Goal: Task Accomplishment & Management: Manage account settings

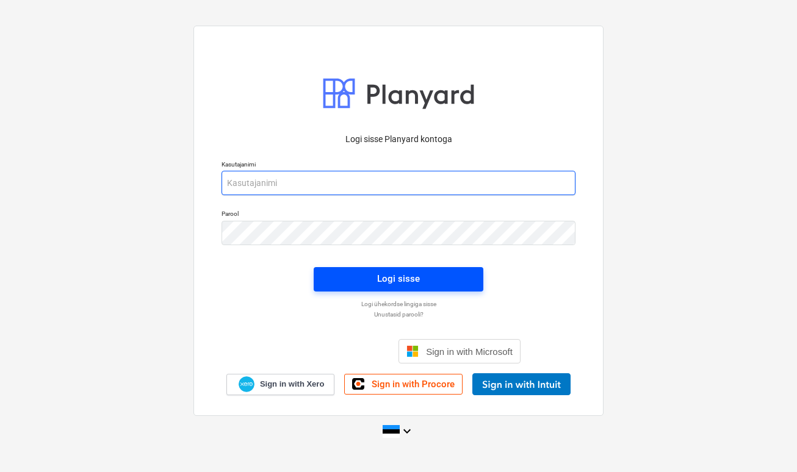
type input "[PERSON_NAME][EMAIL_ADDRESS][DOMAIN_NAME]"
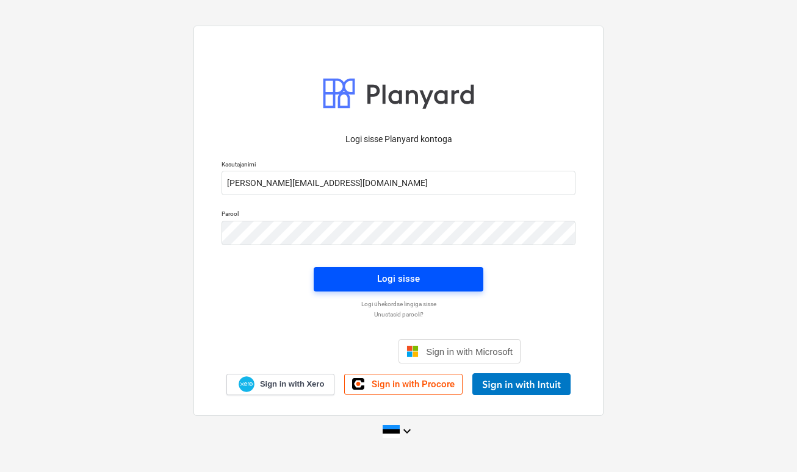
click at [335, 273] on span "Logi sisse" at bounding box center [398, 279] width 140 height 16
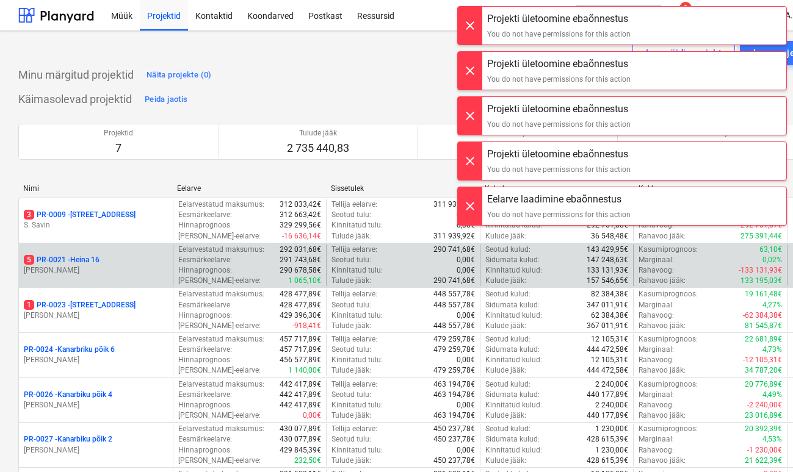
click at [81, 270] on p "[PERSON_NAME]" at bounding box center [96, 271] width 144 height 10
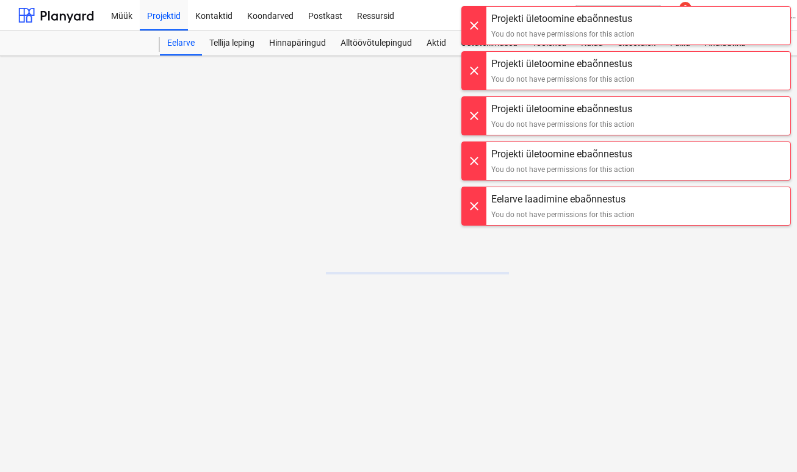
click at [469, 10] on div at bounding box center [474, 26] width 24 height 38
click at [469, 12] on div at bounding box center [474, 26] width 24 height 38
click at [468, 13] on div at bounding box center [474, 26] width 24 height 38
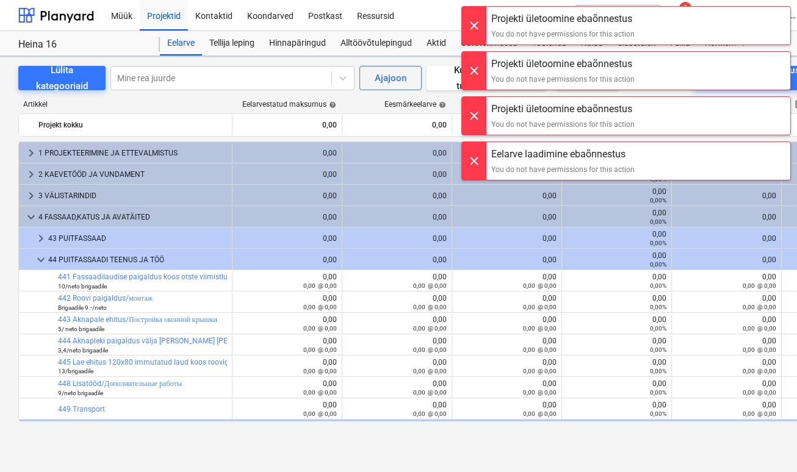
click at [469, 24] on div "Projekti ületoomine ebaõnnestus You do not have permissions for this action Pro…" at bounding box center [626, 12] width 342 height 24
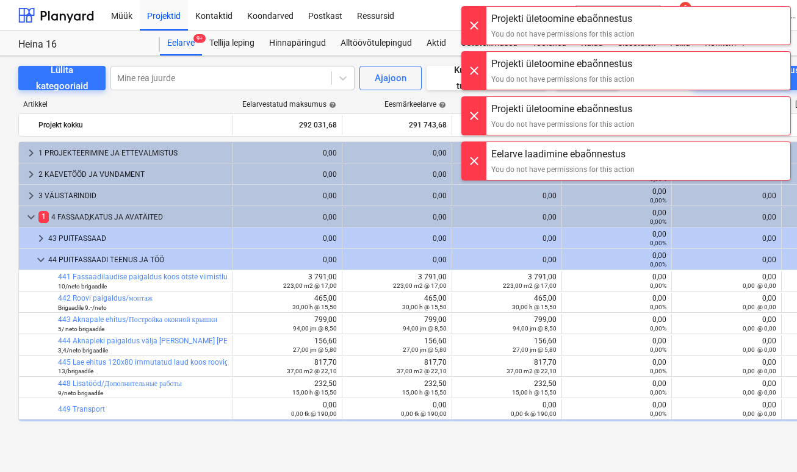
click at [479, 68] on div at bounding box center [474, 71] width 24 height 38
click at [470, 30] on div at bounding box center [474, 26] width 24 height 38
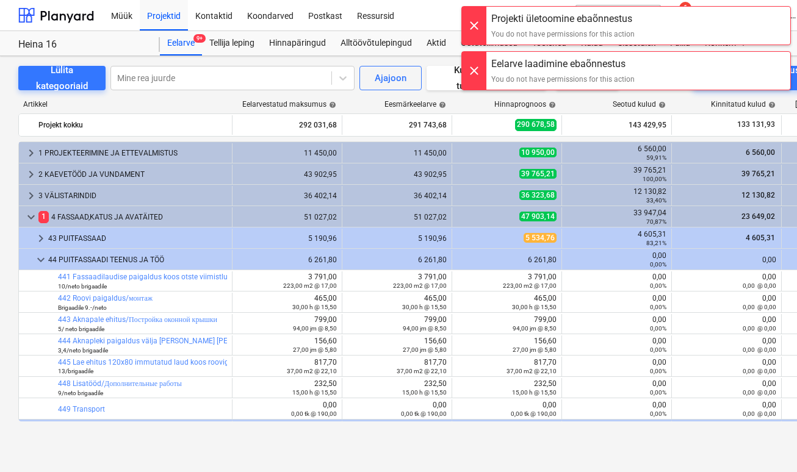
click at [477, 118] on div "Müük Projektid Kontaktid Koondarved Postkast Ressursid format_size keyboard_arr…" at bounding box center [398, 236] width 797 height 472
click at [471, 73] on div at bounding box center [474, 71] width 24 height 38
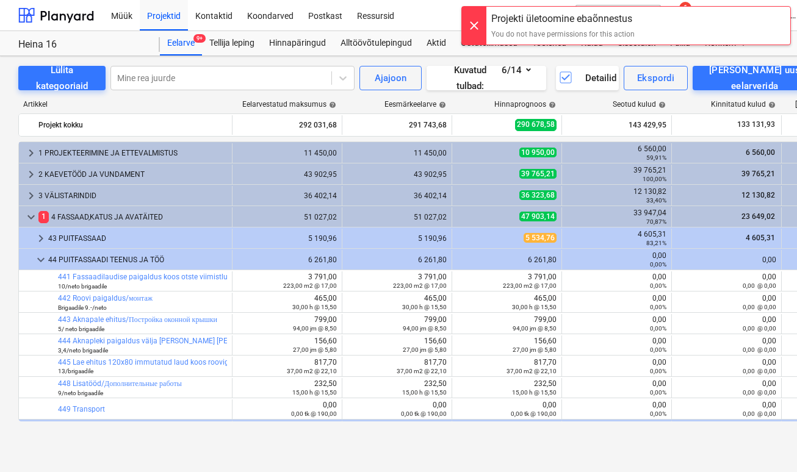
click at [476, 18] on div at bounding box center [474, 26] width 24 height 38
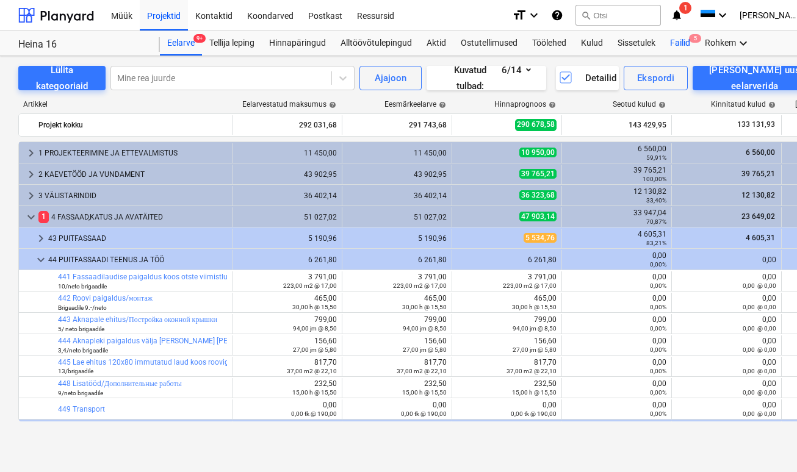
click at [681, 45] on div "Failid 5" at bounding box center [680, 43] width 35 height 24
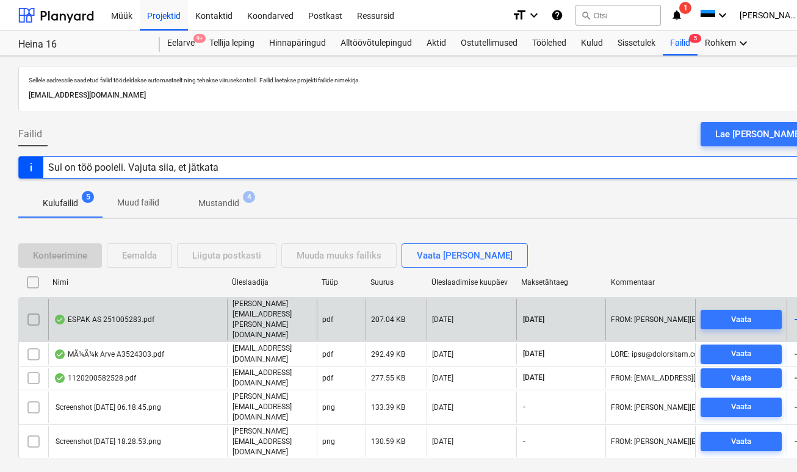
click at [123, 303] on div "ESPAK AS 251005283.pdf" at bounding box center [137, 320] width 179 height 42
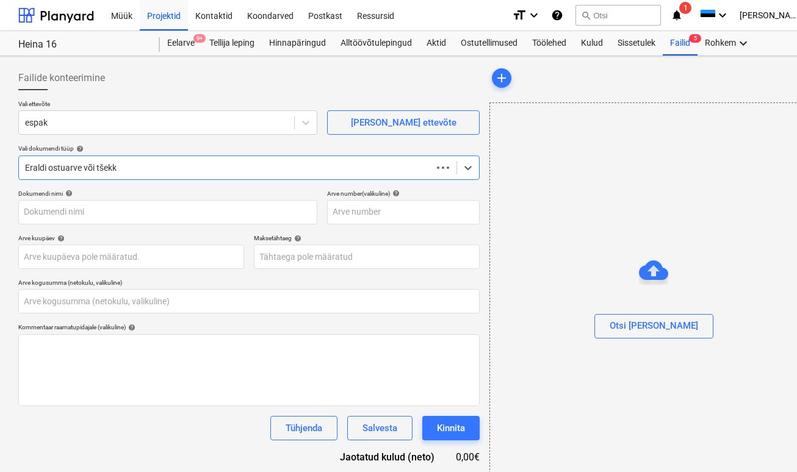
type input "0,00"
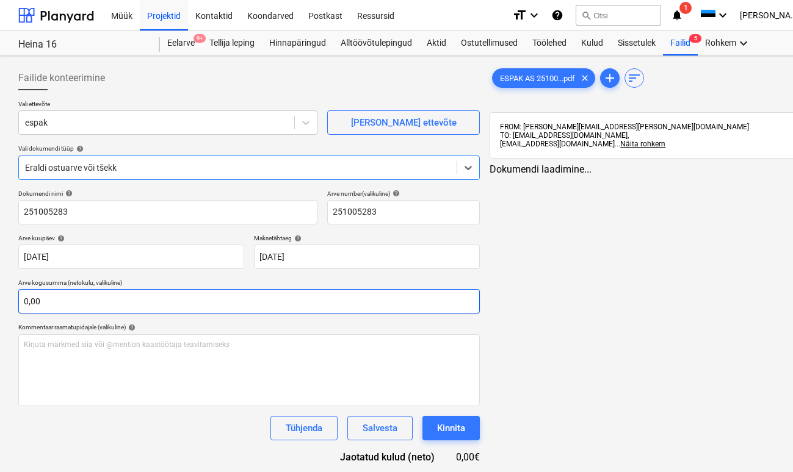
type input "251005283"
type input "[DATE]"
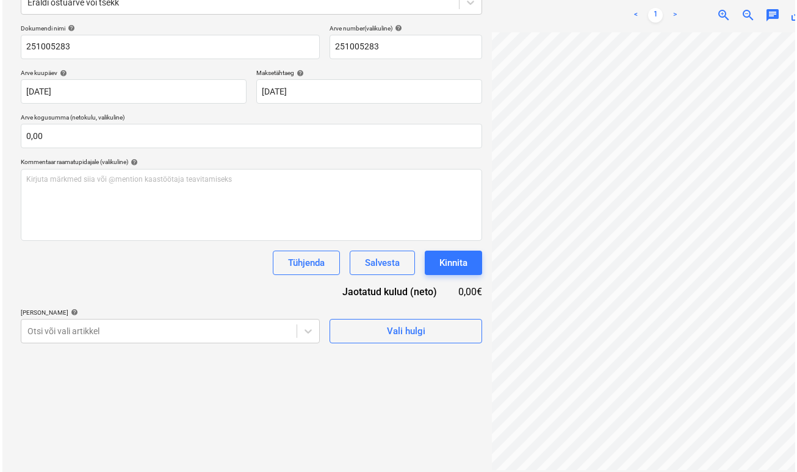
scroll to position [173, 0]
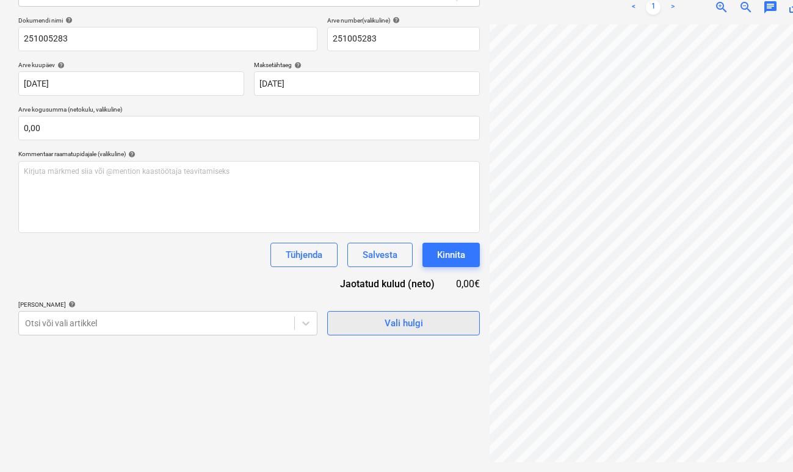
click at [428, 331] on span "Vali hulgi" at bounding box center [403, 324] width 122 height 16
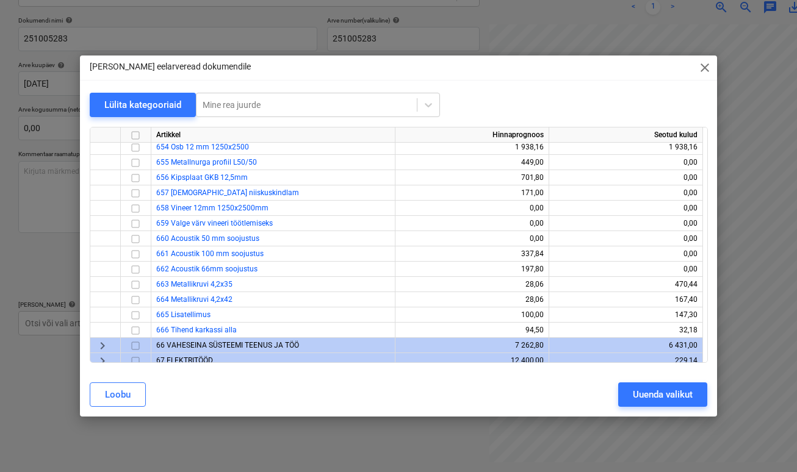
scroll to position [0, 0]
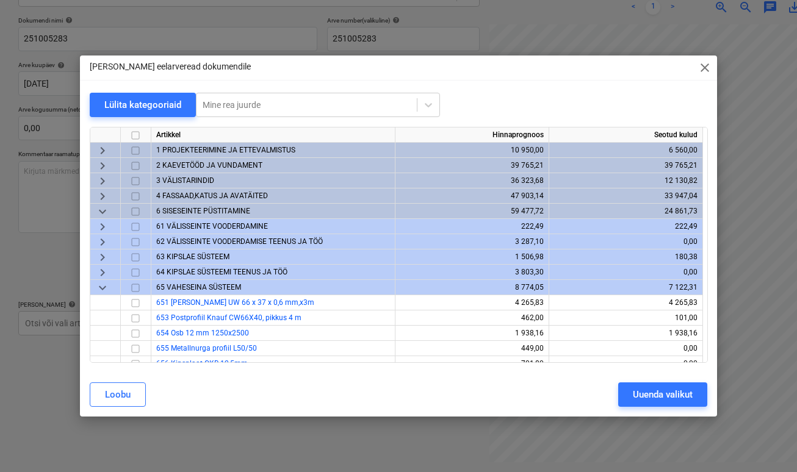
click at [101, 214] on span "keyboard_arrow_down" at bounding box center [102, 211] width 15 height 15
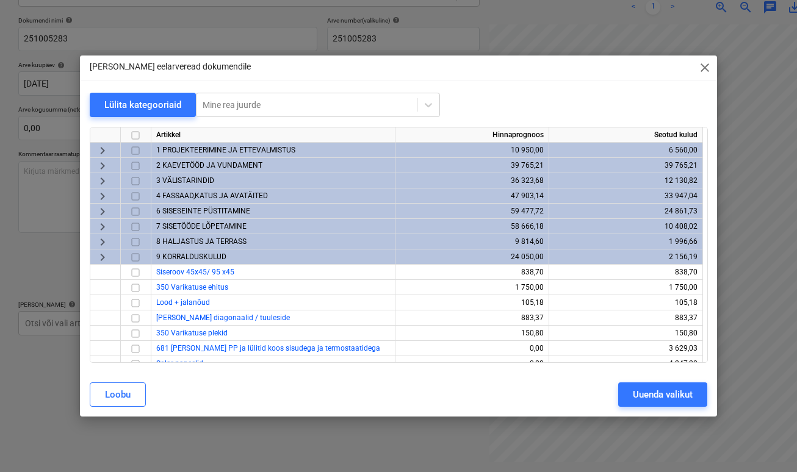
click at [175, 226] on span "7 SISETÖÖDE LÕPETAMINE" at bounding box center [201, 226] width 90 height 9
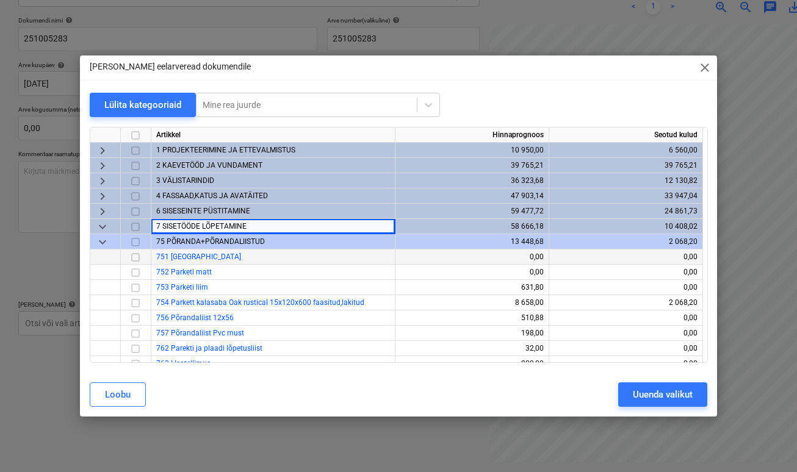
scroll to position [2, 0]
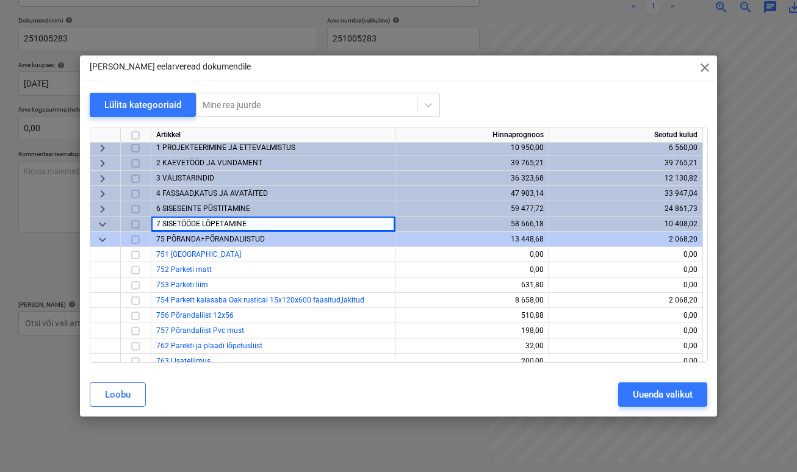
click at [175, 244] on div "75 PÕRANDA+PÕRANDALIISTUD" at bounding box center [273, 239] width 244 height 15
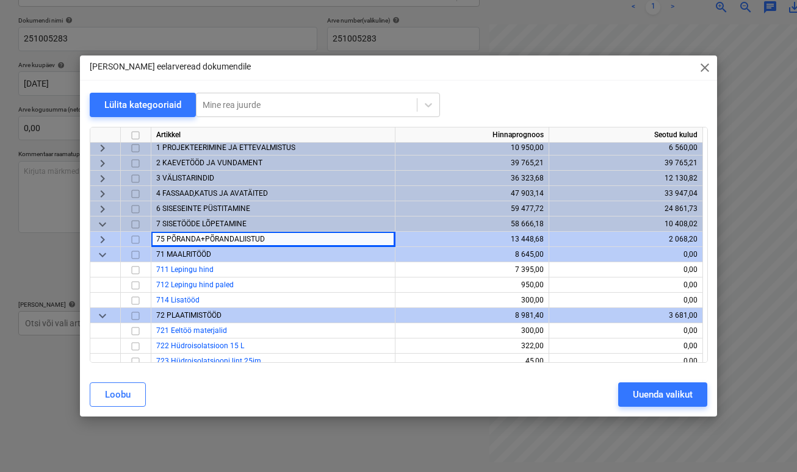
click at [191, 255] on span "71 MAALRITÖÖD" at bounding box center [183, 254] width 55 height 9
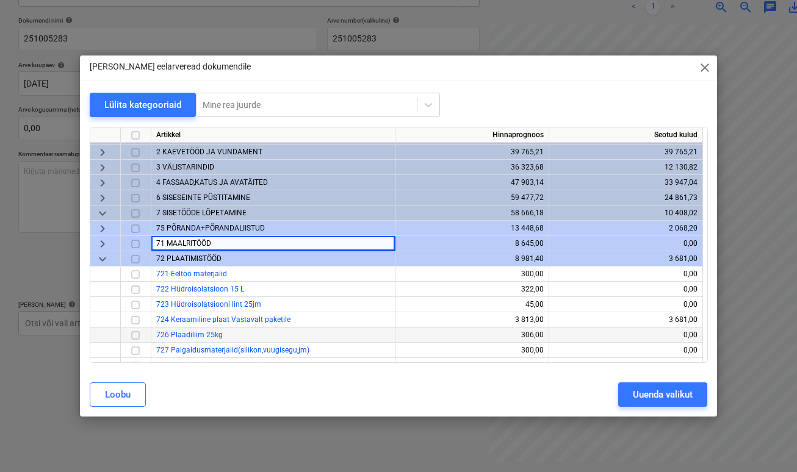
scroll to position [26, 0]
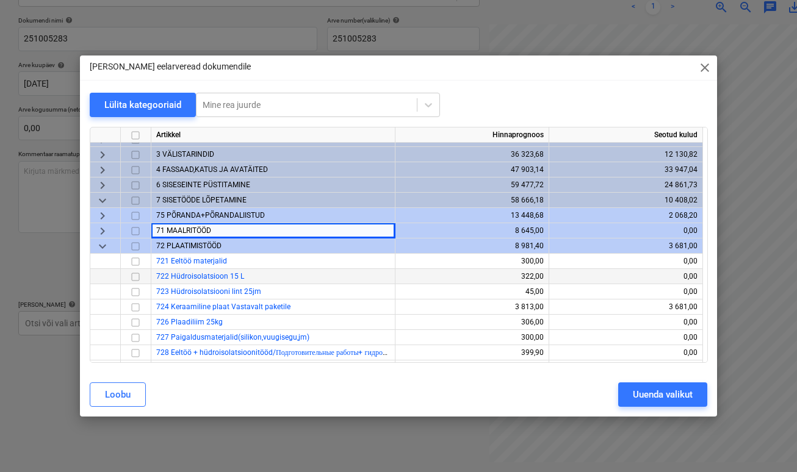
click at [134, 277] on input "checkbox" at bounding box center [135, 277] width 15 height 15
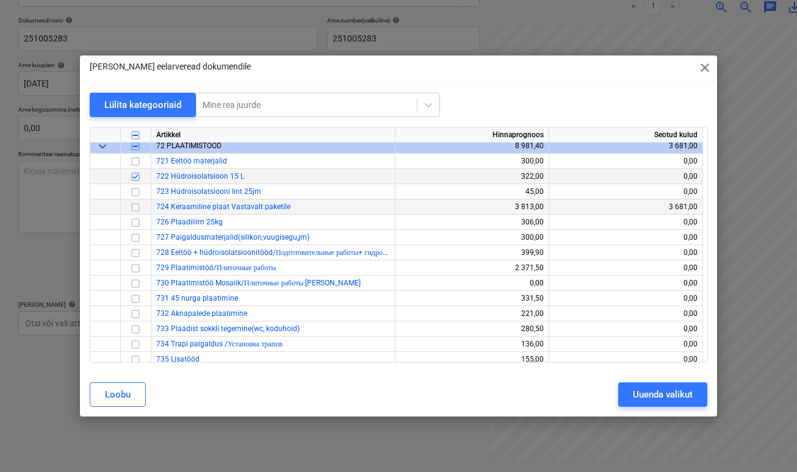
scroll to position [124, 0]
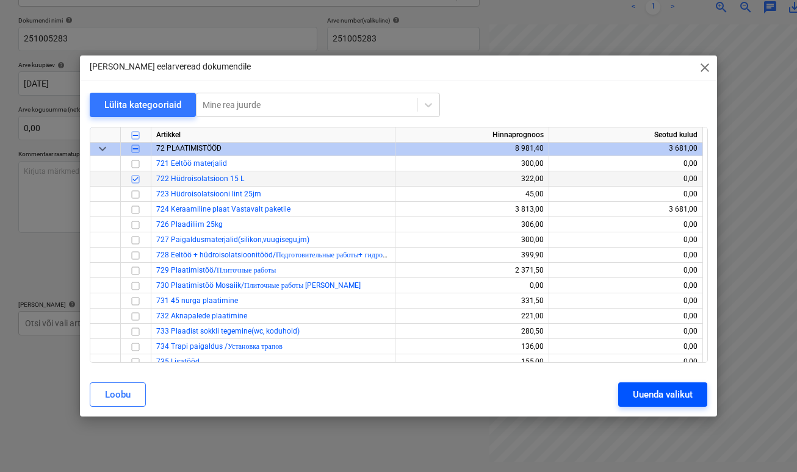
click at [657, 388] on div "Uuenda valikut" at bounding box center [663, 395] width 60 height 16
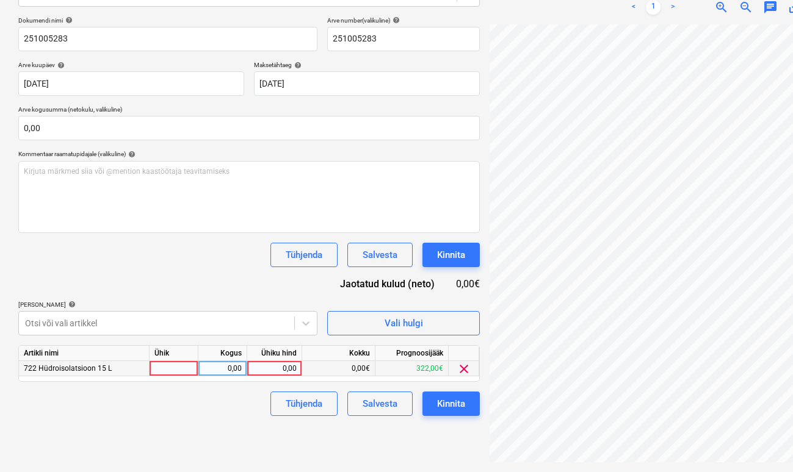
click at [191, 368] on div at bounding box center [174, 368] width 49 height 15
click at [192, 367] on input at bounding box center [174, 368] width 48 height 15
type input "1"
click at [212, 369] on div "0,00" at bounding box center [222, 368] width 38 height 15
type input "1"
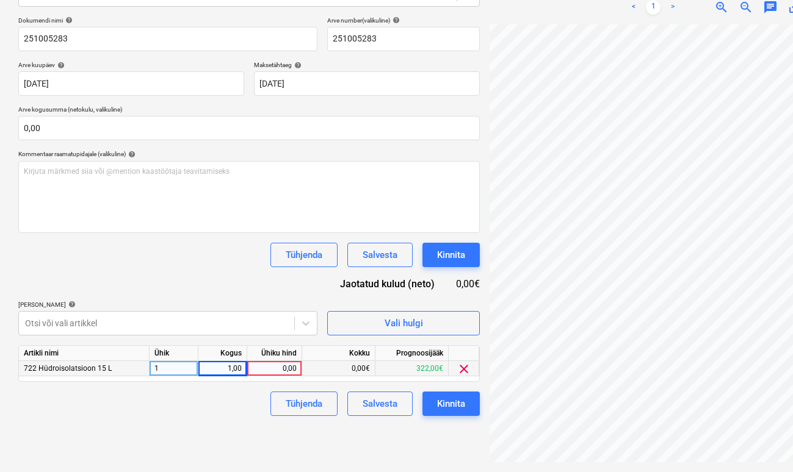
click at [267, 370] on div "0,00" at bounding box center [274, 368] width 45 height 15
type input "189,72"
click at [243, 416] on div "Tühjenda Salvesta Kinnita" at bounding box center [248, 404] width 461 height 24
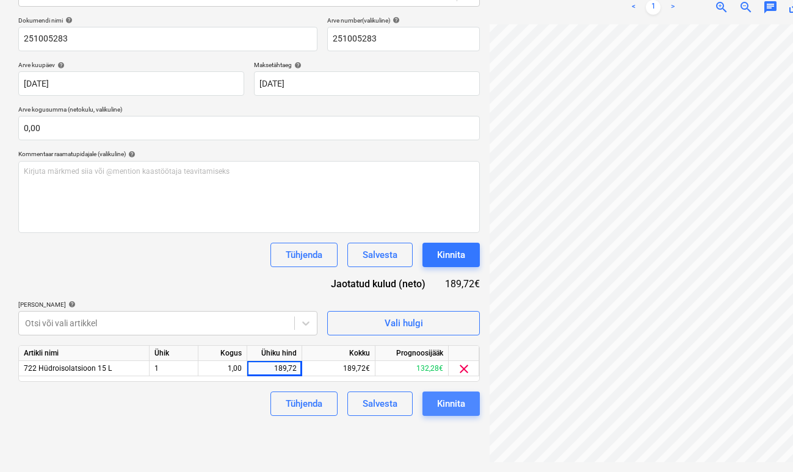
click at [476, 407] on button "Kinnita" at bounding box center [450, 404] width 57 height 24
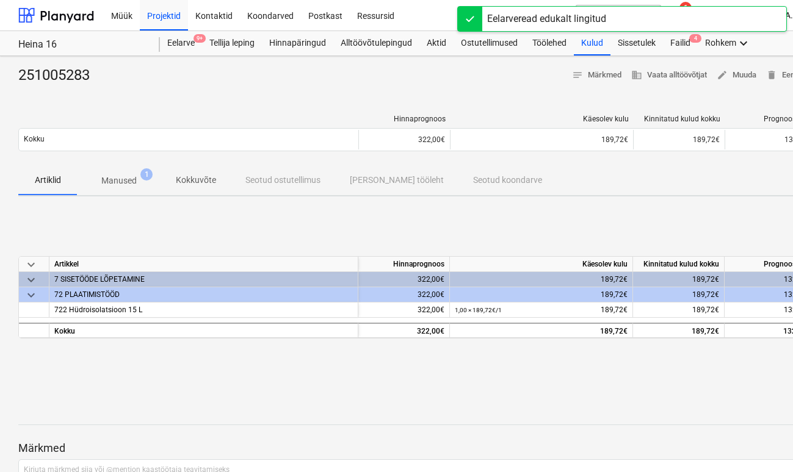
click at [684, 37] on div "Projekti ületoomine ebaõnnestus You do not have permissions for this action" at bounding box center [622, 19] width 330 height 39
click at [684, 45] on div "Failid 4" at bounding box center [680, 43] width 35 height 24
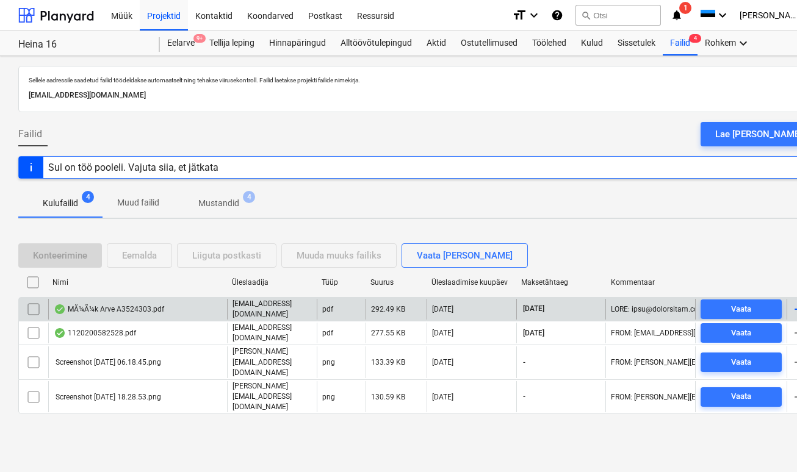
click at [90, 305] on div "MÃ¼Ã¼k Arve A3524303.pdf" at bounding box center [109, 310] width 110 height 10
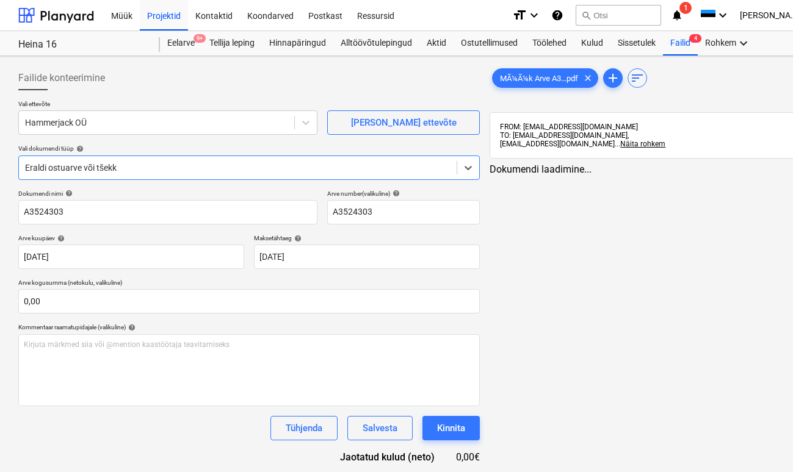
type input "A3524303"
type input "[DATE]"
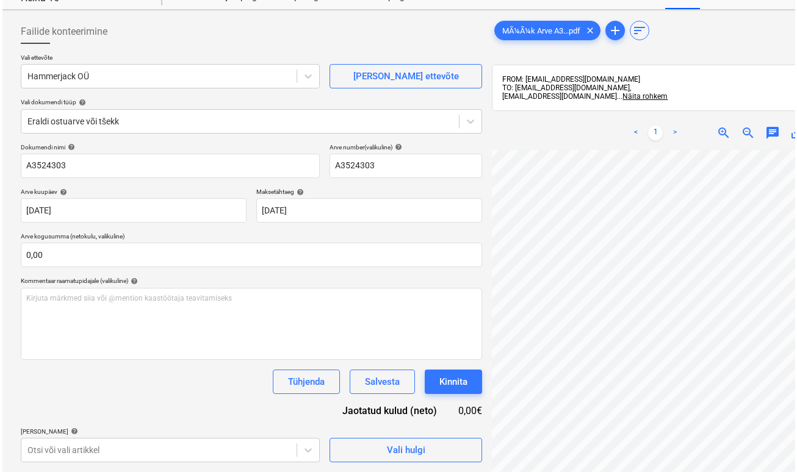
scroll to position [387, 316]
click at [423, 460] on button "Vali hulgi" at bounding box center [403, 450] width 153 height 24
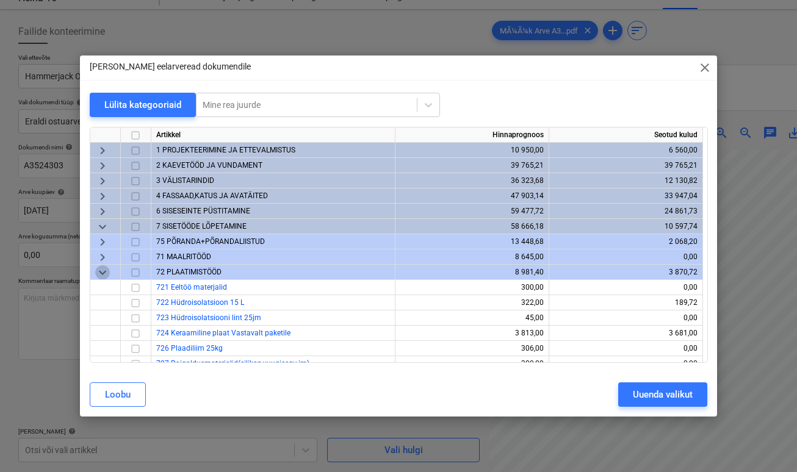
click at [97, 269] on span "keyboard_arrow_down" at bounding box center [102, 273] width 15 height 15
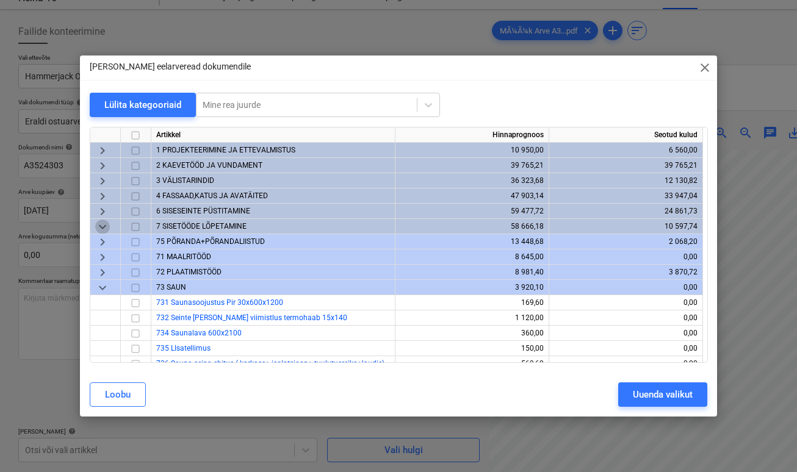
click at [99, 227] on span "keyboard_arrow_down" at bounding box center [102, 227] width 15 height 15
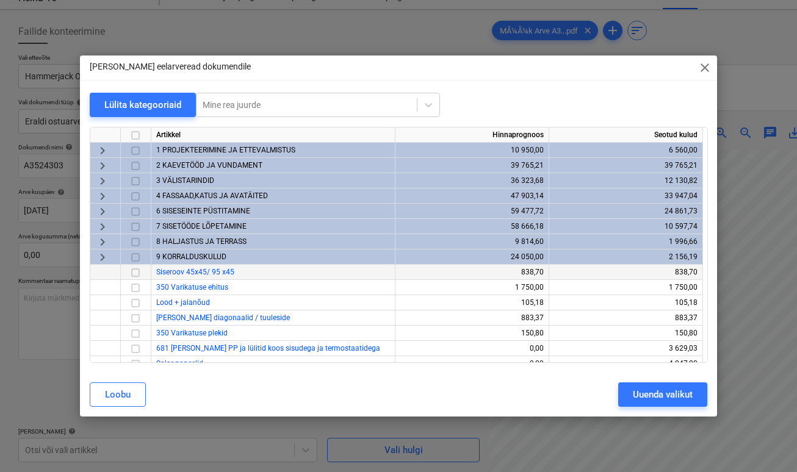
click at [187, 195] on span "4 FASSAAD,KATUS JA AVATÄITED" at bounding box center [212, 196] width 112 height 9
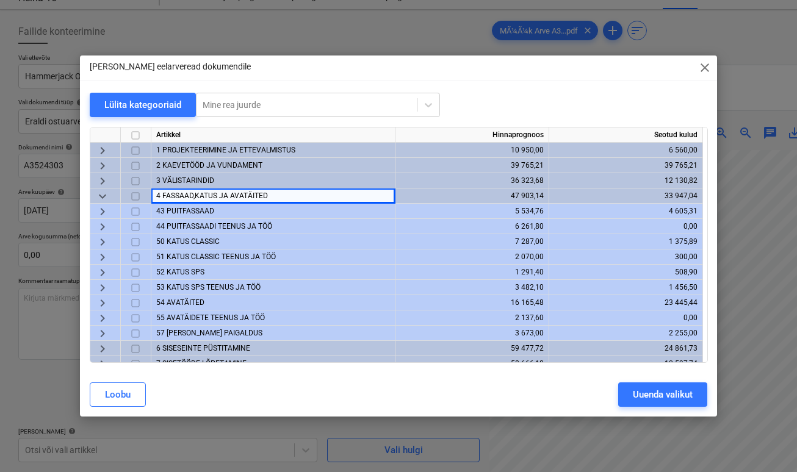
click at [189, 272] on span "52 KATUS SPS" at bounding box center [180, 272] width 48 height 9
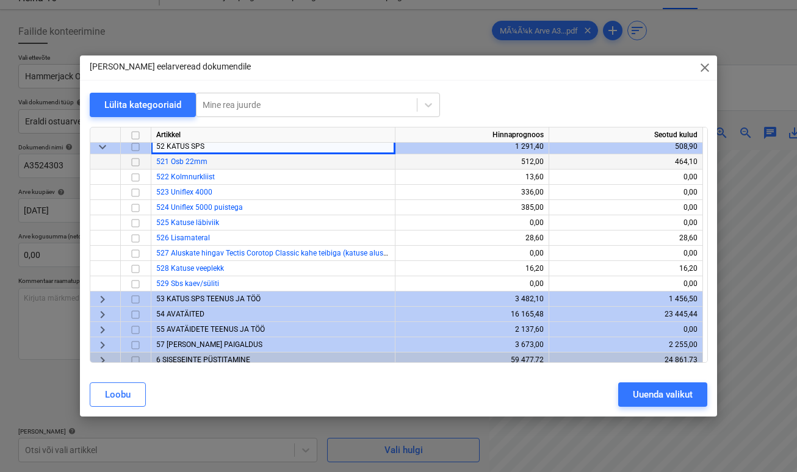
scroll to position [145, 0]
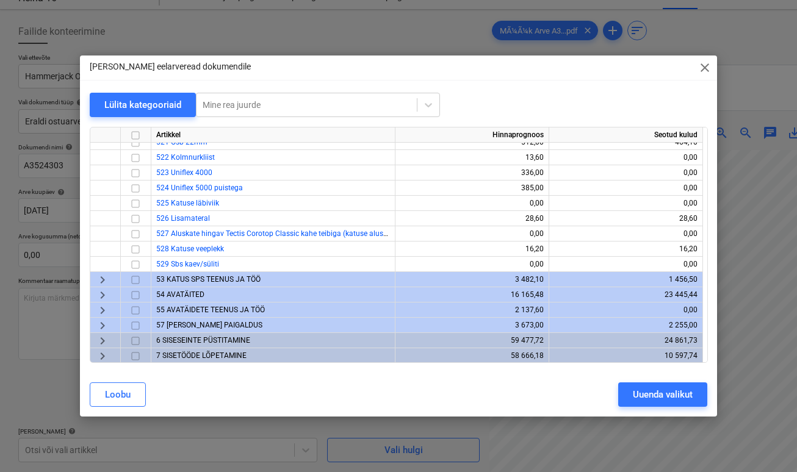
click at [201, 280] on span "53 KATUS SPS TEENUS JA TÖÖ" at bounding box center [208, 279] width 104 height 9
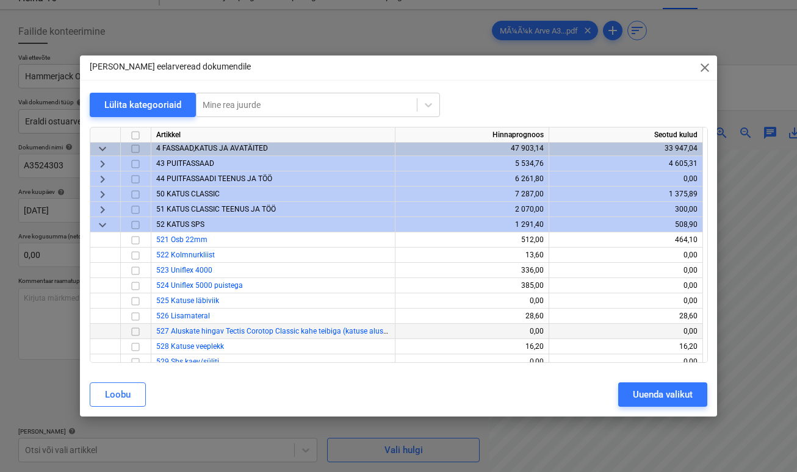
scroll to position [0, 0]
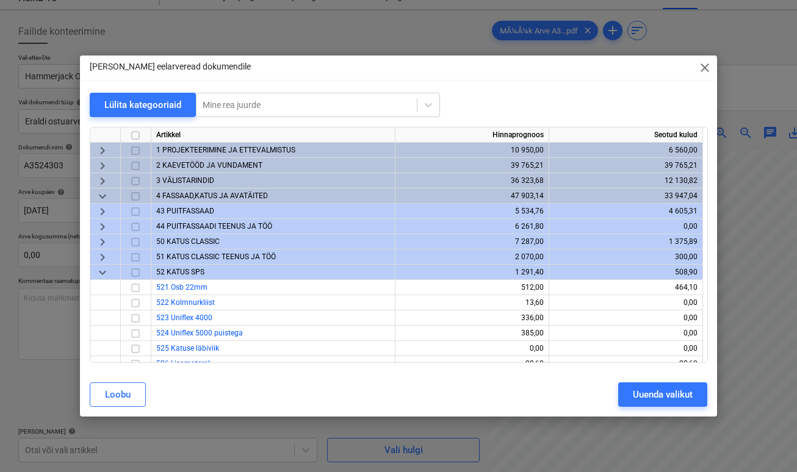
click at [221, 229] on span "44 PUITFASSAADI TEENUS JA TÖÖ" at bounding box center [214, 226] width 116 height 9
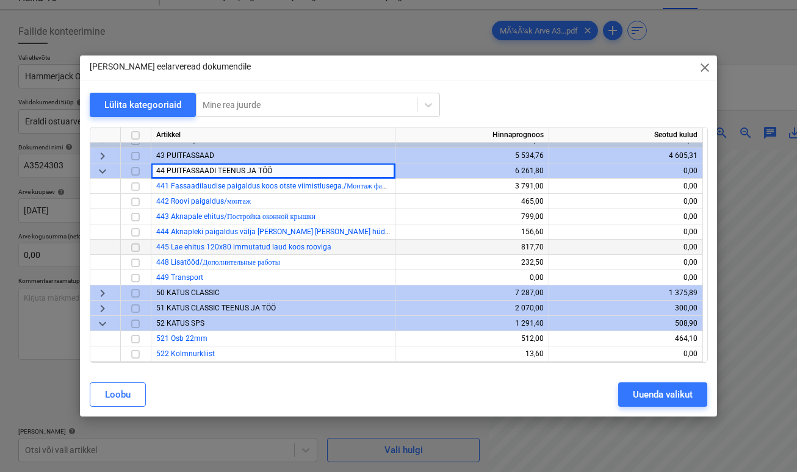
scroll to position [70, 0]
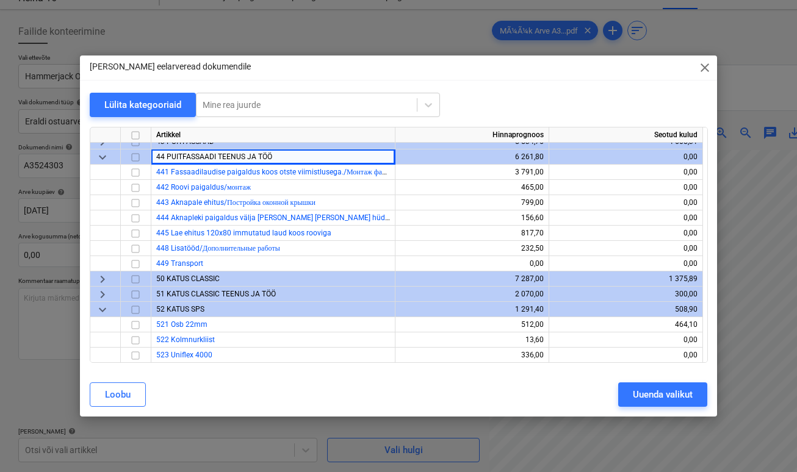
click at [180, 292] on span "51 KATUS CLASSIC TEENUS JA TÖÖ" at bounding box center [216, 294] width 120 height 9
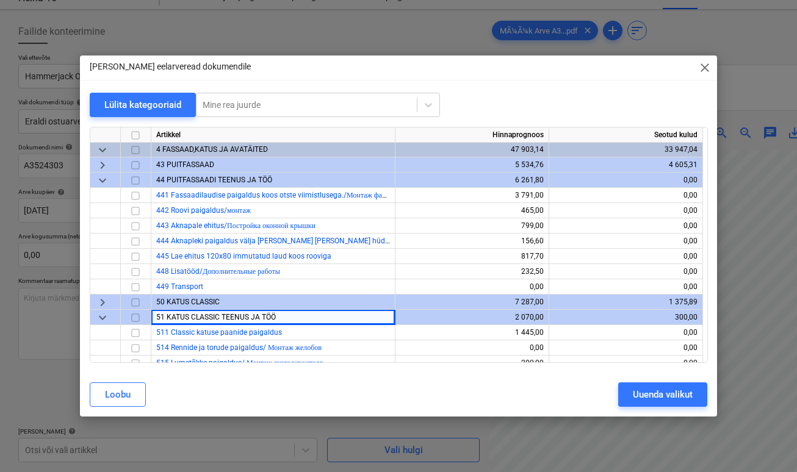
scroll to position [44, 0]
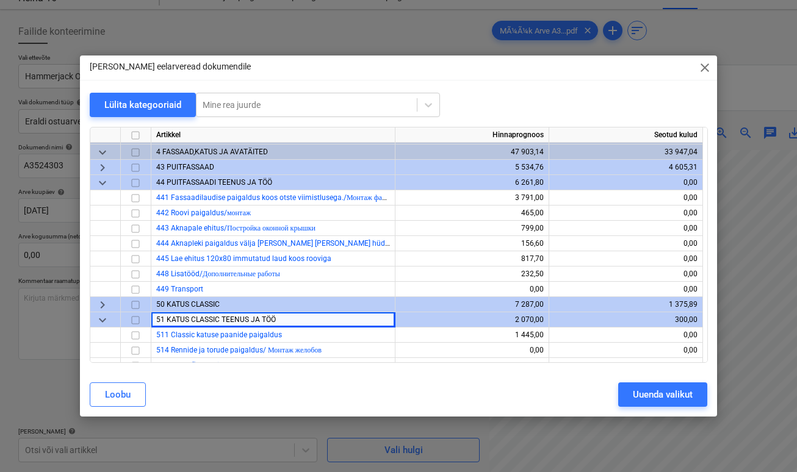
click at [112, 320] on div "keyboard_arrow_down" at bounding box center [105, 319] width 31 height 15
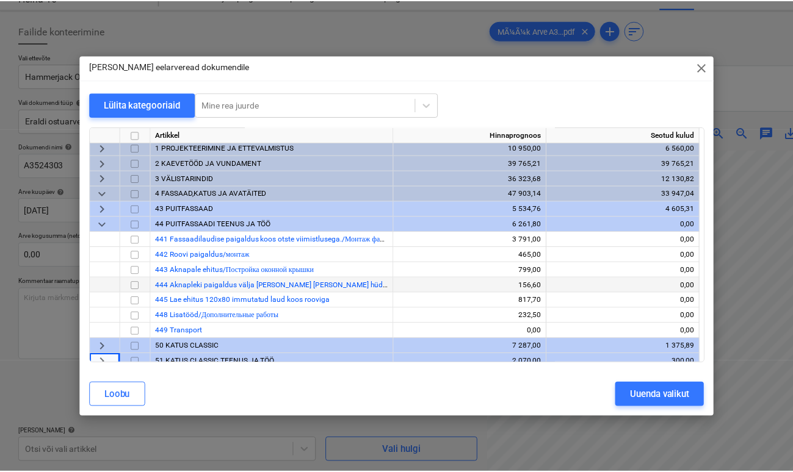
scroll to position [0, 0]
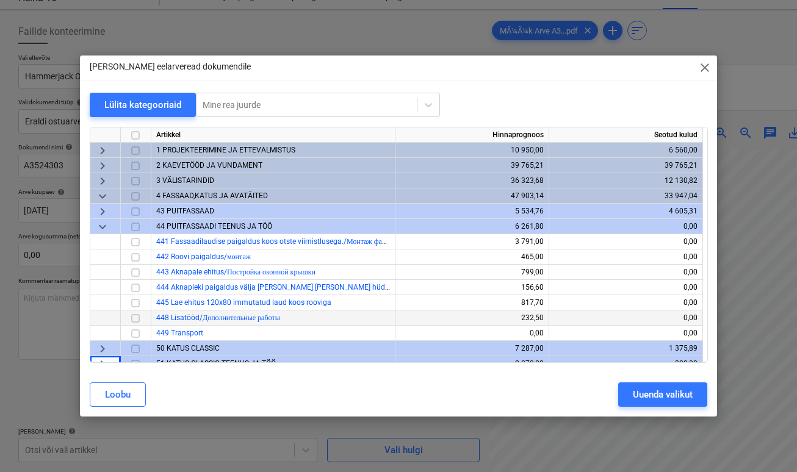
click at [139, 317] on input "checkbox" at bounding box center [135, 318] width 15 height 15
click at [644, 391] on div "Uuenda valikut" at bounding box center [663, 395] width 60 height 16
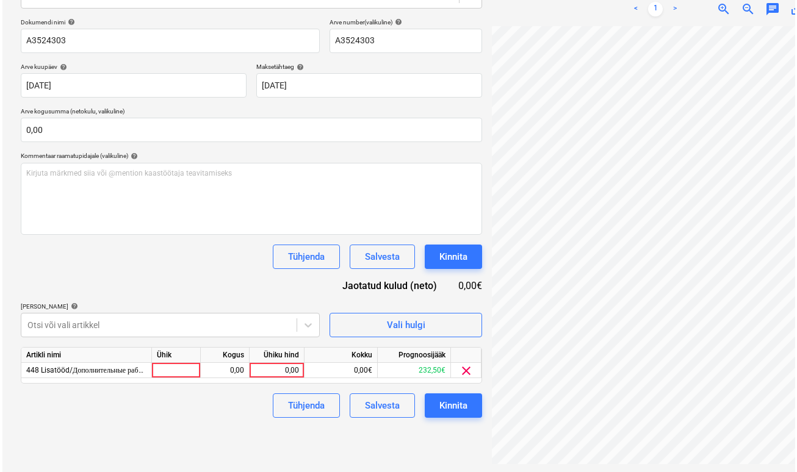
scroll to position [173, 0]
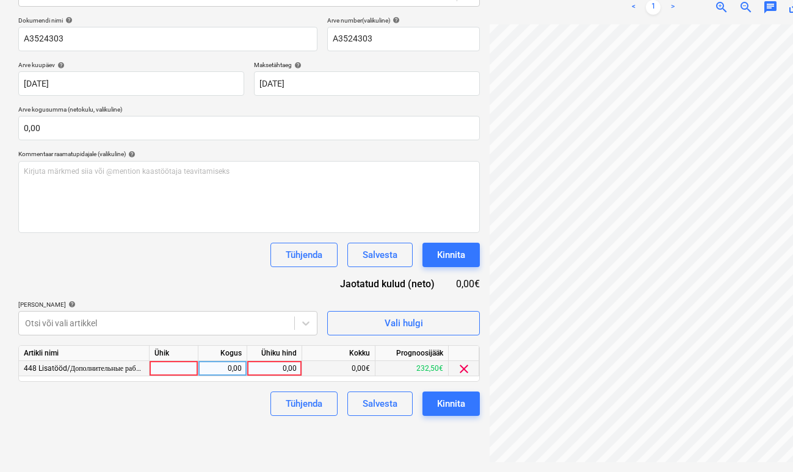
click at [184, 365] on div at bounding box center [174, 368] width 49 height 15
type input "1"
click at [228, 365] on div "0,00" at bounding box center [222, 368] width 38 height 15
type input "1"
click at [289, 370] on div "0,00" at bounding box center [274, 368] width 45 height 15
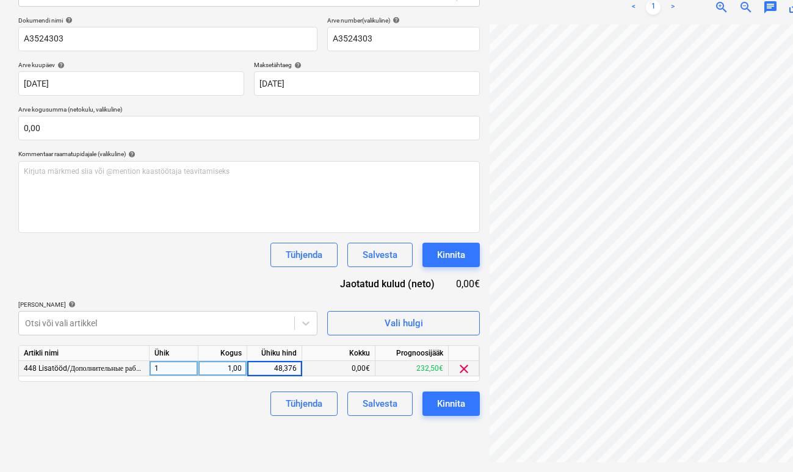
type input "48,37"
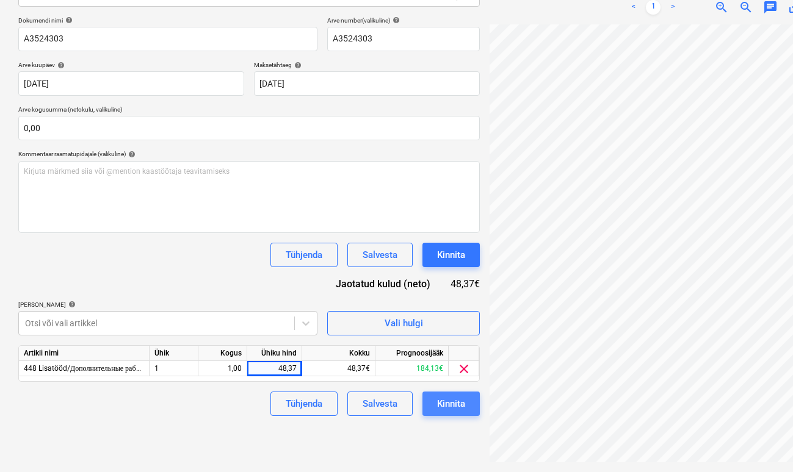
click at [442, 411] on div "Kinnita" at bounding box center [451, 404] width 28 height 16
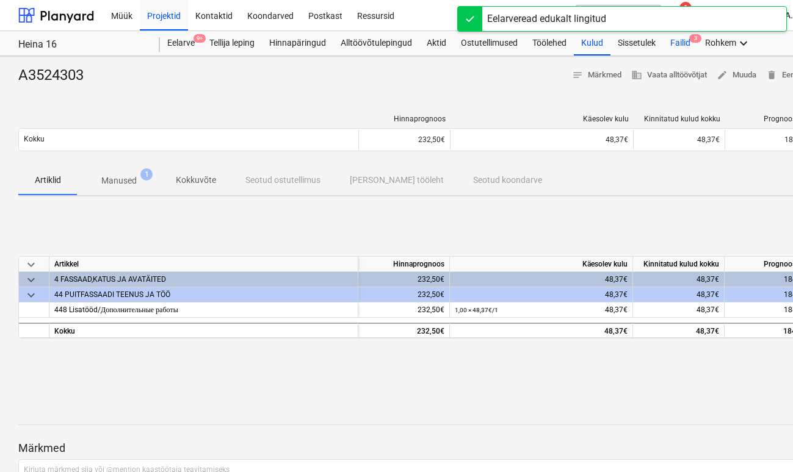
click at [688, 44] on div "Failid 3" at bounding box center [680, 43] width 35 height 24
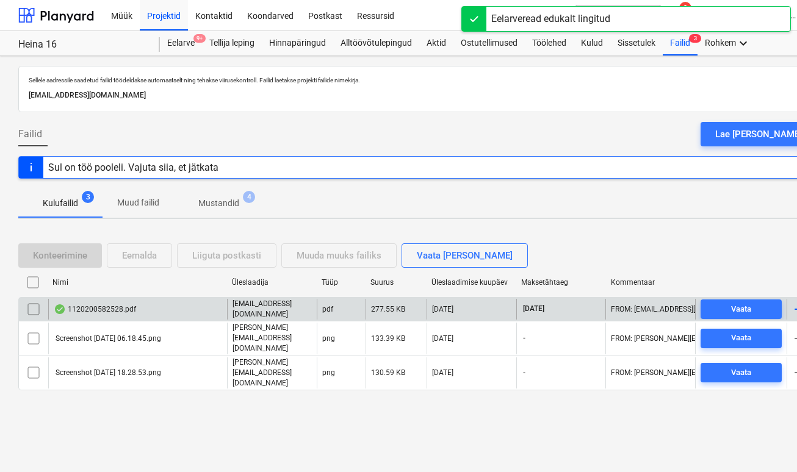
click at [104, 314] on div "1120200582528.pdf" at bounding box center [95, 310] width 82 height 10
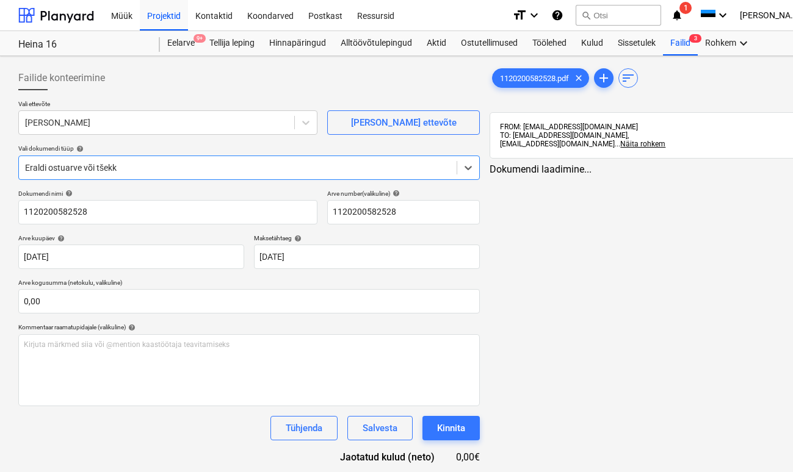
type input "1120200582528"
type input "[DATE]"
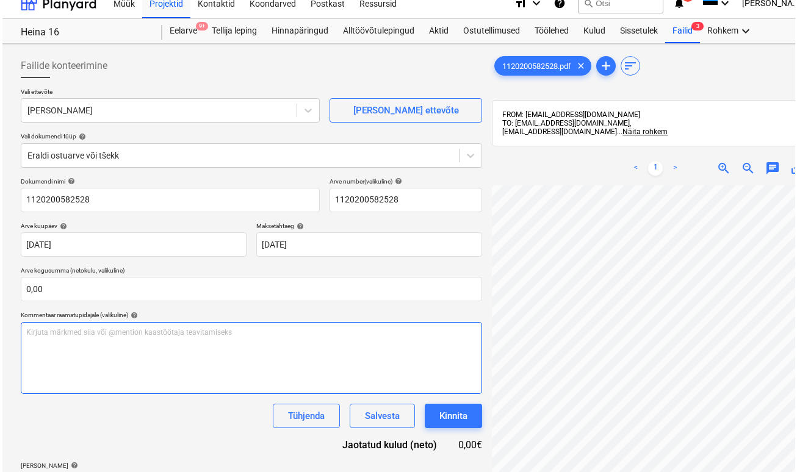
scroll to position [173, 0]
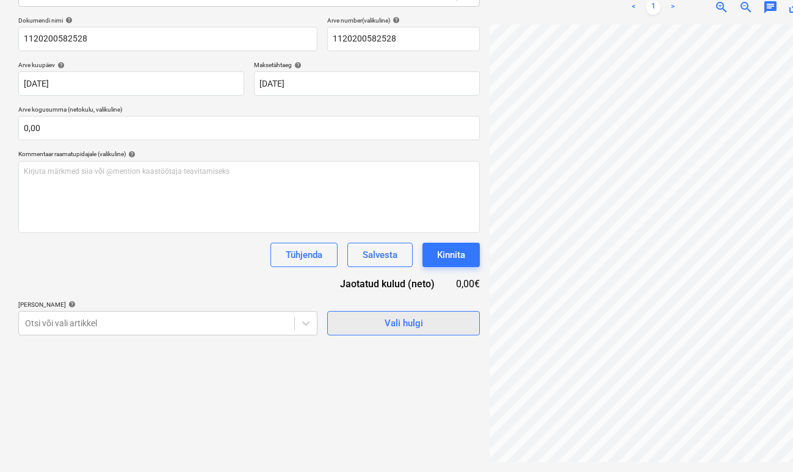
click at [383, 313] on button "Vali hulgi" at bounding box center [403, 323] width 153 height 24
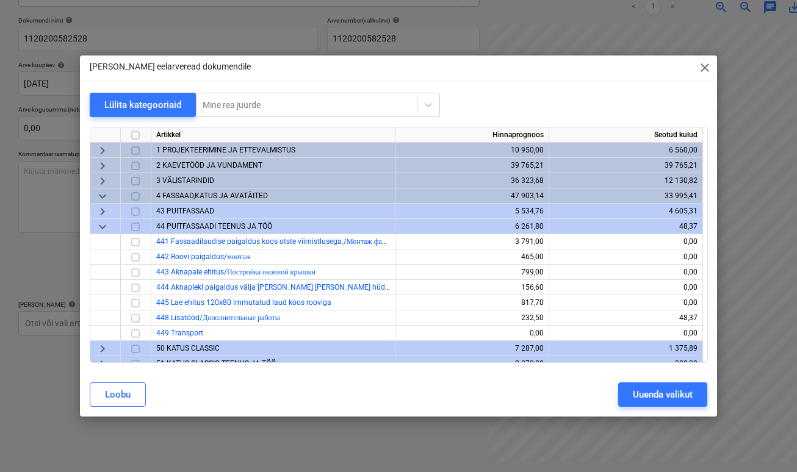
click at [192, 211] on span "43 PUITFASSAAD" at bounding box center [185, 211] width 58 height 9
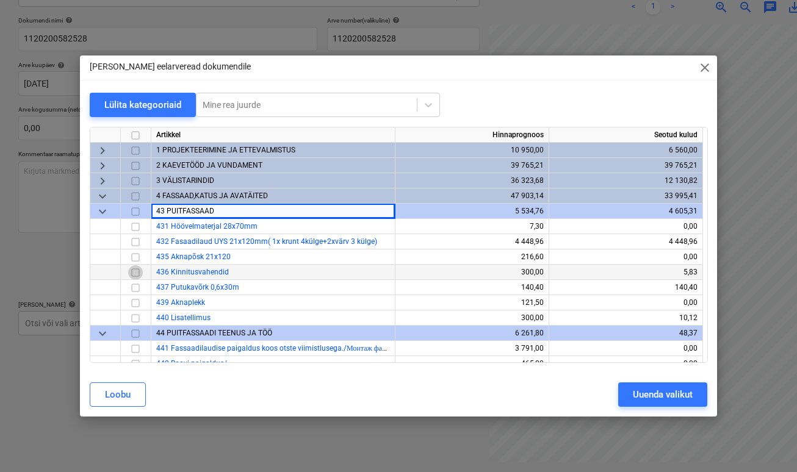
click at [134, 270] on input "checkbox" at bounding box center [135, 273] width 15 height 15
click at [648, 403] on button "Uuenda valikut" at bounding box center [662, 395] width 89 height 24
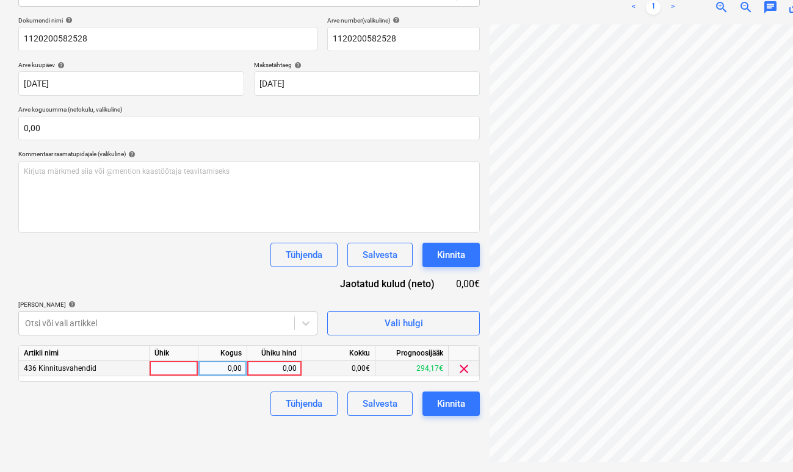
click at [192, 374] on div at bounding box center [174, 368] width 49 height 15
click at [205, 370] on div "0,00" at bounding box center [222, 368] width 38 height 15
click at [289, 366] on div "0,00" at bounding box center [274, 368] width 45 height 15
type input "61,64"
click at [194, 413] on div "Tühjenda Salvesta Kinnita" at bounding box center [248, 404] width 461 height 24
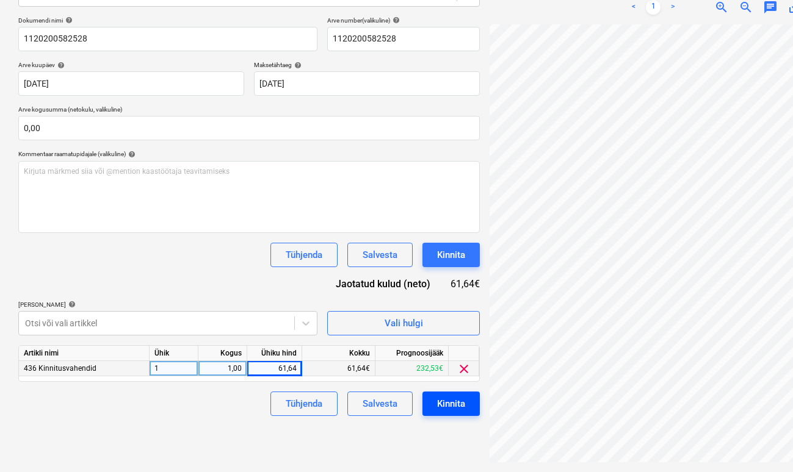
click at [457, 403] on div "Kinnita" at bounding box center [451, 404] width 28 height 16
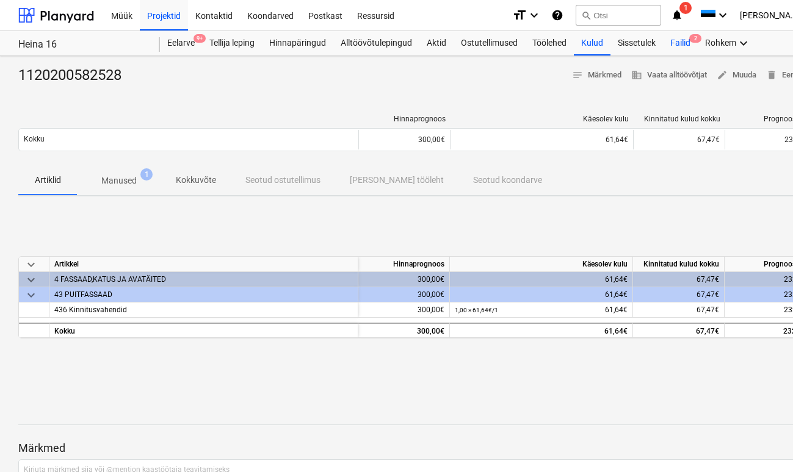
click at [675, 46] on div "Failid 2" at bounding box center [680, 43] width 35 height 24
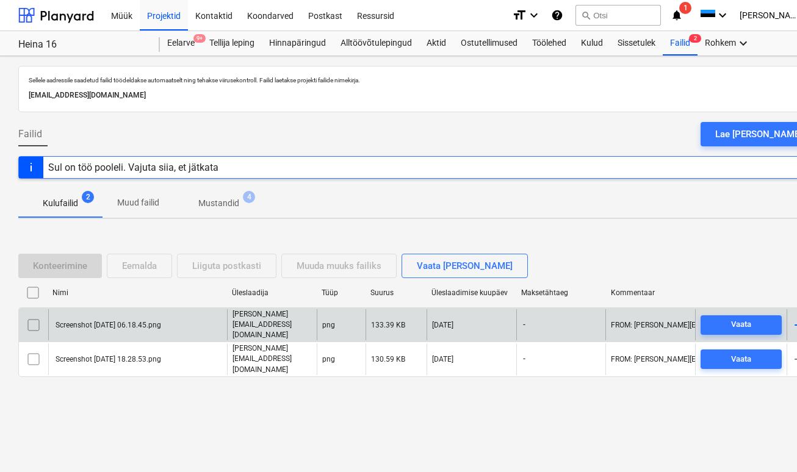
click at [122, 323] on div "Screenshot [DATE] 06.18.45.png" at bounding box center [137, 324] width 179 height 31
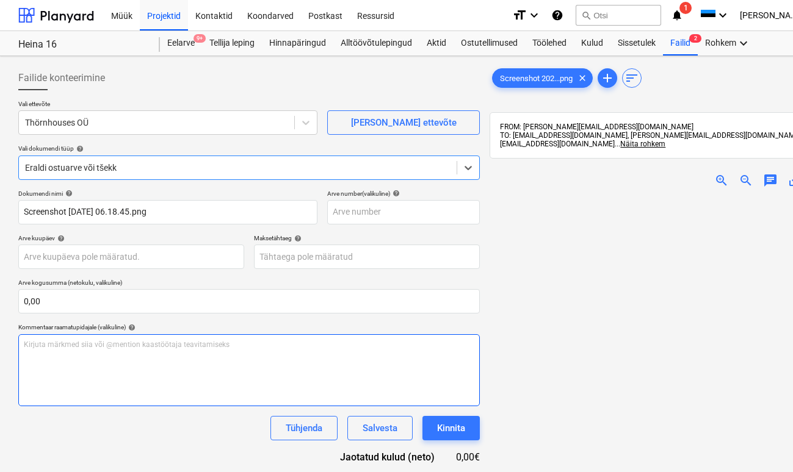
type input "Screenshot [DATE] 06.18.45.png"
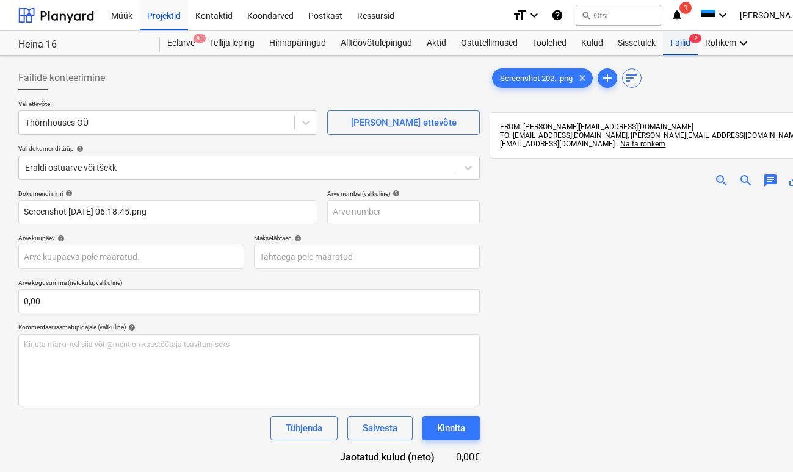
click at [676, 40] on div "Failid 2" at bounding box center [680, 43] width 35 height 24
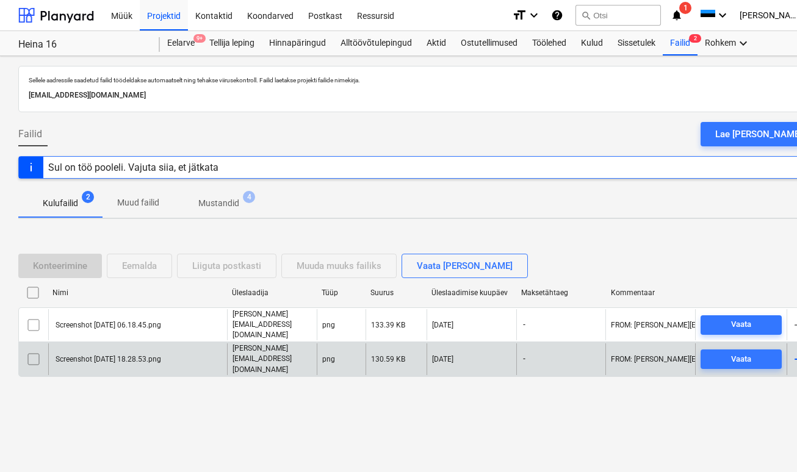
click at [124, 358] on div "Screenshot [DATE] 18.28.53.png" at bounding box center [137, 359] width 179 height 31
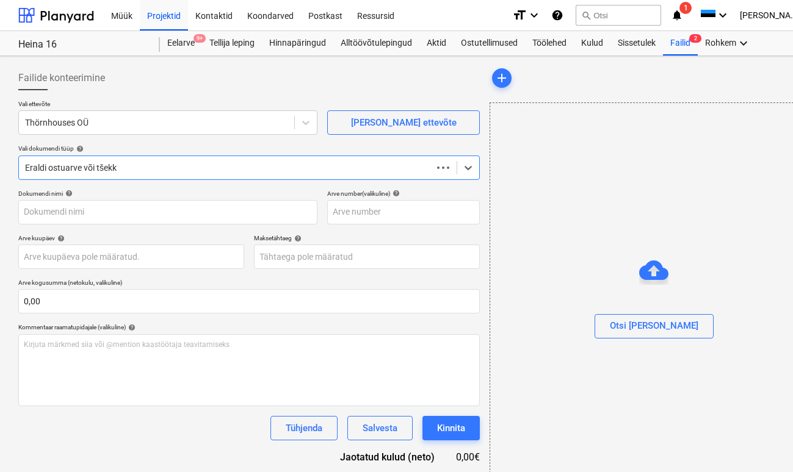
type input "Screenshot [DATE] 18.28.53.png"
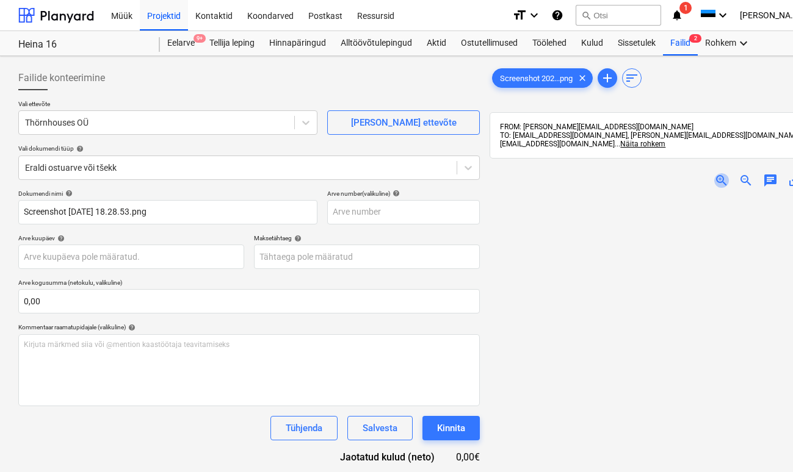
click at [724, 184] on span "zoom_in" at bounding box center [721, 180] width 15 height 15
drag, startPoint x: 699, startPoint y: 278, endPoint x: 449, endPoint y: 283, distance: 250.3
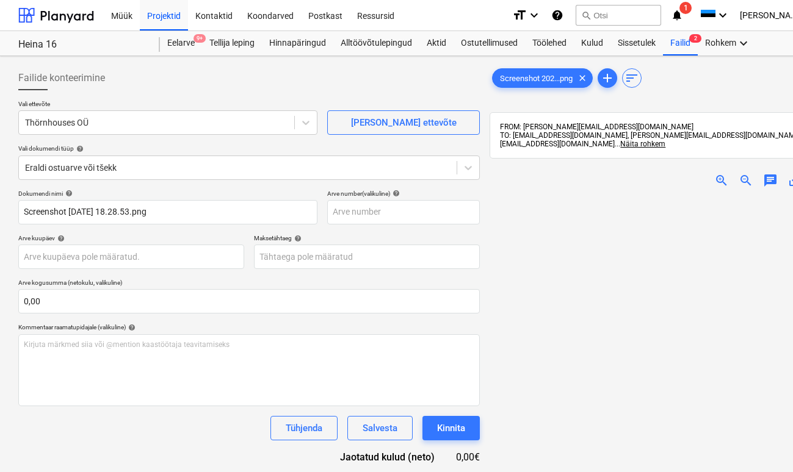
drag, startPoint x: 726, startPoint y: 287, endPoint x: 685, endPoint y: 286, distance: 40.3
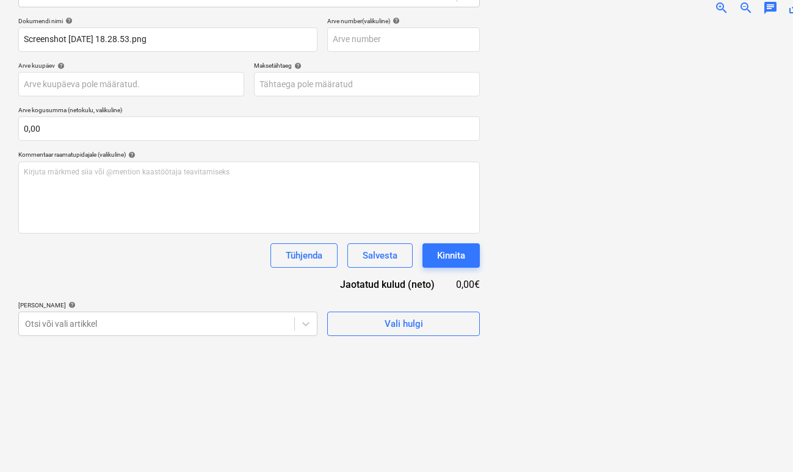
scroll to position [173, 0]
drag, startPoint x: 705, startPoint y: 166, endPoint x: 585, endPoint y: 153, distance: 121.0
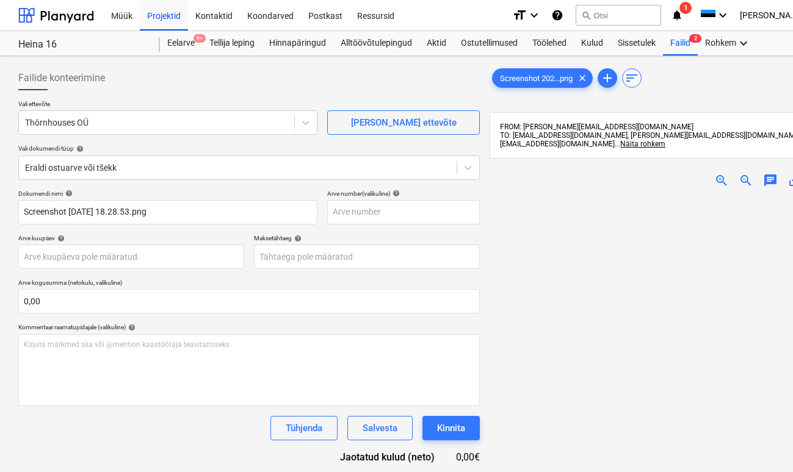
click at [744, 178] on span "zoom_out" at bounding box center [746, 180] width 15 height 15
click at [743, 178] on span "zoom_out" at bounding box center [746, 180] width 15 height 15
click at [684, 44] on div "Failid 2" at bounding box center [680, 43] width 35 height 24
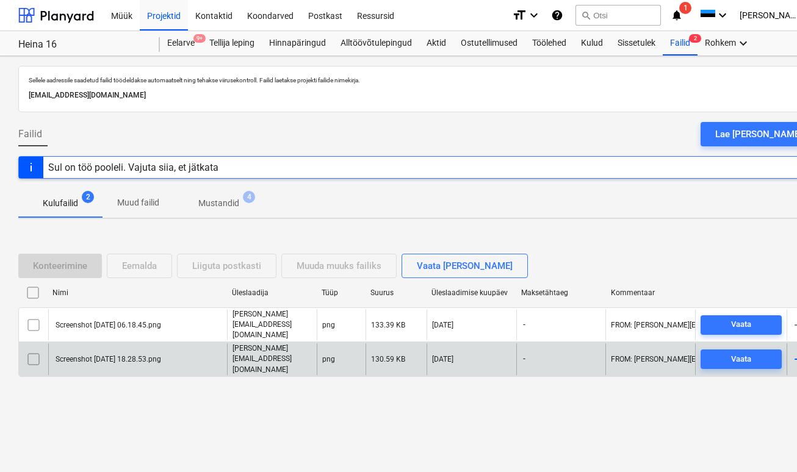
click at [154, 355] on div "Screenshot [DATE] 18.28.53.png" at bounding box center [107, 359] width 107 height 9
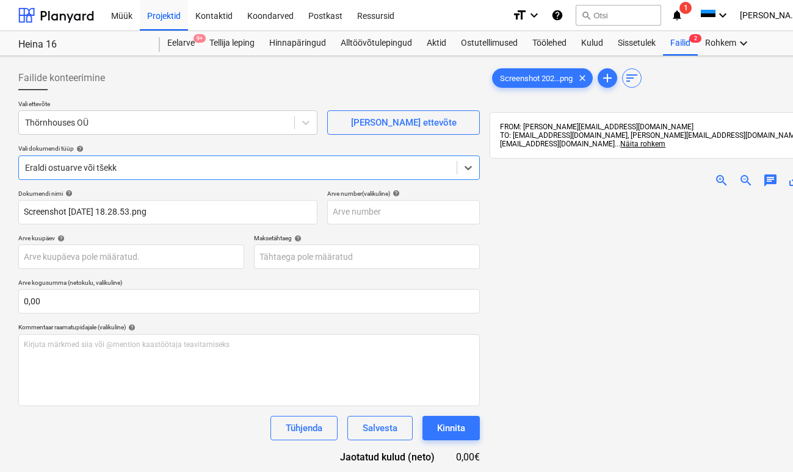
click at [717, 176] on span "zoom_in" at bounding box center [721, 180] width 15 height 15
drag, startPoint x: 660, startPoint y: 267, endPoint x: 668, endPoint y: 196, distance: 71.8
click at [748, 176] on span "zoom_out" at bounding box center [746, 180] width 15 height 15
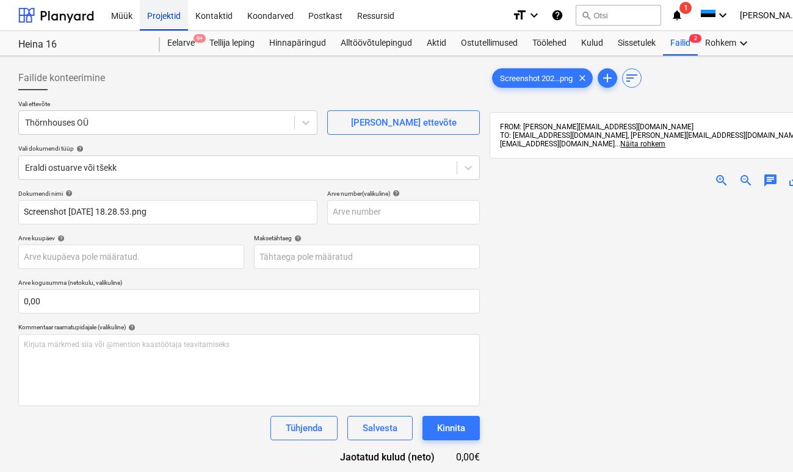
click at [153, 15] on div "Projektid" at bounding box center [164, 14] width 48 height 31
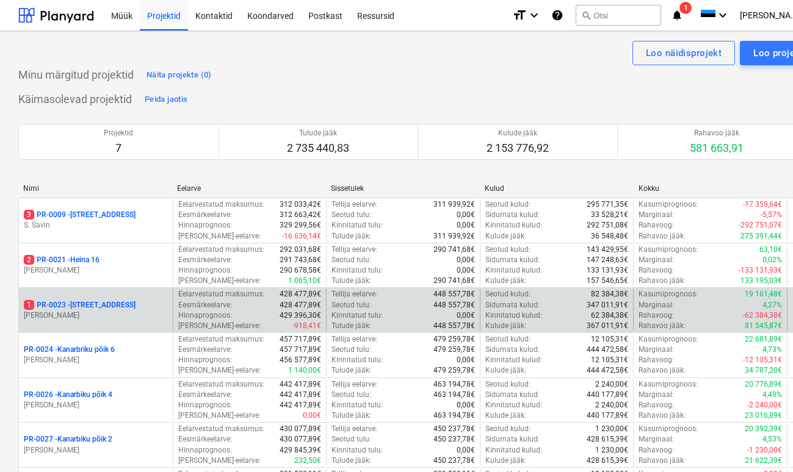
click at [106, 309] on p "1 PR-0023 - Kanarbriku tee 7" at bounding box center [80, 305] width 112 height 10
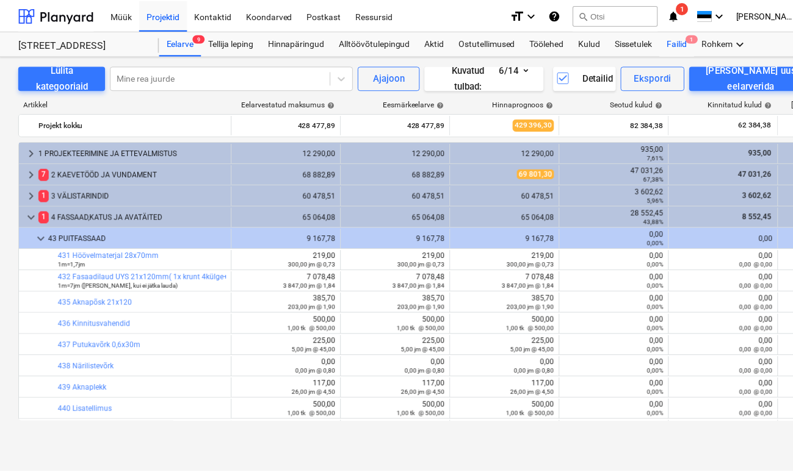
scroll to position [18, 0]
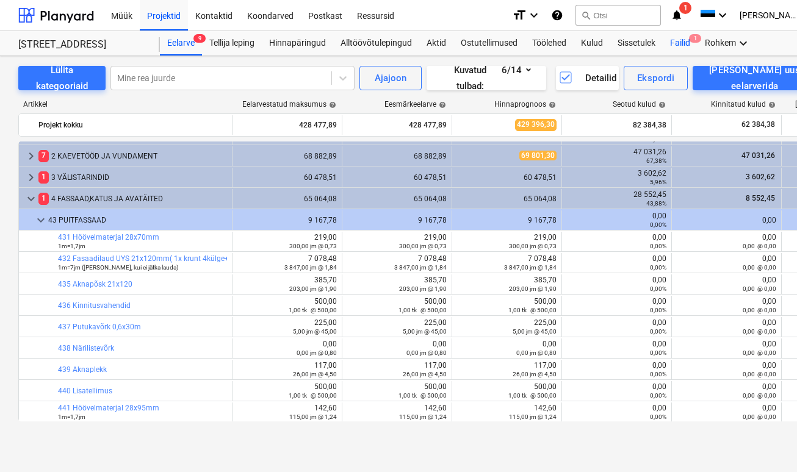
click at [678, 41] on div "Failid 1" at bounding box center [680, 43] width 35 height 24
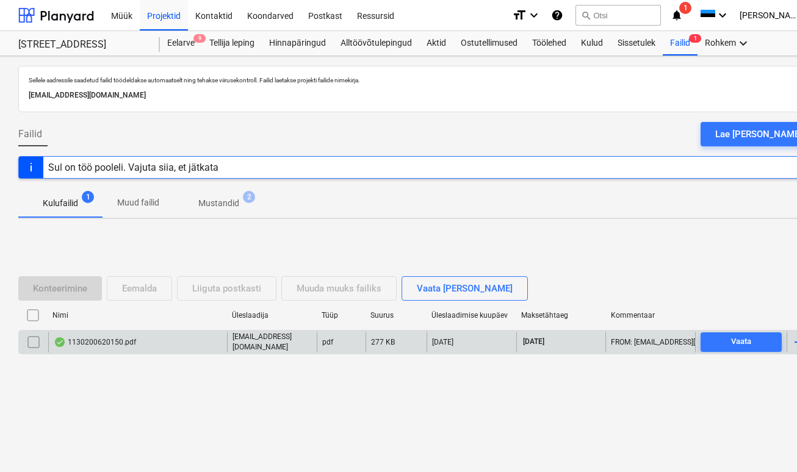
click at [115, 338] on div "1130200620150.pdf" at bounding box center [95, 343] width 82 height 10
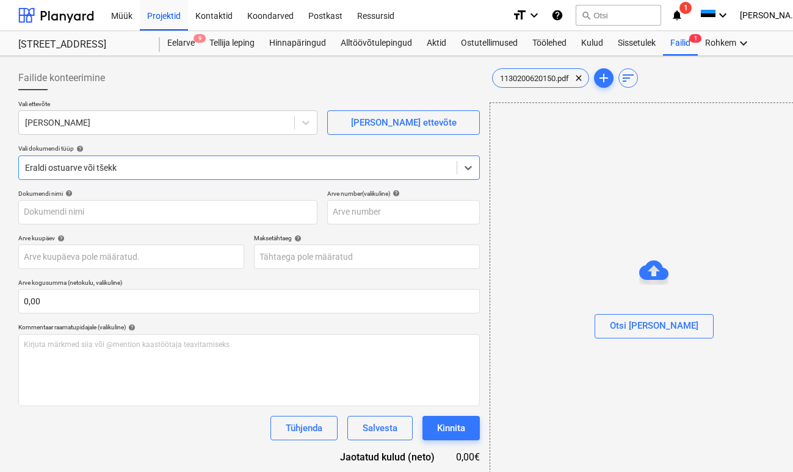
type input "1130200620150"
type input "[DATE]"
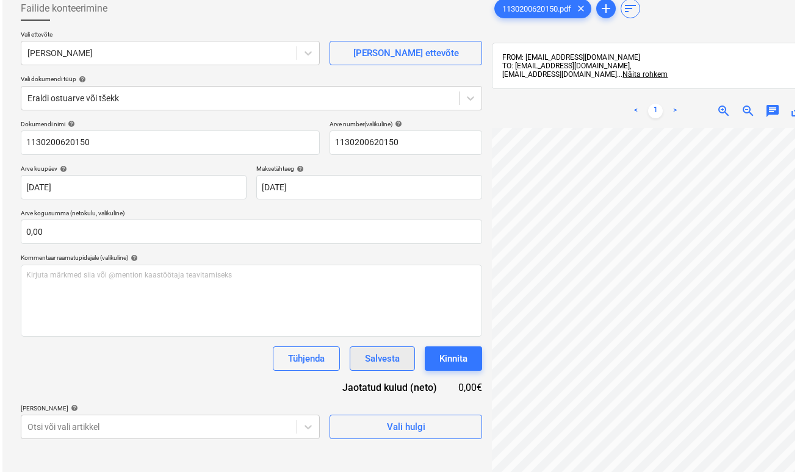
scroll to position [147, 0]
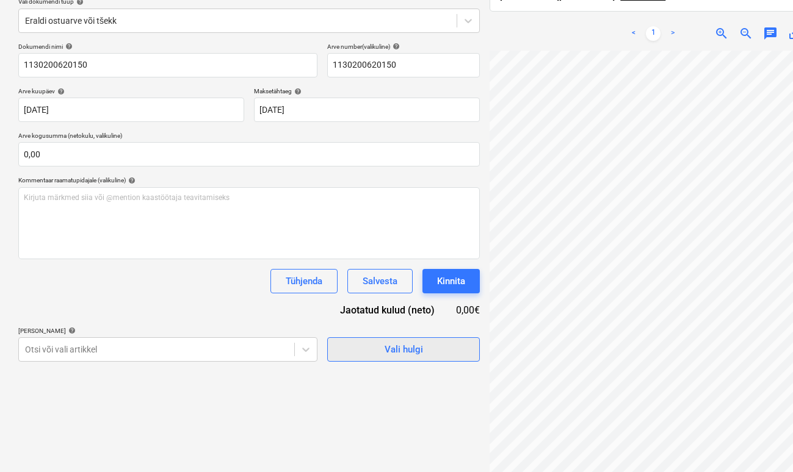
click at [381, 350] on span "Vali hulgi" at bounding box center [403, 350] width 122 height 16
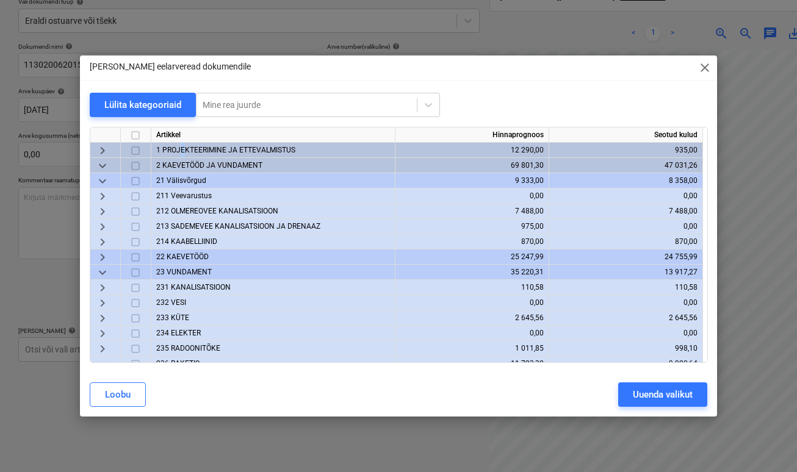
click at [182, 146] on span "1 PROJEKTEERIMINE JA ETTEVALMISTUS" at bounding box center [225, 150] width 139 height 9
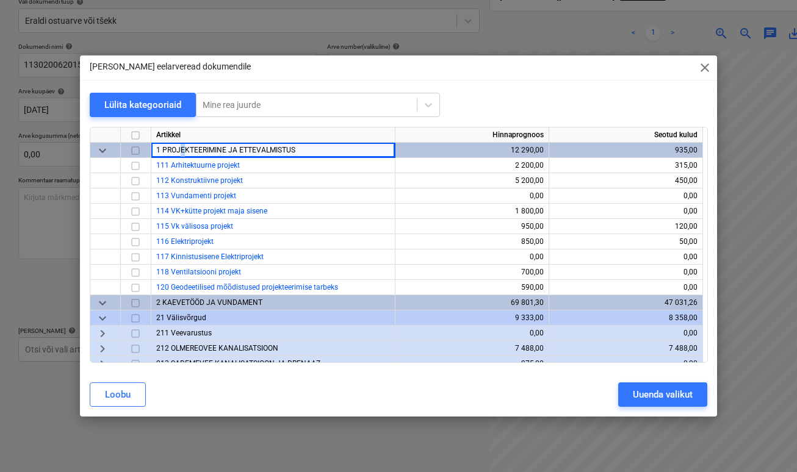
click at [182, 146] on span "1 PROJEKTEERIMINE JA ETTEVALMISTUS" at bounding box center [225, 150] width 139 height 9
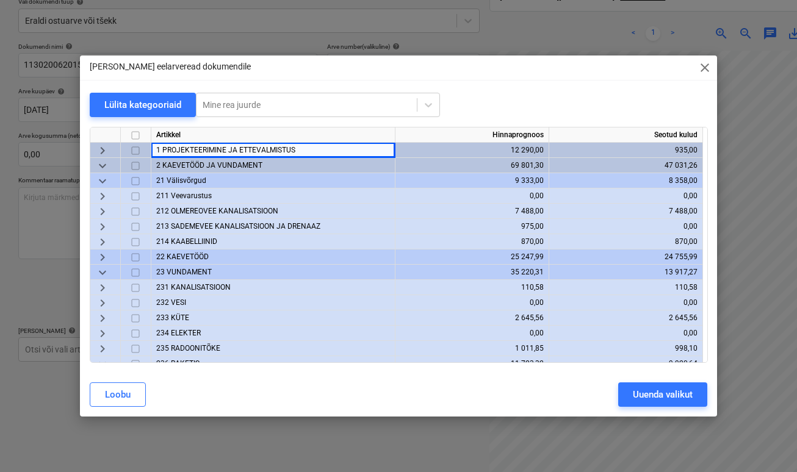
click at [172, 165] on span "2 KAEVETÖÖD JA VUNDAMENT" at bounding box center [209, 165] width 106 height 9
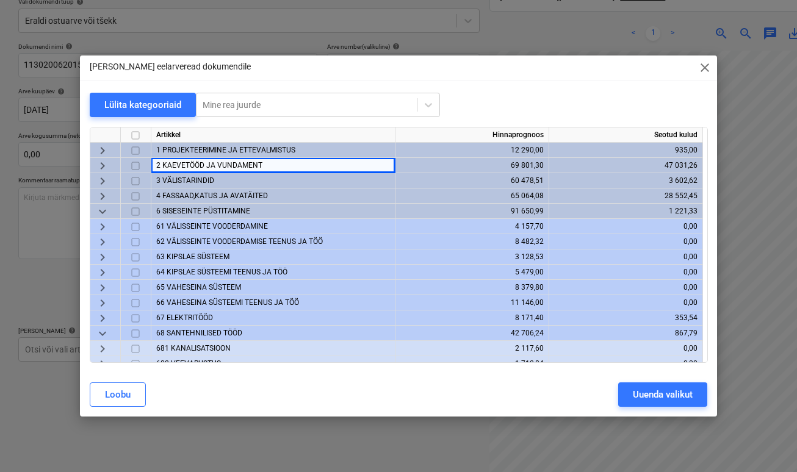
click at [107, 161] on span "keyboard_arrow_right" at bounding box center [102, 166] width 15 height 15
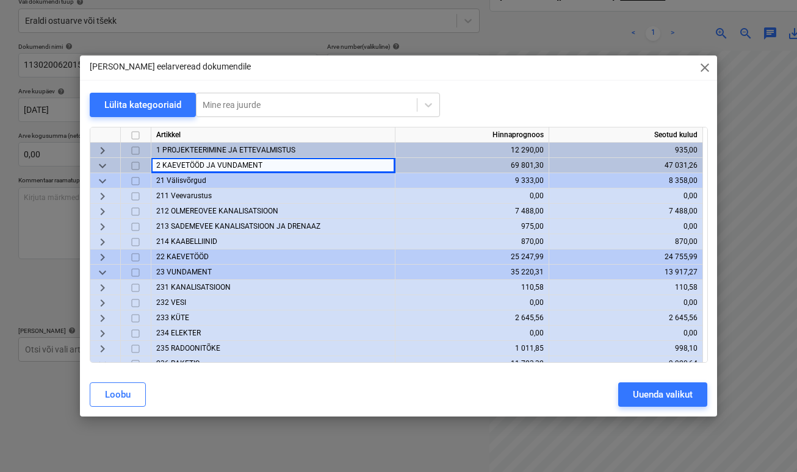
click at [98, 181] on span "keyboard_arrow_down" at bounding box center [102, 181] width 15 height 15
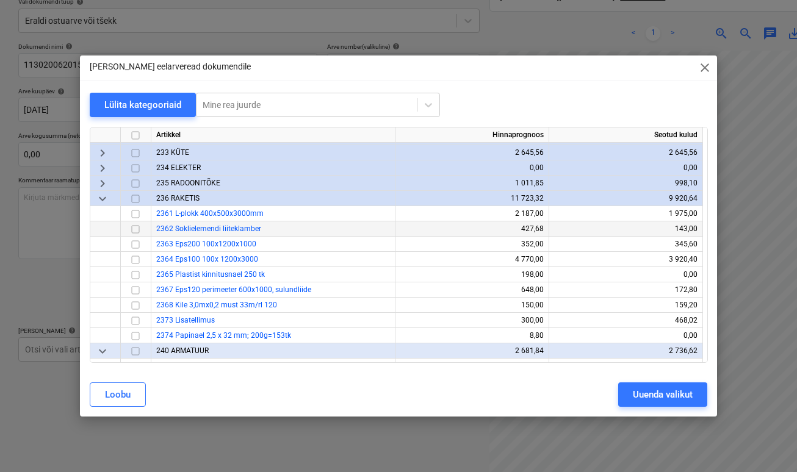
scroll to position [112, 0]
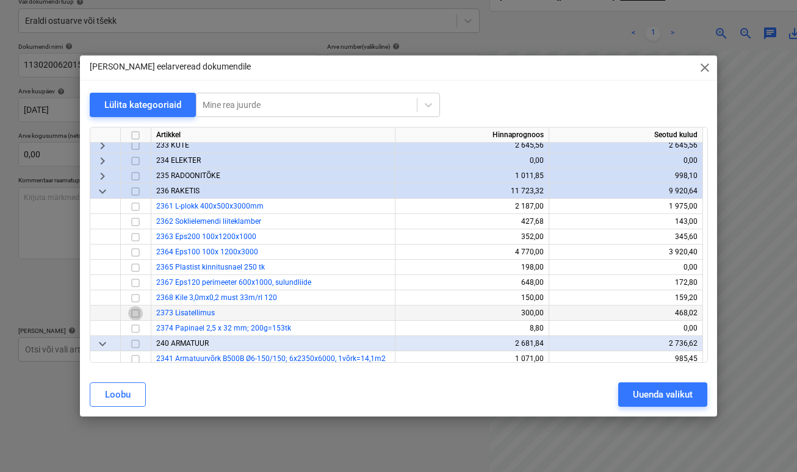
click at [140, 311] on input "checkbox" at bounding box center [135, 313] width 15 height 15
click at [673, 399] on div "Uuenda valikut" at bounding box center [663, 395] width 60 height 16
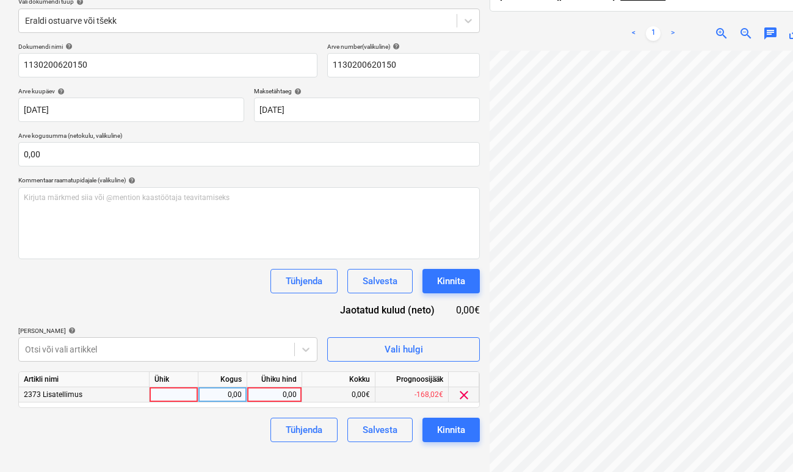
click at [165, 394] on div at bounding box center [174, 395] width 49 height 15
type input "1"
click at [231, 390] on div "0,00" at bounding box center [222, 395] width 38 height 15
click at [272, 397] on div "0,00" at bounding box center [274, 395] width 45 height 15
type input "6,02"
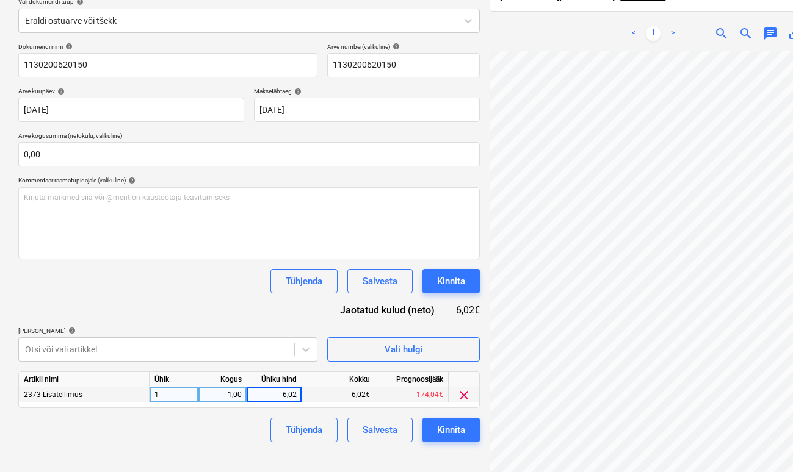
click at [229, 431] on div "Tühjenda Salvesta Kinnita" at bounding box center [248, 430] width 461 height 24
click at [457, 427] on div "Kinnita" at bounding box center [451, 430] width 28 height 16
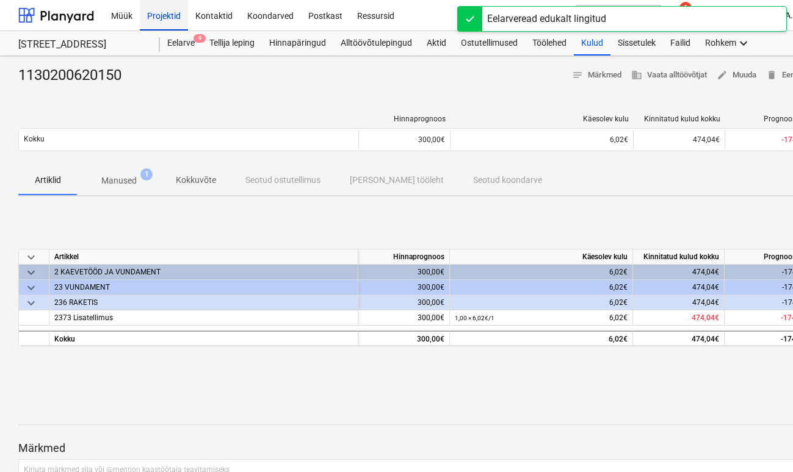
click at [167, 12] on div "Projektid" at bounding box center [164, 14] width 48 height 31
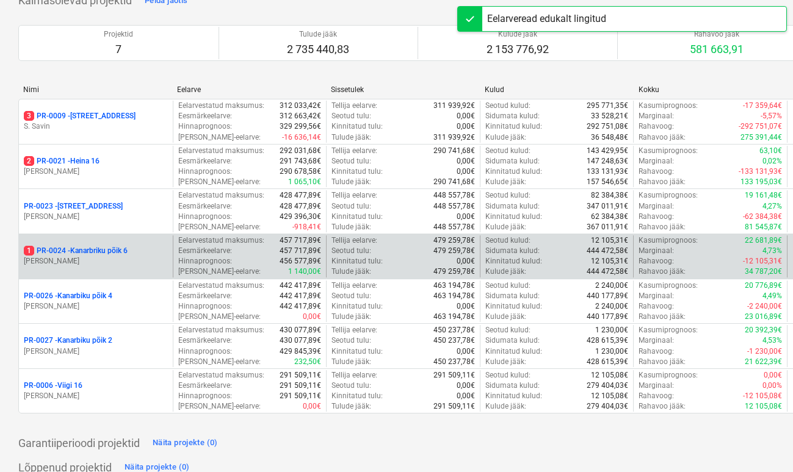
scroll to position [99, 0]
click at [112, 264] on p "[PERSON_NAME]" at bounding box center [96, 261] width 144 height 10
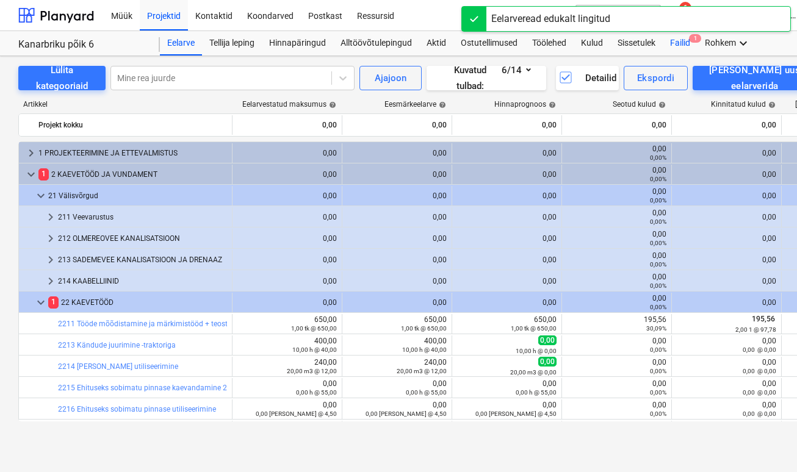
click at [671, 39] on div "Failid 1" at bounding box center [680, 43] width 35 height 24
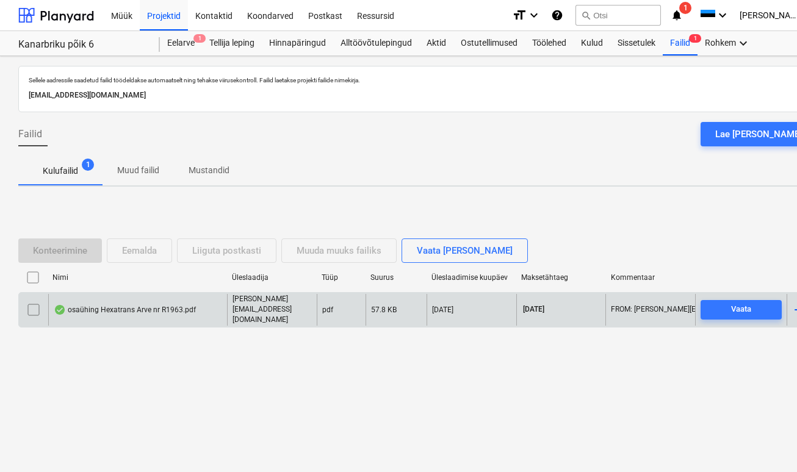
click at [104, 302] on div "osaühing Hexatrans Arve nr R1963.pdf" at bounding box center [137, 309] width 179 height 31
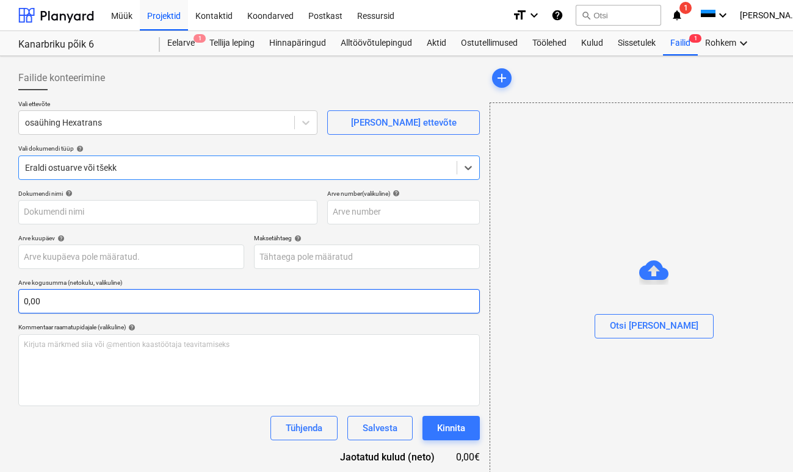
type input "R1963"
type input "[DATE]"
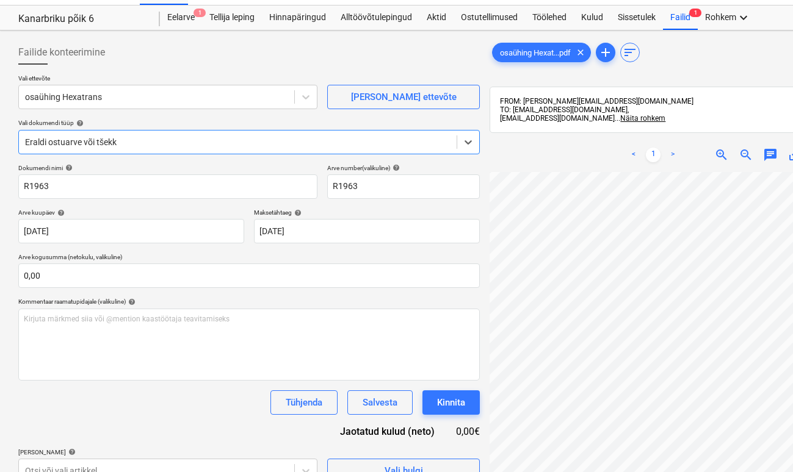
scroll to position [284, 0]
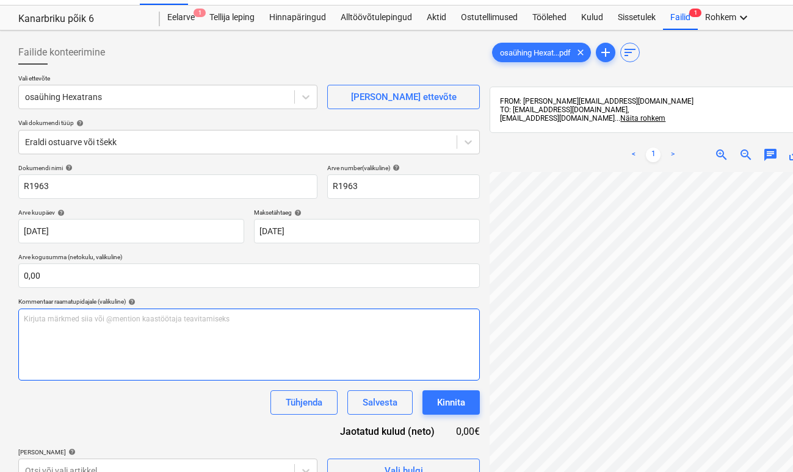
click at [386, 326] on div "Failide konteerimine Vali ettevõte osaühing Hexatrans [PERSON_NAME] uus ettevõt…" at bounding box center [417, 325] width 808 height 580
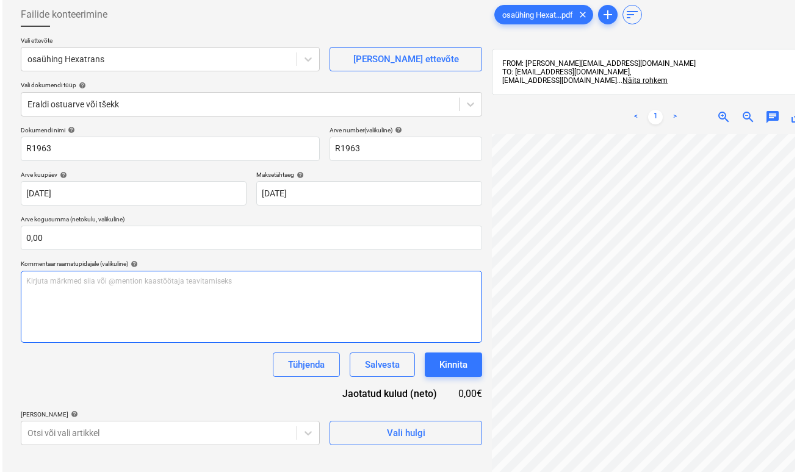
scroll to position [154, 0]
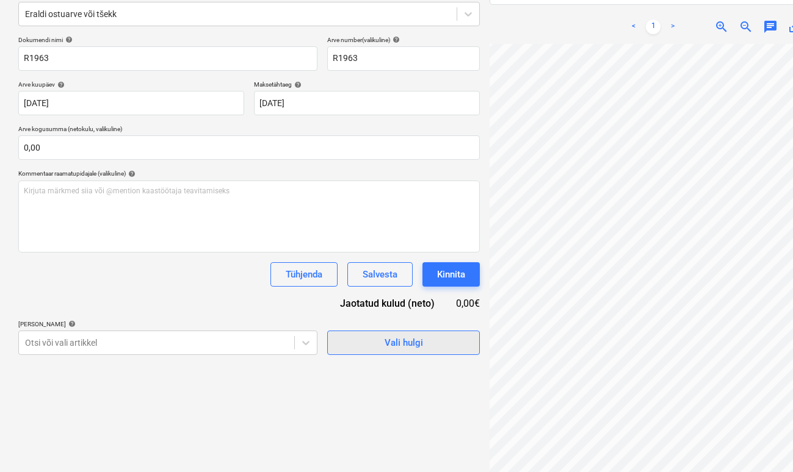
click at [381, 342] on span "Vali hulgi" at bounding box center [403, 343] width 122 height 16
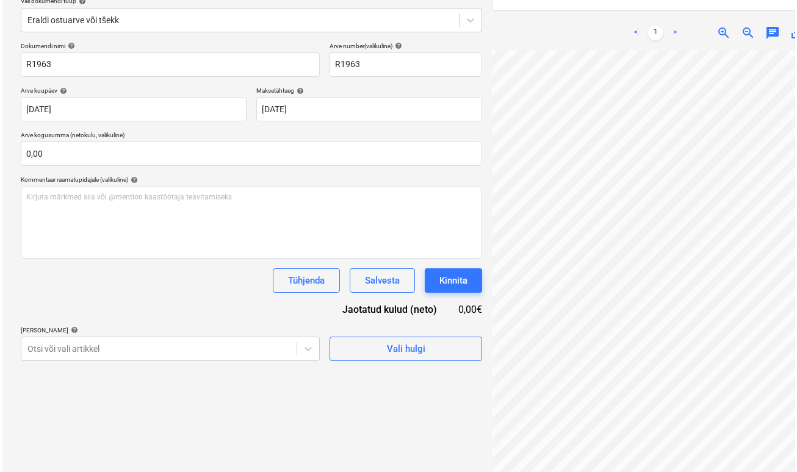
scroll to position [145, 0]
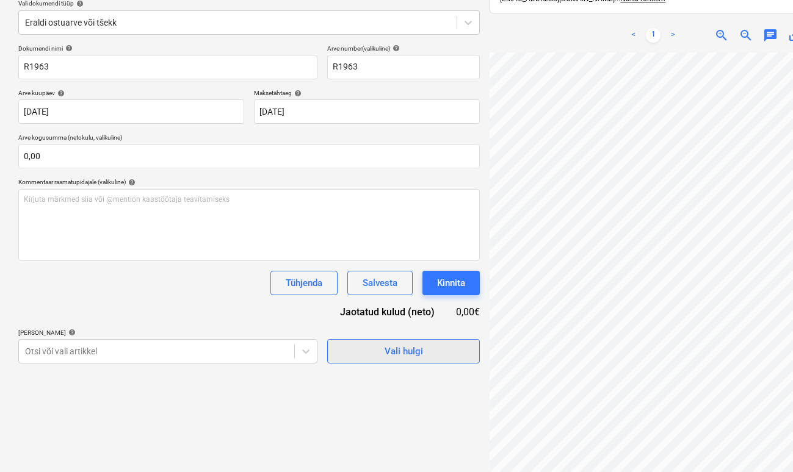
click at [415, 348] on div "Vali hulgi" at bounding box center [404, 352] width 38 height 16
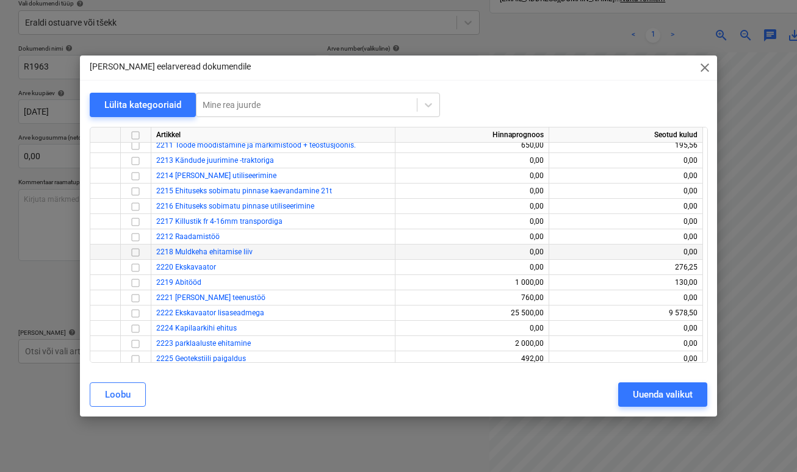
scroll to position [68, 0]
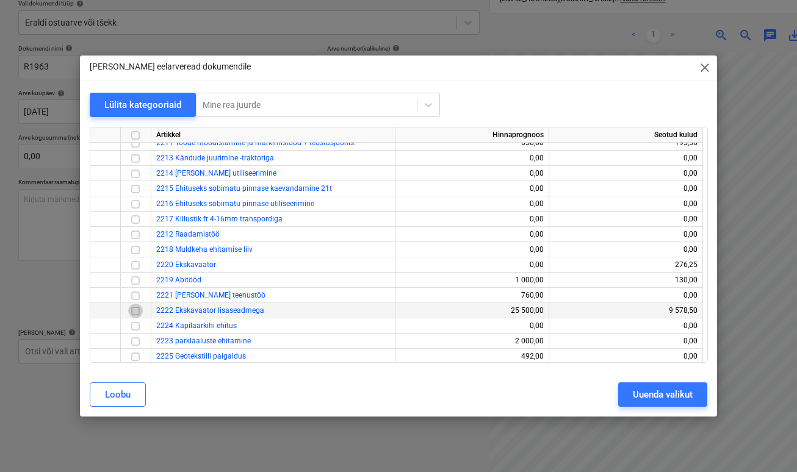
click at [137, 312] on input "checkbox" at bounding box center [135, 311] width 15 height 15
click at [688, 397] on div "Uuenda valikut" at bounding box center [663, 395] width 60 height 16
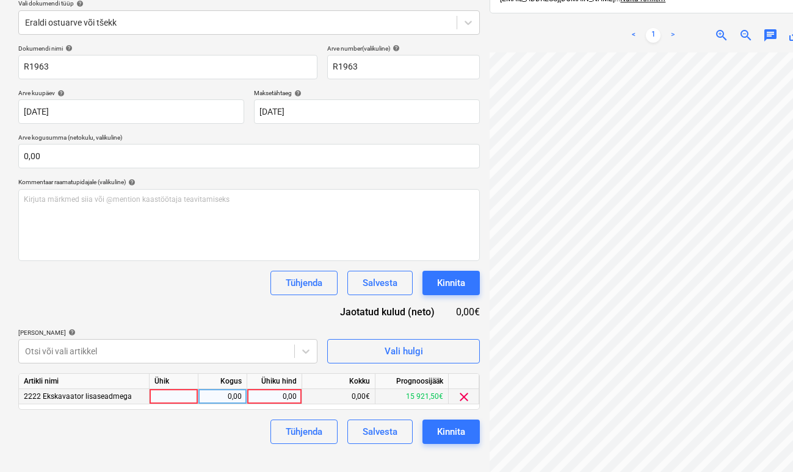
click at [190, 400] on div at bounding box center [174, 396] width 49 height 15
type input "1"
click at [227, 397] on div "0,00" at bounding box center [222, 396] width 38 height 15
type input "1"
click at [268, 396] on div "0,00" at bounding box center [274, 396] width 45 height 15
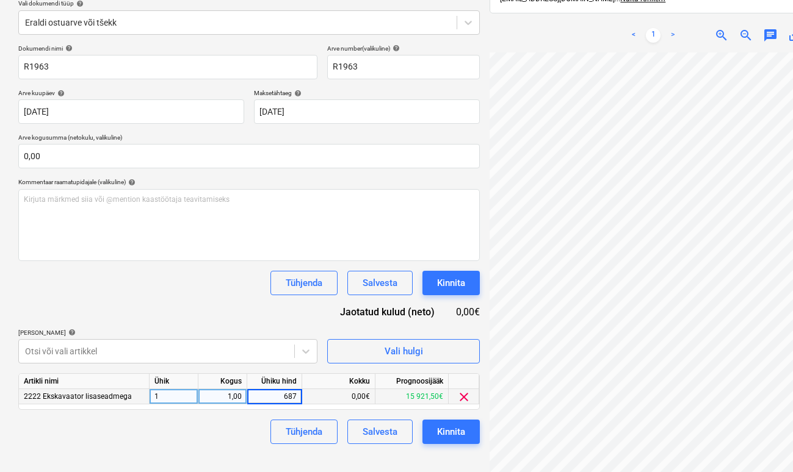
type input "6870"
click at [201, 449] on div "Failide konteerimine Vali ettevõte osaühing Hexatrans [PERSON_NAME] uus ettevõt…" at bounding box center [248, 206] width 471 height 580
click at [435, 436] on button "Kinnita" at bounding box center [450, 432] width 57 height 24
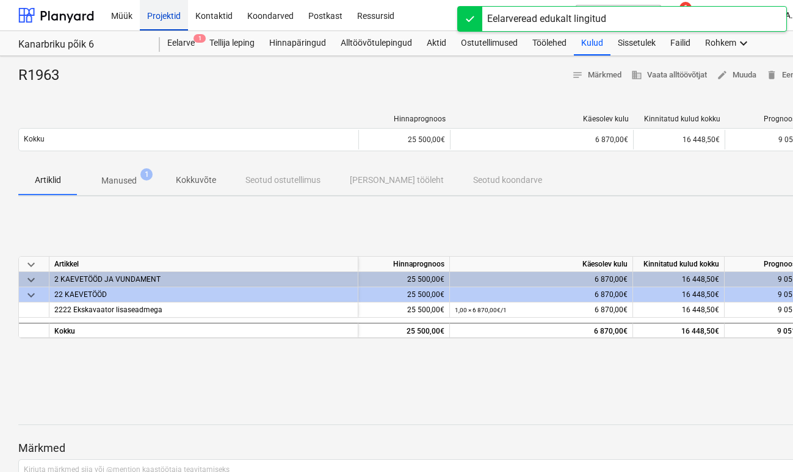
click at [175, 20] on div "Projektid" at bounding box center [164, 14] width 48 height 31
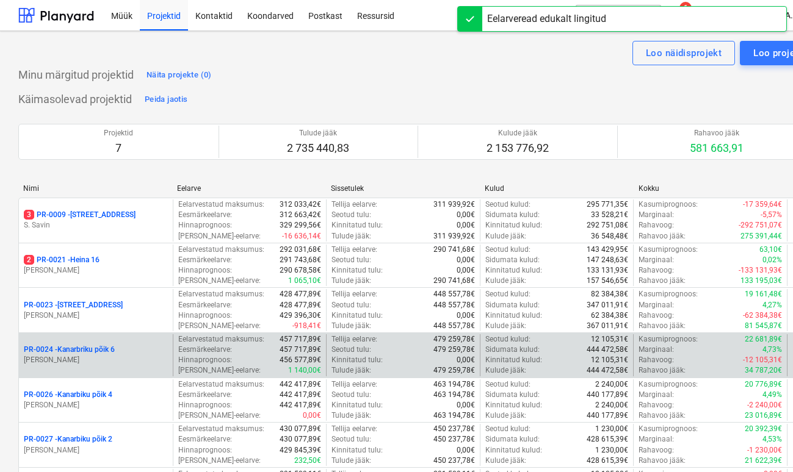
click at [101, 350] on p "PR-0024 - Kanarbriku põik 6" at bounding box center [69, 350] width 91 height 10
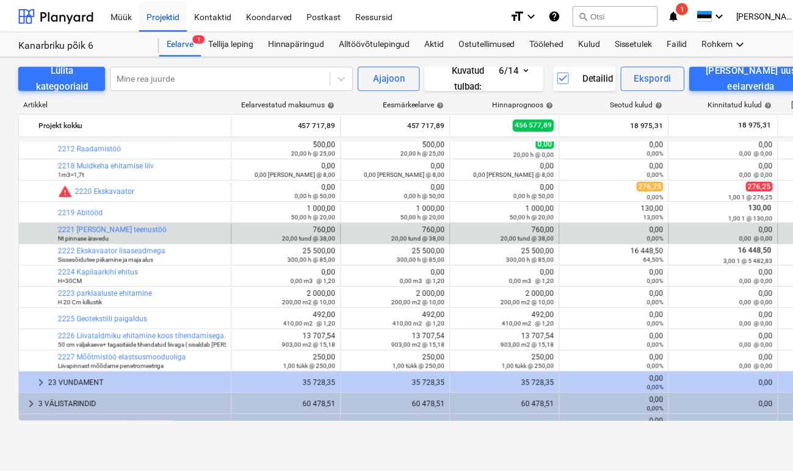
scroll to position [403, 0]
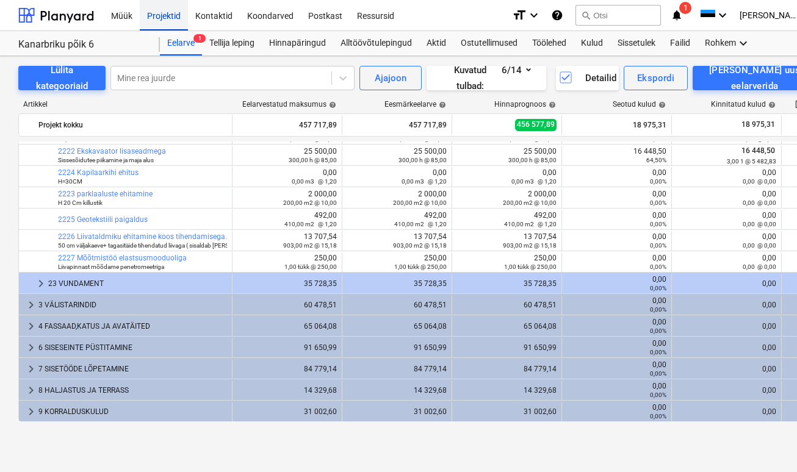
click at [163, 7] on div "Projektid" at bounding box center [164, 14] width 48 height 31
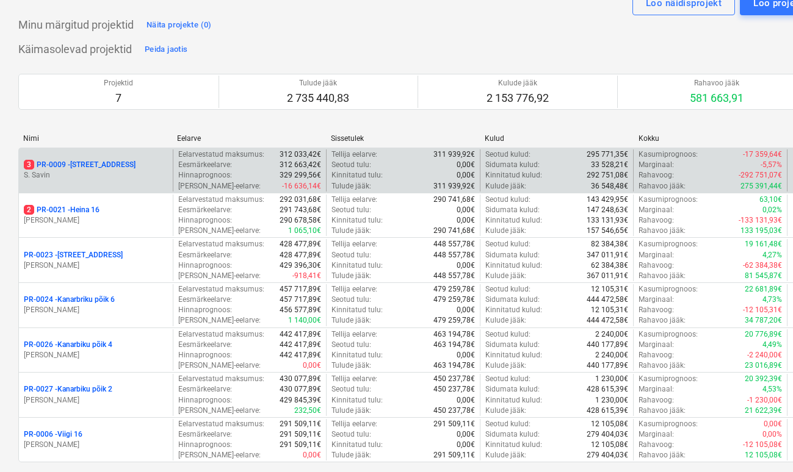
scroll to position [48, 0]
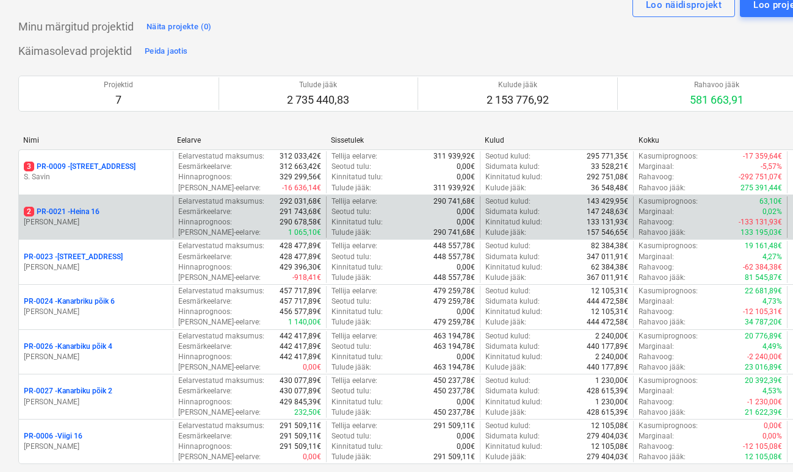
click at [103, 218] on p "[PERSON_NAME]" at bounding box center [96, 222] width 144 height 10
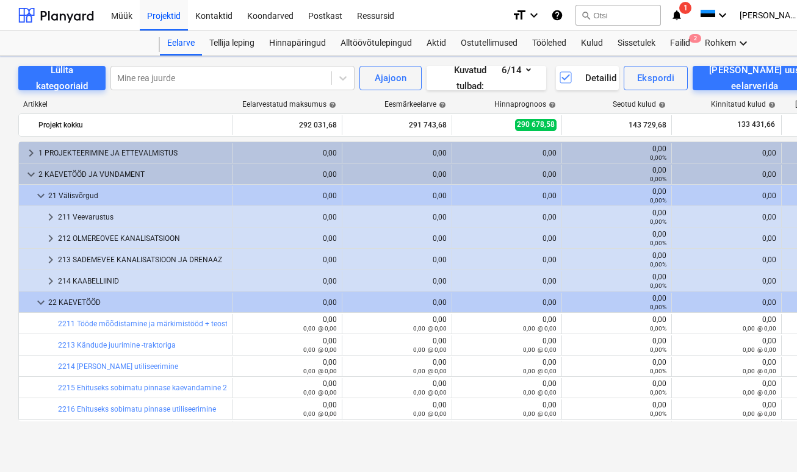
scroll to position [403, 0]
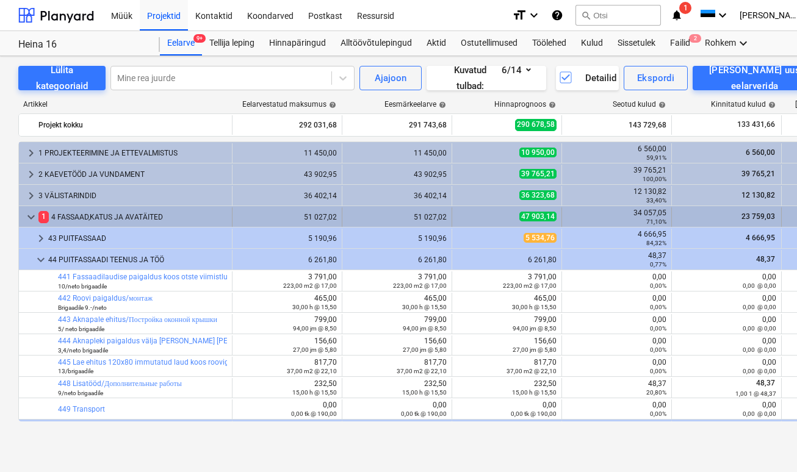
click at [34, 221] on span "keyboard_arrow_down" at bounding box center [31, 217] width 15 height 15
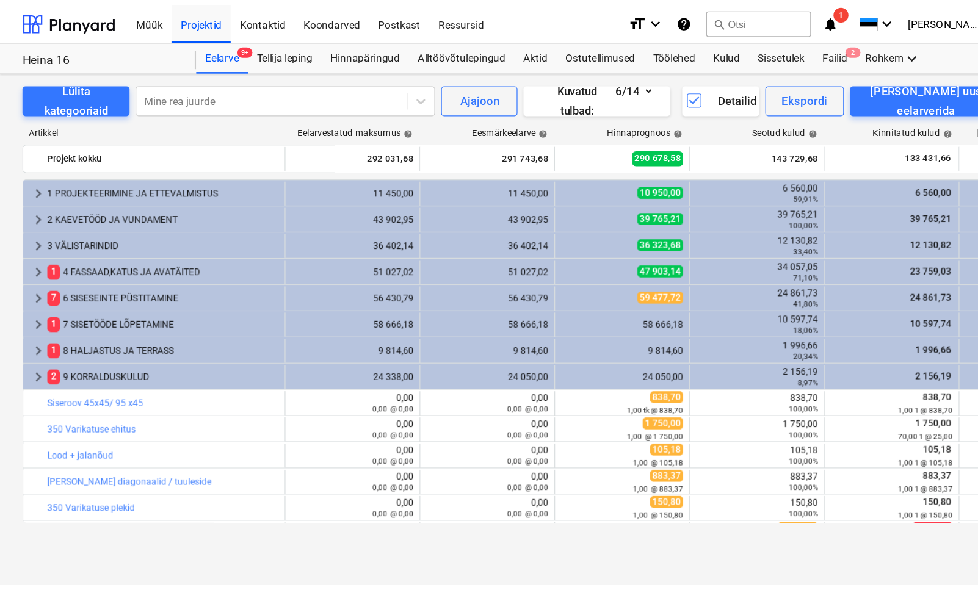
scroll to position [5, 0]
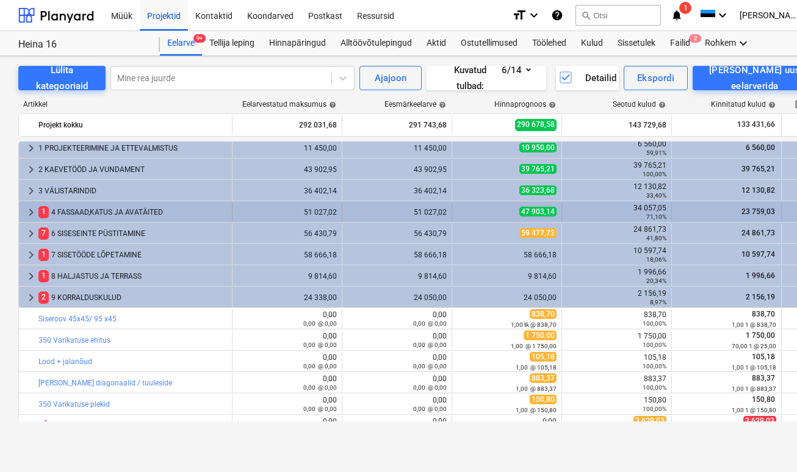
click at [156, 217] on div "1 4 FASSAAD,[PERSON_NAME] AVATÄITED" at bounding box center [132, 213] width 189 height 20
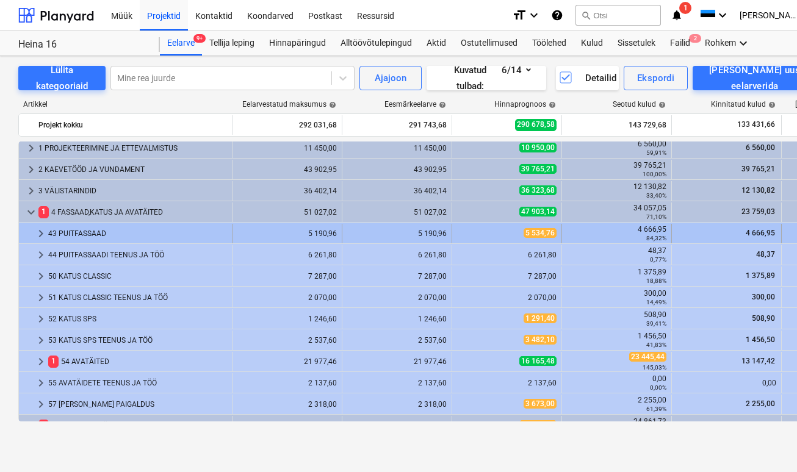
click at [128, 235] on div "43 PUITFASSAAD" at bounding box center [137, 234] width 179 height 20
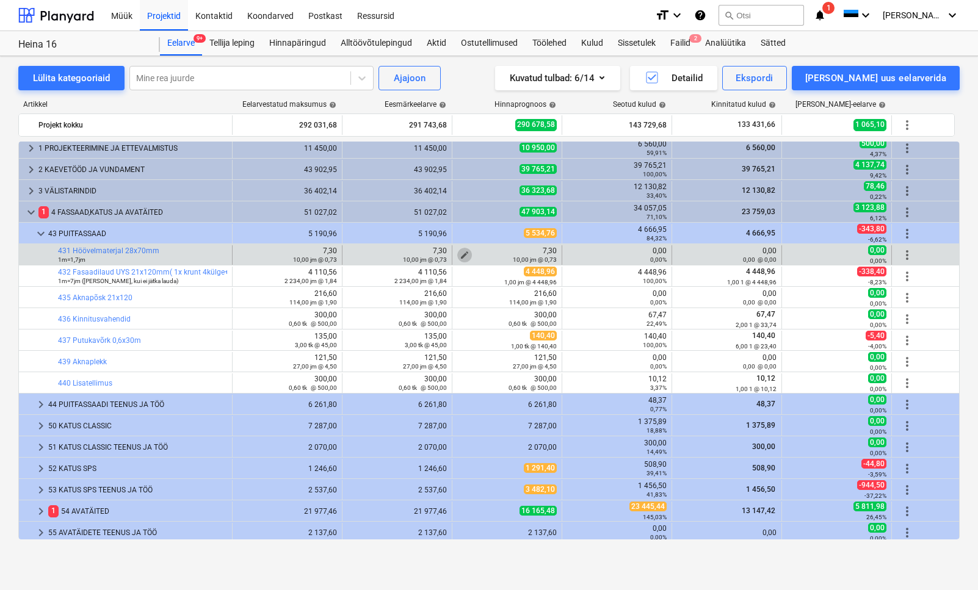
click at [465, 253] on span "edit" at bounding box center [465, 255] width 10 height 10
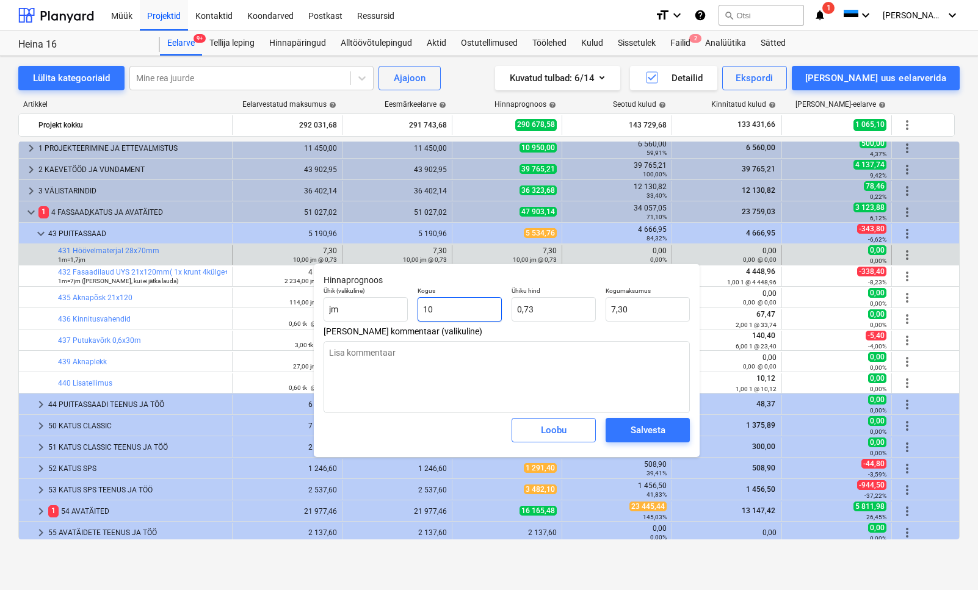
click at [444, 307] on input "10" at bounding box center [459, 309] width 84 height 24
drag, startPoint x: 444, startPoint y: 307, endPoint x: 429, endPoint y: 308, distance: 14.7
click at [429, 309] on input "10" at bounding box center [459, 309] width 84 height 24
drag, startPoint x: 436, startPoint y: 310, endPoint x: 406, endPoint y: 309, distance: 29.9
click at [406, 309] on div "Ühik (valikuline) [PERSON_NAME] 10 Ühiku hind 0,73 Kogumaksumus 7,30" at bounding box center [507, 304] width 376 height 45
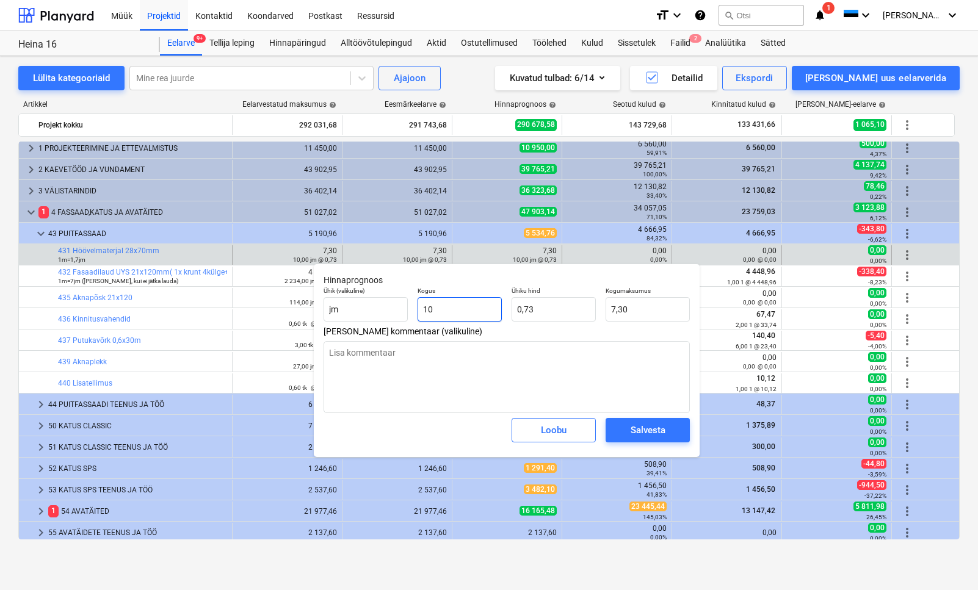
type input "1"
type textarea "x"
type input "0,73"
type input "1,00"
click at [548, 312] on input "0,73" at bounding box center [553, 309] width 84 height 24
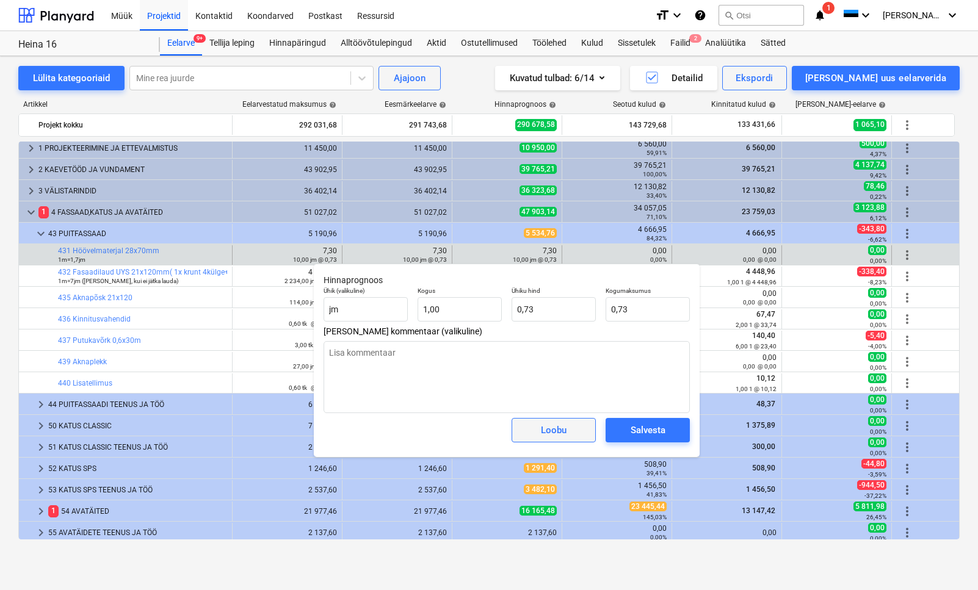
click at [571, 432] on span "Loobu" at bounding box center [554, 430] width 54 height 16
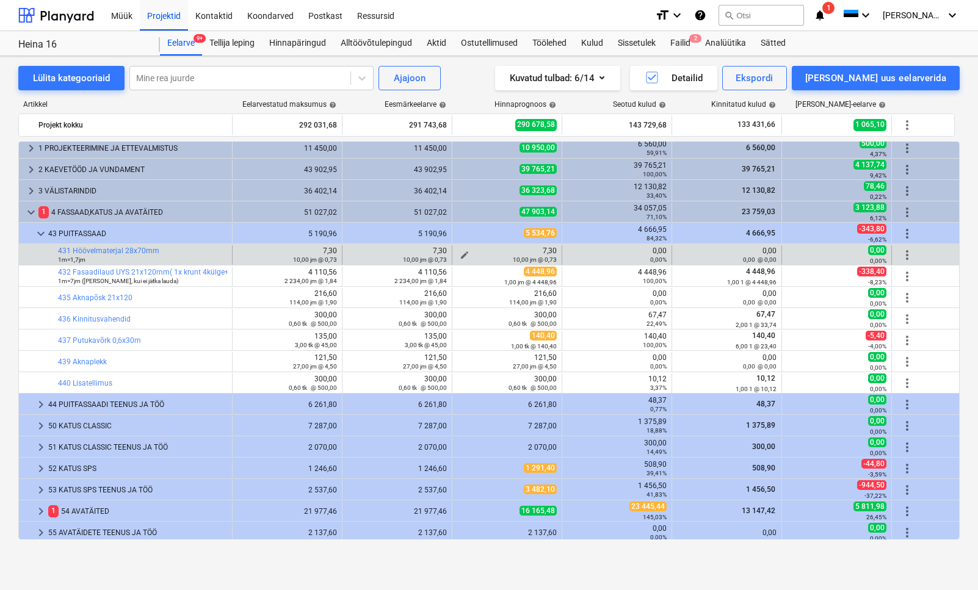
click at [465, 256] on div "10,00 jm @ 0,73" at bounding box center [506, 259] width 99 height 9
click at [462, 252] on span "edit" at bounding box center [465, 255] width 10 height 10
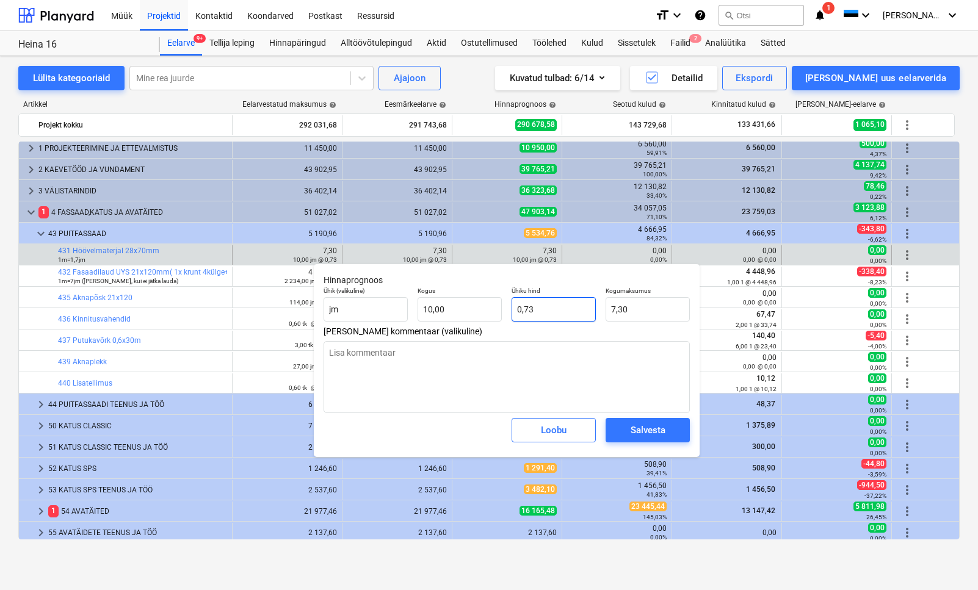
drag, startPoint x: 546, startPoint y: 311, endPoint x: 524, endPoint y: 309, distance: 22.0
click at [524, 309] on input "0,73" at bounding box center [553, 309] width 84 height 24
type textarea "x"
type input "0,"
type input "0,00"
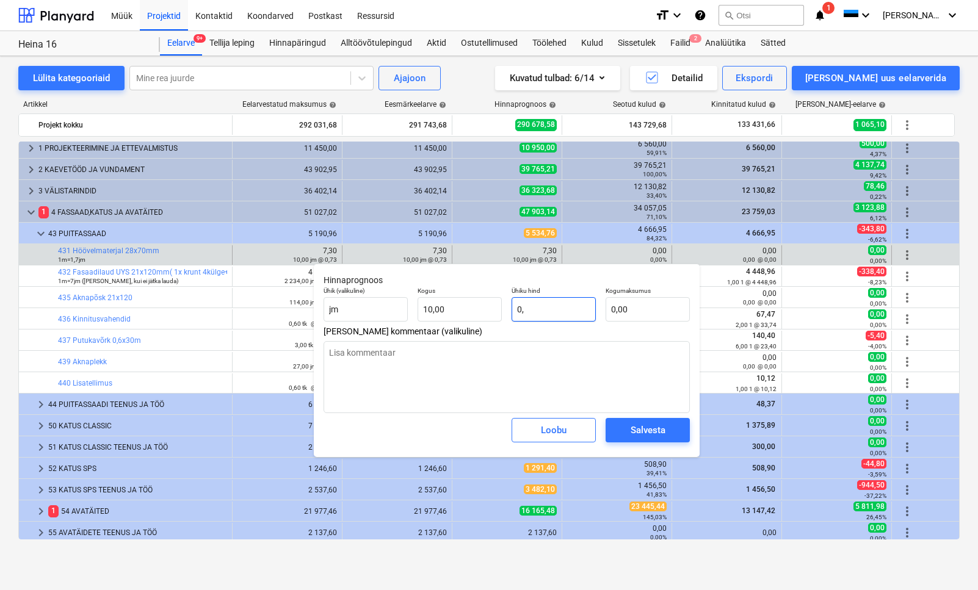
type textarea "x"
type input "0"
click at [683, 433] on button "Salvesta" at bounding box center [647, 430] width 84 height 24
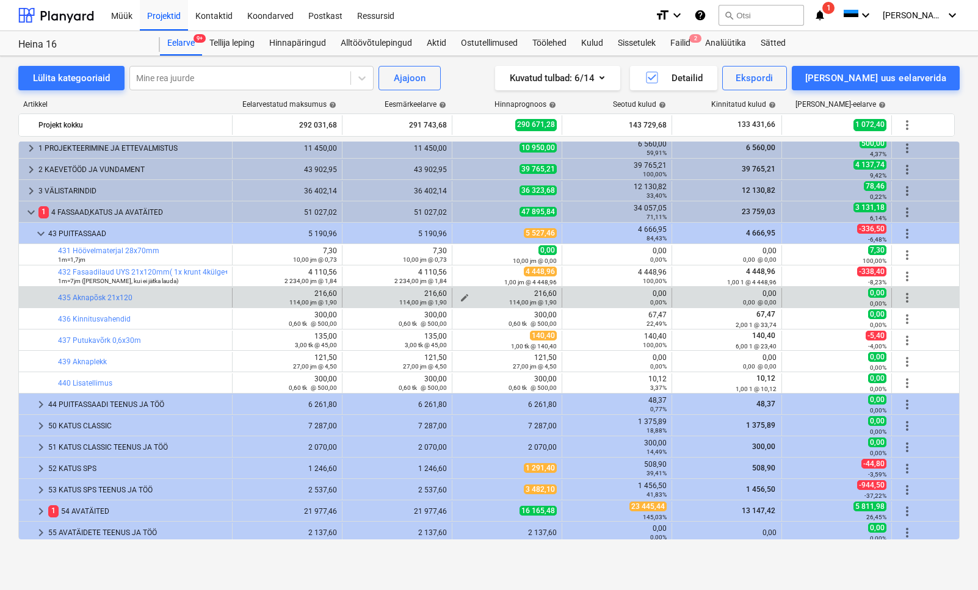
click at [464, 295] on span "edit" at bounding box center [465, 298] width 10 height 10
type textarea "x"
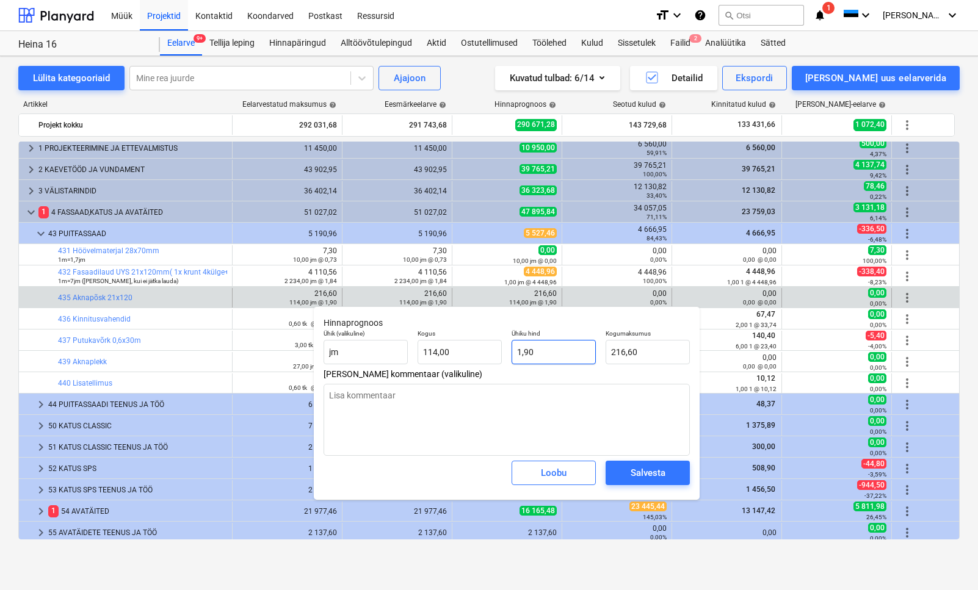
type input "1,9"
drag, startPoint x: 544, startPoint y: 353, endPoint x: 502, endPoint y: 352, distance: 41.5
click at [503, 352] on div "Ühik (valikuline) [PERSON_NAME] 114,00 Ühiku hind 1,9 Kogumaksumus 216,60" at bounding box center [507, 347] width 376 height 45
type textarea "x"
type input "0"
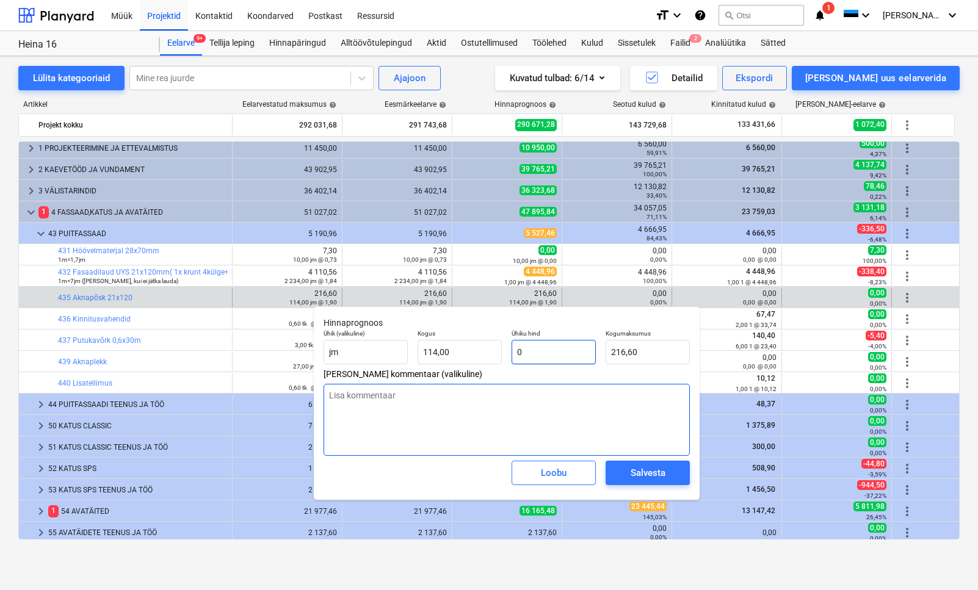
type input "0,00"
type input "0"
type textarea "x"
type input "0,00"
click at [459, 466] on div "[PERSON_NAME]" at bounding box center [507, 473] width 376 height 44
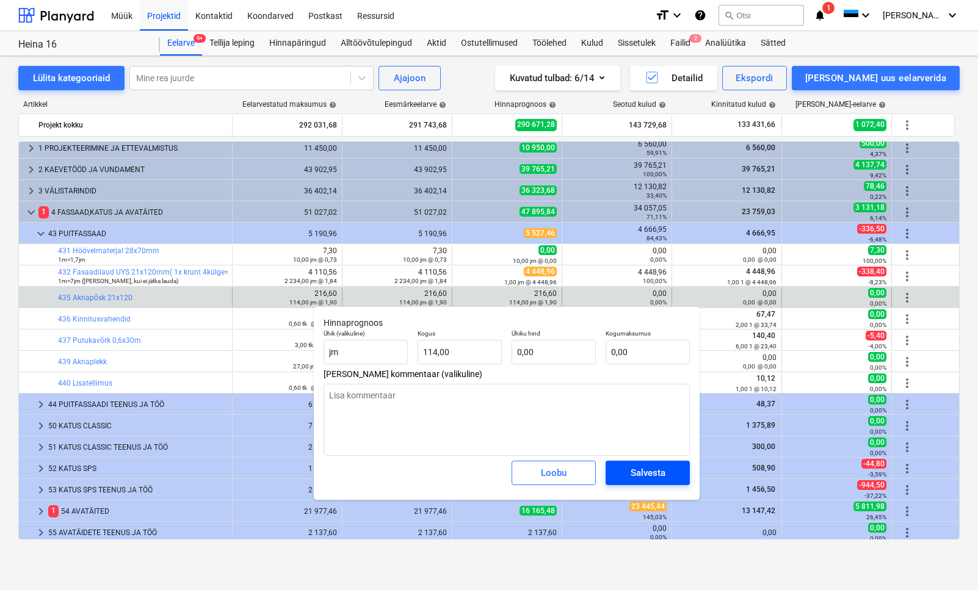
click at [635, 468] on div "Salvesta" at bounding box center [647, 473] width 35 height 16
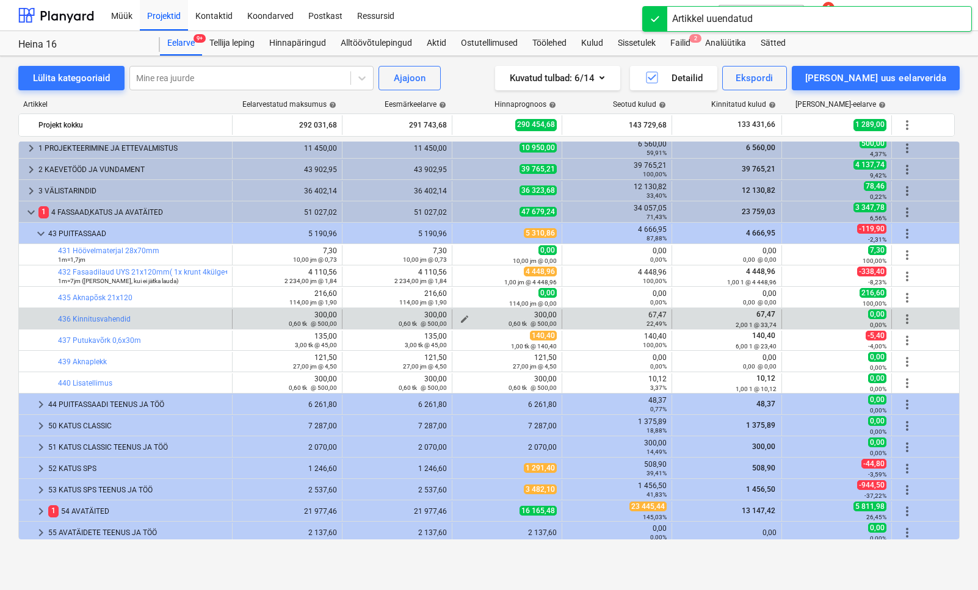
click at [466, 317] on span "edit" at bounding box center [465, 319] width 10 height 10
type textarea "x"
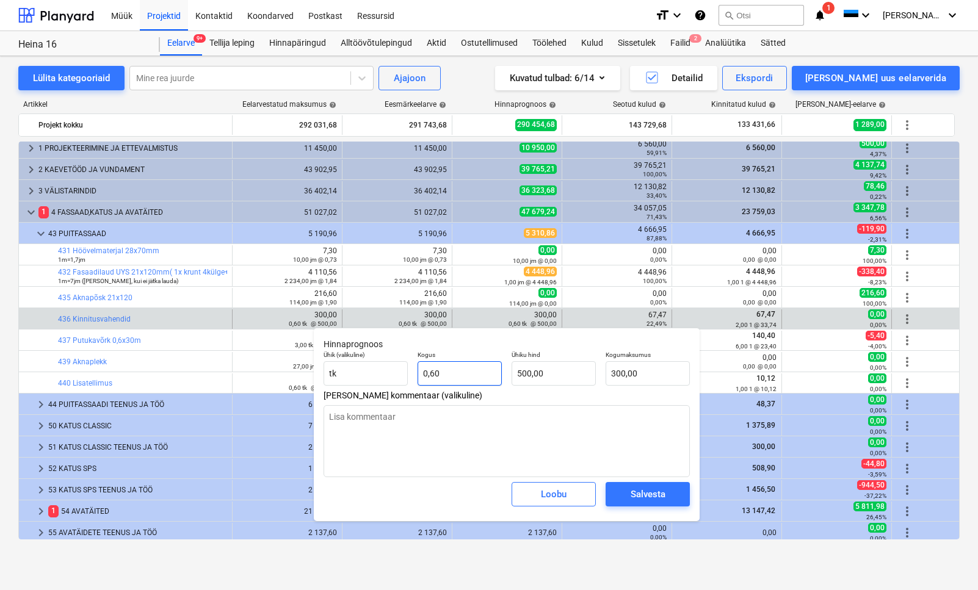
type input "0,6"
drag, startPoint x: 452, startPoint y: 370, endPoint x: 381, endPoint y: 366, distance: 70.9
click at [381, 366] on div "Ühik (valikuline) [PERSON_NAME] 0,6 Ühiku hind 500,00 Kogumaksumus 300,00" at bounding box center [507, 368] width 376 height 45
type textarea "x"
type input "1"
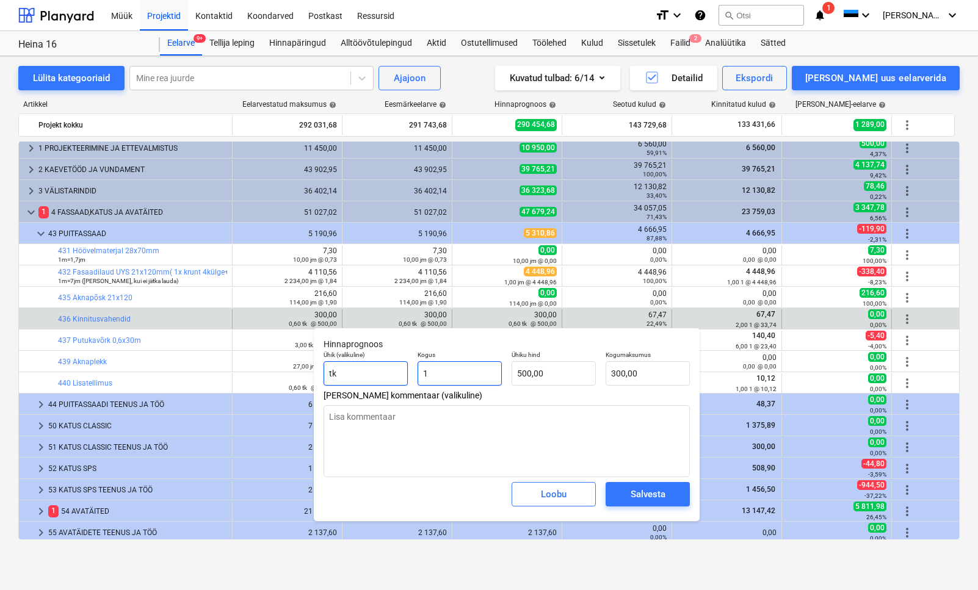
type input "500,00"
type input "1"
type textarea "x"
type input "1,00"
type input "500"
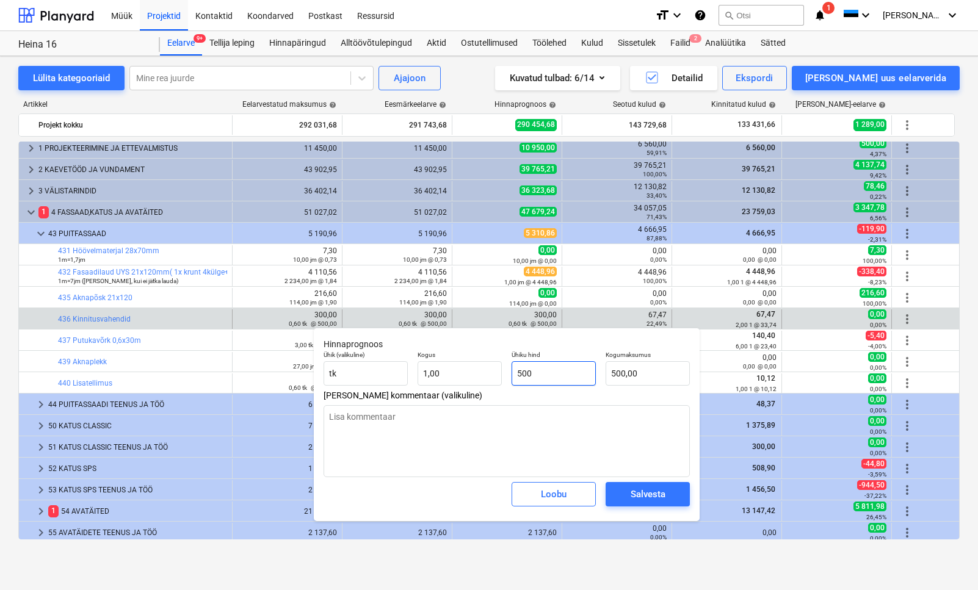
click at [542, 374] on input "500" at bounding box center [553, 373] width 84 height 24
drag, startPoint x: 536, startPoint y: 374, endPoint x: 499, endPoint y: 370, distance: 38.0
click at [499, 370] on div "Ühik (valikuline) [PERSON_NAME] 1,00 Ühiku hind 500 Kogumaksumus 500,00" at bounding box center [507, 368] width 376 height 45
type textarea "x"
type input "6"
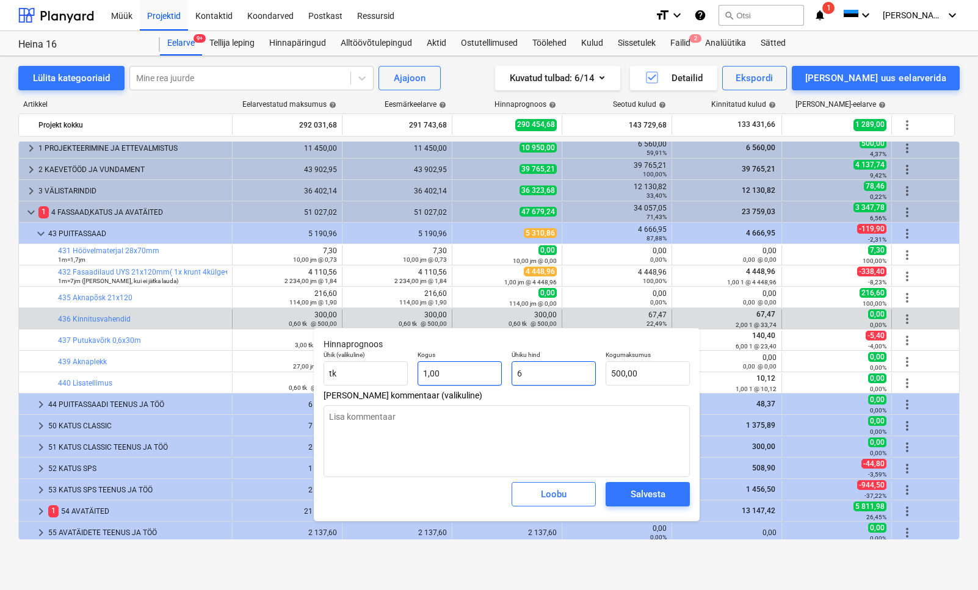
type input "6,00"
type textarea "x"
type input "67"
type input "67,00"
type textarea "x"
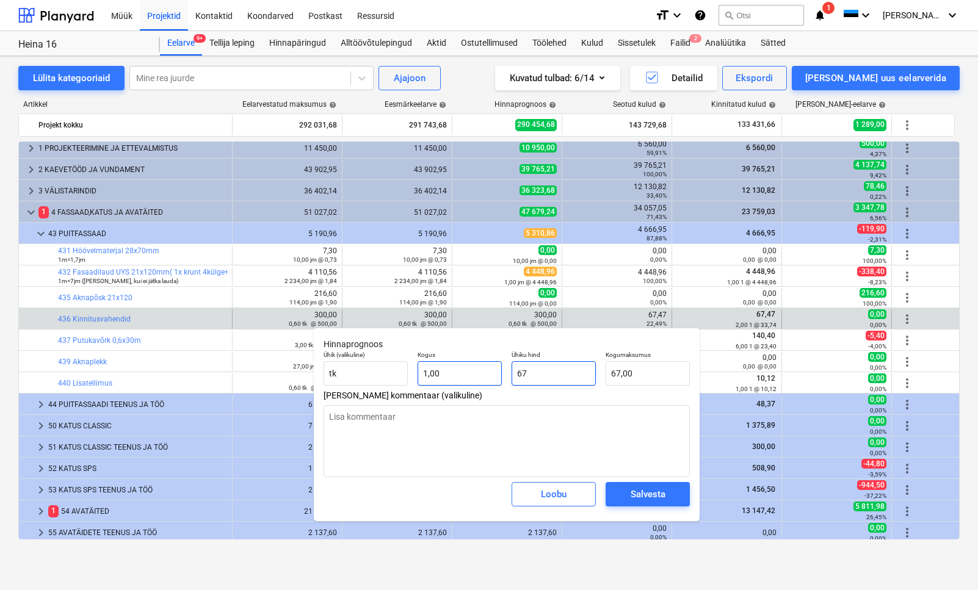
type input "67,"
type textarea "x"
type input "67,4"
type input "67,40"
type textarea "x"
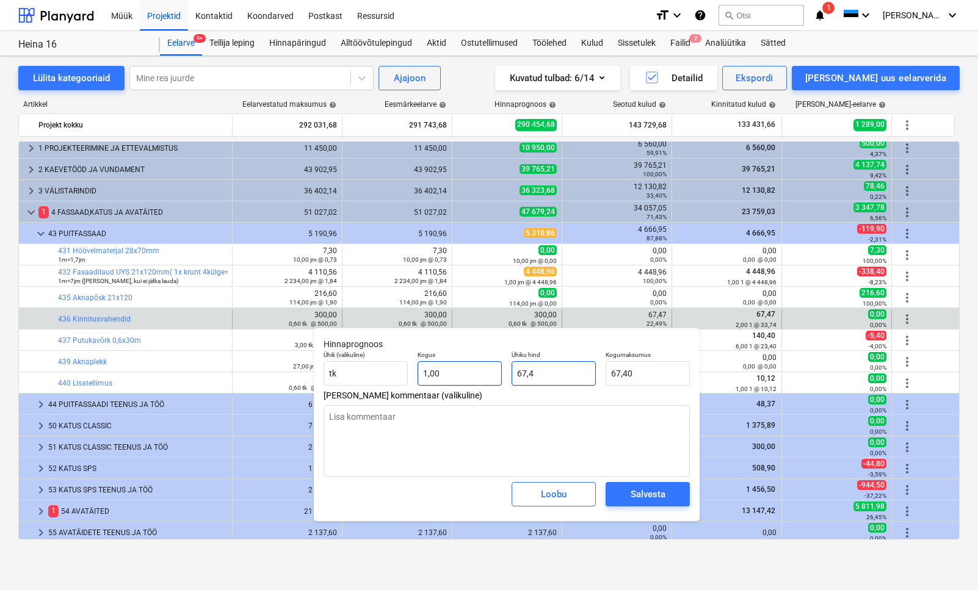
type input "67,47"
click at [453, 472] on div "[PERSON_NAME]" at bounding box center [507, 494] width 376 height 44
click at [623, 472] on span "Salvesta" at bounding box center [647, 494] width 55 height 16
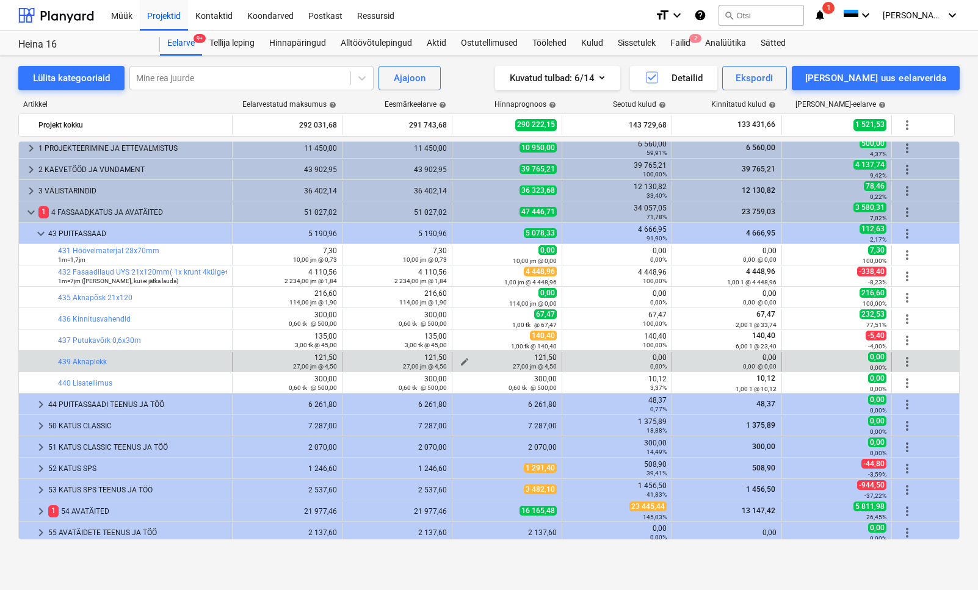
click at [466, 362] on div "27,00 jm @ 4,50" at bounding box center [506, 366] width 99 height 9
click at [466, 361] on span "edit" at bounding box center [465, 362] width 10 height 10
type textarea "x"
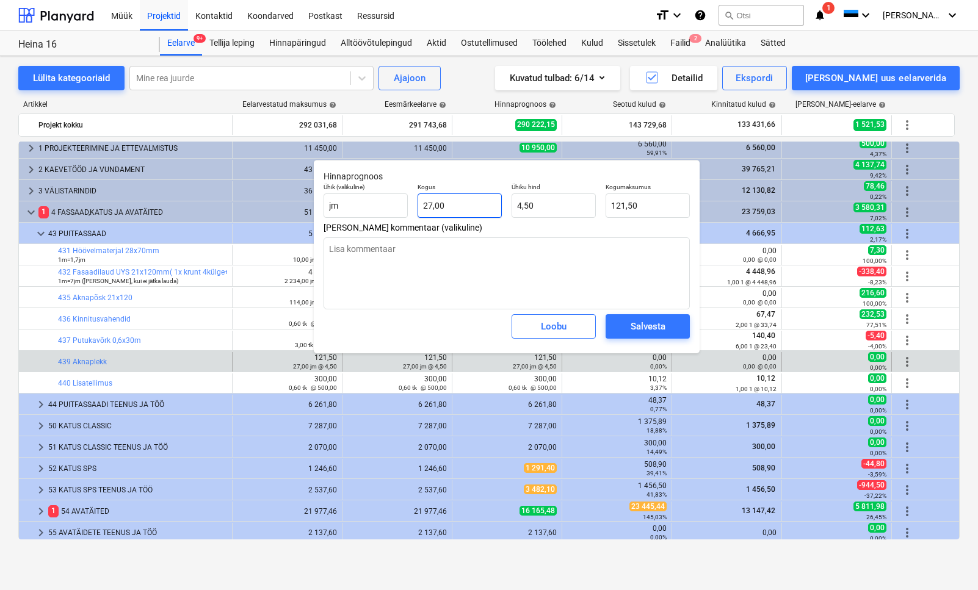
type input "27"
drag, startPoint x: 446, startPoint y: 206, endPoint x: 422, endPoint y: 208, distance: 24.5
click at [422, 208] on input "27" at bounding box center [459, 205] width 84 height 24
type textarea "x"
type input "1"
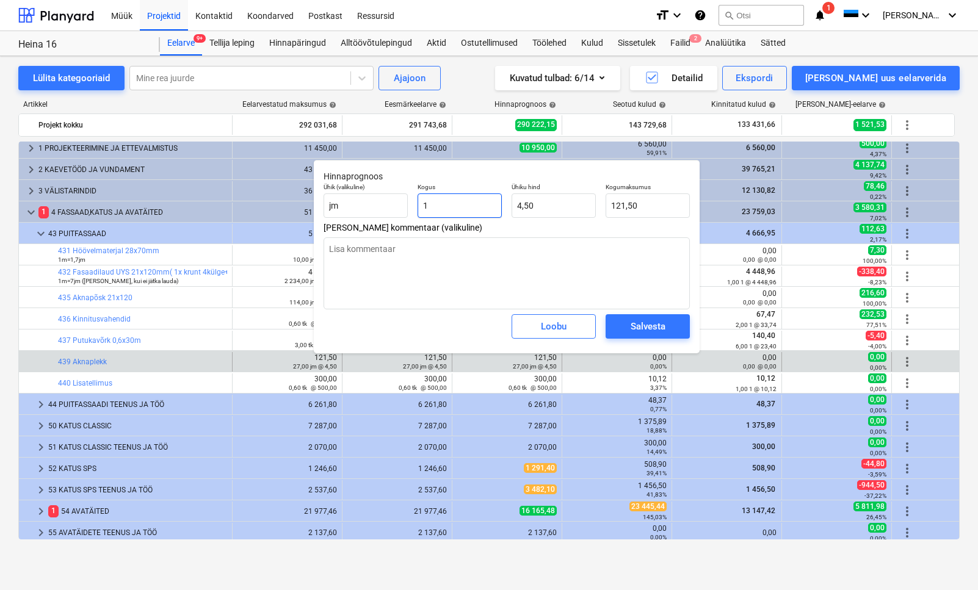
type input "4,50"
type input "1"
type textarea "x"
type input "1,00"
type input "4,5"
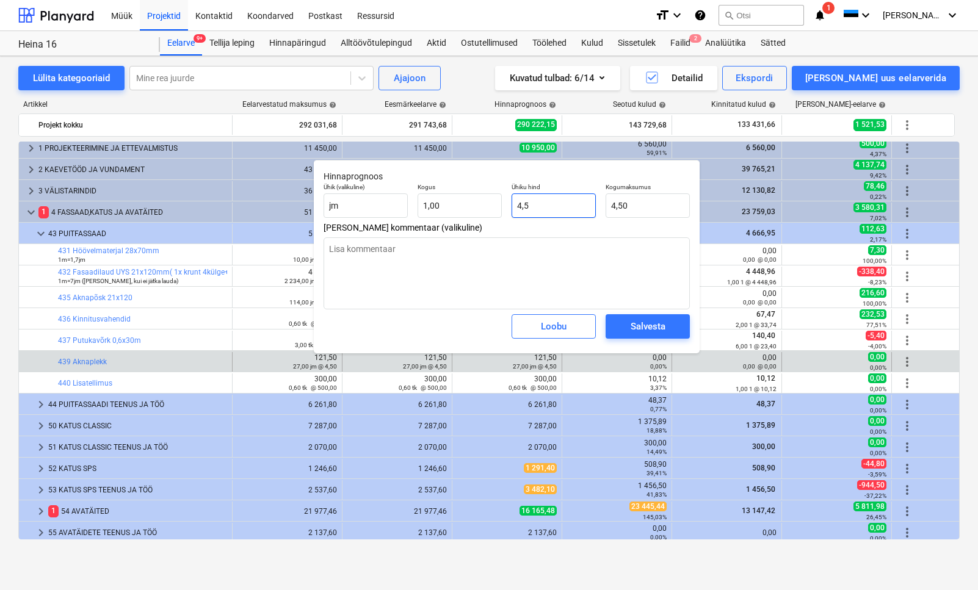
click at [545, 210] on input "4,5" at bounding box center [553, 205] width 84 height 24
drag, startPoint x: 542, startPoint y: 208, endPoint x: 491, endPoint y: 201, distance: 51.6
click at [491, 201] on div "Ühik (valikuline) [PERSON_NAME] 1,00 Ühiku hind 4,5 Kogumaksumus 4,50" at bounding box center [507, 200] width 376 height 45
type textarea "x"
type input "4,50"
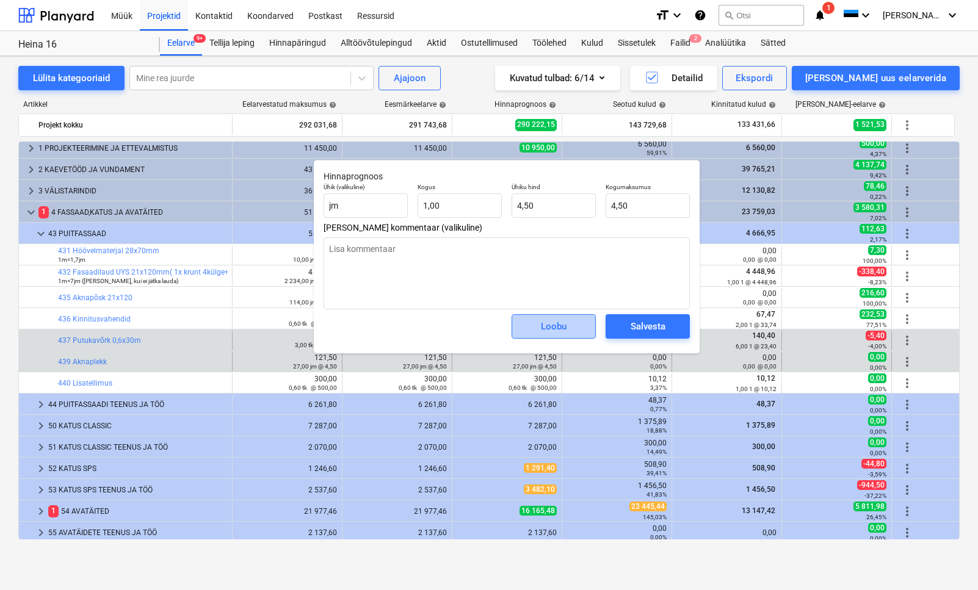
drag, startPoint x: 548, startPoint y: 323, endPoint x: 554, endPoint y: 345, distance: 23.2
click at [548, 323] on div "Loobu" at bounding box center [554, 327] width 26 height 16
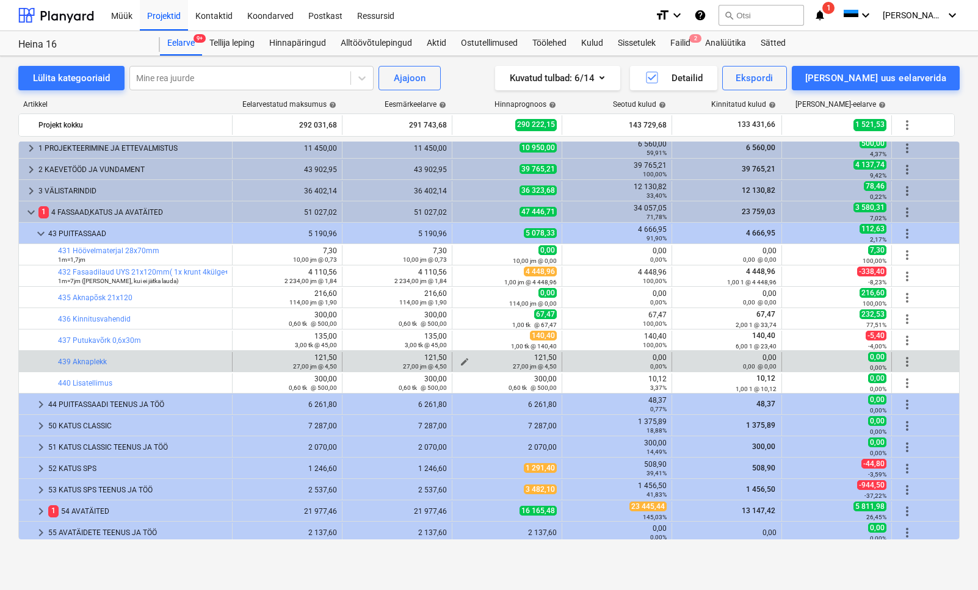
click at [461, 358] on span "edit" at bounding box center [465, 362] width 10 height 10
type textarea "x"
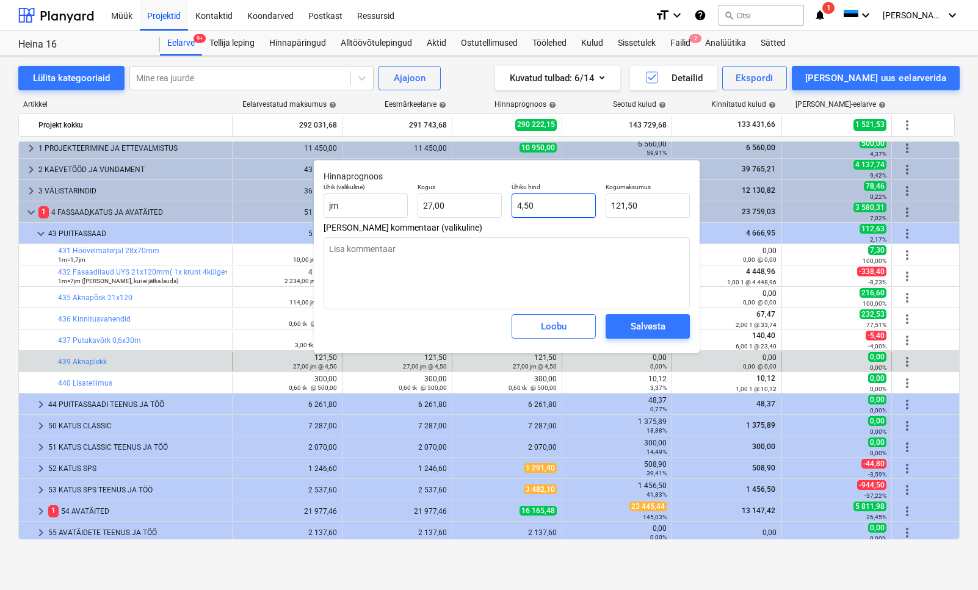
type input "4,5"
drag, startPoint x: 539, startPoint y: 204, endPoint x: 495, endPoint y: 202, distance: 44.0
click at [495, 202] on div "Ühik (valikuline) [PERSON_NAME] 27,00 Ühiku hind 4,5 Kogumaksumus 121,50" at bounding box center [507, 200] width 376 height 45
type textarea "x"
type input "0"
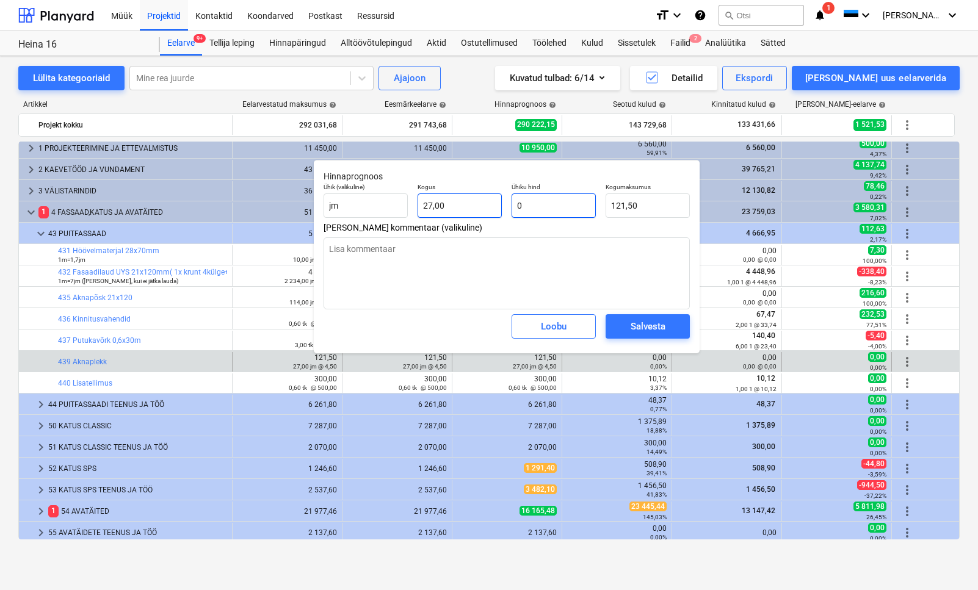
type input "0,00"
type input "0"
type textarea "x"
type input "0,00"
click at [618, 331] on button "Salvesta" at bounding box center [647, 326] width 84 height 24
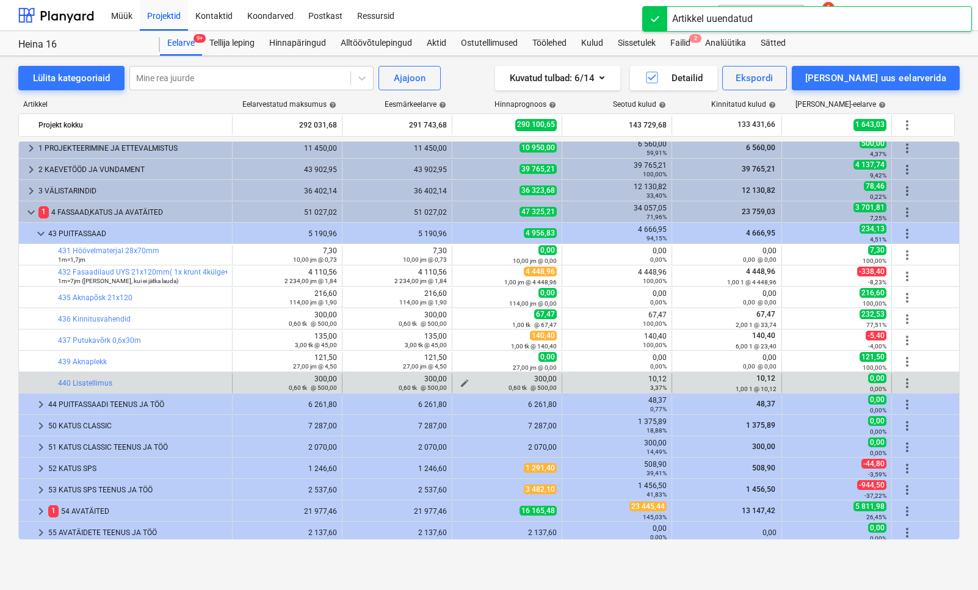
click at [464, 378] on span "edit" at bounding box center [465, 383] width 10 height 10
type textarea "x"
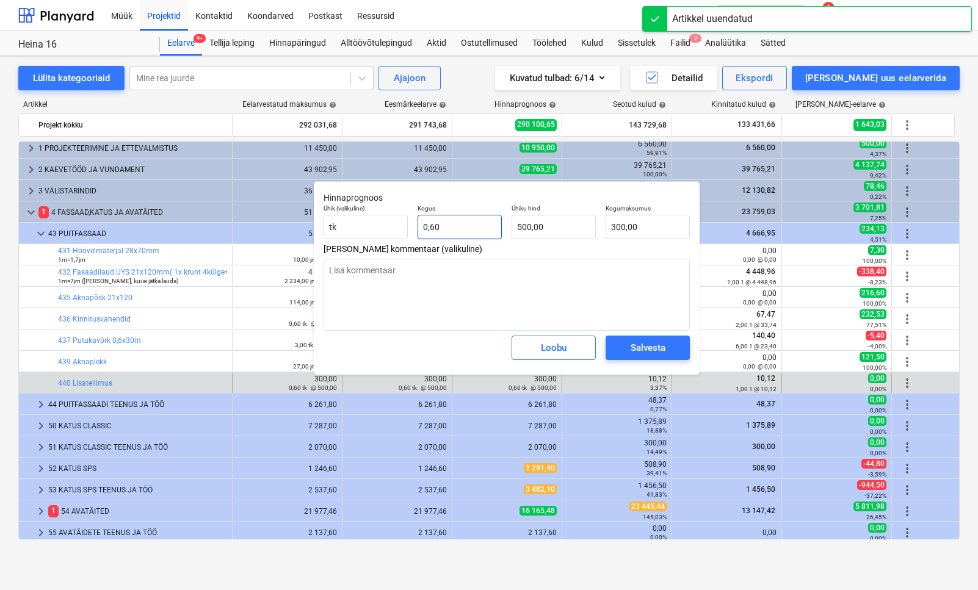
type input "0,6"
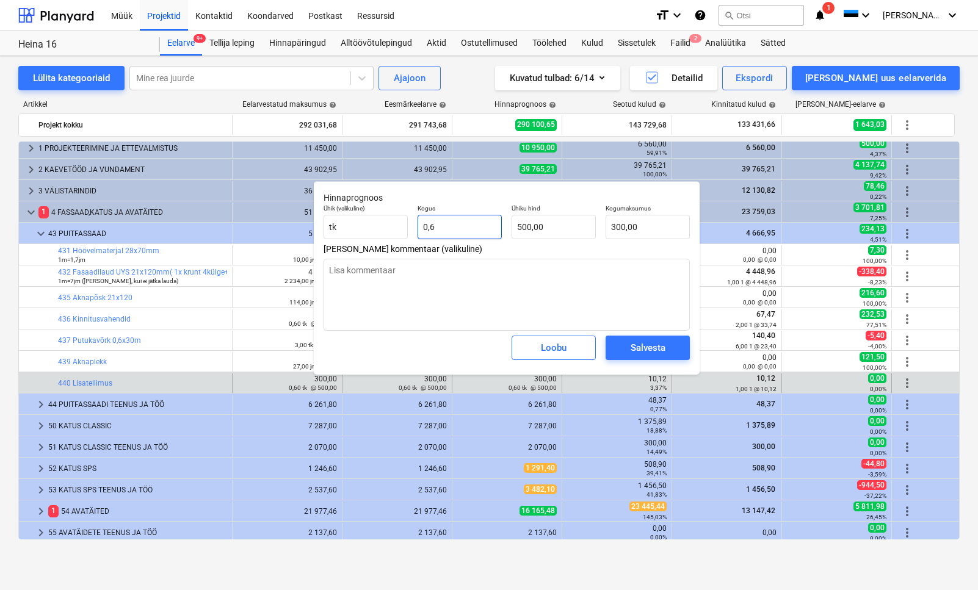
drag, startPoint x: 463, startPoint y: 228, endPoint x: 418, endPoint y: 225, distance: 45.3
click at [419, 225] on input "0,6" at bounding box center [459, 227] width 84 height 24
type textarea "x"
type input "1"
type input "500,00"
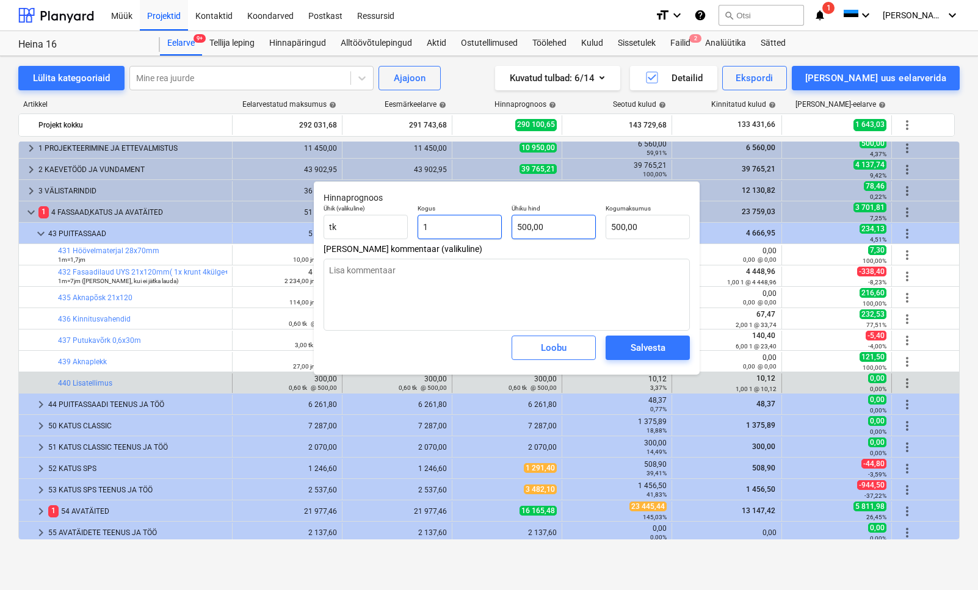
type input "1"
type textarea "x"
type input "1,00"
type input "500"
drag, startPoint x: 558, startPoint y: 225, endPoint x: 509, endPoint y: 223, distance: 49.5
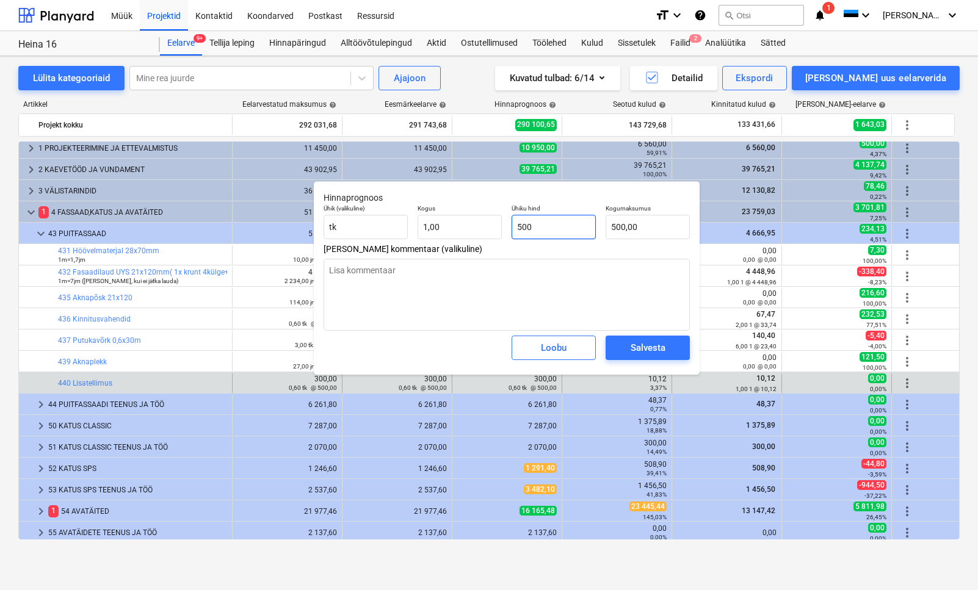
click at [509, 223] on div "Ühiku hind 500" at bounding box center [554, 222] width 94 height 45
type textarea "x"
type input "1"
type input "1,00"
type textarea "x"
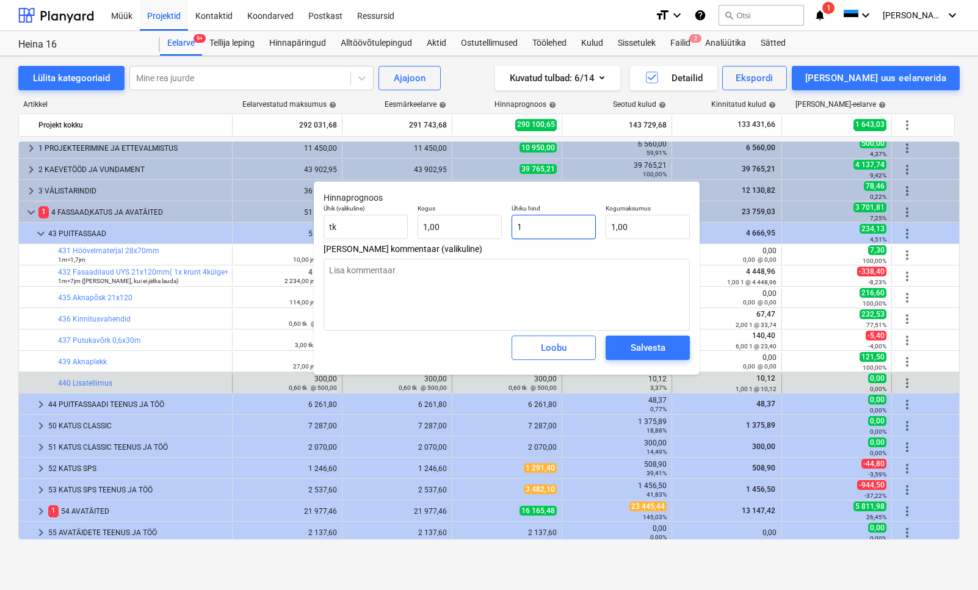
type input "10"
type input "10,00"
type textarea "x"
type input "10,"
type textarea "x"
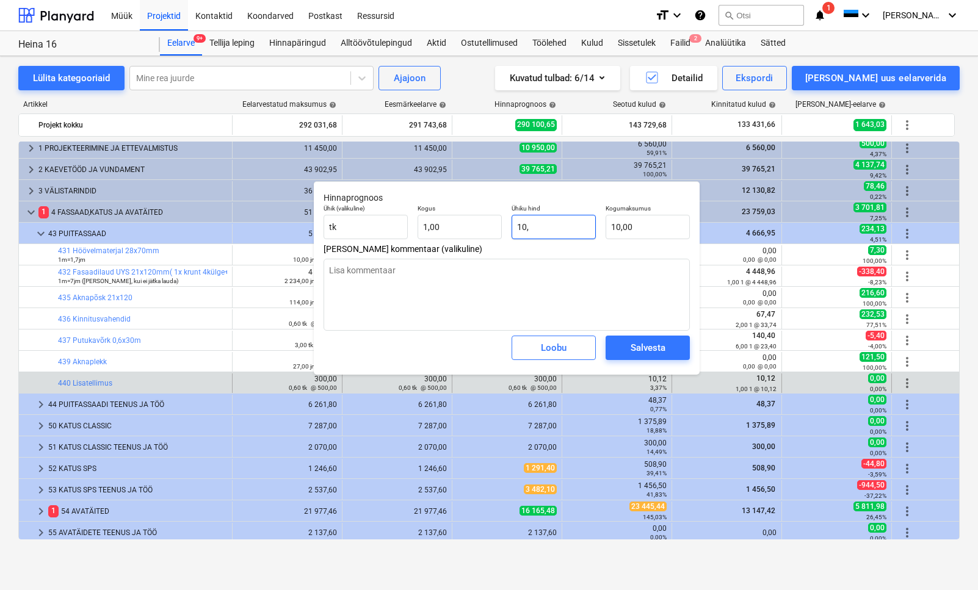
type input "10,1"
type input "10,10"
type textarea "x"
type input "10,12"
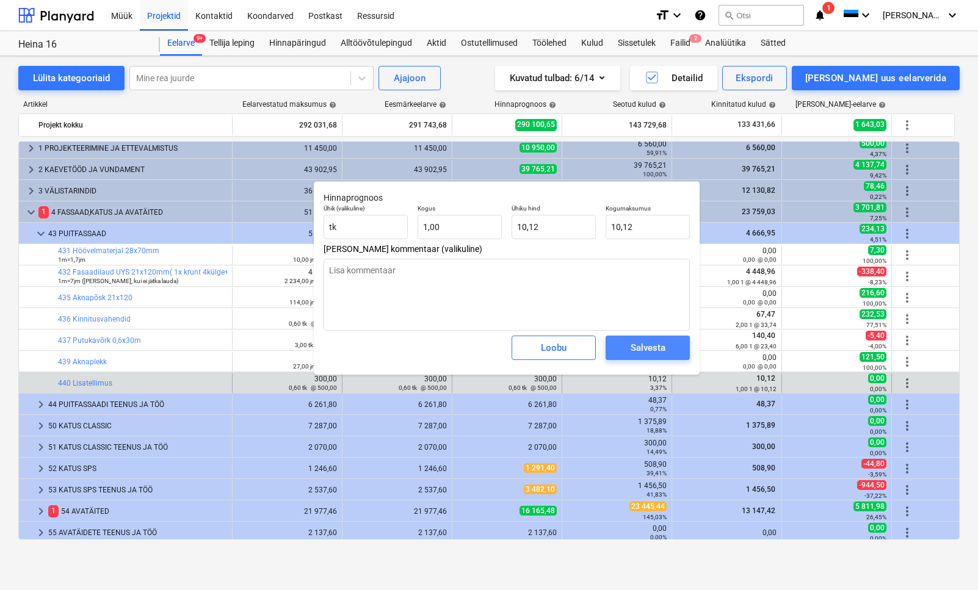
click at [627, 350] on span "Salvesta" at bounding box center [647, 348] width 55 height 16
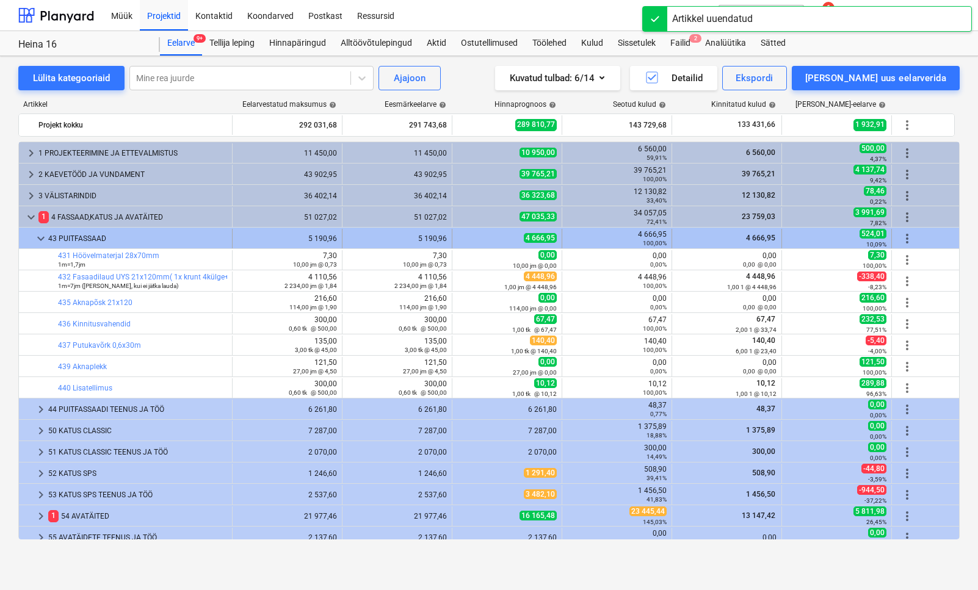
scroll to position [5, 0]
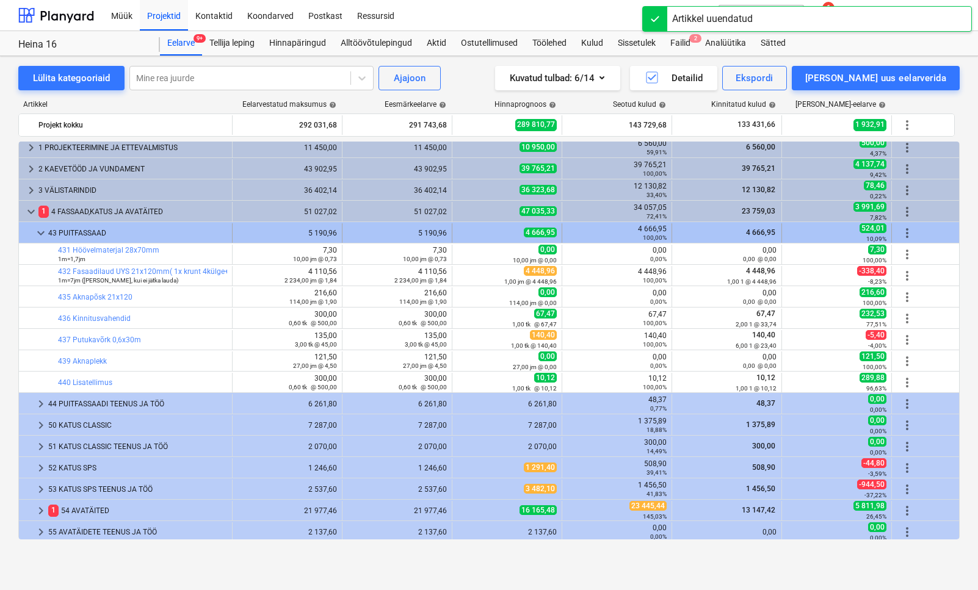
click at [35, 232] on span "keyboard_arrow_down" at bounding box center [41, 233] width 15 height 15
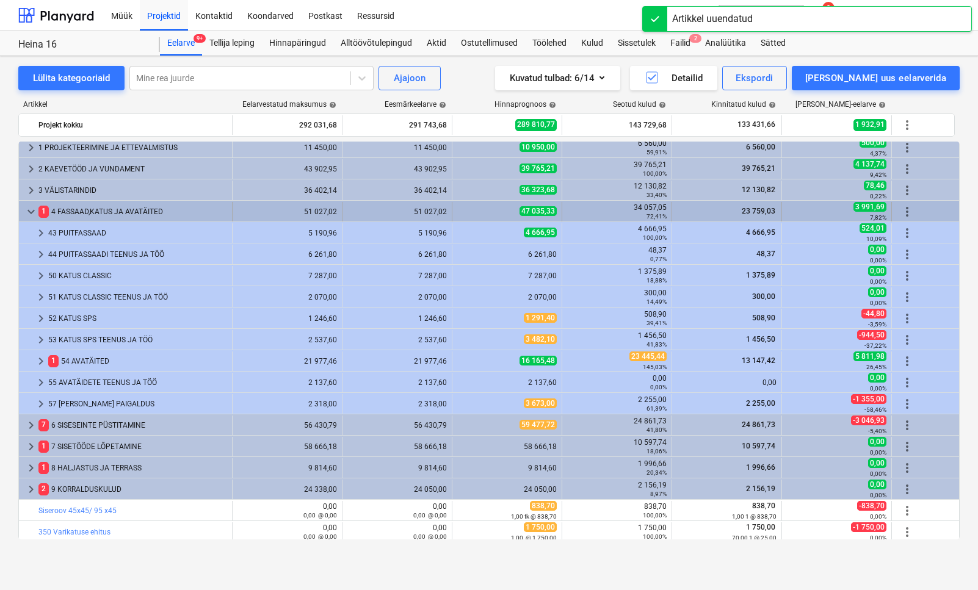
click at [78, 216] on div "1 4 FASSAAD,[PERSON_NAME] AVATÄITED" at bounding box center [132, 212] width 189 height 20
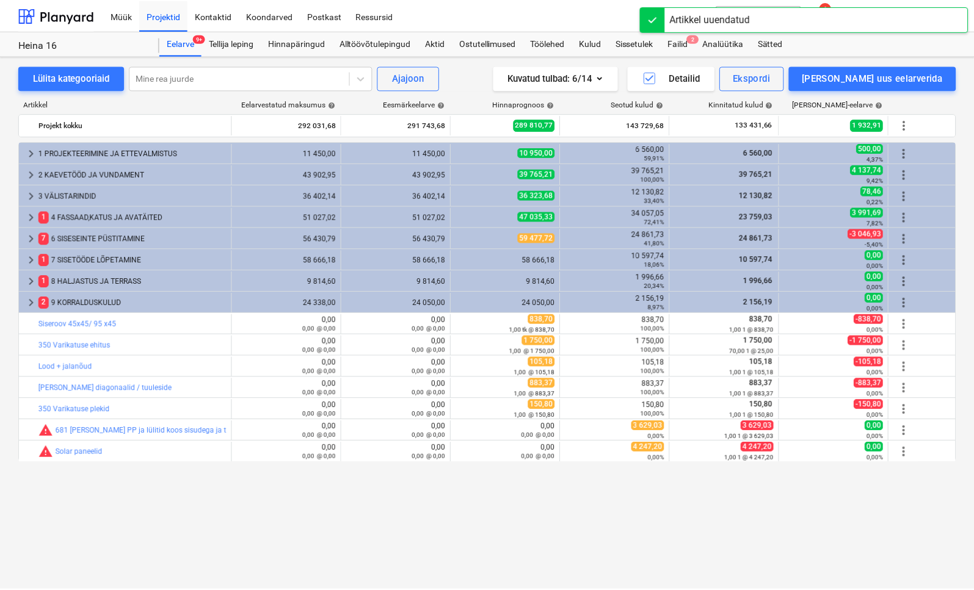
scroll to position [0, 0]
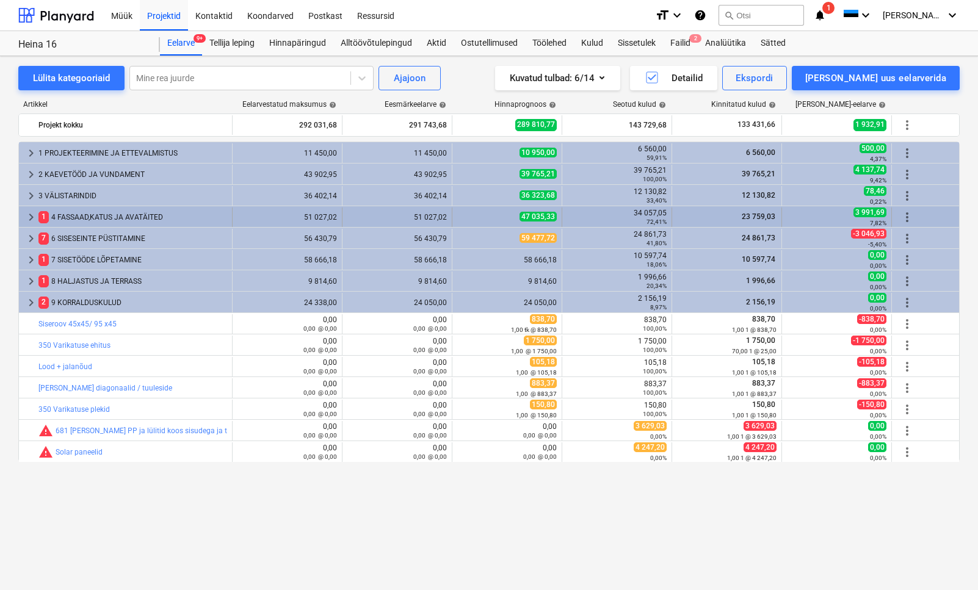
click at [96, 218] on div "1 4 FASSAAD,[PERSON_NAME] AVATÄITED" at bounding box center [132, 218] width 189 height 20
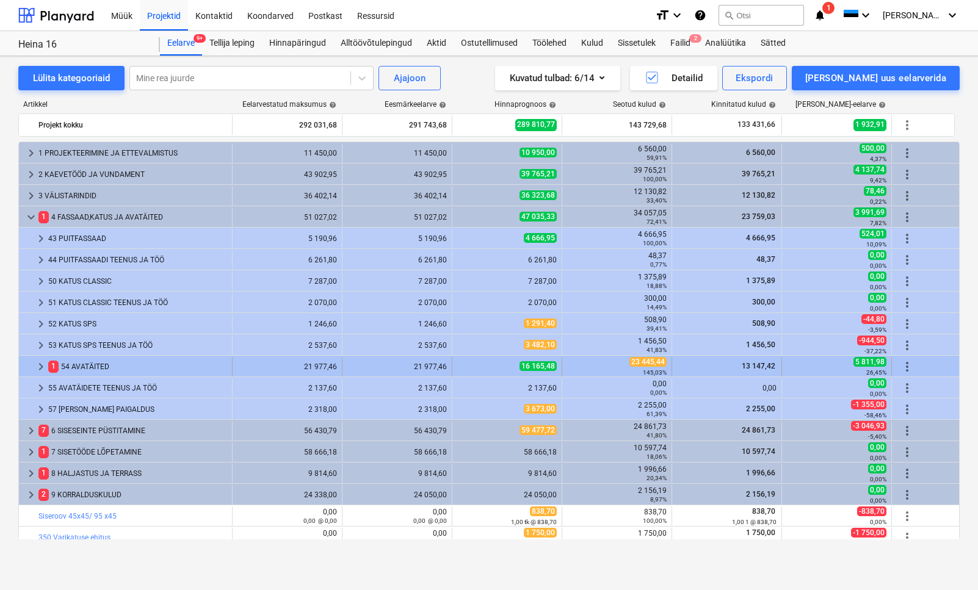
click at [82, 369] on div "1 54 AVATÄITED" at bounding box center [137, 367] width 179 height 20
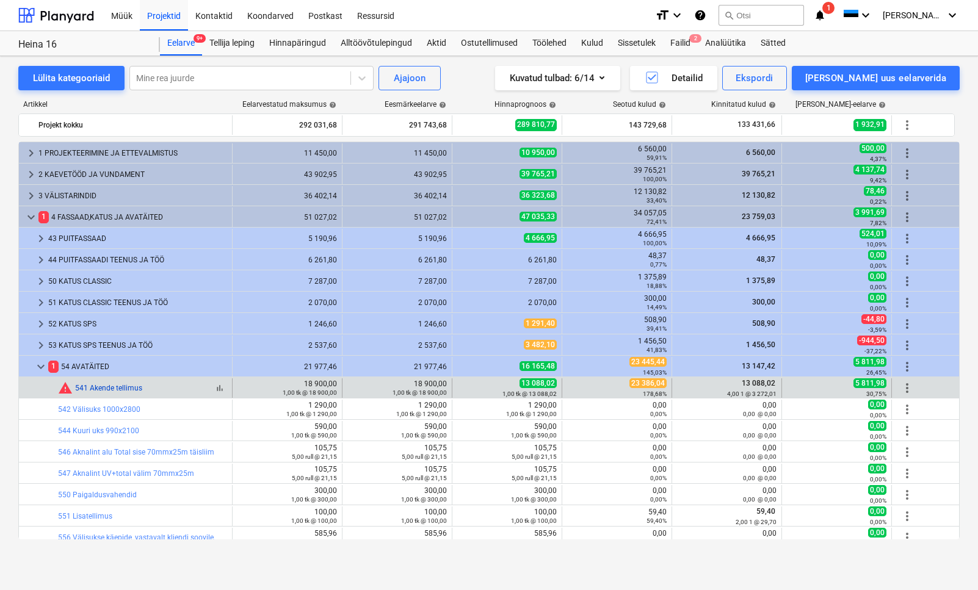
click at [112, 392] on link "541 Akende tellimus" at bounding box center [108, 388] width 67 height 9
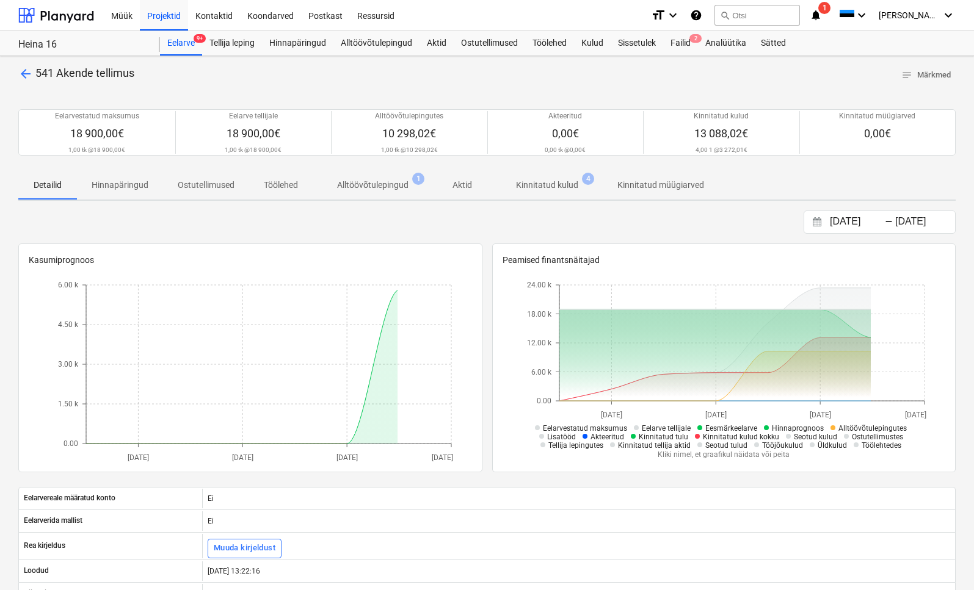
click at [560, 179] on p "Kinnitatud kulud" at bounding box center [547, 185] width 62 height 13
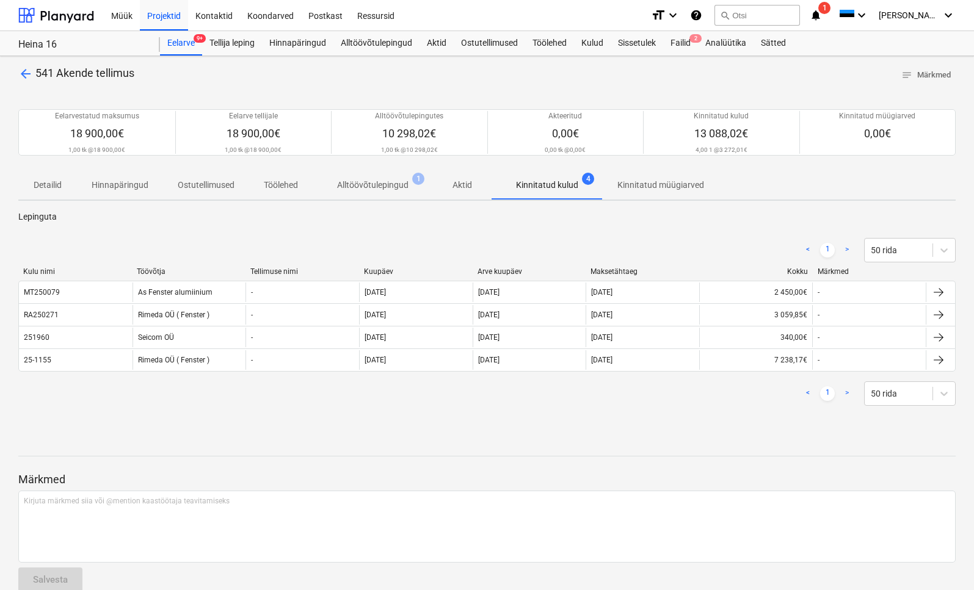
click at [395, 187] on p "Alltöövõtulepingud" at bounding box center [372, 185] width 71 height 13
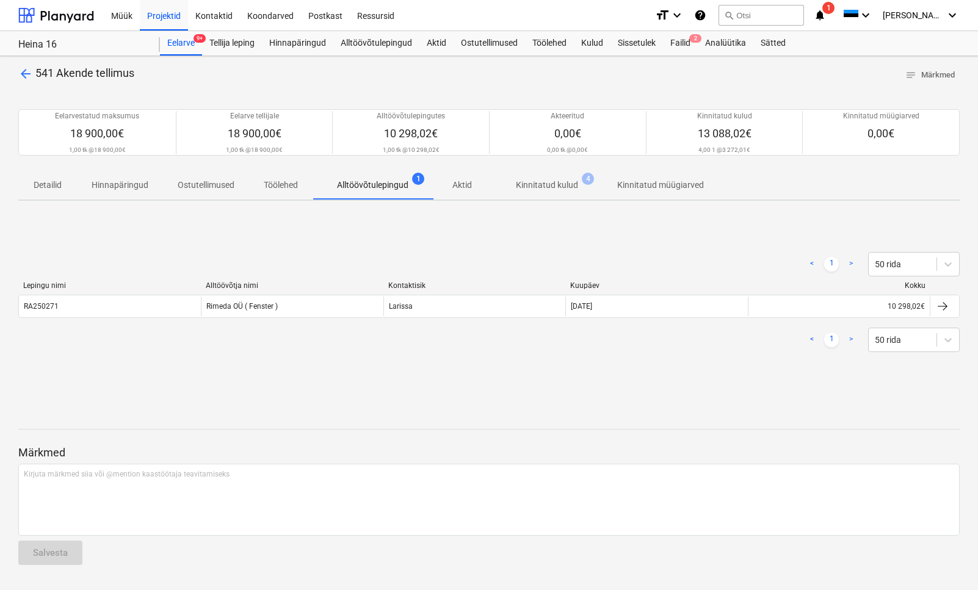
click at [24, 73] on span "arrow_back" at bounding box center [25, 74] width 15 height 15
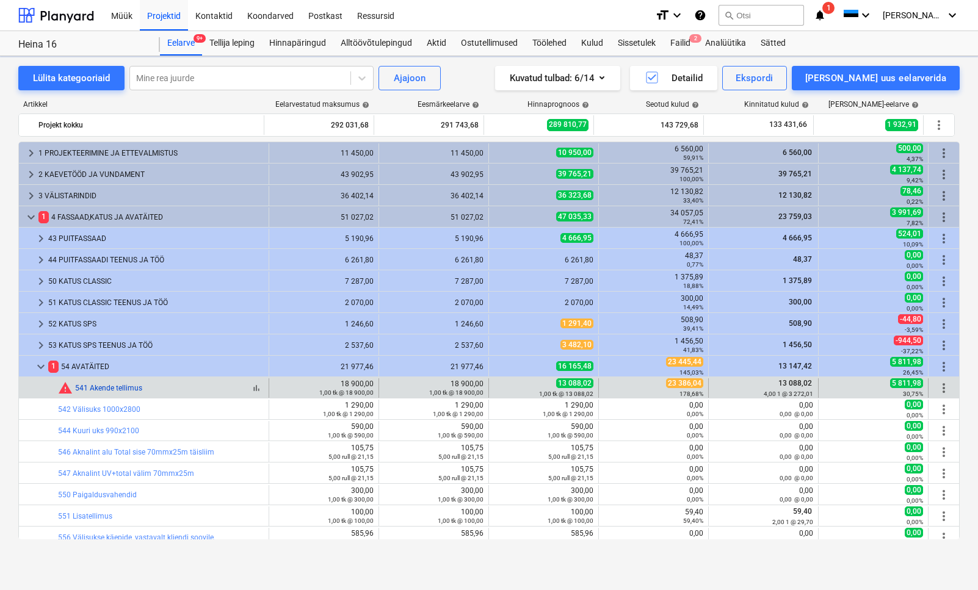
click at [109, 387] on link "541 Akende tellimus" at bounding box center [108, 388] width 67 height 9
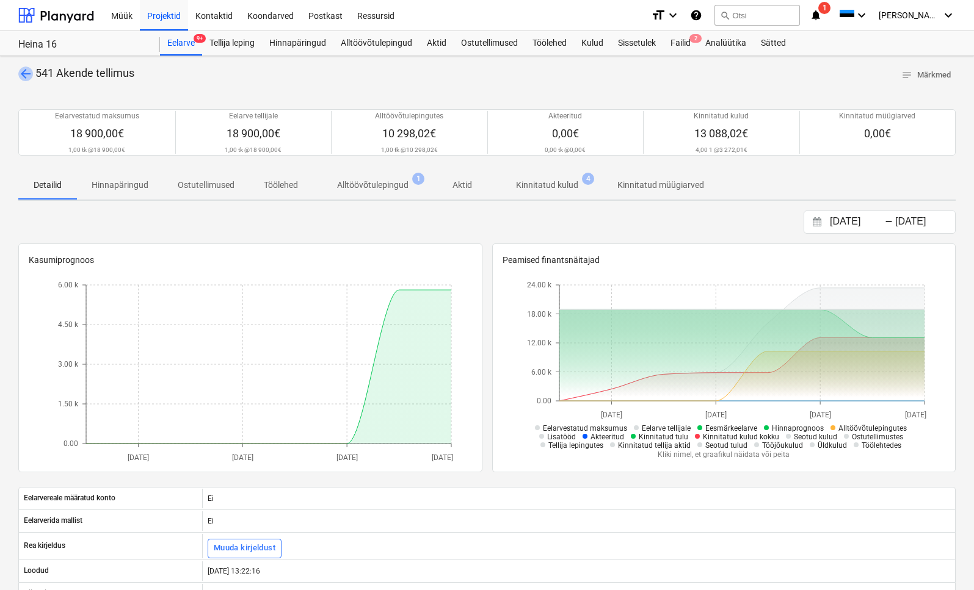
click at [25, 74] on span "arrow_back" at bounding box center [25, 74] width 15 height 15
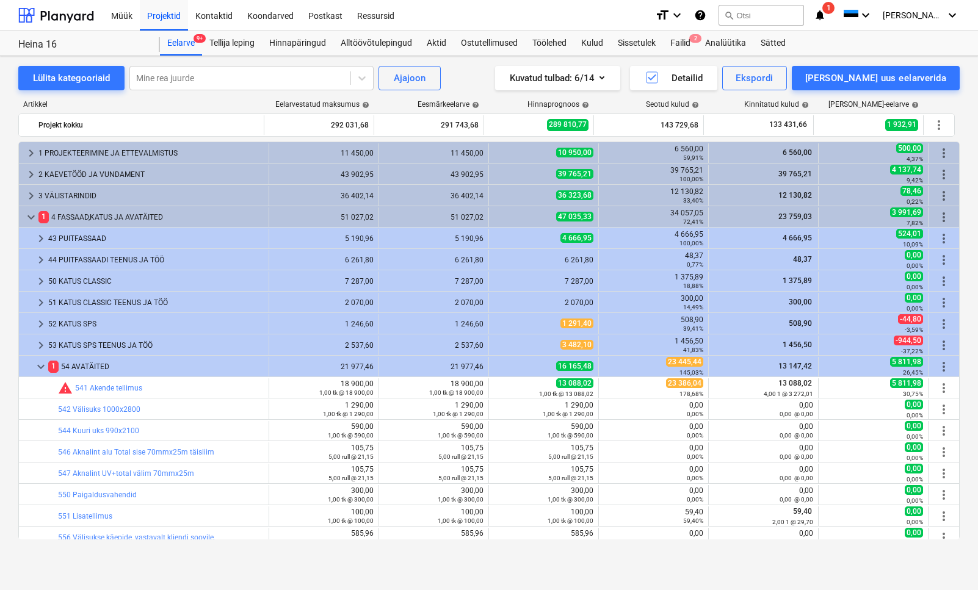
scroll to position [118, 0]
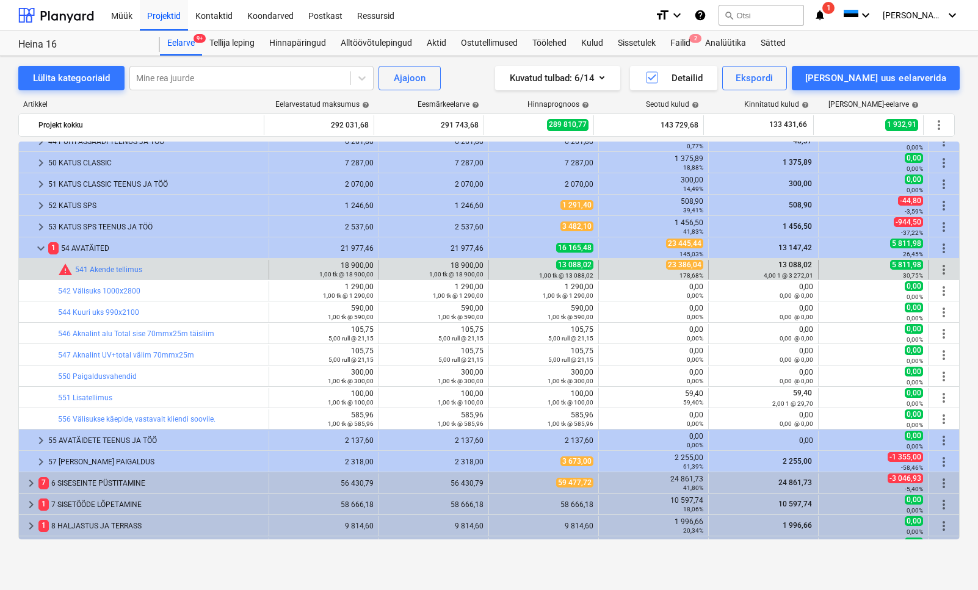
click at [667, 269] on span "23 386,04" at bounding box center [684, 265] width 37 height 10
click at [496, 268] on span "edit" at bounding box center [501, 270] width 10 height 10
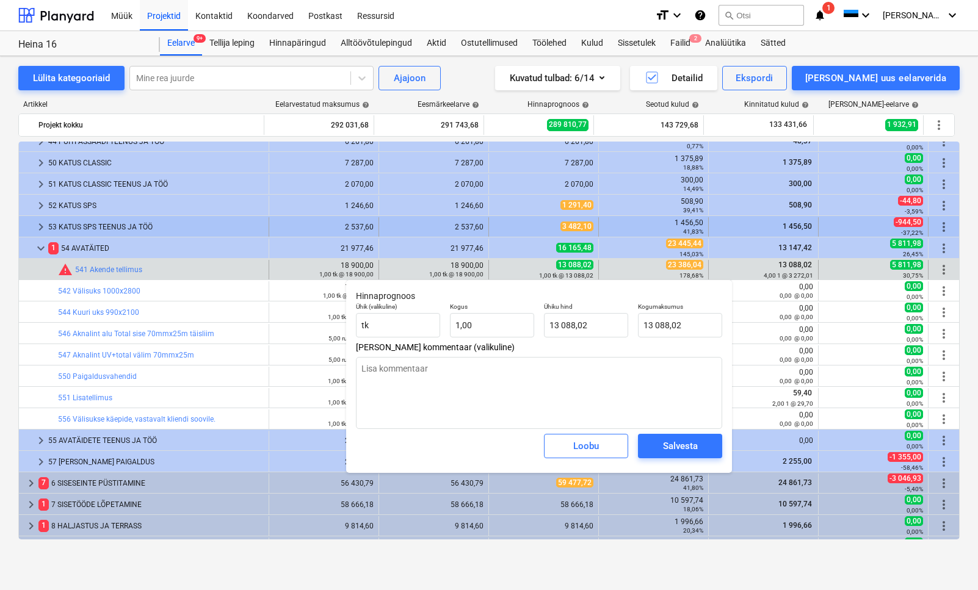
click at [519, 219] on div "3 482,10" at bounding box center [543, 227] width 99 height 20
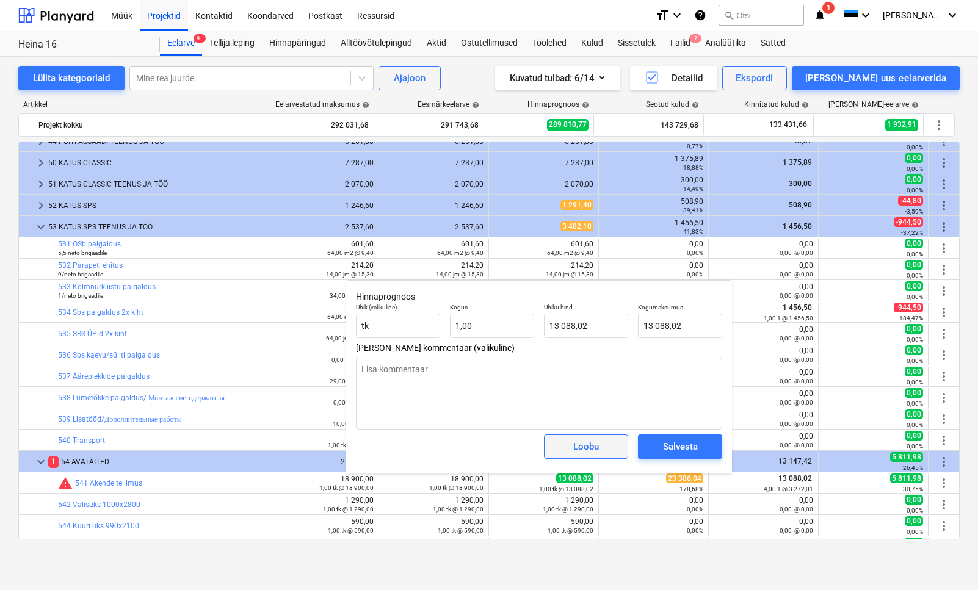
click at [591, 446] on div "Loobu" at bounding box center [586, 447] width 26 height 16
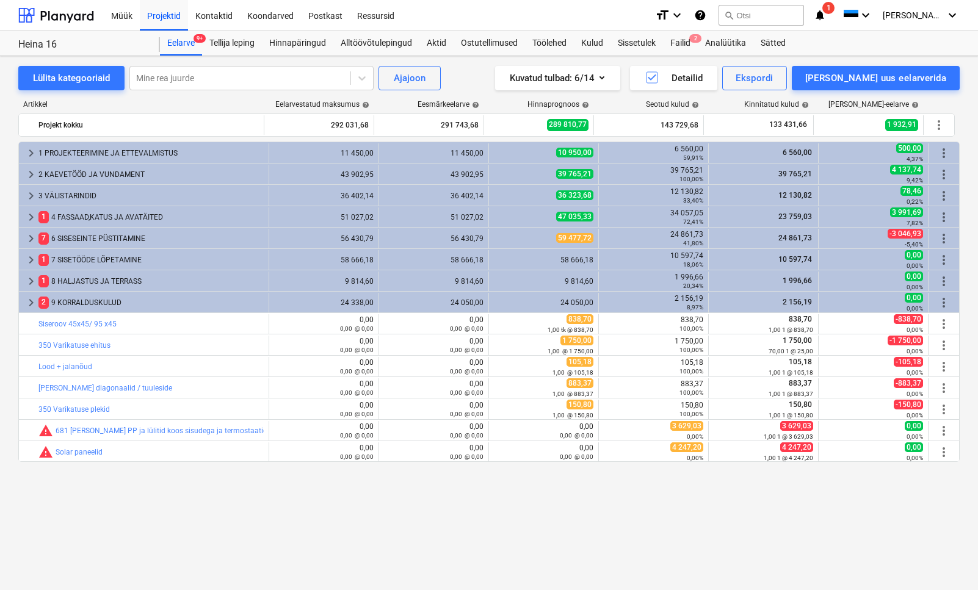
scroll to position [0, 0]
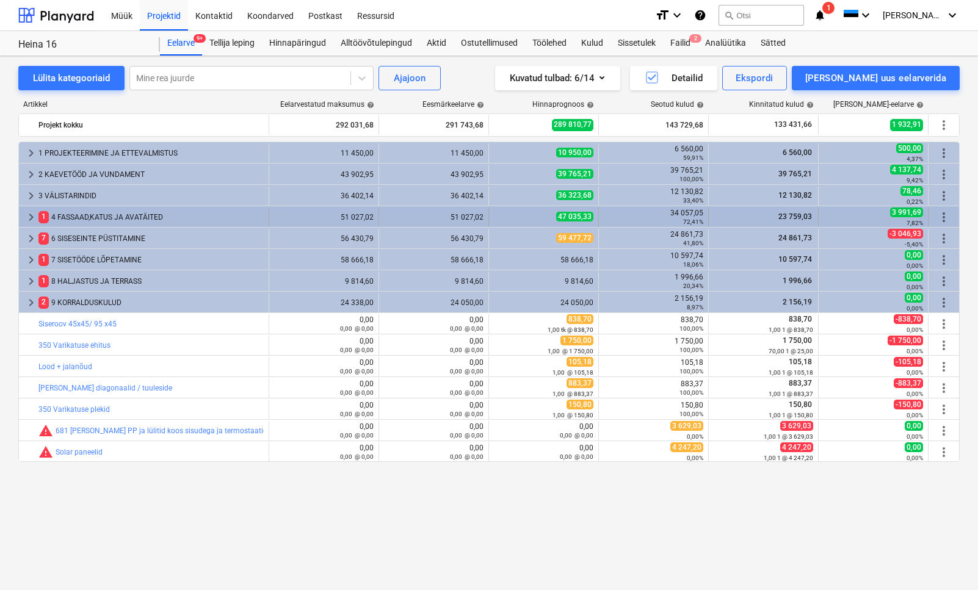
click at [95, 222] on div "1 4 FASSAAD,[PERSON_NAME] AVATÄITED" at bounding box center [150, 218] width 225 height 20
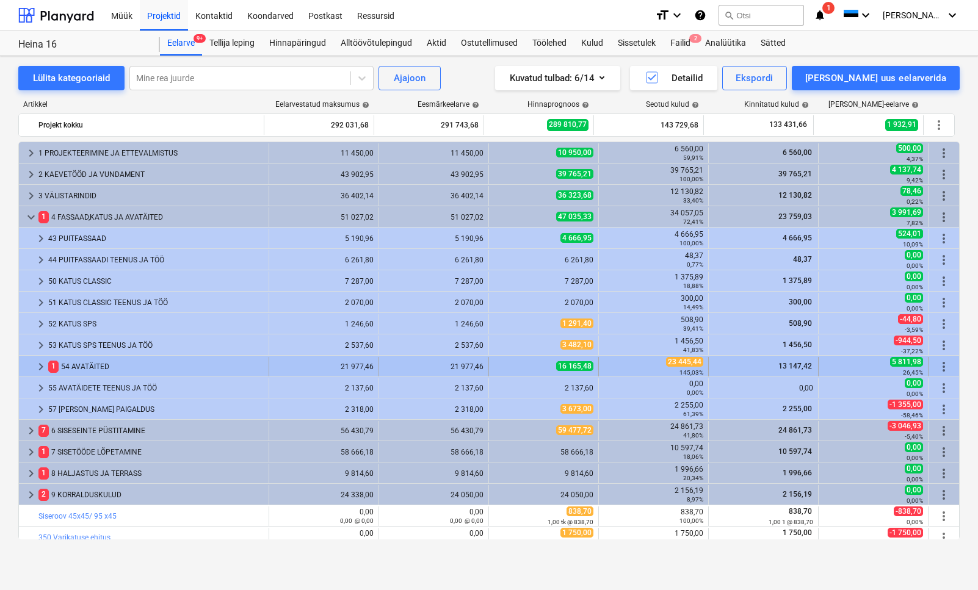
click at [107, 370] on div "1 54 AVATÄITED" at bounding box center [155, 367] width 215 height 20
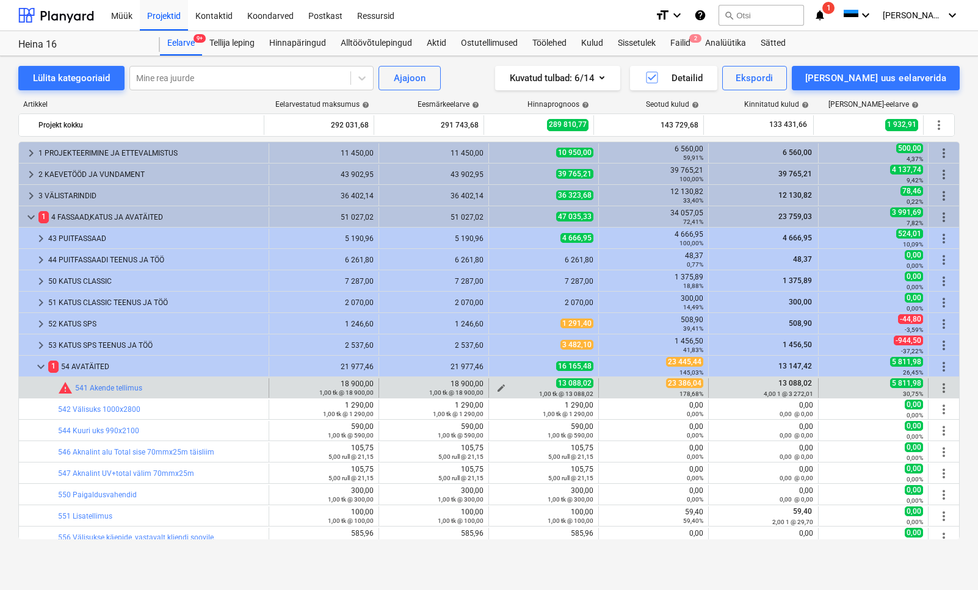
scroll to position [101, 0]
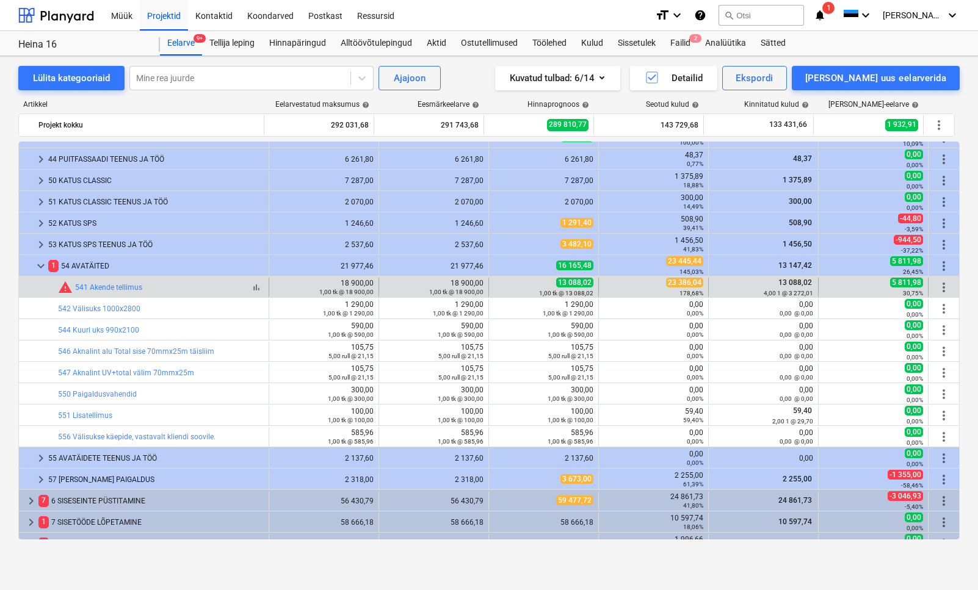
click at [92, 280] on div "warning 541 Akende tellimus" at bounding box center [100, 287] width 84 height 15
click at [98, 288] on link "541 Akende tellimus" at bounding box center [108, 287] width 67 height 9
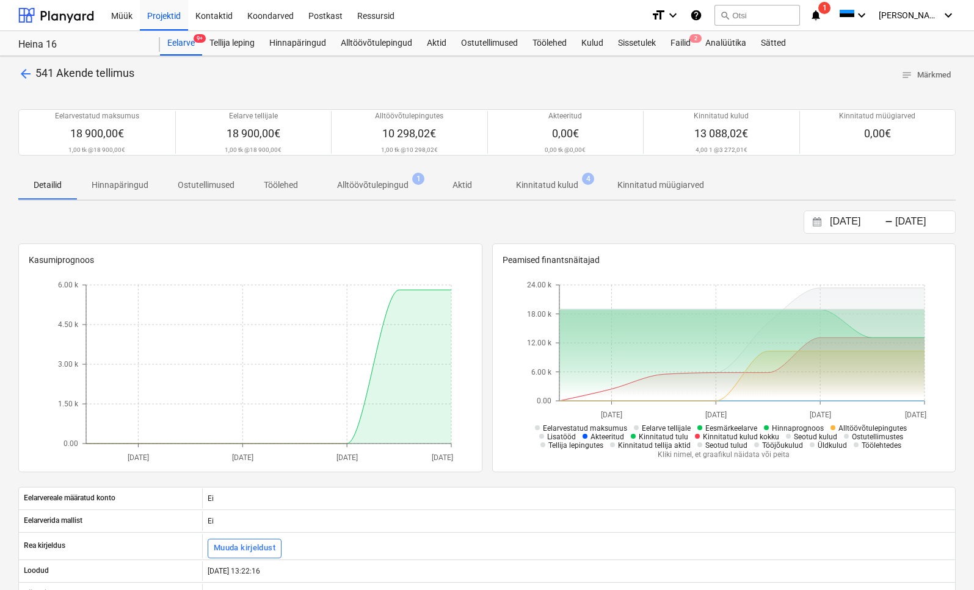
click at [541, 188] on p "Kinnitatud kulud" at bounding box center [547, 185] width 62 height 13
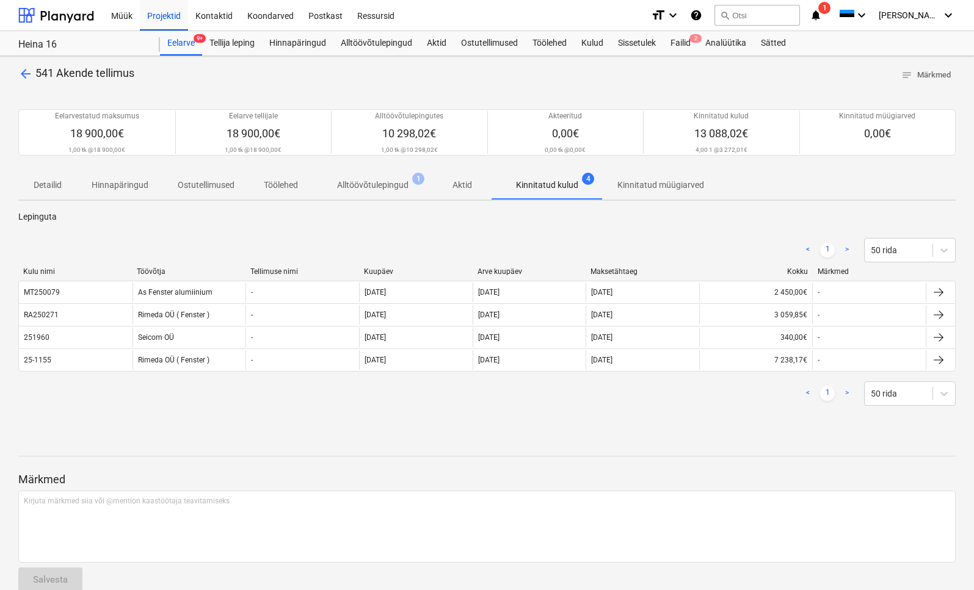
click at [26, 71] on span "arrow_back" at bounding box center [25, 74] width 15 height 15
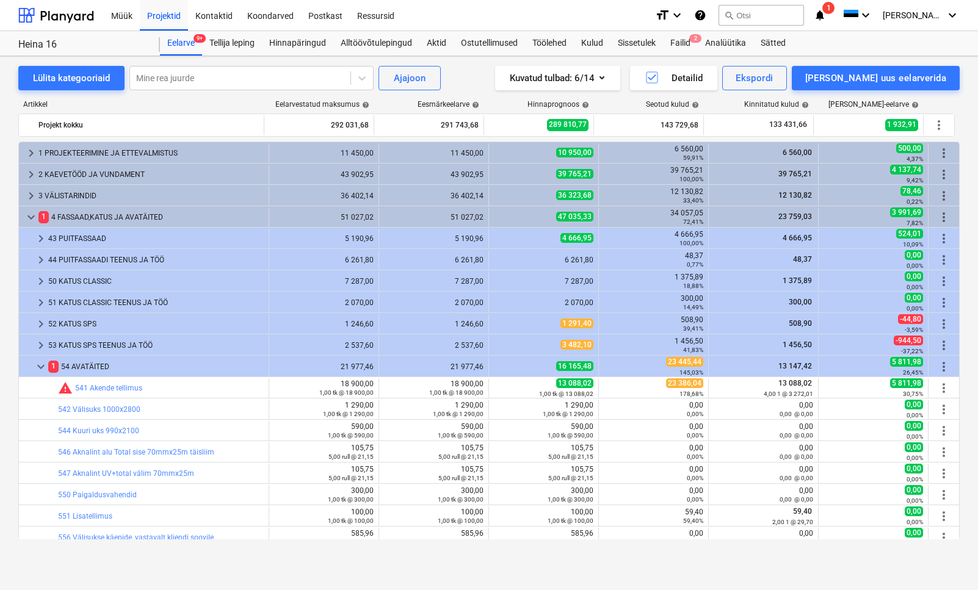
scroll to position [101, 0]
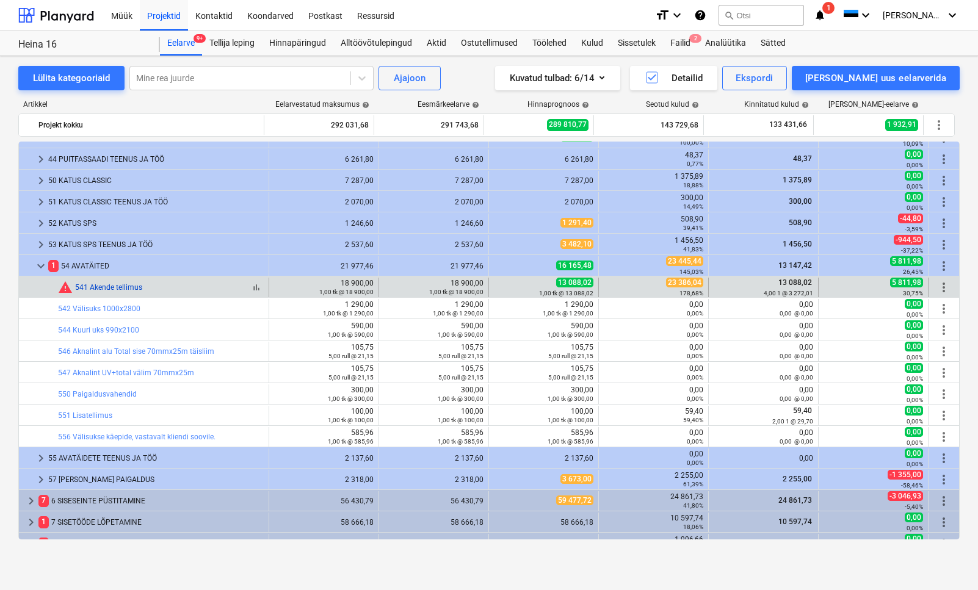
click at [133, 287] on link "541 Akende tellimus" at bounding box center [108, 287] width 67 height 9
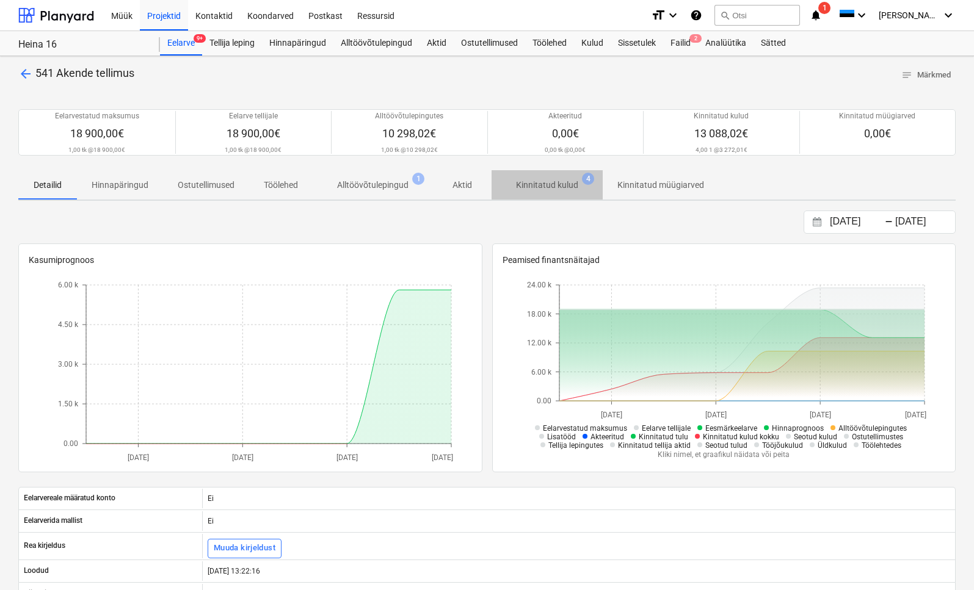
click at [565, 182] on p "Kinnitatud kulud" at bounding box center [547, 185] width 62 height 13
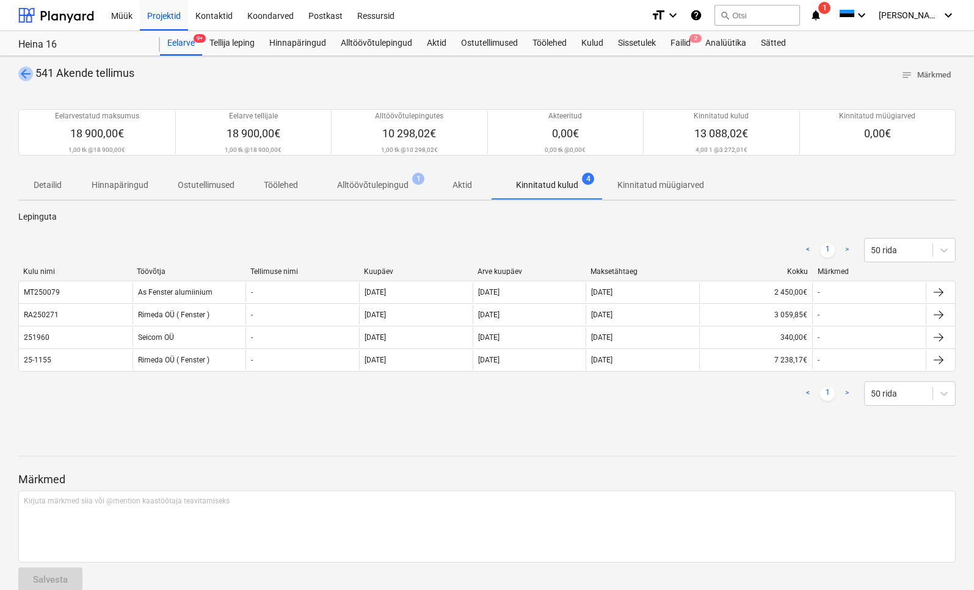
click at [23, 76] on span "arrow_back" at bounding box center [25, 74] width 15 height 15
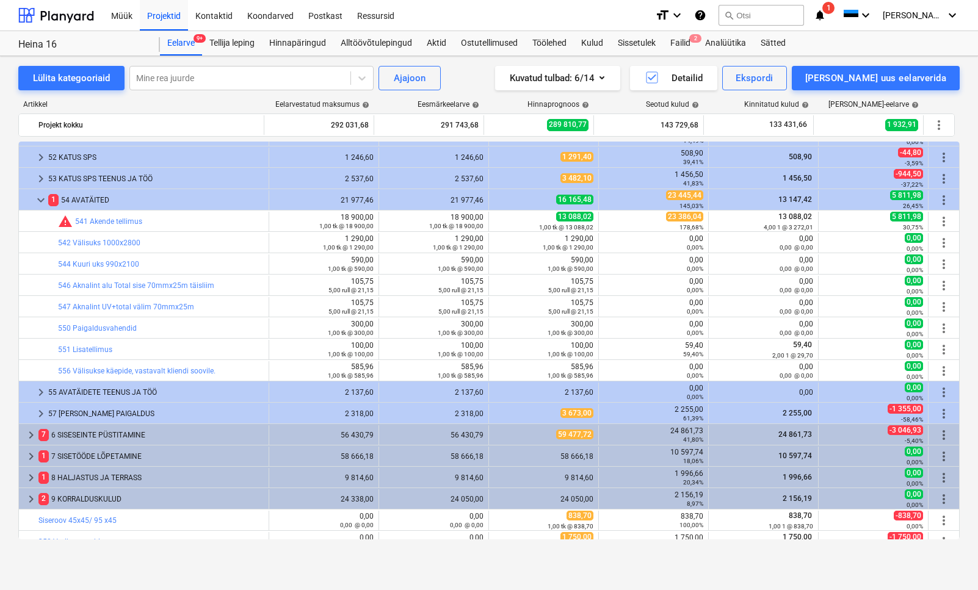
scroll to position [187, 0]
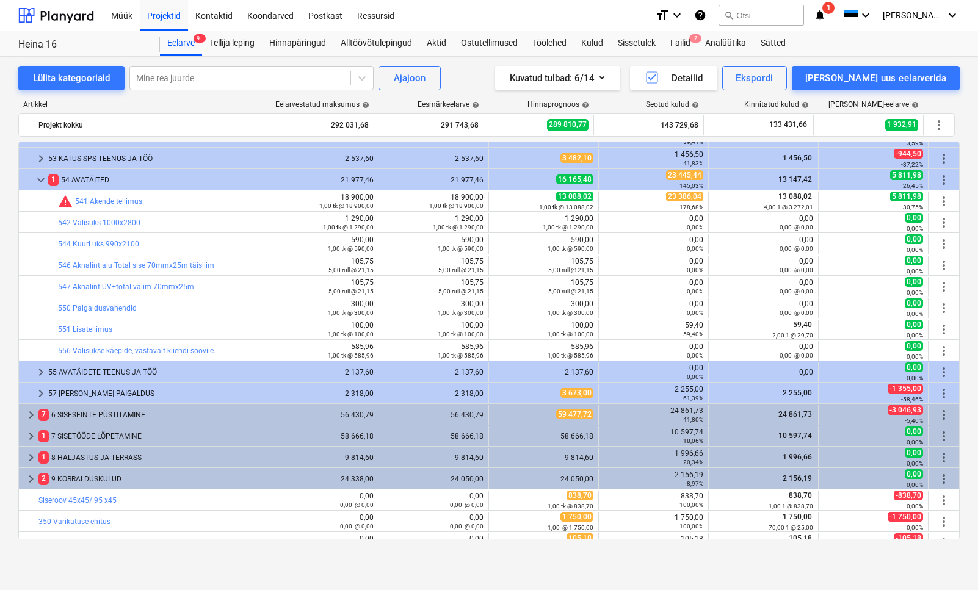
click at [388, 375] on div "2 137,60" at bounding box center [433, 372] width 99 height 9
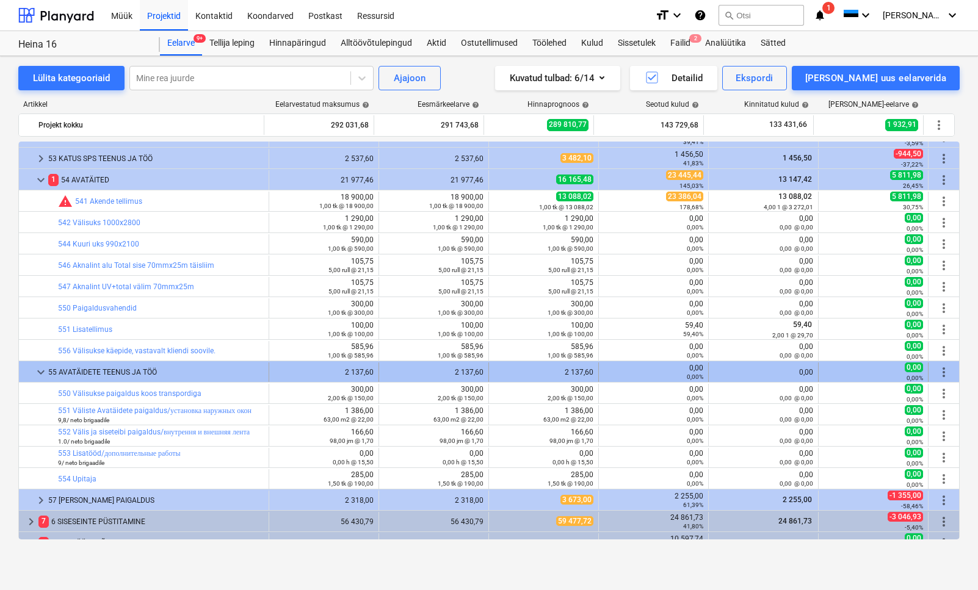
click at [494, 376] on div "2 137,60" at bounding box center [543, 372] width 99 height 9
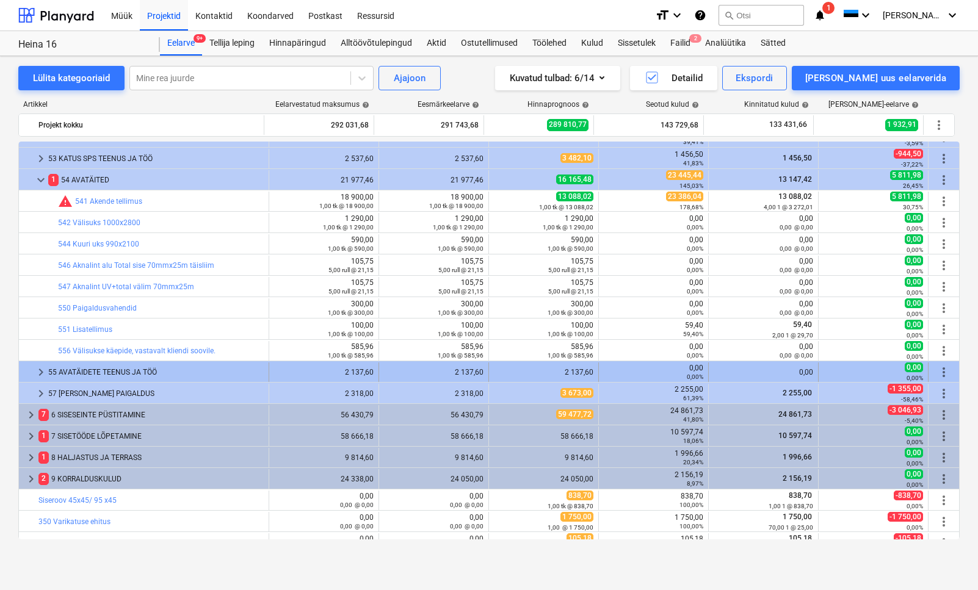
click at [560, 371] on div "2 137,60" at bounding box center [543, 372] width 99 height 9
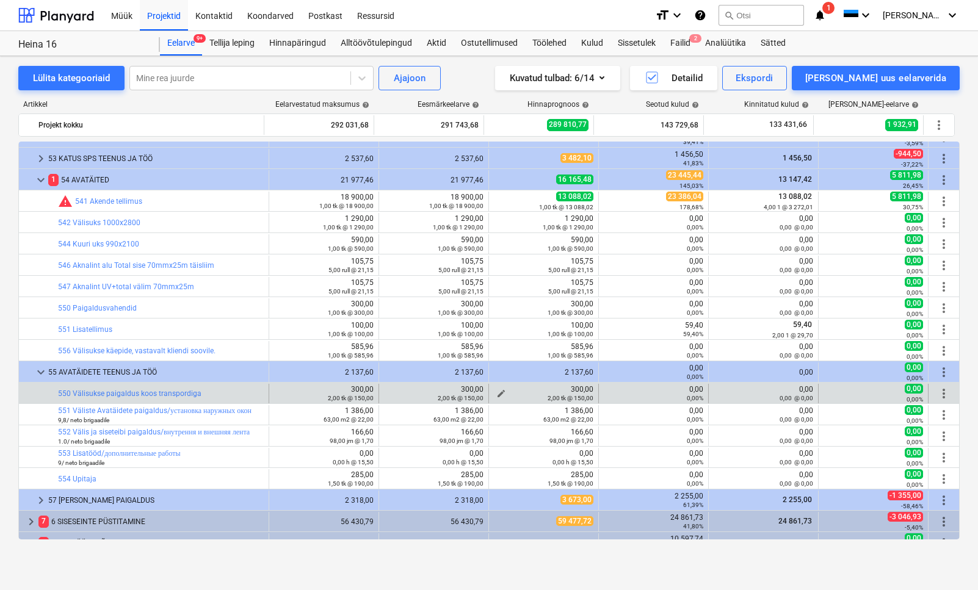
click at [499, 391] on span "edit" at bounding box center [501, 394] width 10 height 10
type textarea "x"
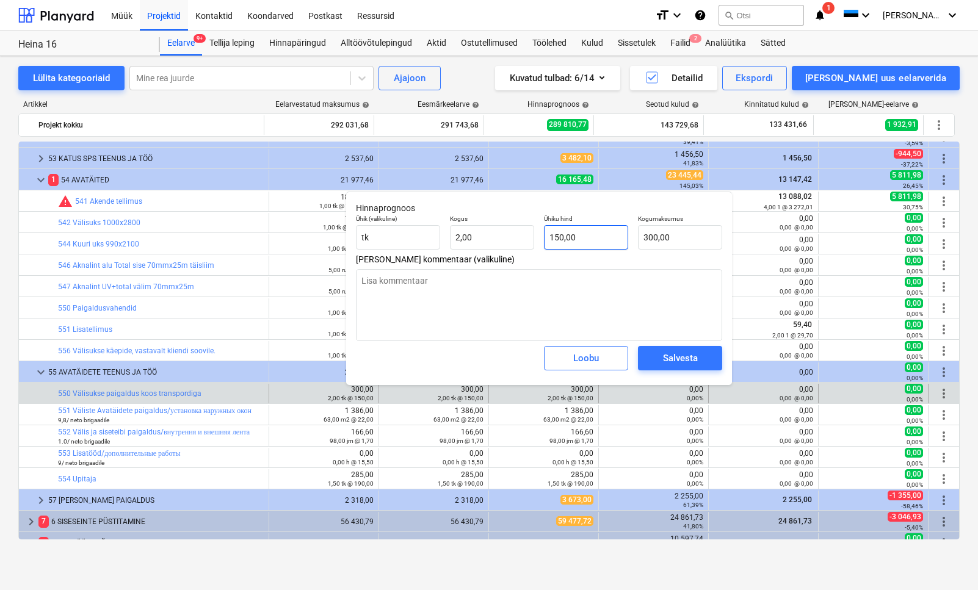
type input "150"
drag, startPoint x: 579, startPoint y: 236, endPoint x: 544, endPoint y: 234, distance: 35.4
click at [544, 234] on input "150" at bounding box center [586, 237] width 84 height 24
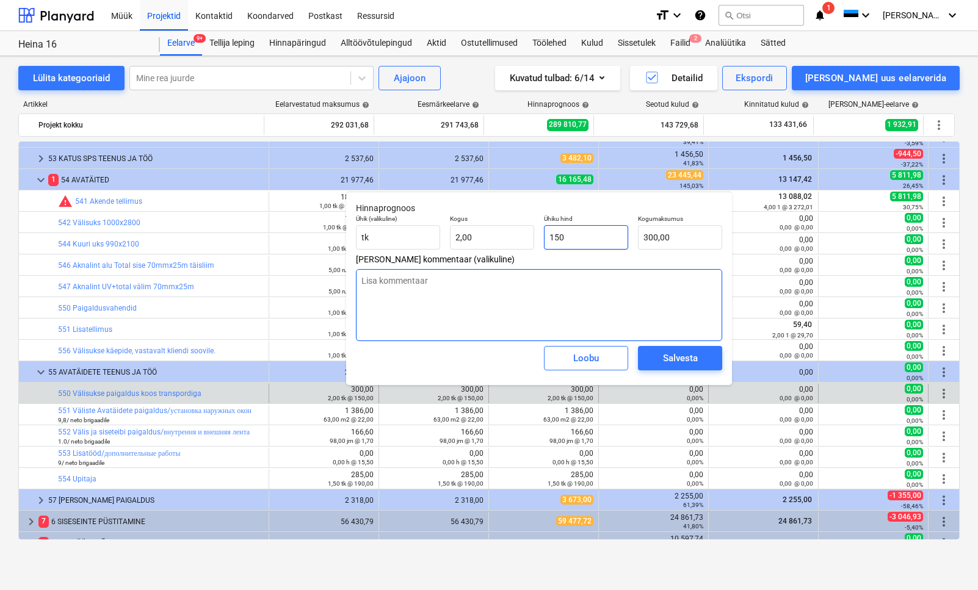
type textarea "x"
type input "0"
type input "0,00"
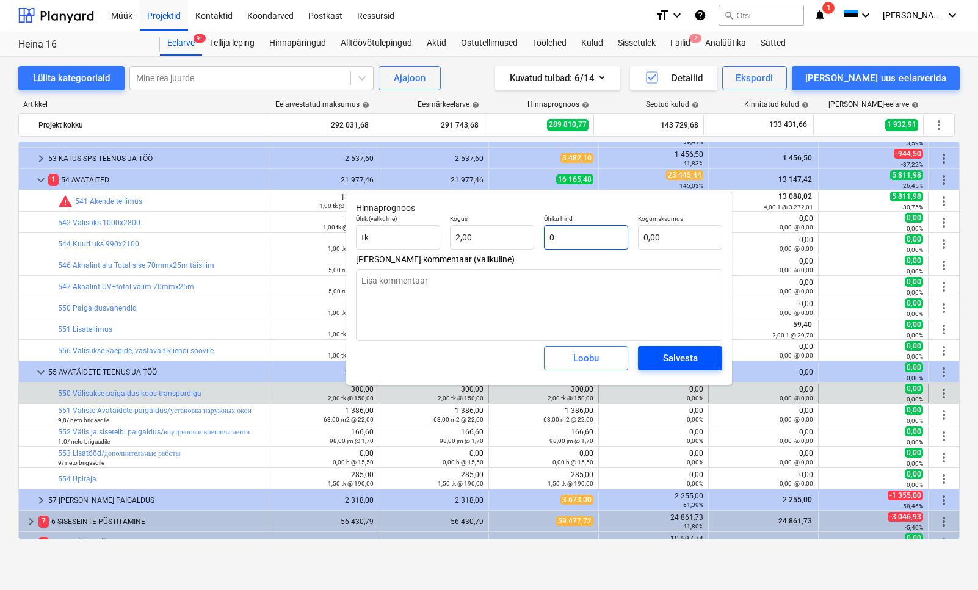
type input "0"
type textarea "x"
type input "0,00"
click at [657, 359] on span "Salvesta" at bounding box center [679, 358] width 55 height 16
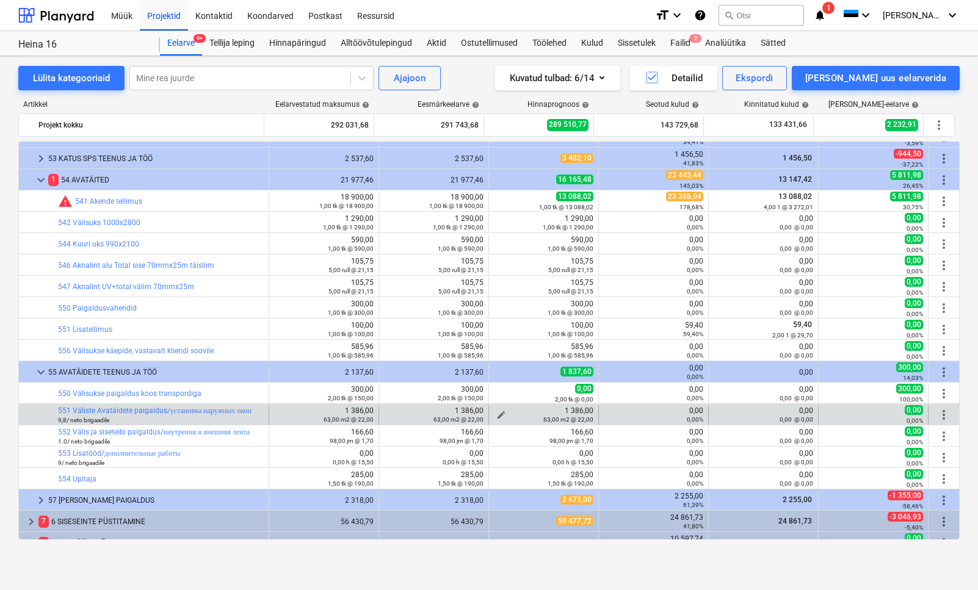
click at [496, 413] on span "edit" at bounding box center [501, 415] width 10 height 10
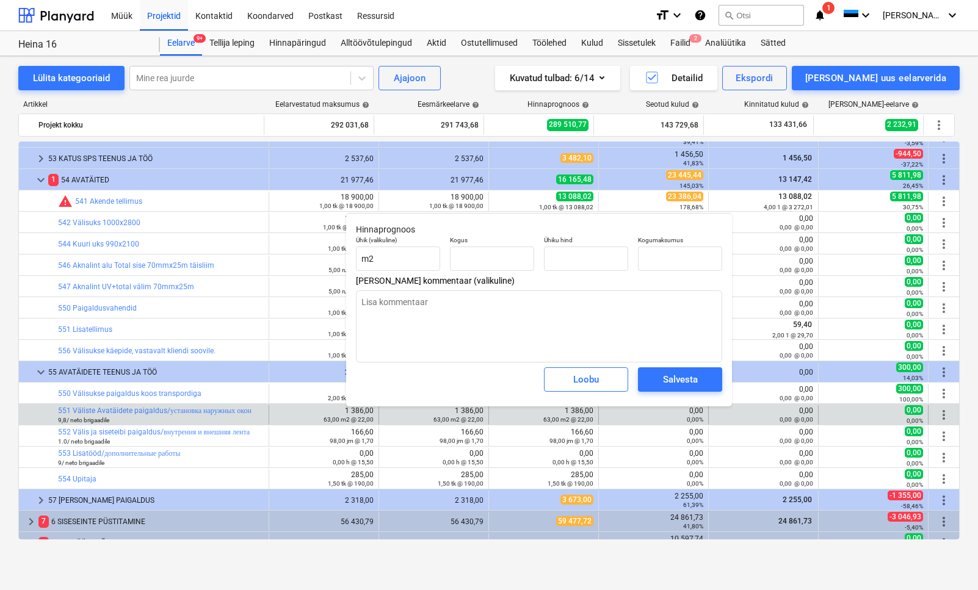
type textarea "x"
type input "63,00"
type input "22,00"
type input "1 386,00"
type input "22"
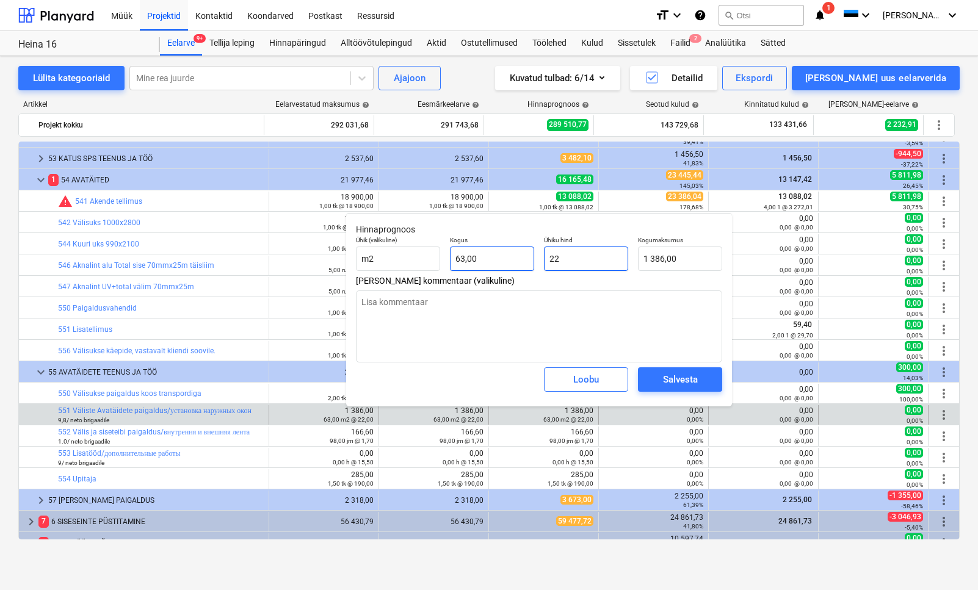
drag, startPoint x: 580, startPoint y: 256, endPoint x: 533, endPoint y: 252, distance: 47.1
click at [534, 252] on div "Ühik (valikuline) m2 Kogus 63,00 Ühiku hind 22 Kogumaksumus 1 386,00" at bounding box center [539, 253] width 376 height 45
type textarea "x"
type input "0"
type input "0,00"
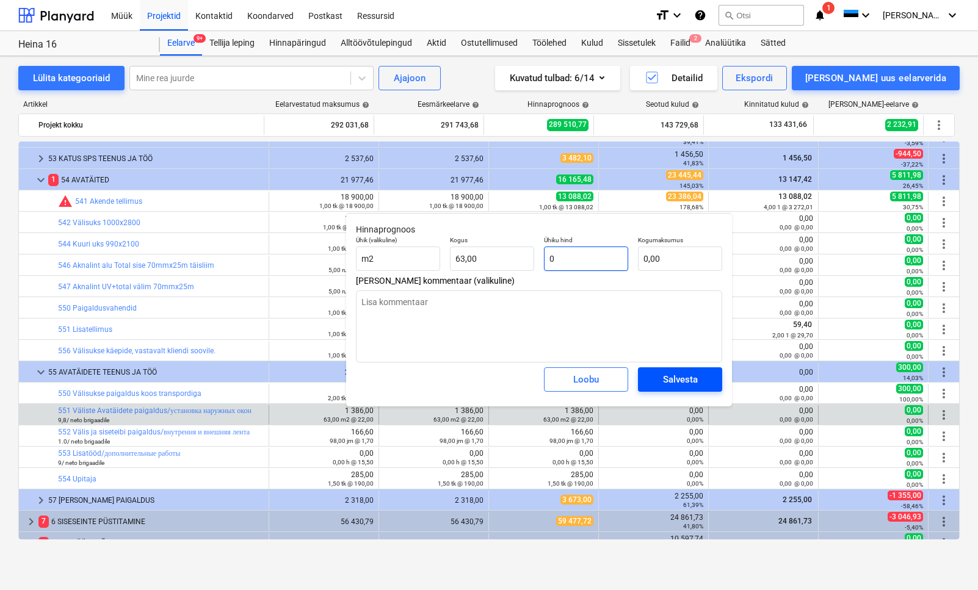
type input "0"
type textarea "x"
type input "0,00"
click at [664, 377] on div "Salvesta" at bounding box center [680, 380] width 35 height 16
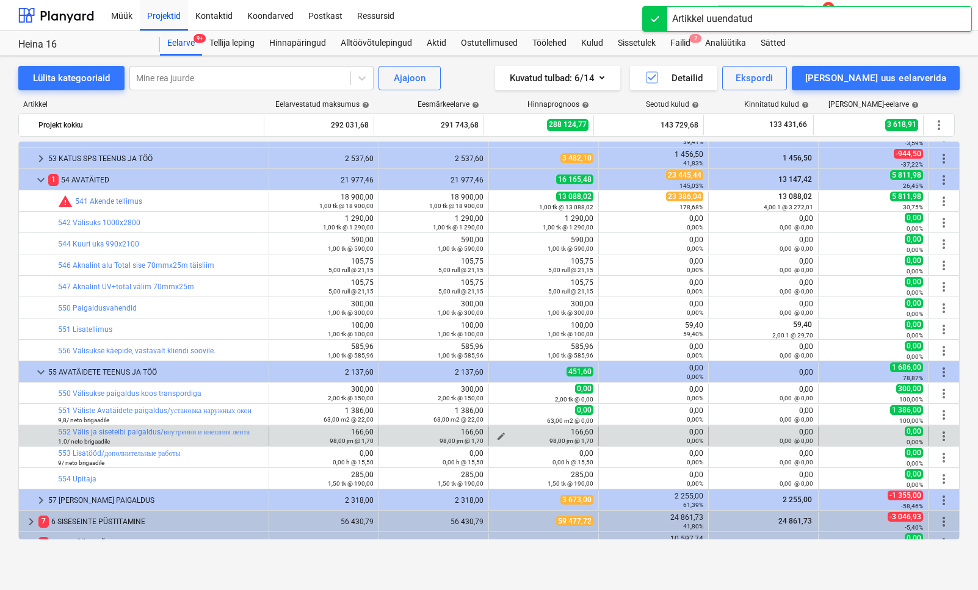
click at [496, 434] on span "edit" at bounding box center [501, 437] width 10 height 10
type textarea "x"
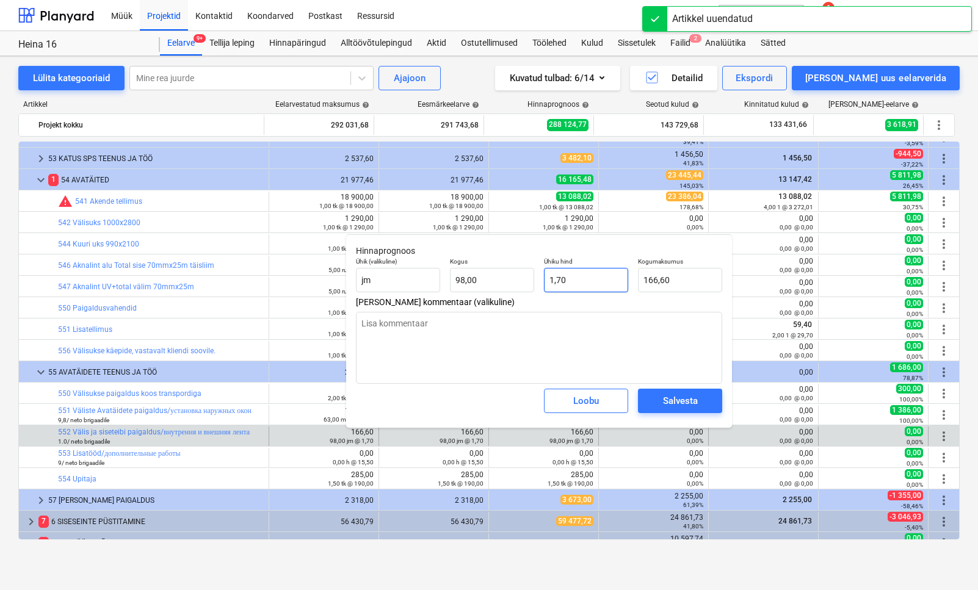
type input "1,7"
drag, startPoint x: 579, startPoint y: 278, endPoint x: 546, endPoint y: 278, distance: 32.3
click at [546, 278] on input "1,7" at bounding box center [586, 280] width 84 height 24
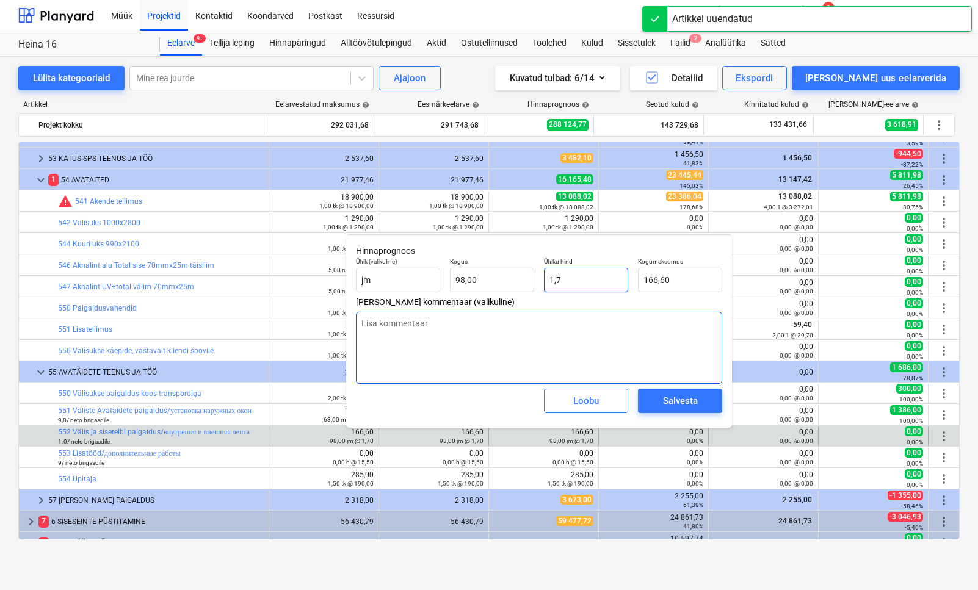
type textarea "x"
type input "0"
type input "0,00"
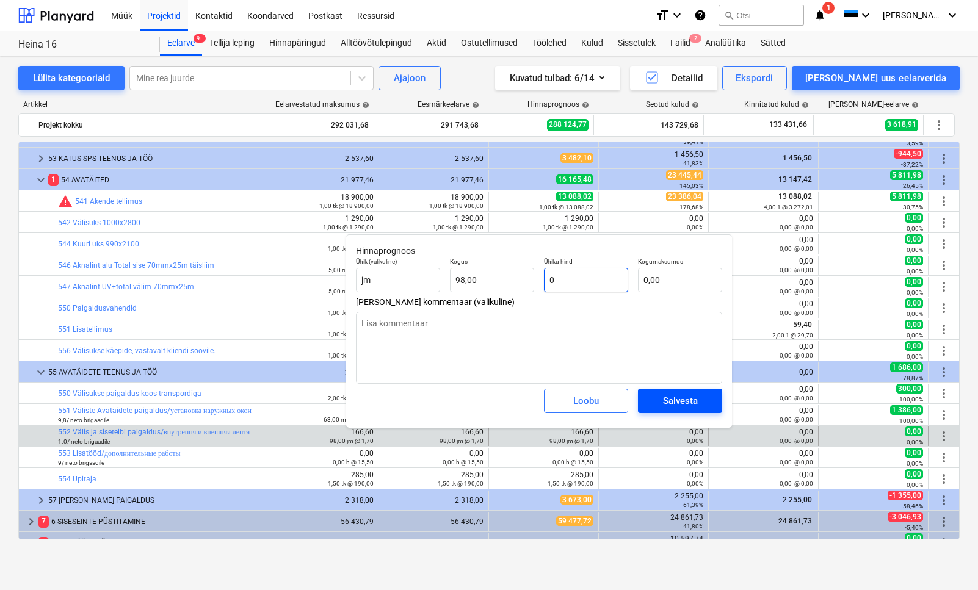
type input "0"
type textarea "x"
type input "0,00"
click at [658, 399] on span "Salvesta" at bounding box center [679, 401] width 55 height 16
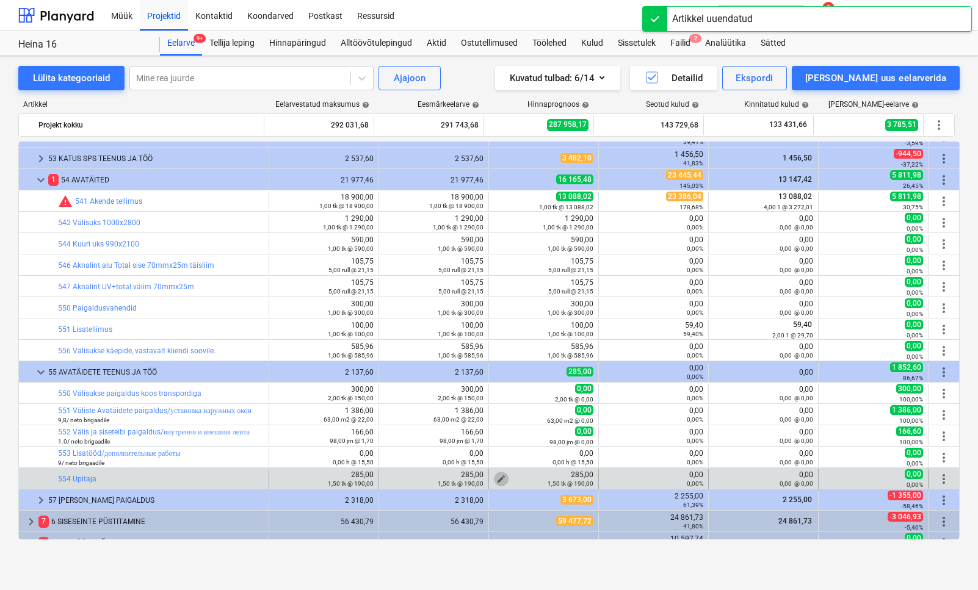
click at [496, 472] on span "edit" at bounding box center [501, 479] width 10 height 10
type textarea "x"
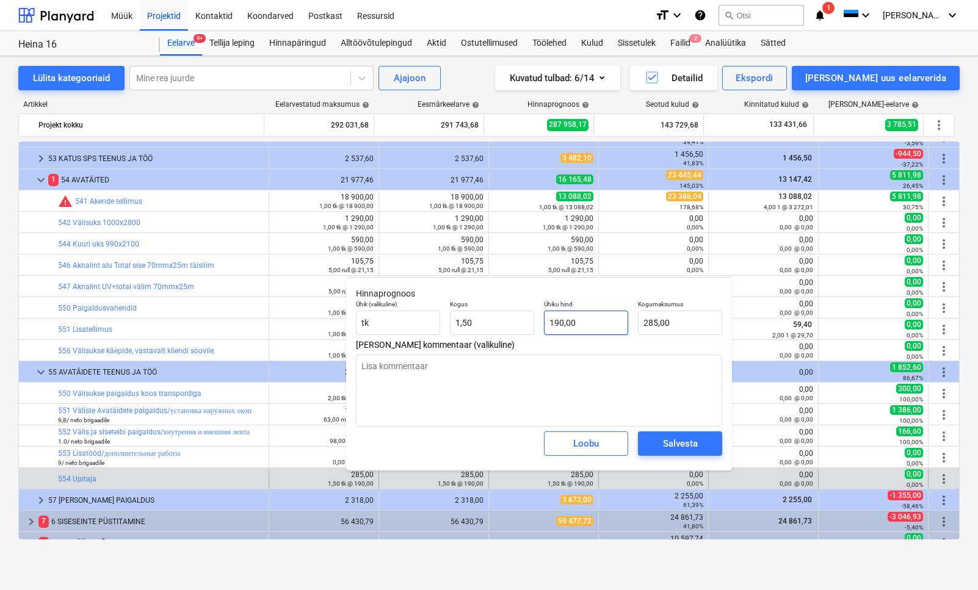
type input "190"
drag, startPoint x: 583, startPoint y: 329, endPoint x: 551, endPoint y: 326, distance: 32.5
click at [551, 326] on input "190" at bounding box center [586, 323] width 84 height 24
type textarea "x"
type input "0"
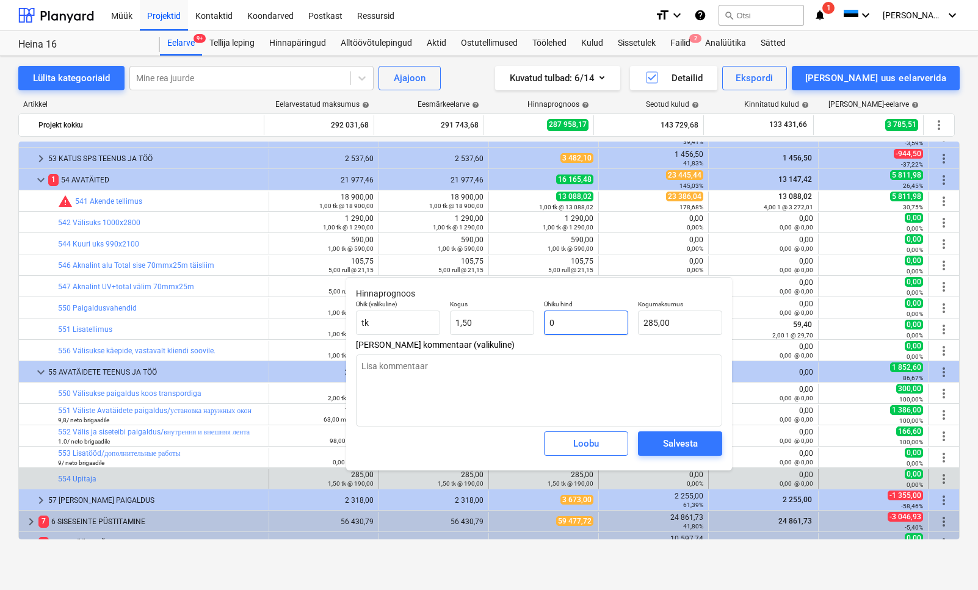
type input "0,00"
type input "0"
type textarea "x"
type input "0,00"
click at [671, 443] on div "Salvesta" at bounding box center [680, 444] width 35 height 16
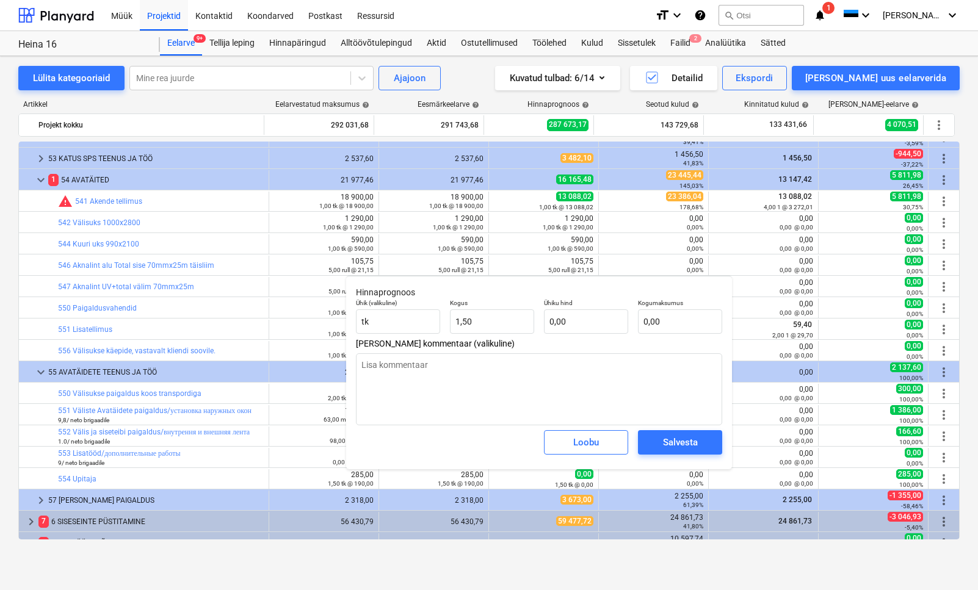
type textarea "x"
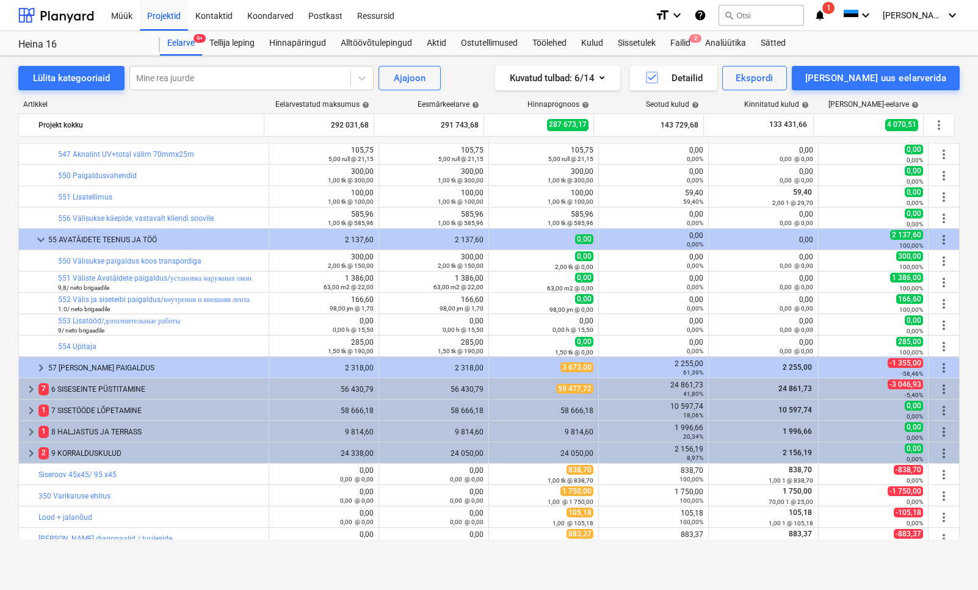
scroll to position [324, 0]
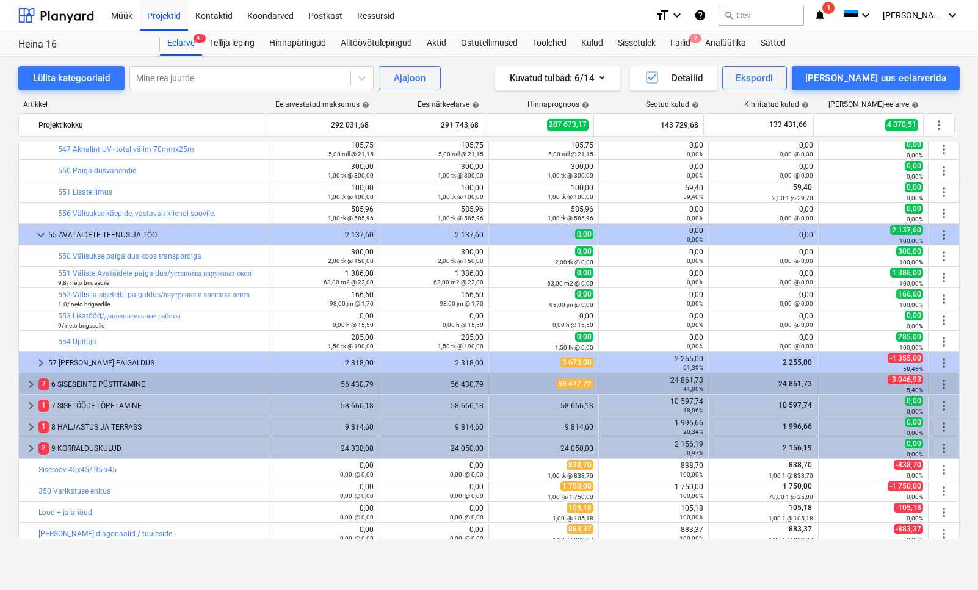
click at [184, 390] on div "7 6 SISESEINTE PÜSTITAMINE" at bounding box center [150, 385] width 225 height 20
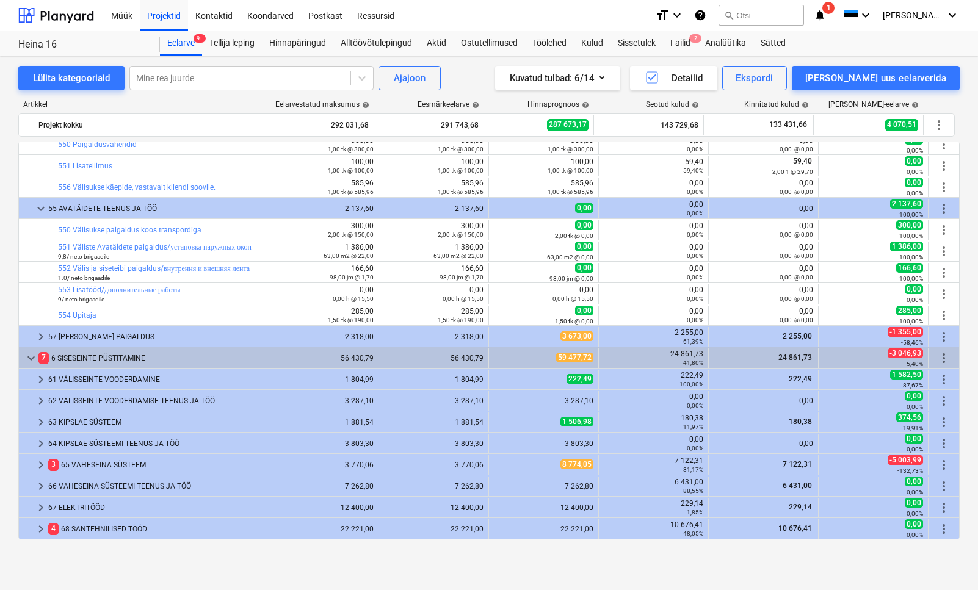
scroll to position [439, 0]
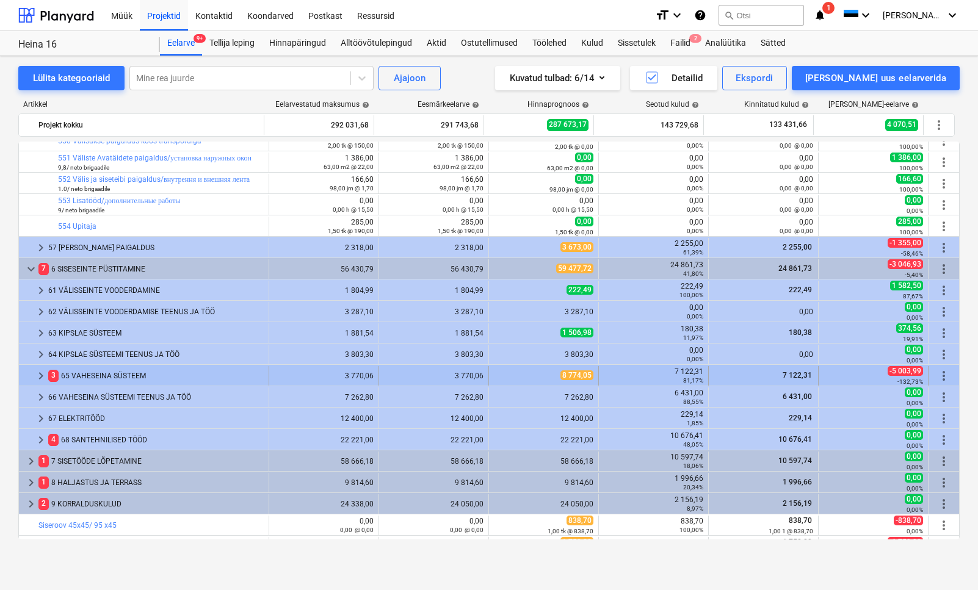
click at [129, 377] on div "3 65 VAHESEINA SÜSTEEM" at bounding box center [155, 376] width 215 height 20
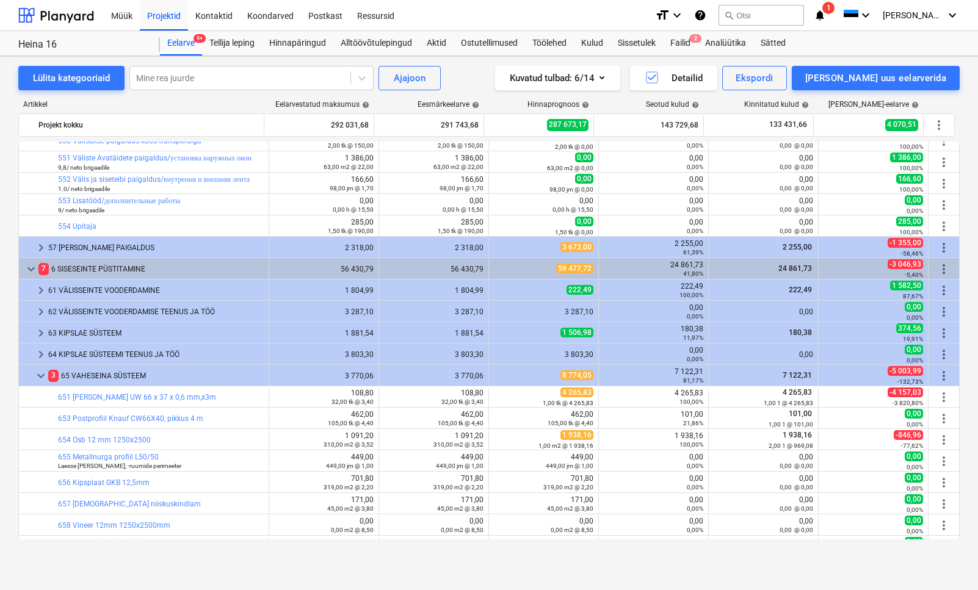
click at [129, 377] on div "3 65 VAHESEINA SÜSTEEM" at bounding box center [155, 376] width 215 height 20
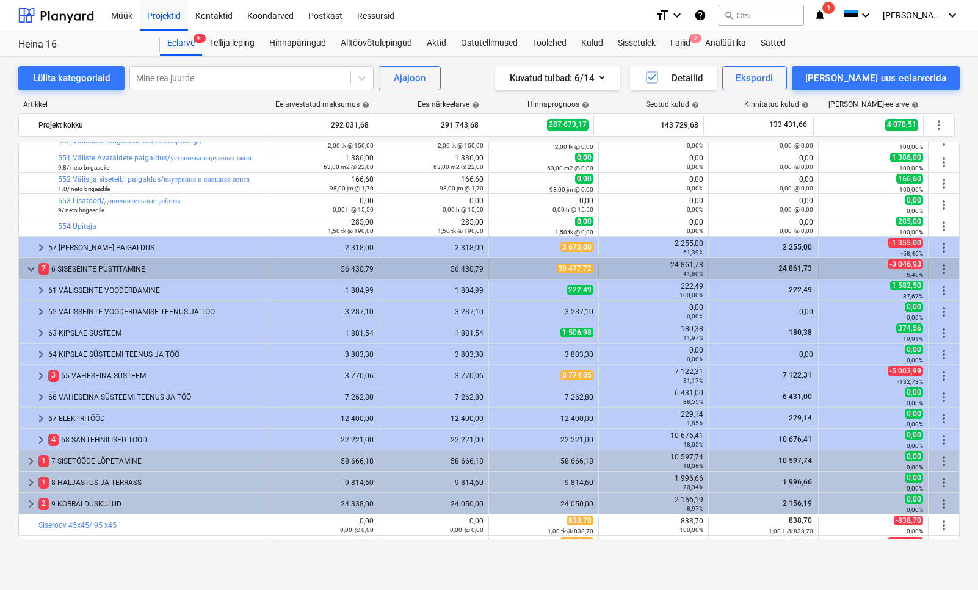
scroll to position [444, 0]
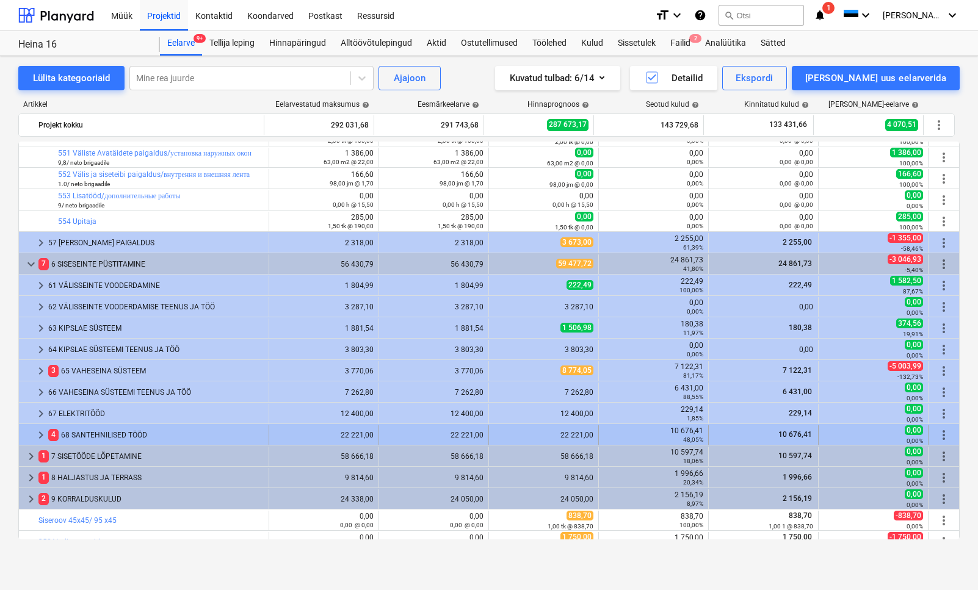
click at [133, 428] on div "4 68 SANTEHNILISED TÖÖD" at bounding box center [155, 435] width 215 height 20
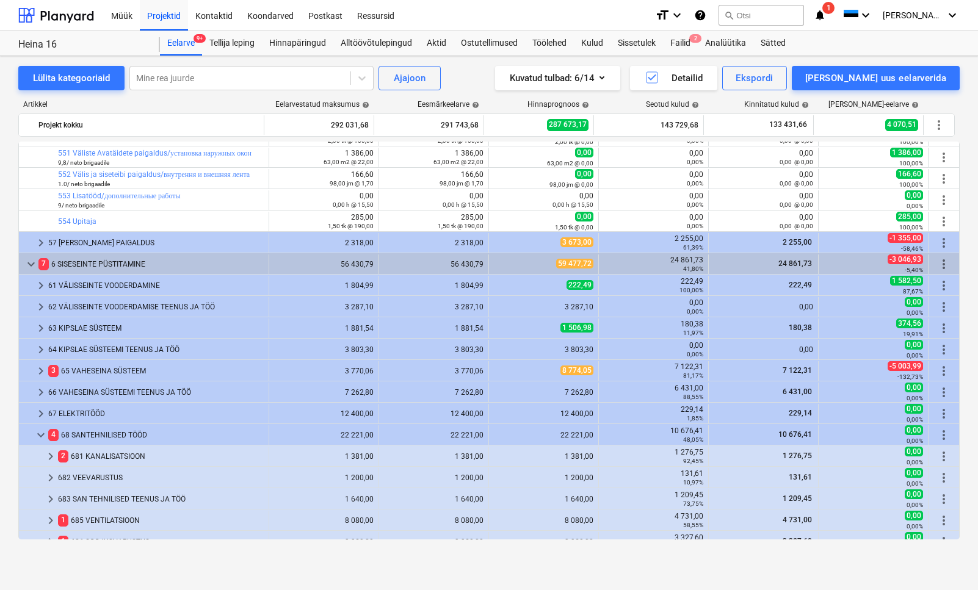
scroll to position [518, 0]
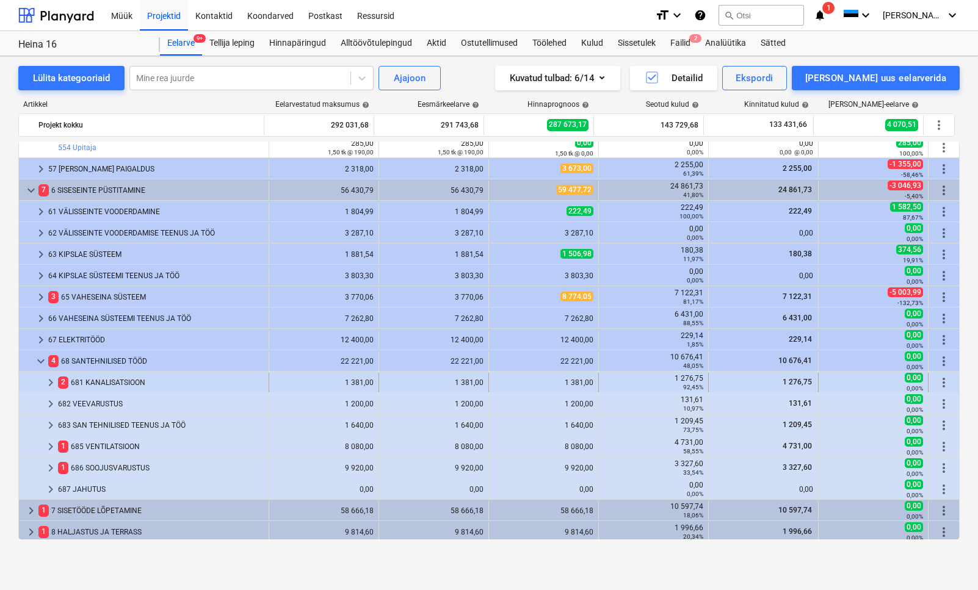
click at [132, 381] on div "2 681 KANALISATSIOON" at bounding box center [161, 383] width 206 height 20
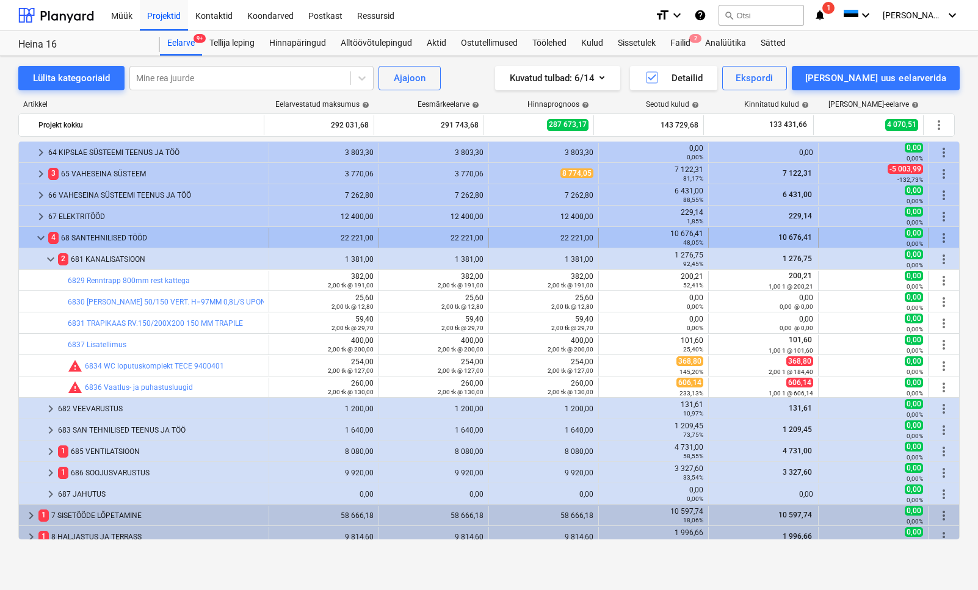
click at [45, 236] on span "keyboard_arrow_down" at bounding box center [41, 238] width 15 height 15
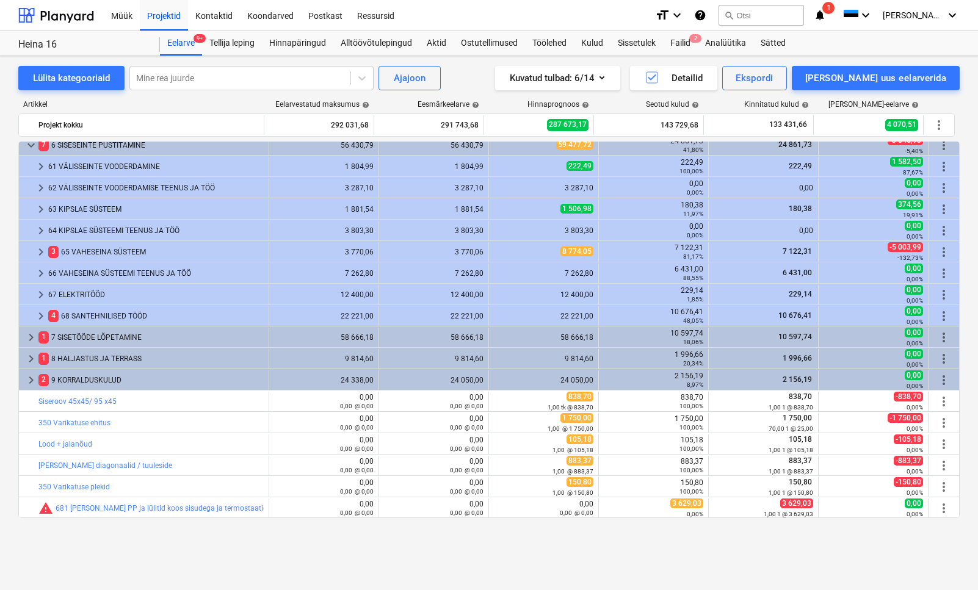
scroll to position [108, 0]
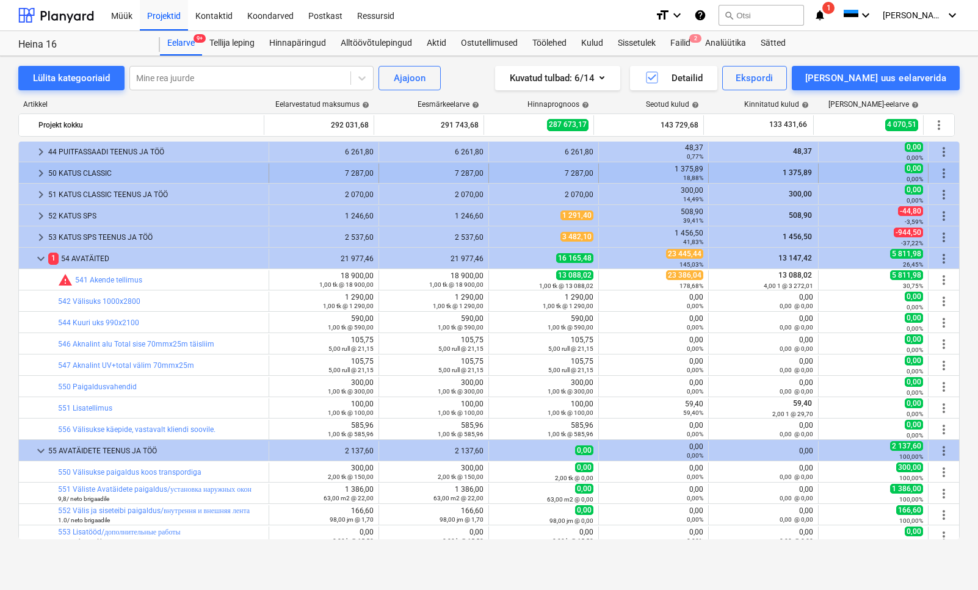
click at [82, 164] on div "50 KATUS CLASSIC" at bounding box center [155, 174] width 215 height 20
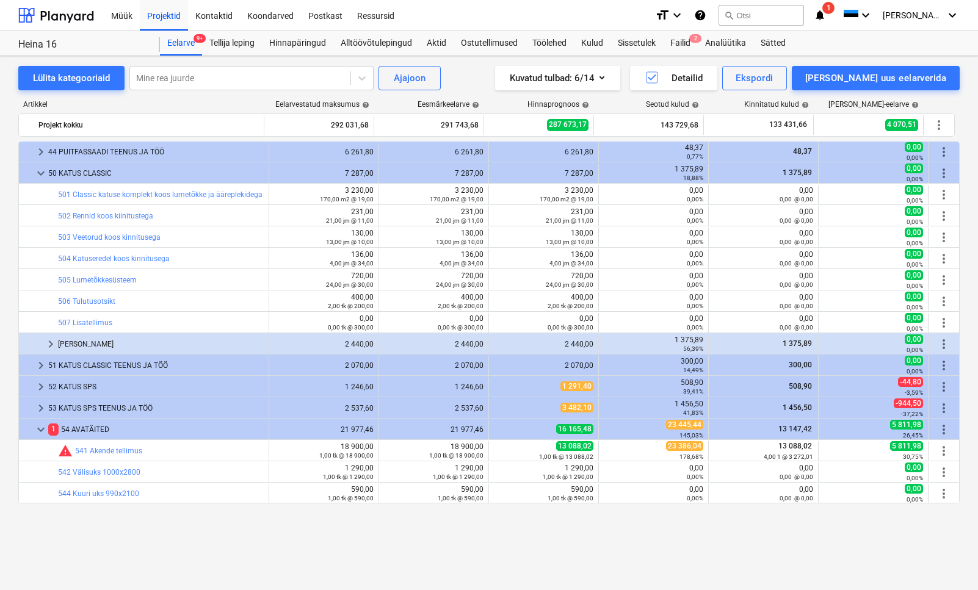
scroll to position [32, 0]
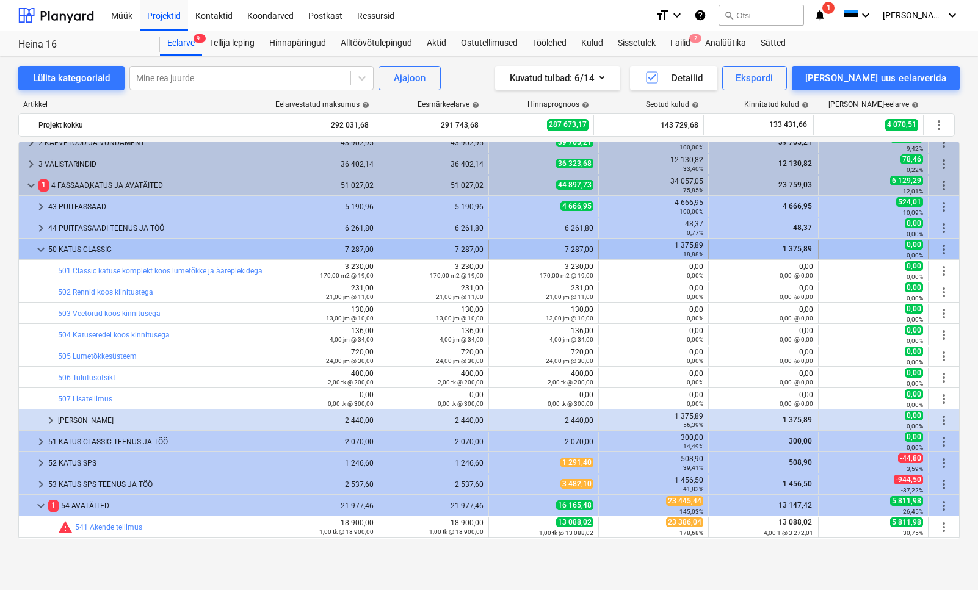
click at [45, 252] on span "keyboard_arrow_down" at bounding box center [41, 249] width 15 height 15
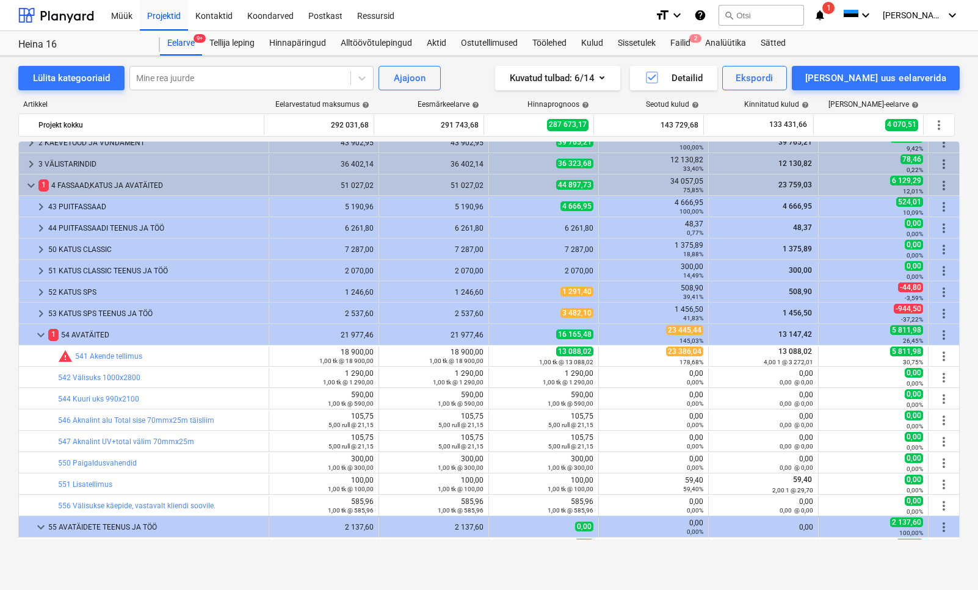
scroll to position [0, 0]
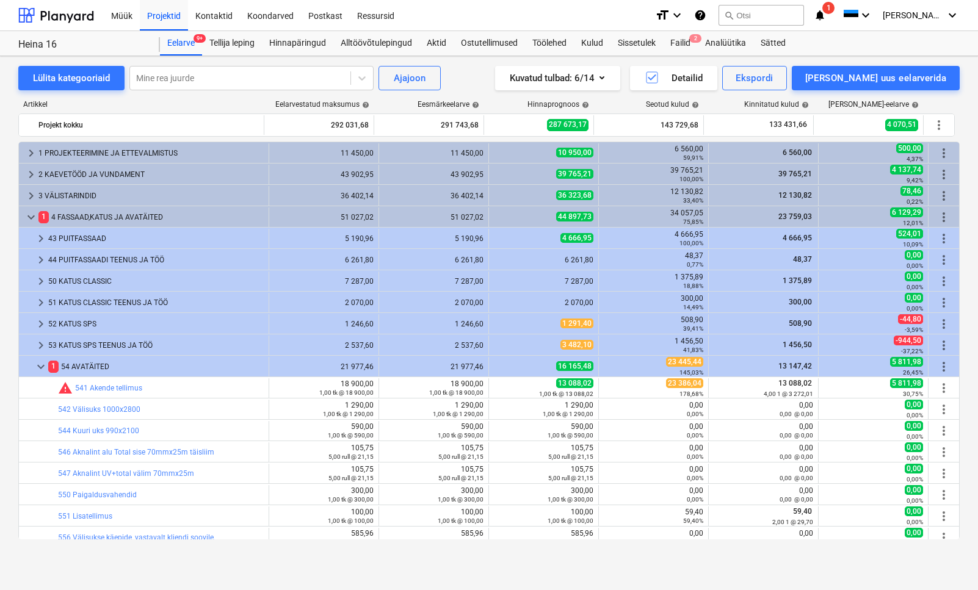
click at [78, 200] on div "3 VÄLISTARINDID" at bounding box center [150, 196] width 225 height 20
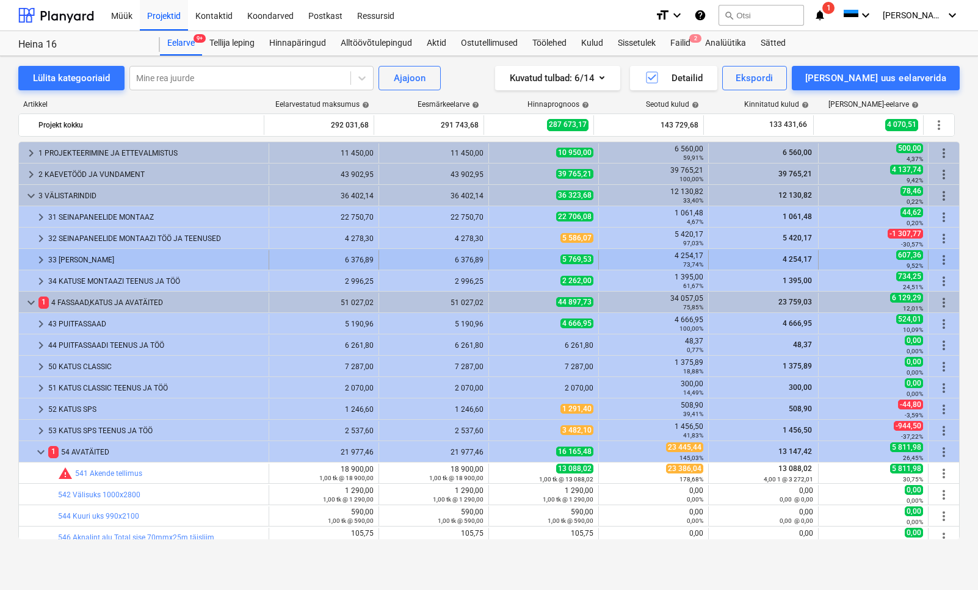
click at [93, 252] on div "33 [PERSON_NAME]" at bounding box center [155, 260] width 215 height 20
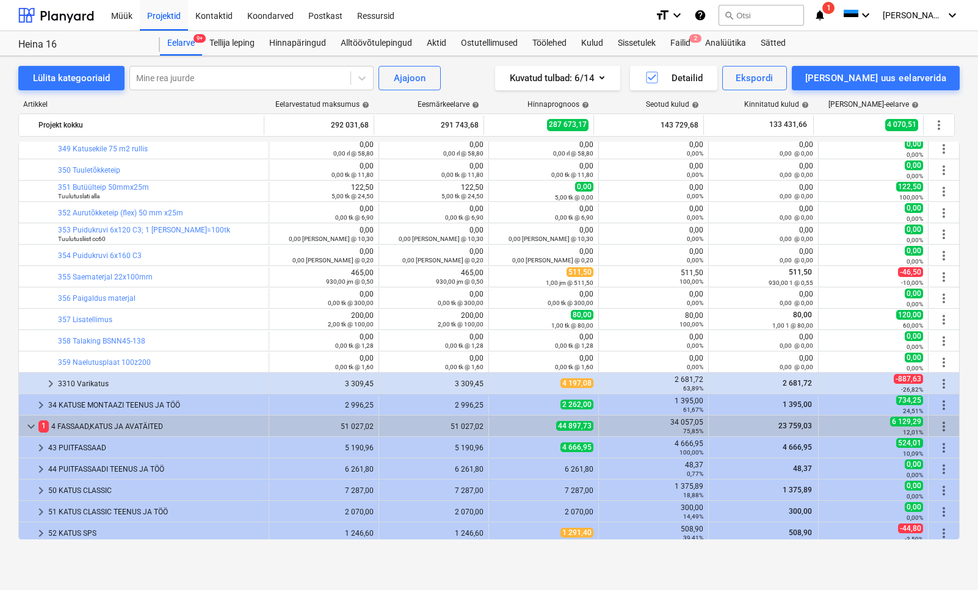
scroll to position [477, 0]
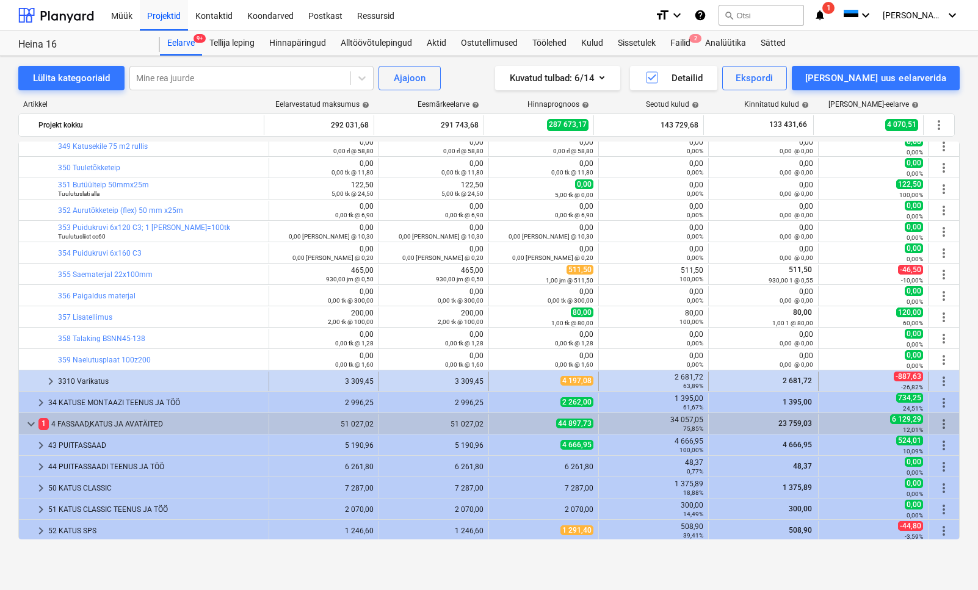
click at [103, 386] on div "3310 Varikatus" at bounding box center [161, 382] width 206 height 20
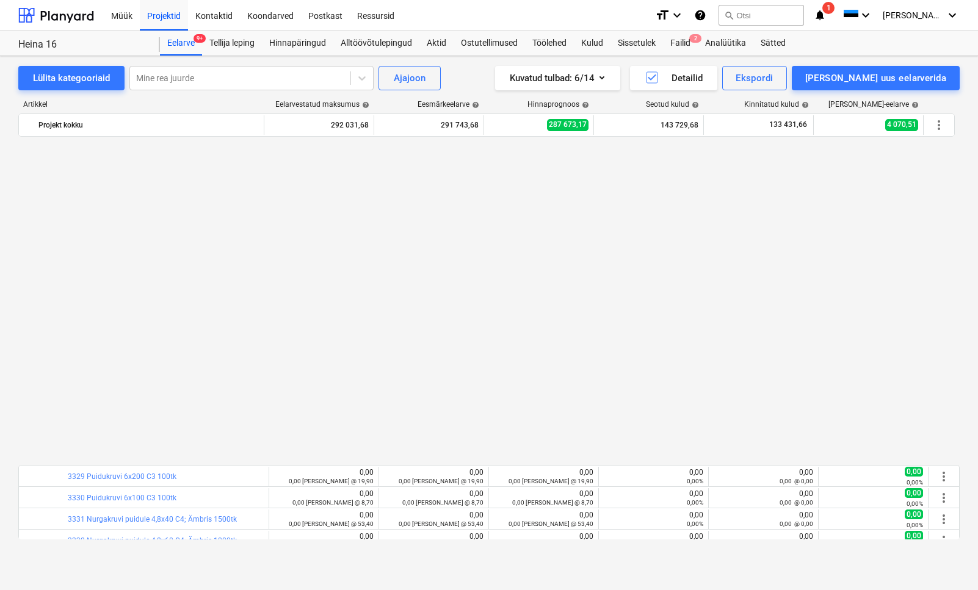
scroll to position [1154, 0]
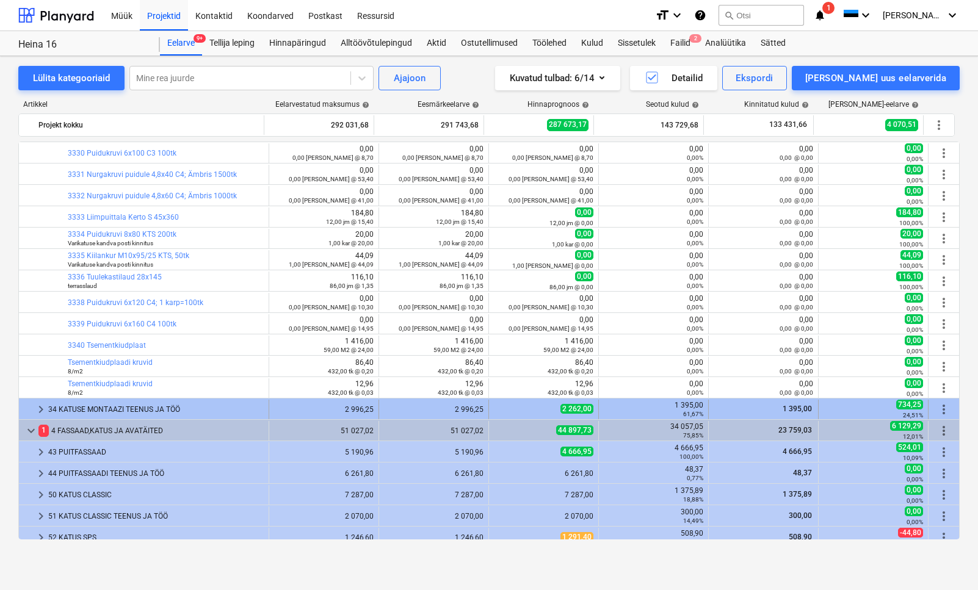
click at [125, 410] on div "34 KATUSE MONTAAZI TEENUS JA TÖÖ" at bounding box center [155, 410] width 215 height 20
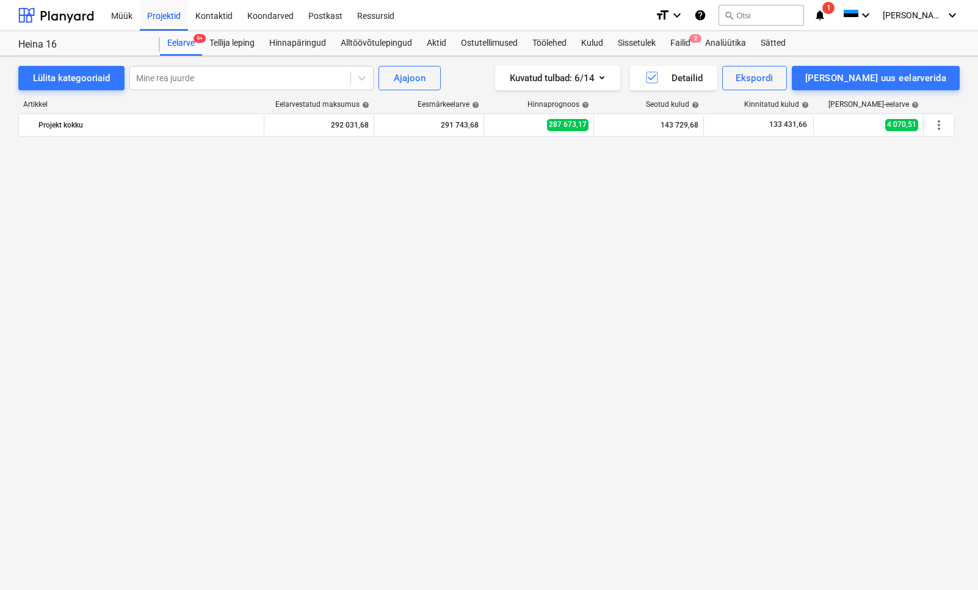
scroll to position [0, 0]
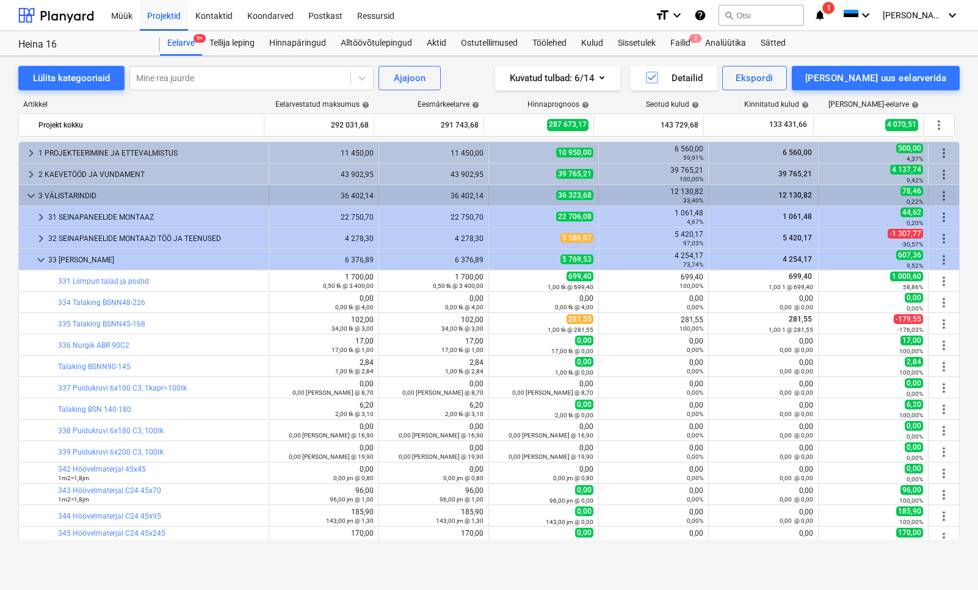
click at [37, 189] on span "keyboard_arrow_down" at bounding box center [31, 196] width 15 height 15
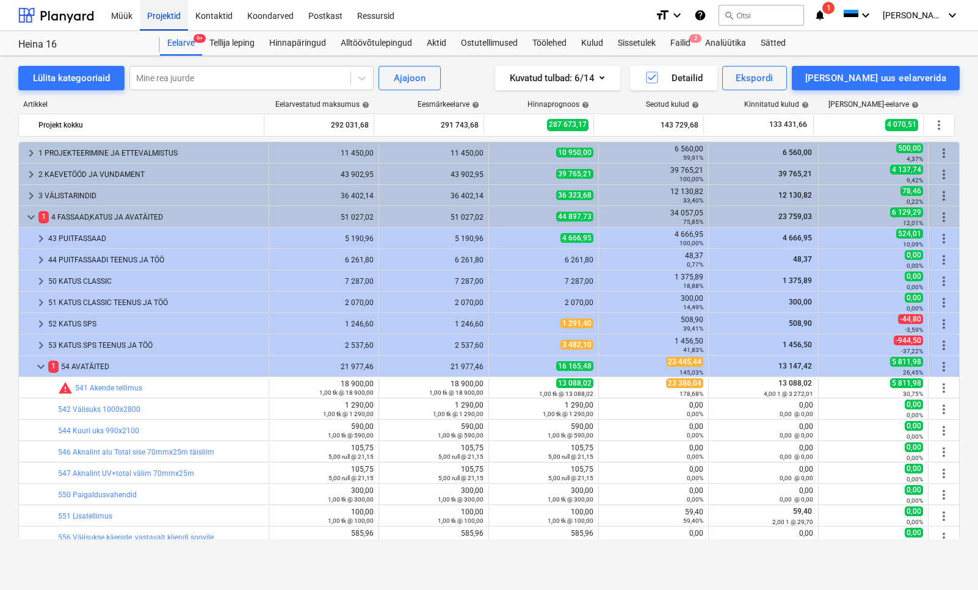
click at [181, 10] on div "Projektid" at bounding box center [164, 14] width 48 height 31
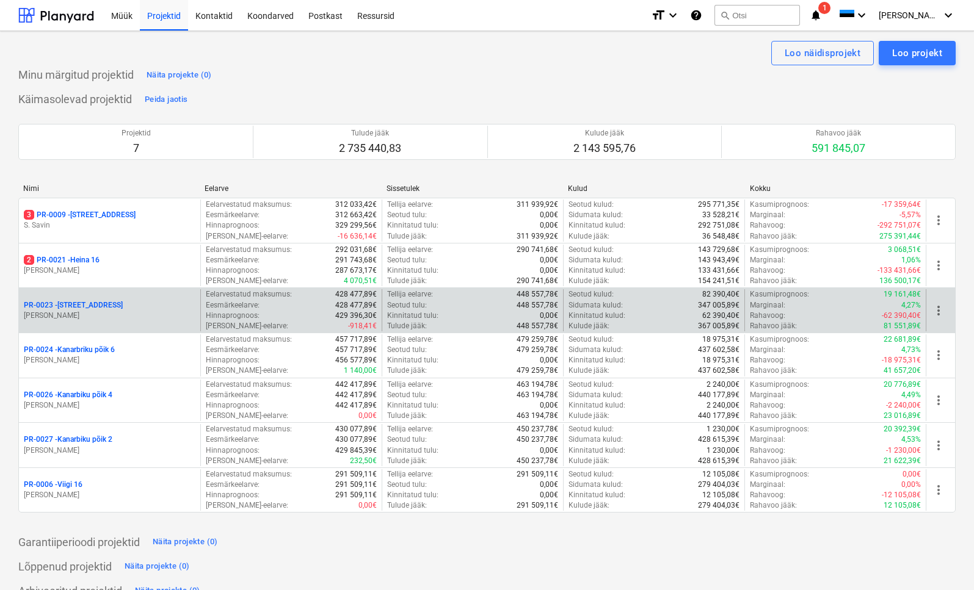
click at [104, 311] on p "[PERSON_NAME]" at bounding box center [110, 316] width 172 height 10
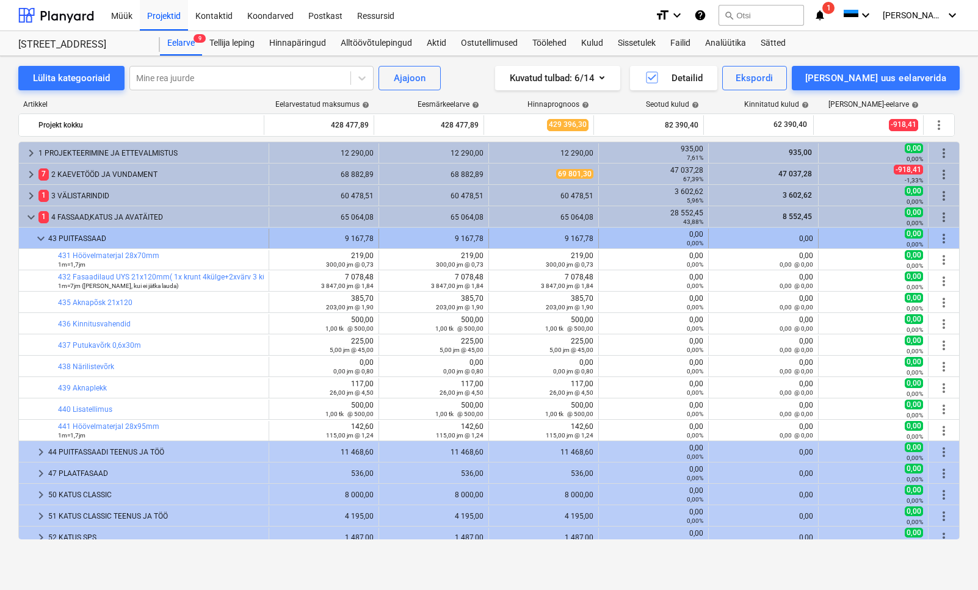
scroll to position [18, 0]
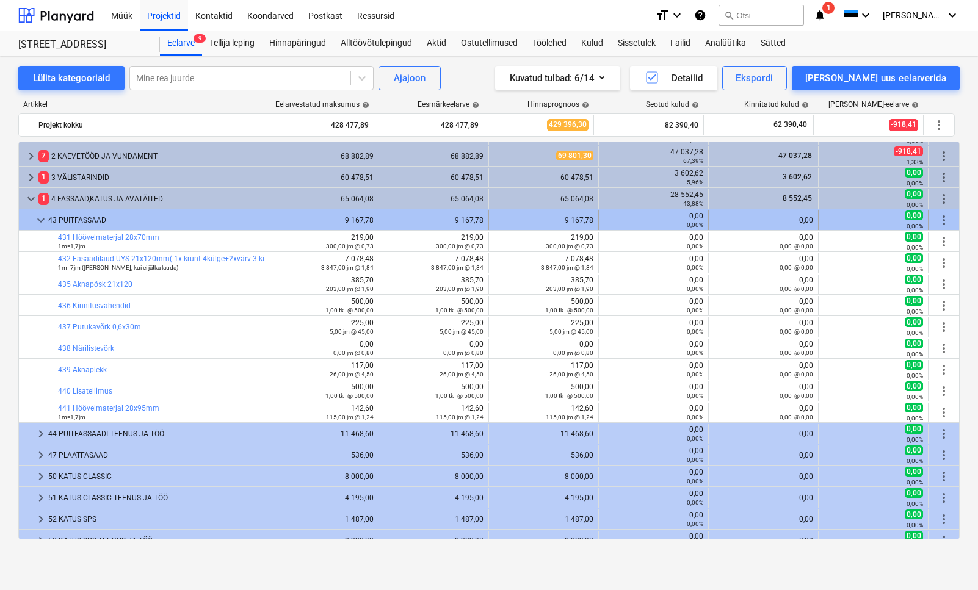
click at [39, 215] on span "keyboard_arrow_down" at bounding box center [41, 220] width 15 height 15
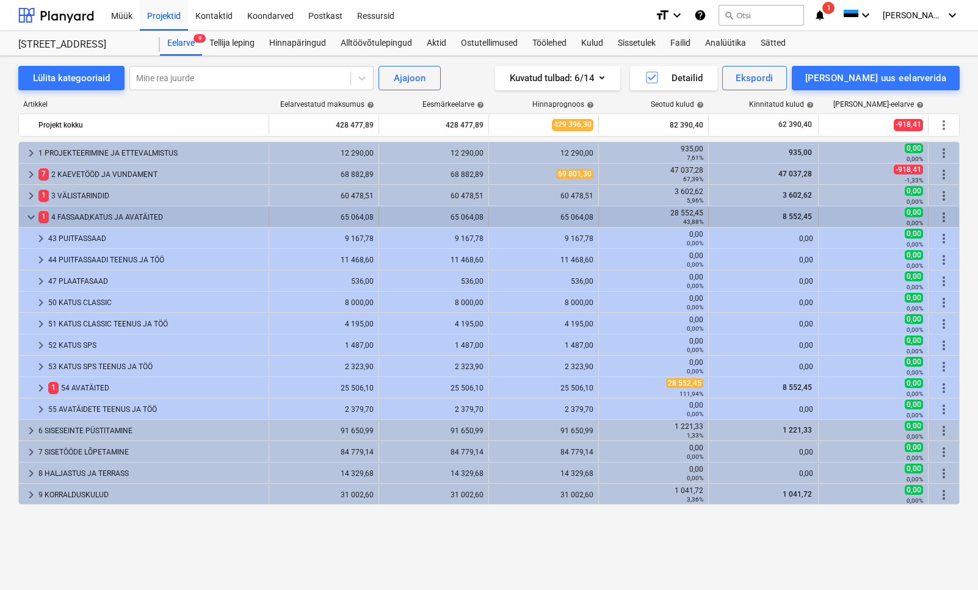
scroll to position [0, 0]
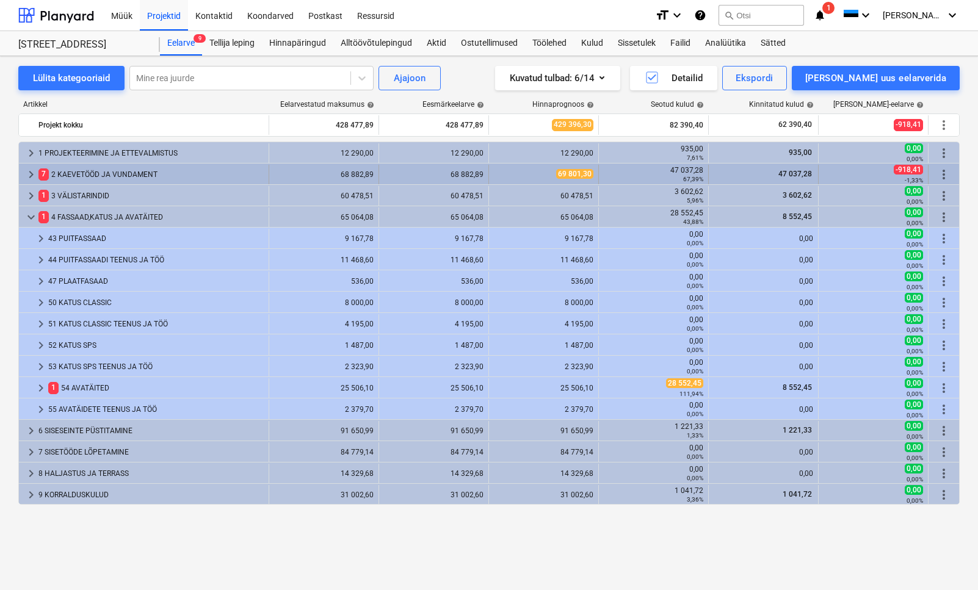
click at [102, 169] on div "7 2 KAEVETÖÖD JA VUNDAMENT" at bounding box center [150, 175] width 225 height 20
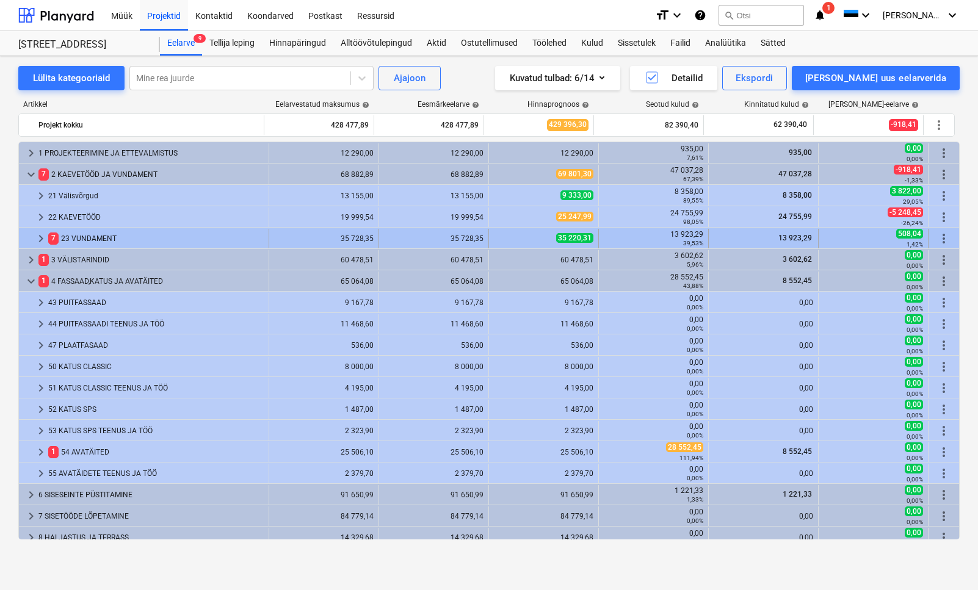
click at [93, 240] on div "7 23 VUNDAMENT" at bounding box center [155, 239] width 215 height 20
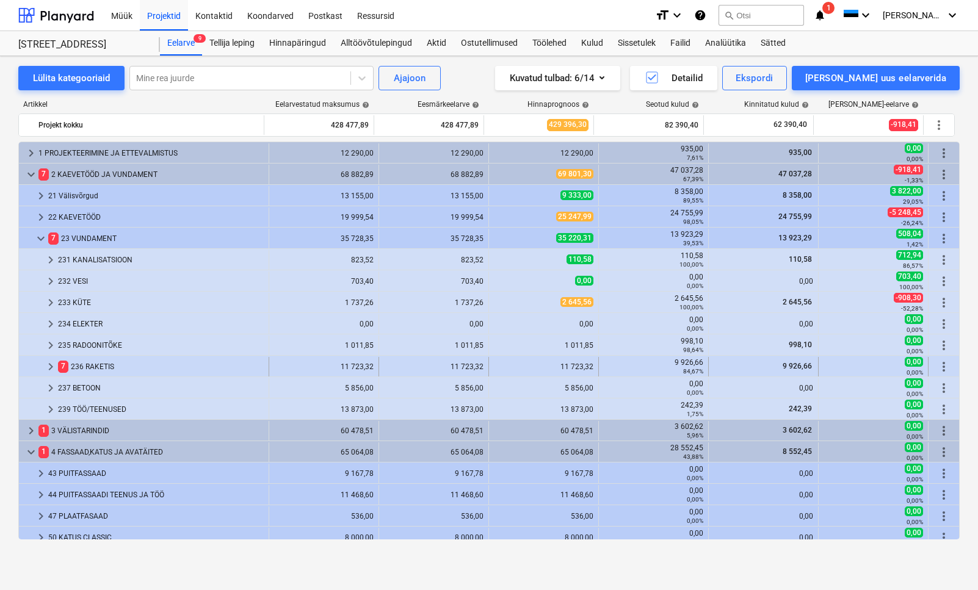
click at [110, 374] on div "7 236 RAKETIS" at bounding box center [161, 367] width 206 height 20
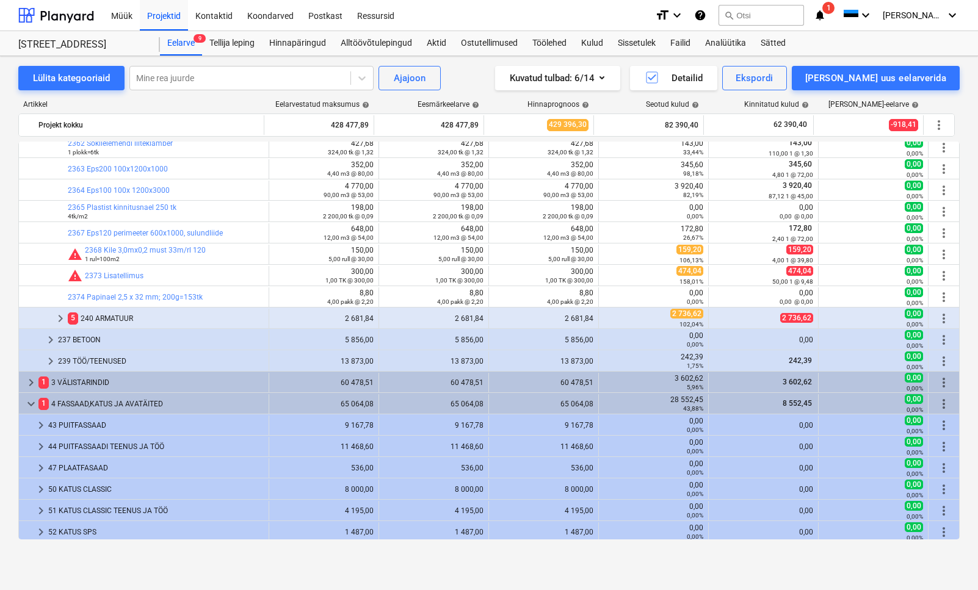
scroll to position [259, 0]
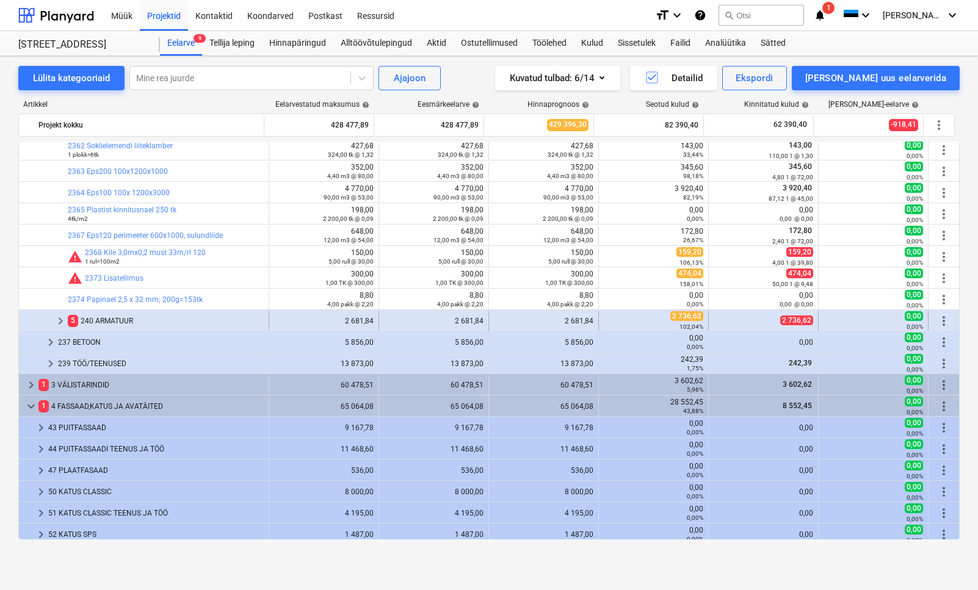
click at [140, 315] on div "5 240 ARMATUUR" at bounding box center [166, 321] width 196 height 20
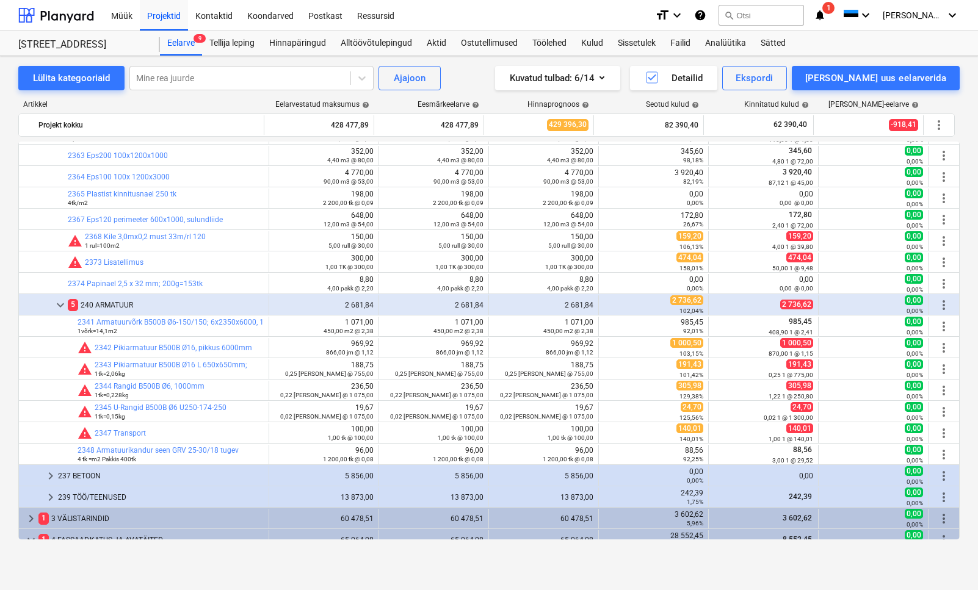
scroll to position [0, 0]
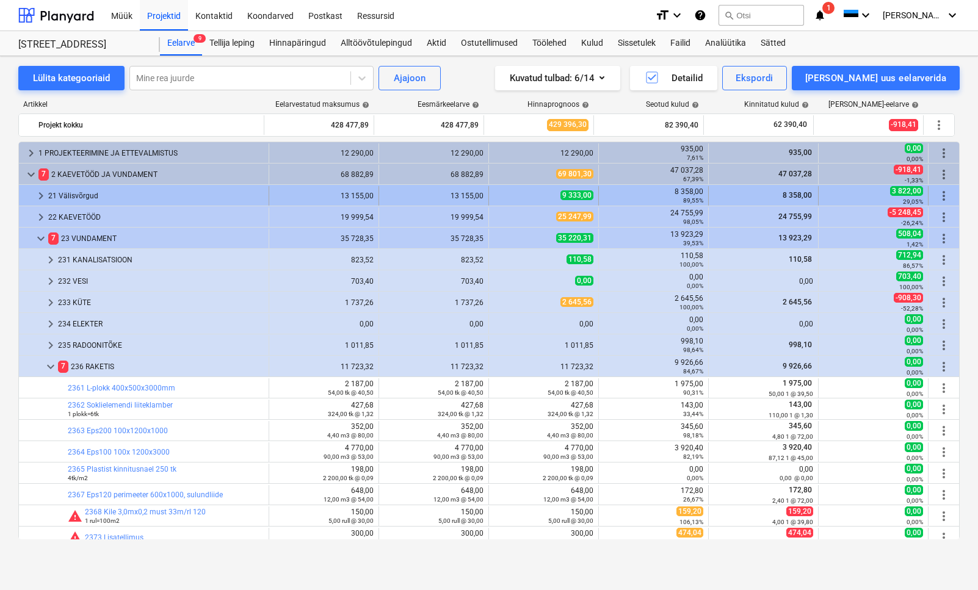
click at [78, 197] on div "21 Välisvõrgud" at bounding box center [155, 196] width 215 height 20
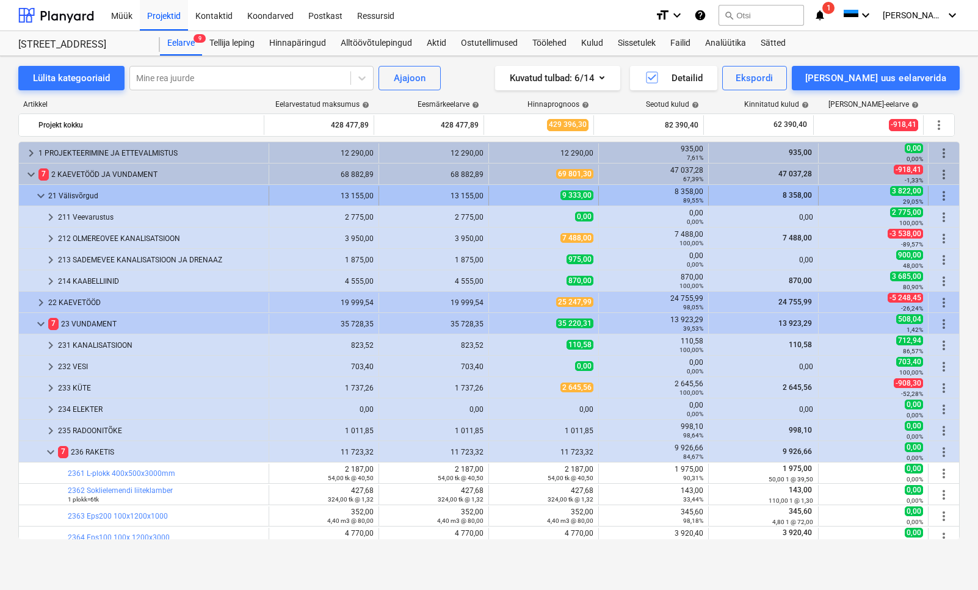
click at [73, 200] on div "21 Välisvõrgud" at bounding box center [155, 196] width 215 height 20
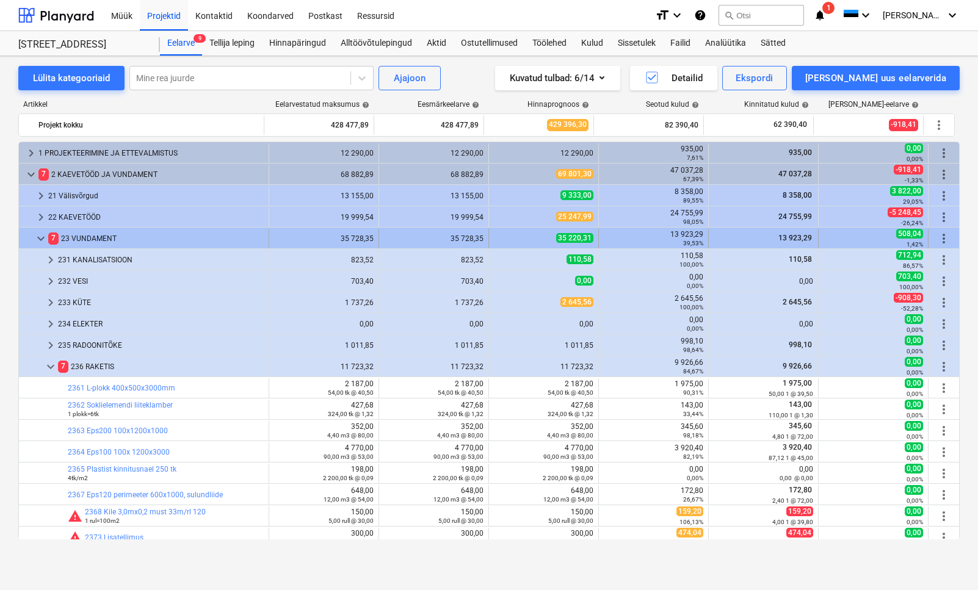
click at [84, 242] on div "7 23 VUNDAMENT" at bounding box center [155, 239] width 215 height 20
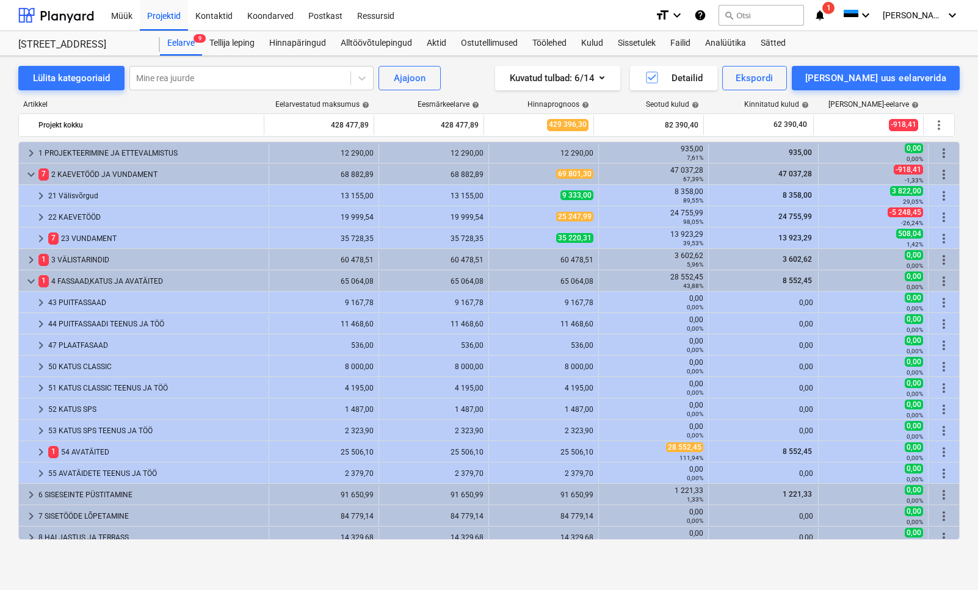
click at [84, 242] on div "7 23 VUNDAMENT" at bounding box center [155, 239] width 215 height 20
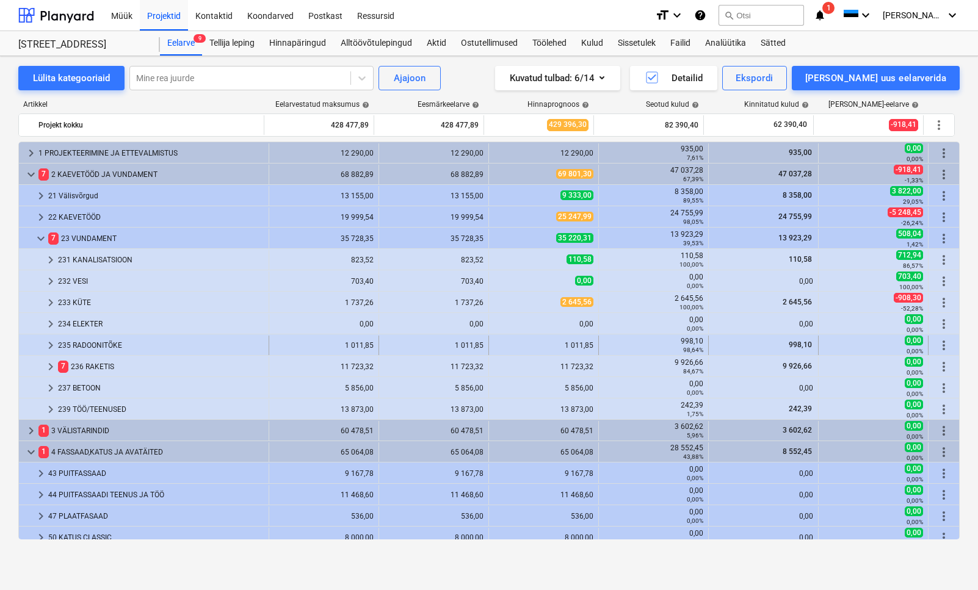
click at [93, 340] on div "235 RADOONITÕKE" at bounding box center [161, 346] width 206 height 20
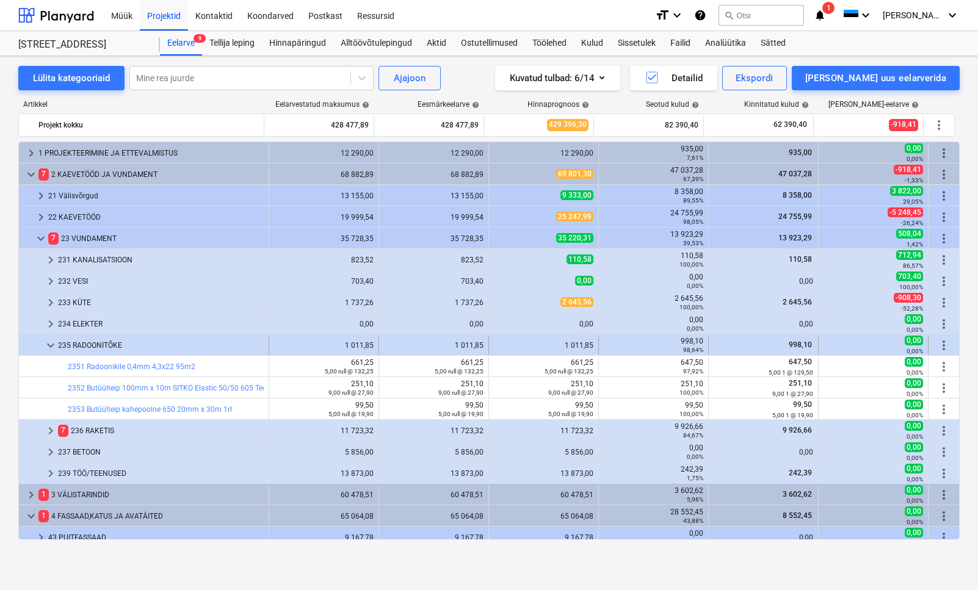
click at [54, 341] on span "keyboard_arrow_down" at bounding box center [50, 345] width 15 height 15
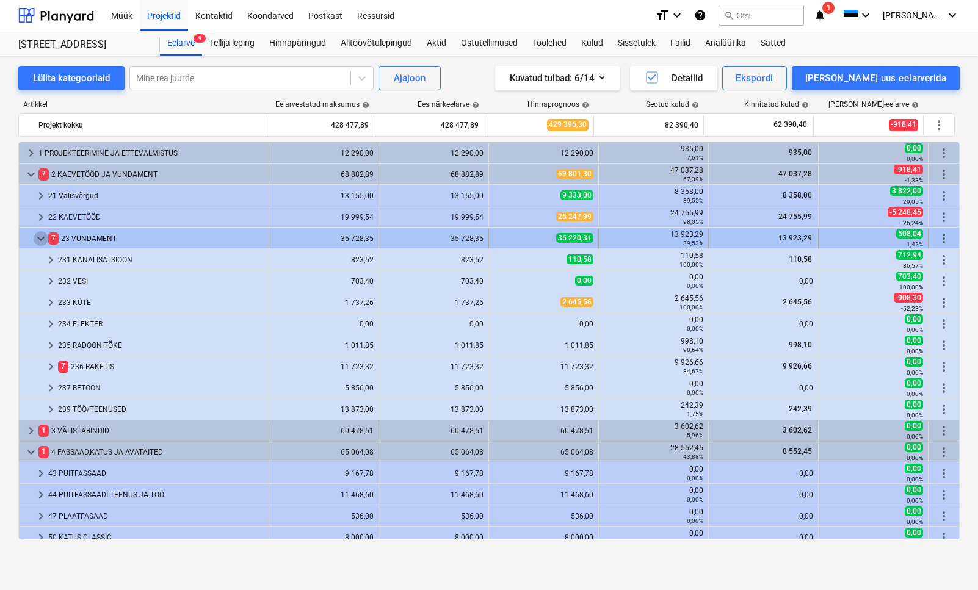
click at [46, 245] on span "keyboard_arrow_down" at bounding box center [41, 238] width 15 height 15
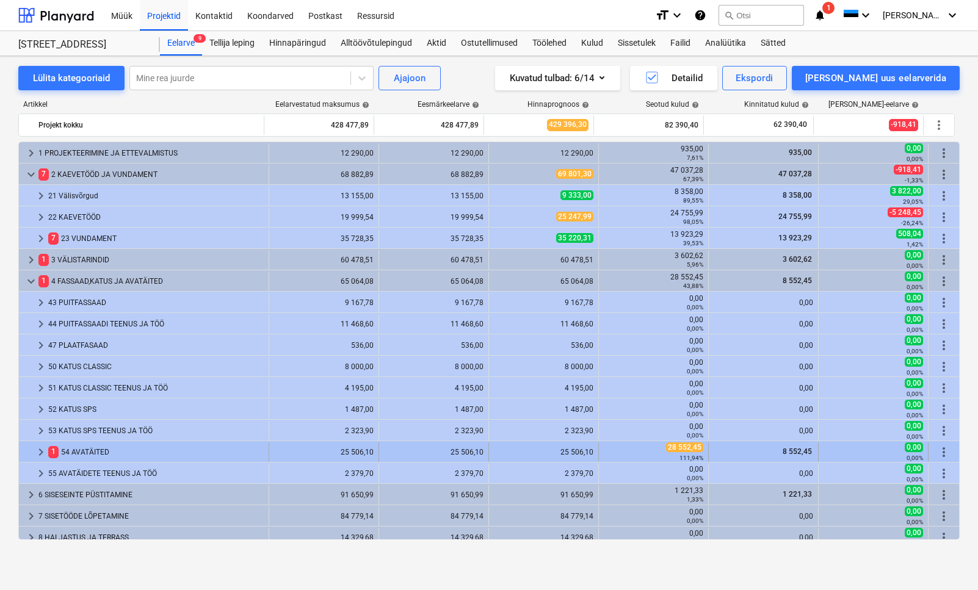
click at [99, 443] on div "1 54 AVATÄITED" at bounding box center [155, 453] width 215 height 20
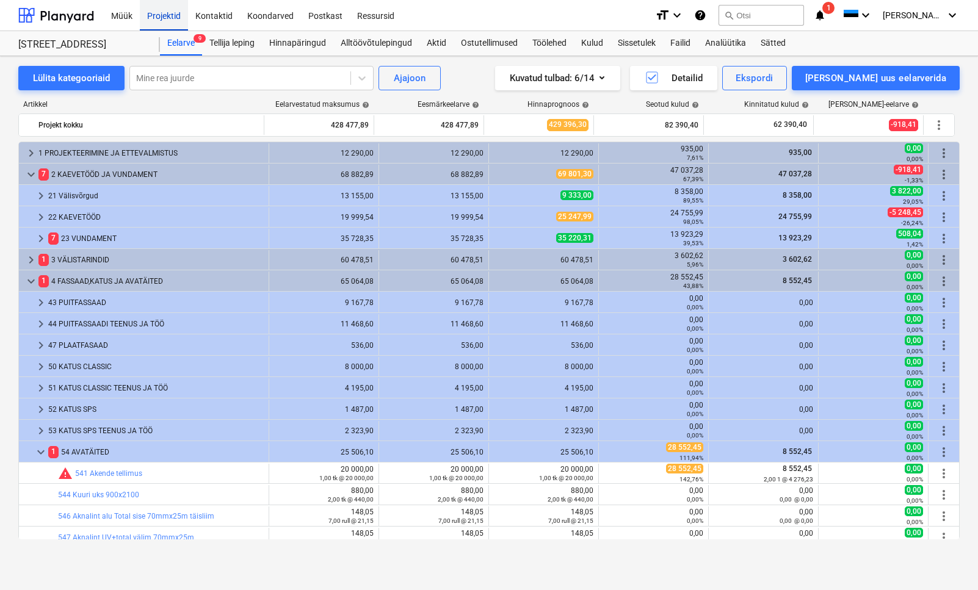
click at [175, 14] on div "Projektid" at bounding box center [164, 14] width 48 height 31
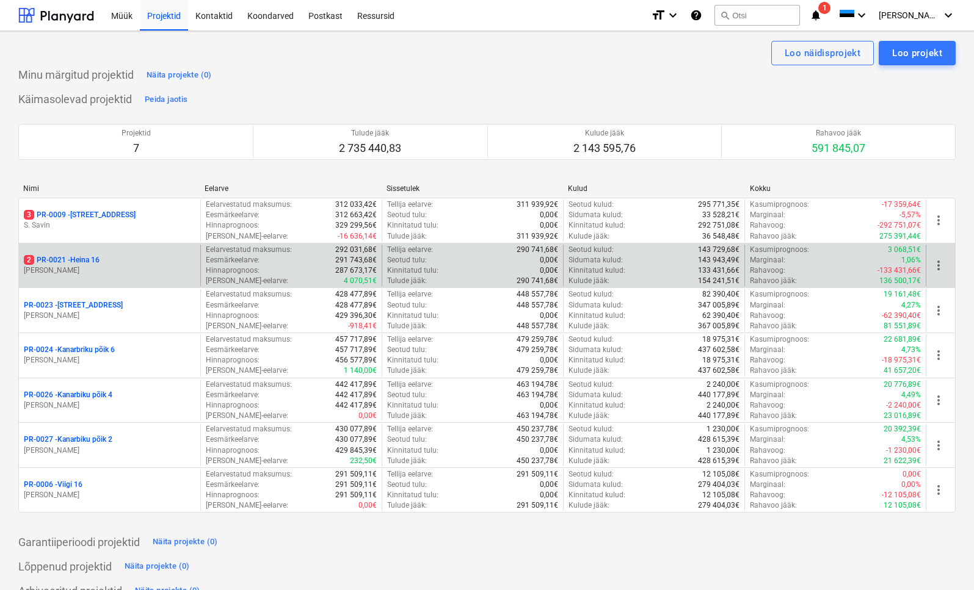
click at [103, 264] on div "2 PR-0021 - Heina 16" at bounding box center [110, 260] width 172 height 10
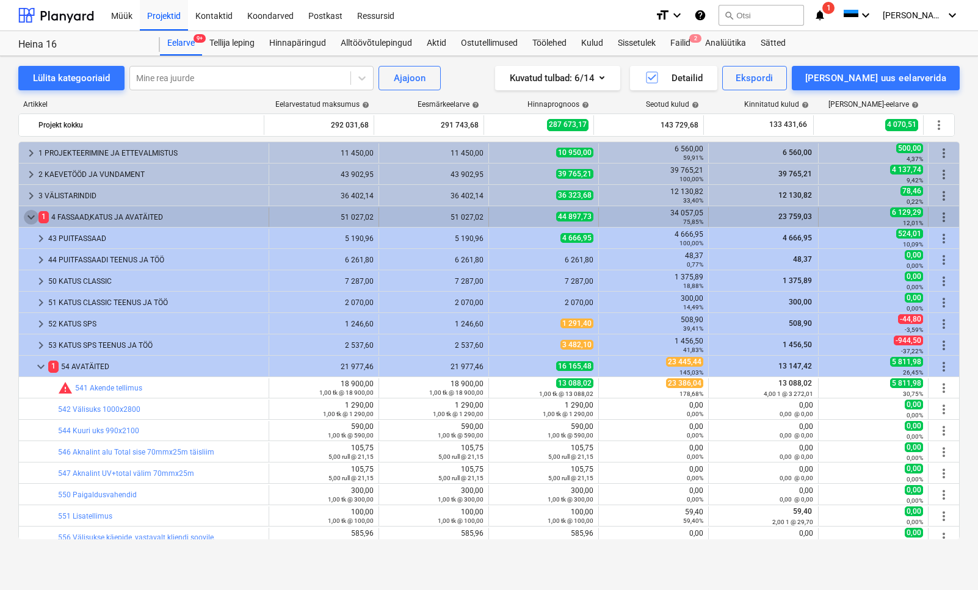
click at [33, 217] on span "keyboard_arrow_down" at bounding box center [31, 217] width 15 height 15
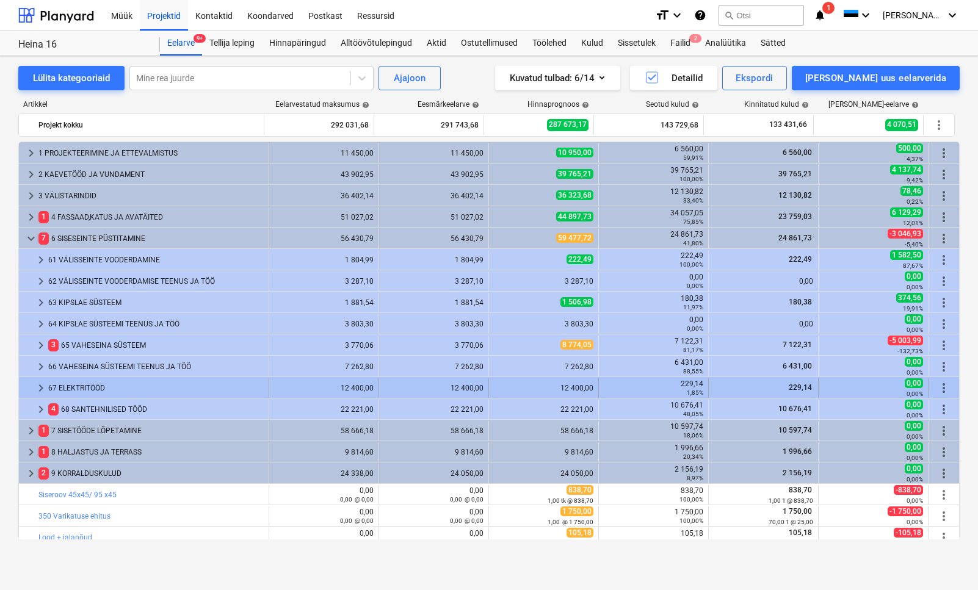
click at [97, 390] on div "67 ELEKTRITÖÖD" at bounding box center [155, 388] width 215 height 20
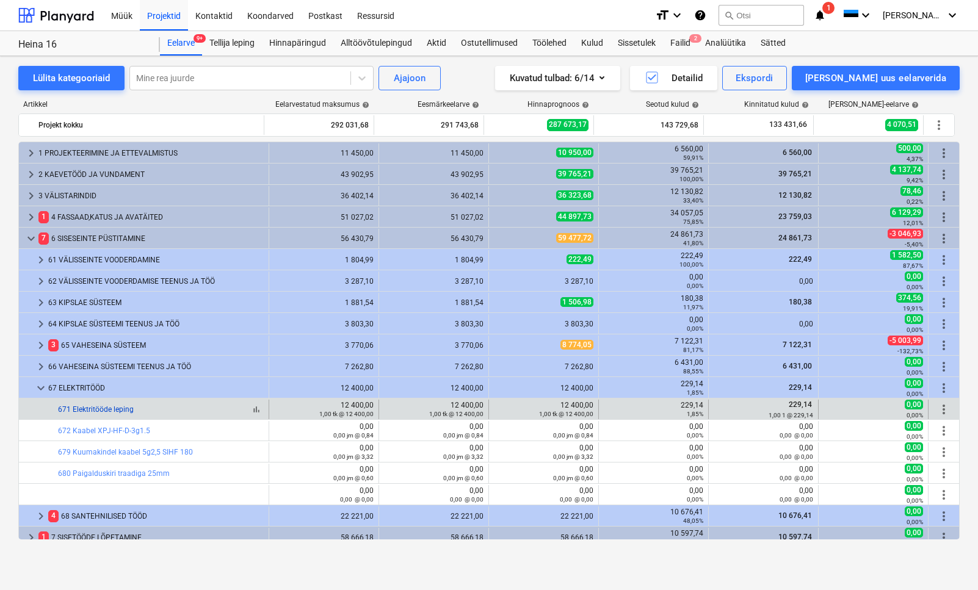
click at [118, 409] on link "671 Elektritööde leping" at bounding box center [96, 409] width 76 height 9
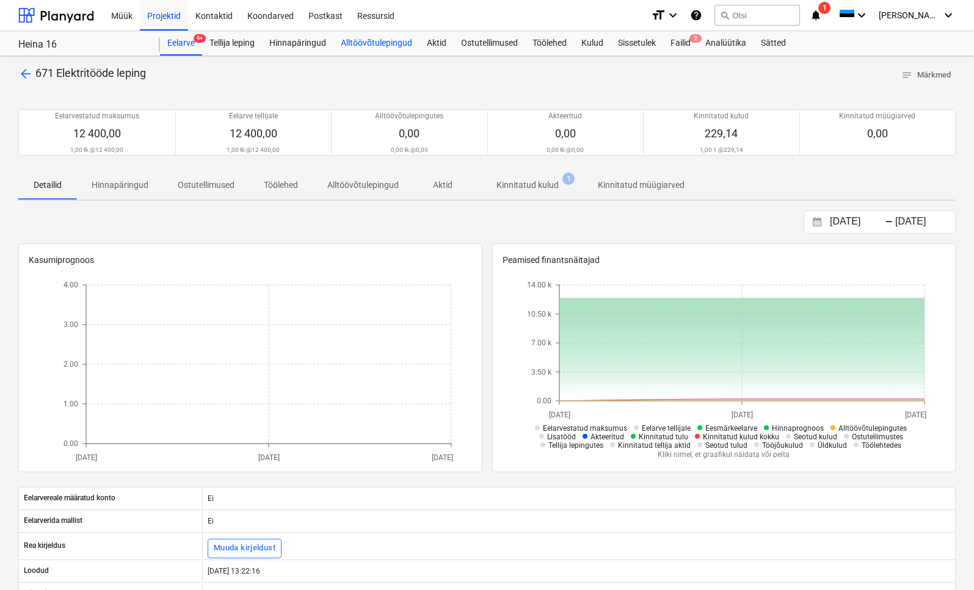
click at [370, 43] on div "Alltöövõtulepingud" at bounding box center [376, 43] width 86 height 24
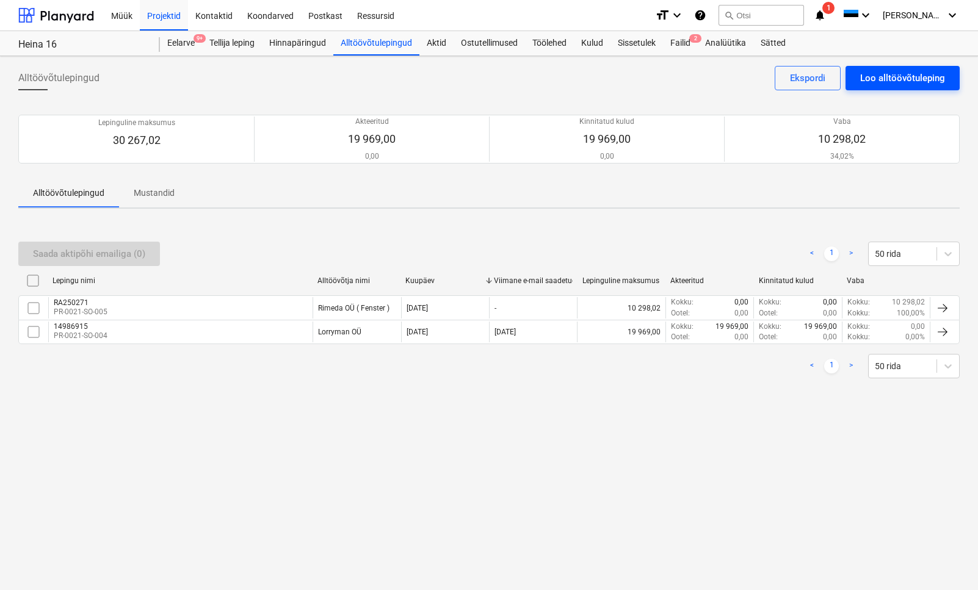
click at [797, 81] on div "Loo alltöövõtuleping" at bounding box center [902, 78] width 85 height 16
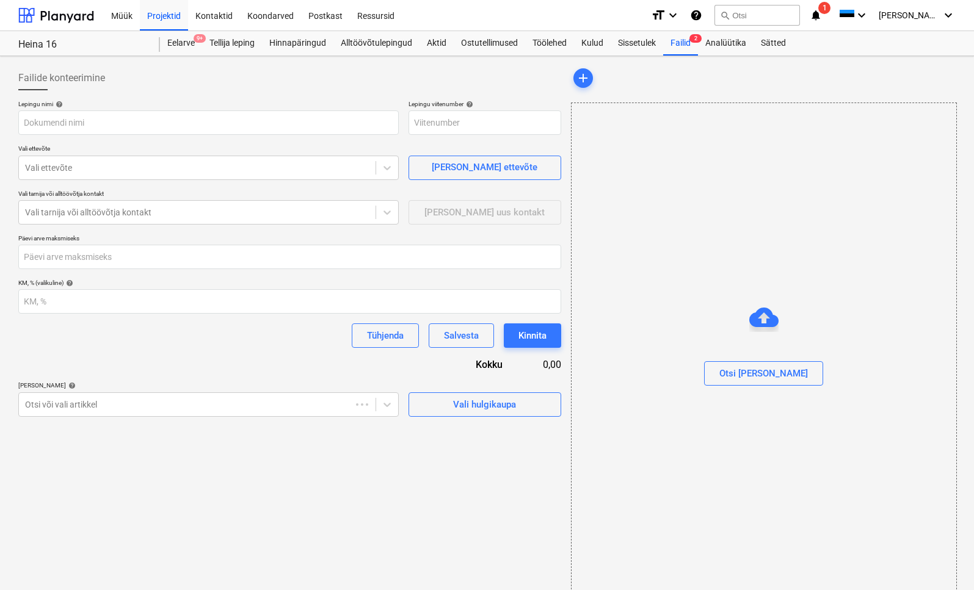
type input "PR-0021-SO-009"
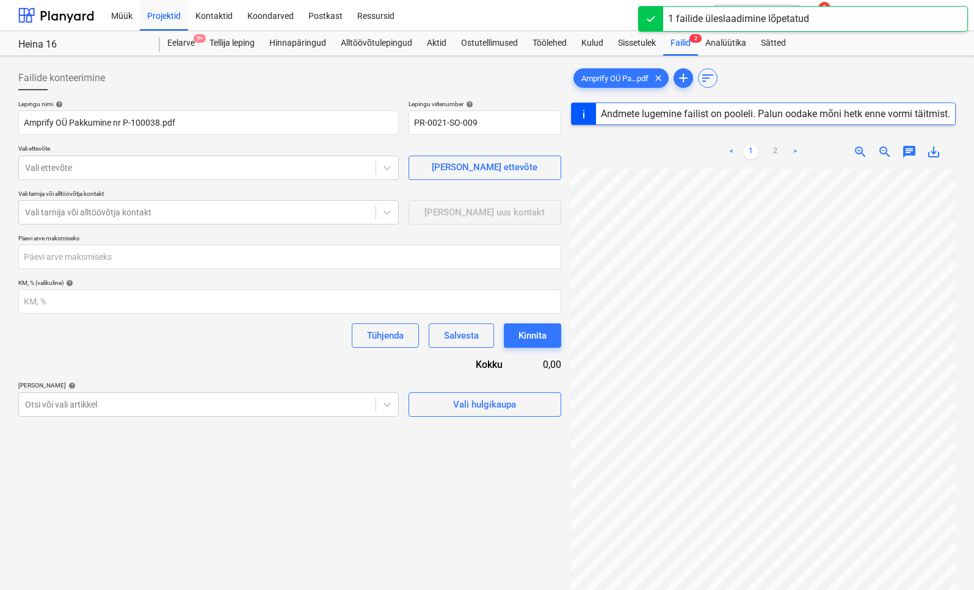
scroll to position [15, 0]
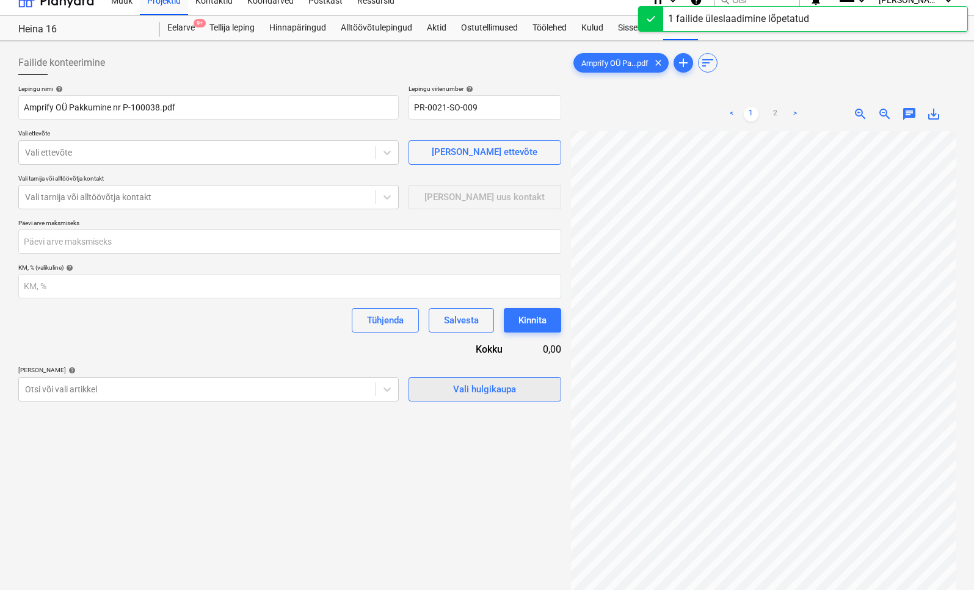
type input "100038"
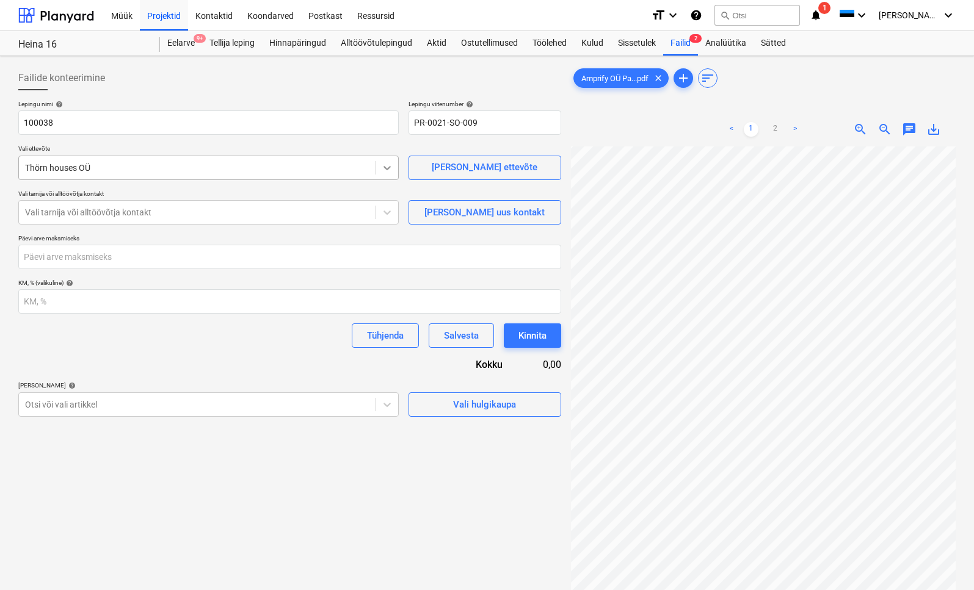
click at [392, 170] on div at bounding box center [387, 168] width 22 height 22
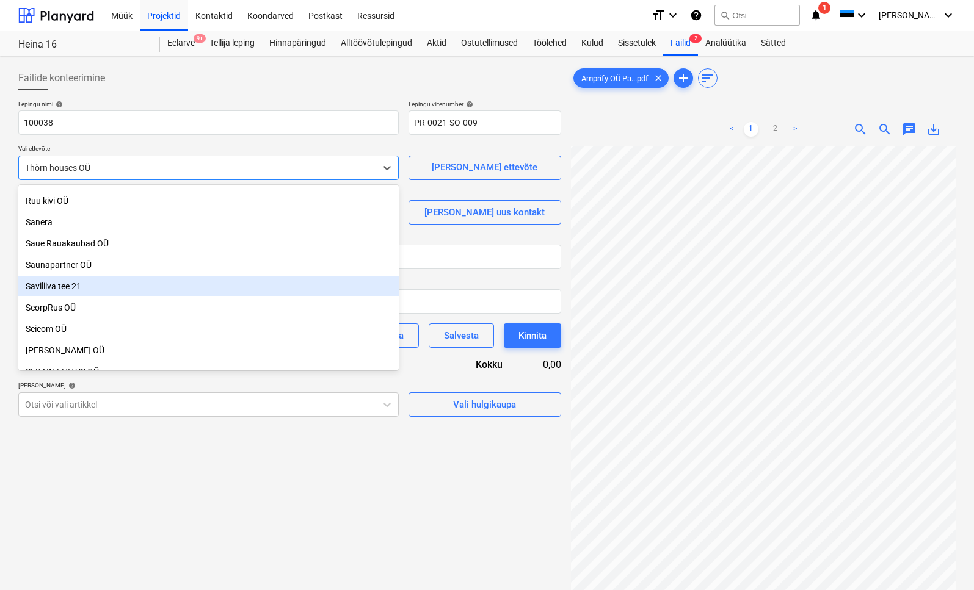
scroll to position [5950, 0]
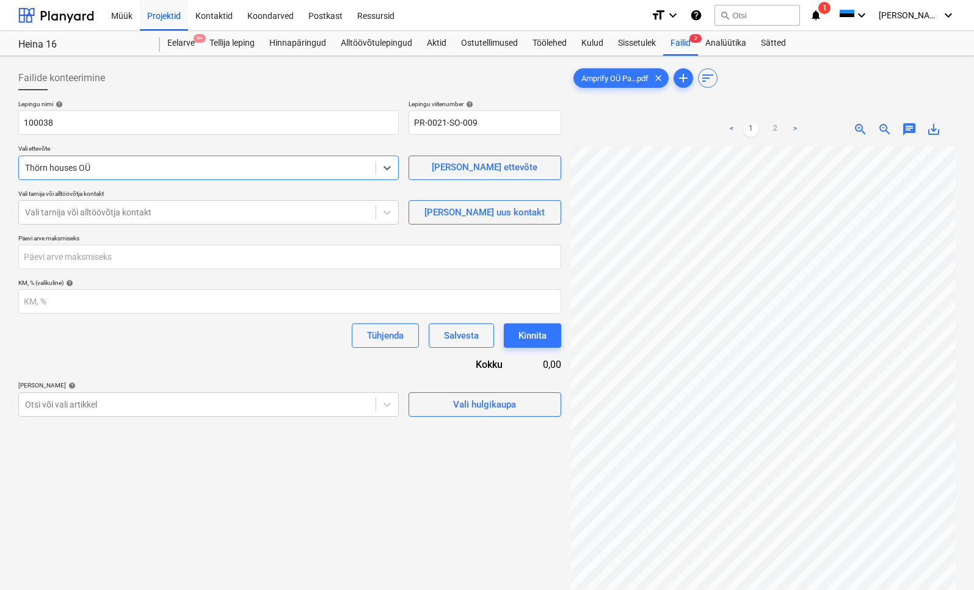
drag, startPoint x: 94, startPoint y: 168, endPoint x: -77, endPoint y: 175, distance: 171.0
click at [0, 175] on html "Müük Projektid Kontaktid Koondarved Postkast Ressursid format_size keyboard_arr…" at bounding box center [487, 295] width 974 height 590
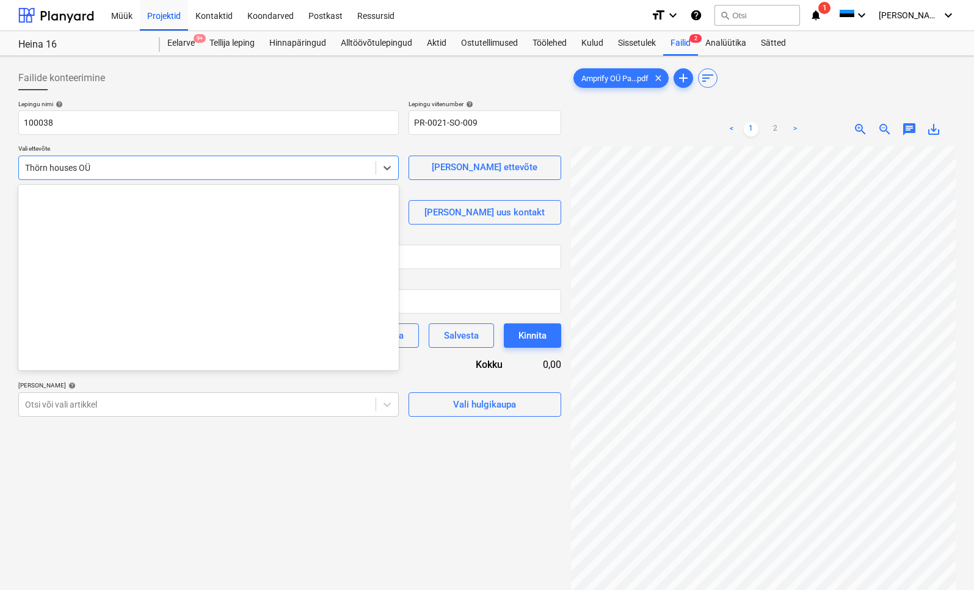
click at [76, 166] on div at bounding box center [197, 168] width 344 height 12
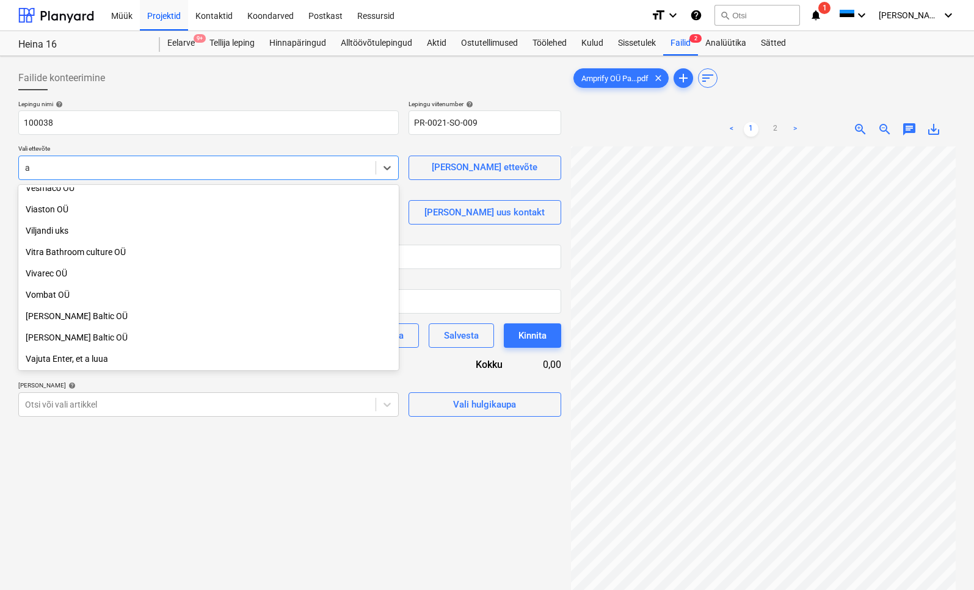
scroll to position [4837, 0]
type input "am"
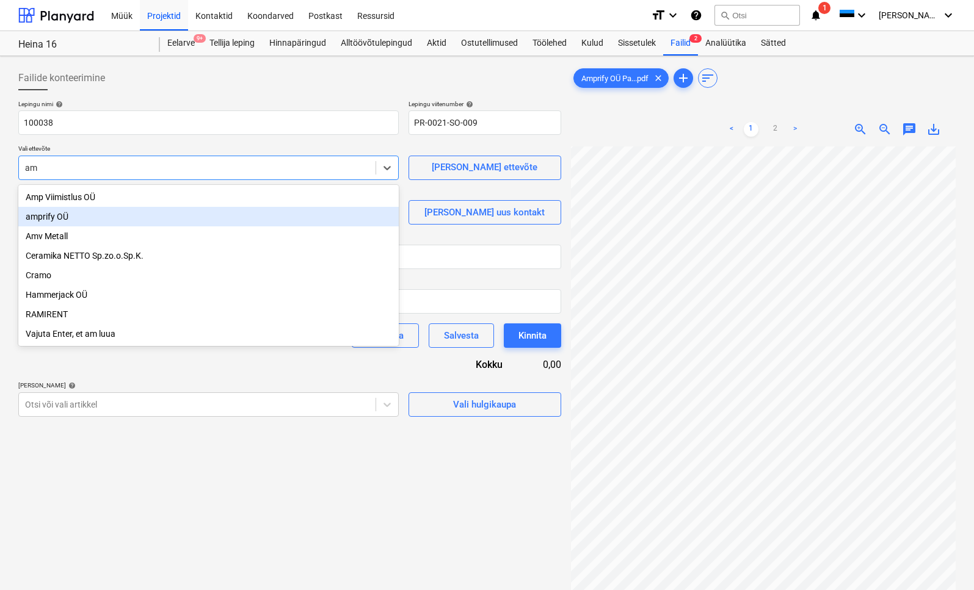
click at [59, 212] on div "amprify OÜ" at bounding box center [208, 217] width 380 height 20
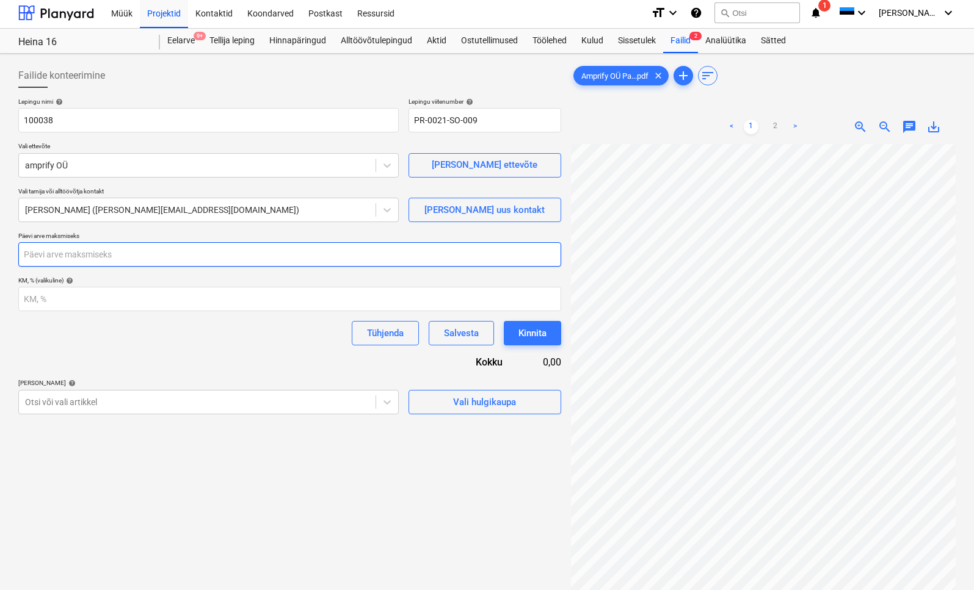
scroll to position [11, 258]
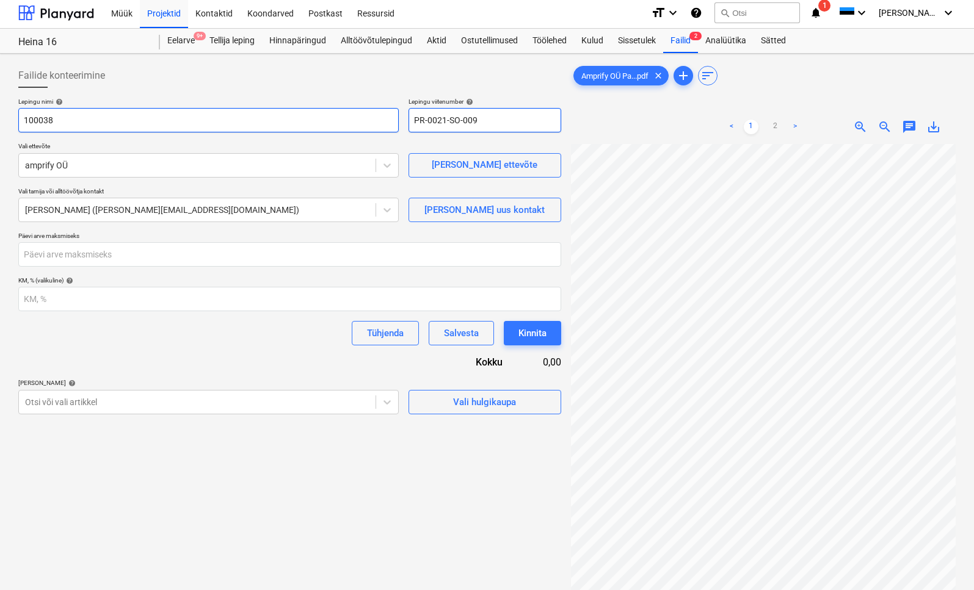
drag, startPoint x: 488, startPoint y: 119, endPoint x: 377, endPoint y: 116, distance: 111.1
click at [377, 116] on div "Lepingu nimi help 100038 Lepingu viitenumber help PR-0021-SO-009" at bounding box center [289, 115] width 543 height 35
click at [75, 117] on input "100038" at bounding box center [208, 120] width 380 height 24
drag, startPoint x: 74, startPoint y: 117, endPoint x: -18, endPoint y: 110, distance: 91.8
click at [0, 110] on html "Müük Projektid Kontaktid Koondarved Postkast Ressursid format_size keyboard_arr…" at bounding box center [487, 293] width 974 height 590
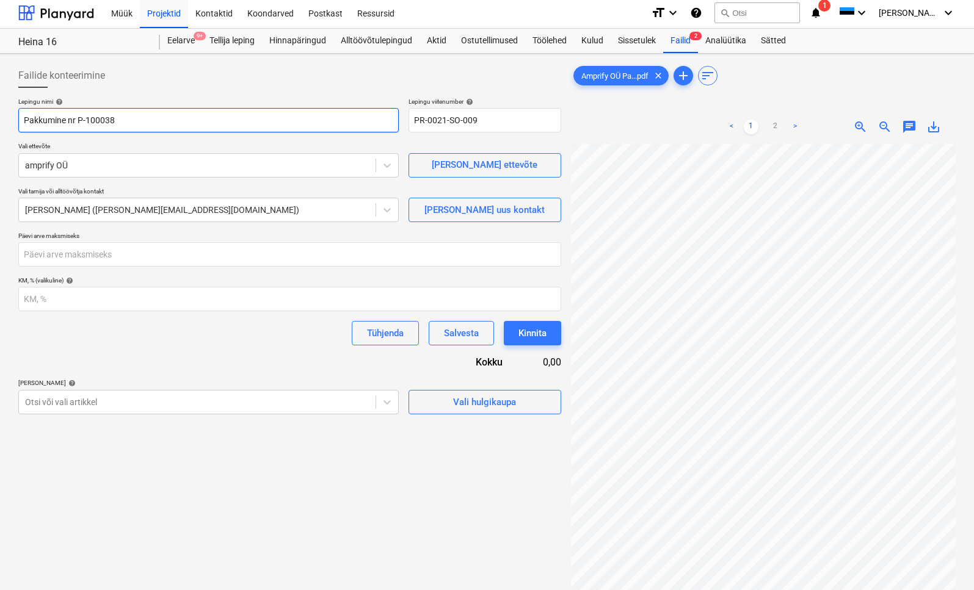
type input "Pakkumine nr P-100038"
click at [85, 334] on div "Tühjenda Salvesta Kinnita" at bounding box center [289, 333] width 543 height 24
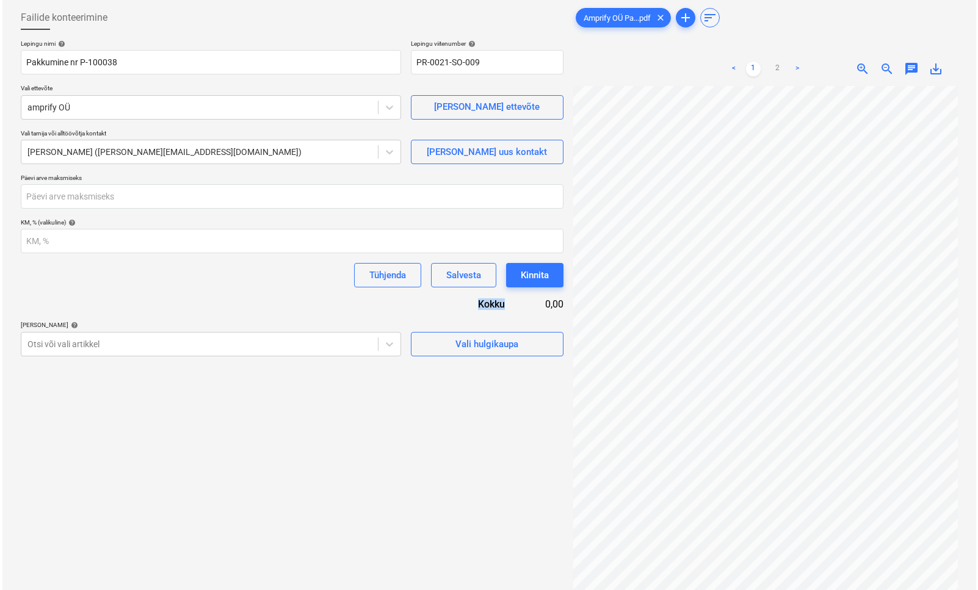
scroll to position [68, 0]
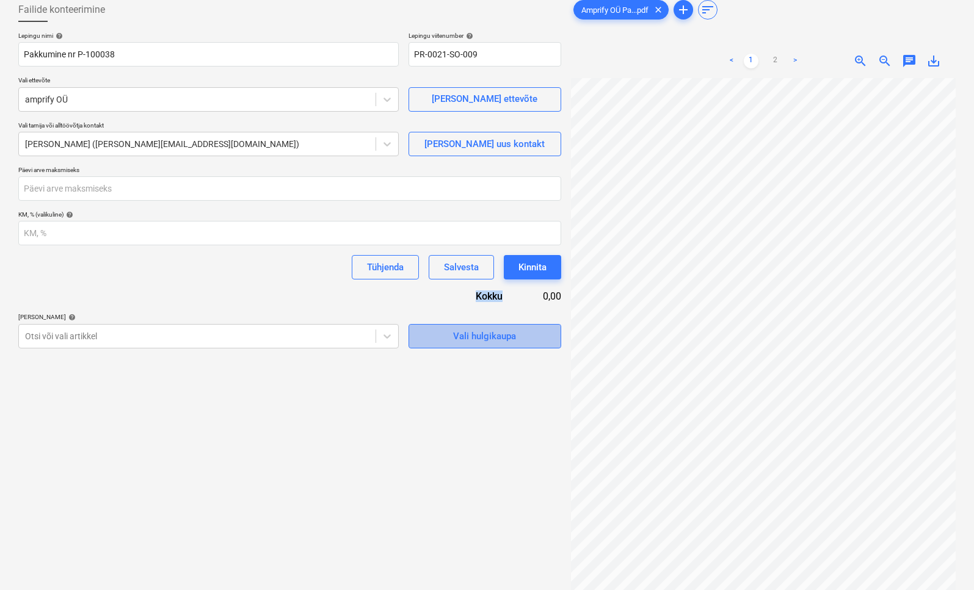
click at [467, 339] on div "Vali hulgikaupa" at bounding box center [484, 336] width 63 height 16
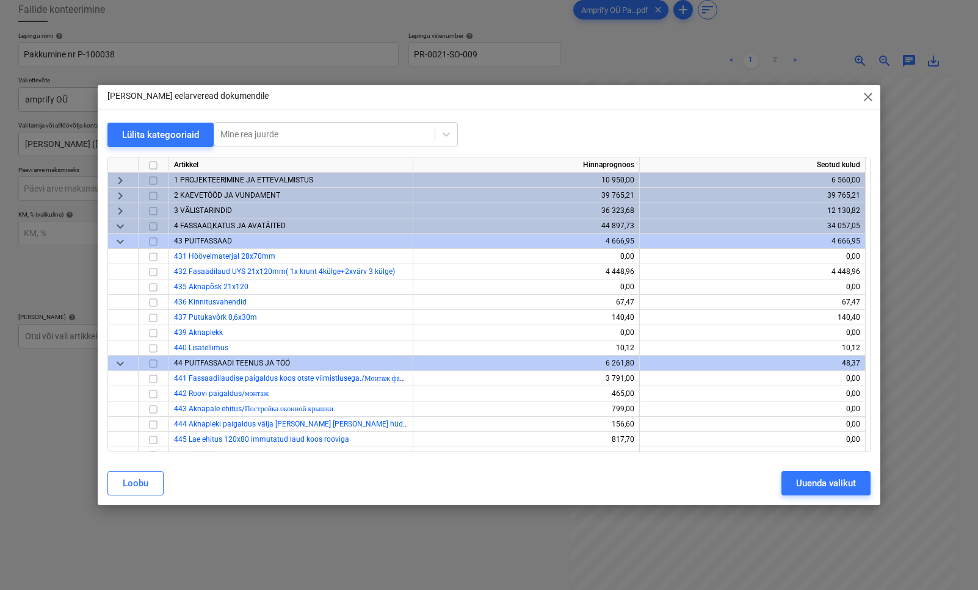
click at [123, 235] on span "keyboard_arrow_down" at bounding box center [120, 241] width 15 height 15
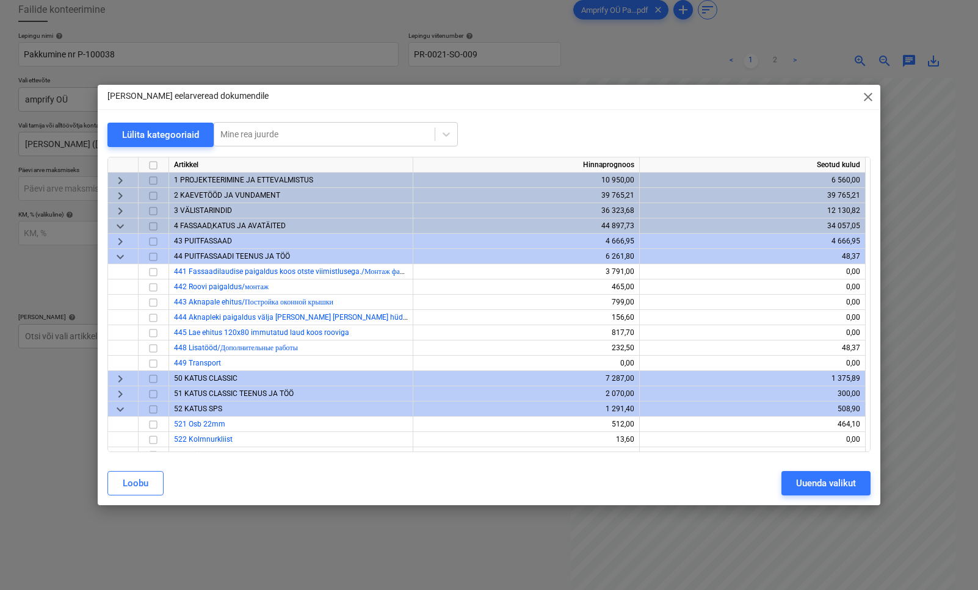
click at [121, 227] on span "keyboard_arrow_down" at bounding box center [120, 226] width 15 height 15
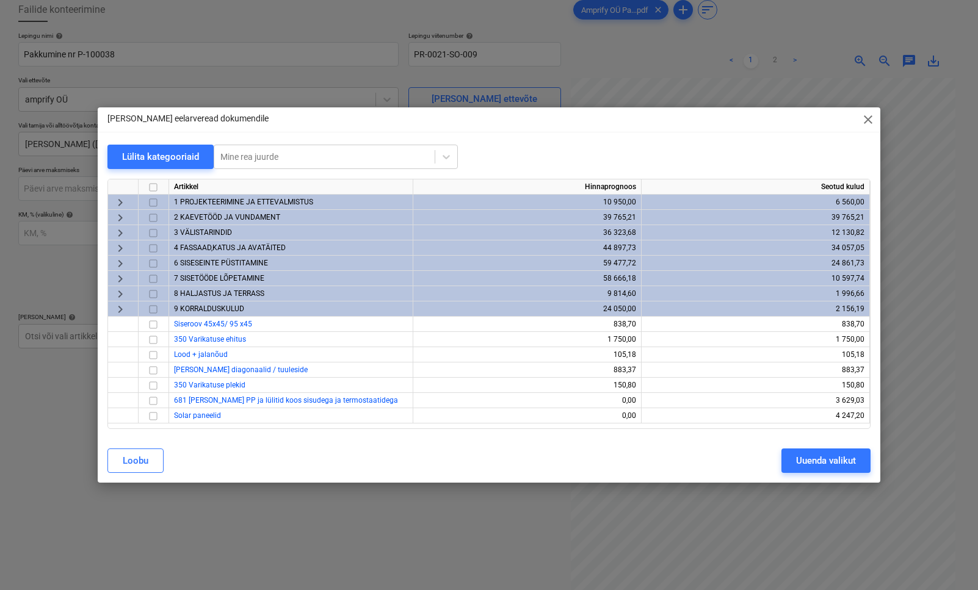
click at [195, 259] on span "6 SISESEINTE PÜSTITAMINE" at bounding box center [221, 263] width 94 height 9
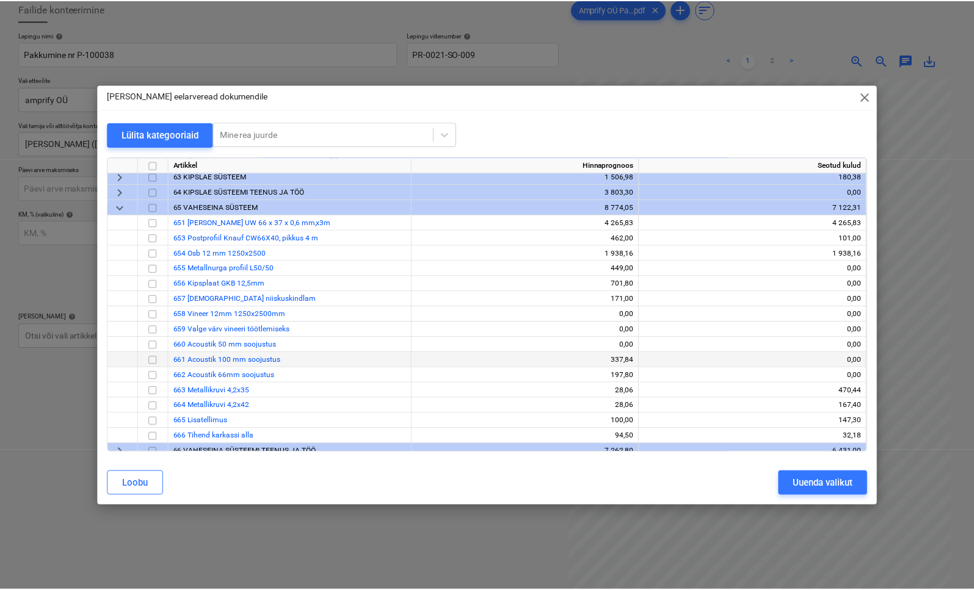
scroll to position [98, 0]
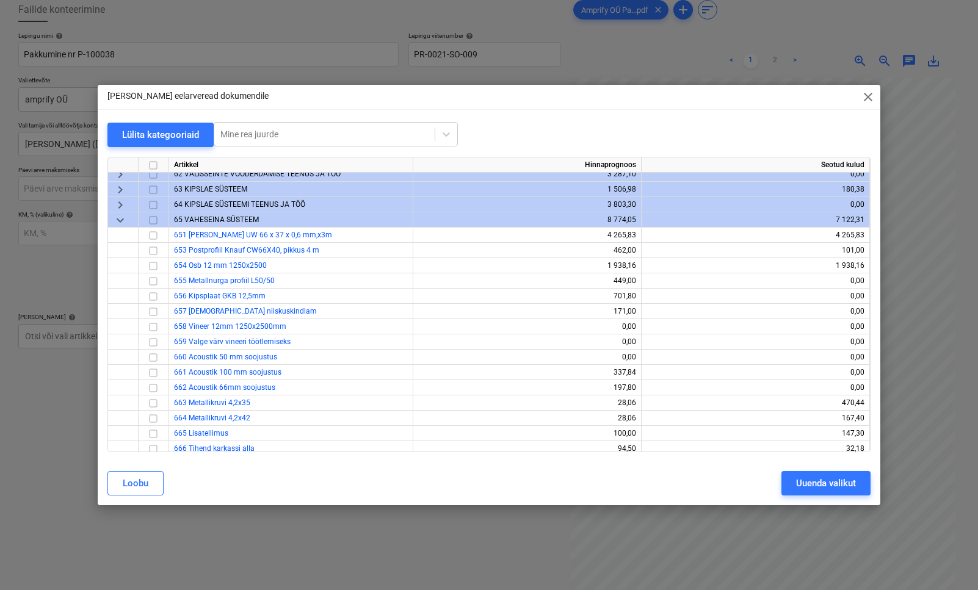
click at [117, 223] on span "keyboard_arrow_down" at bounding box center [120, 219] width 15 height 15
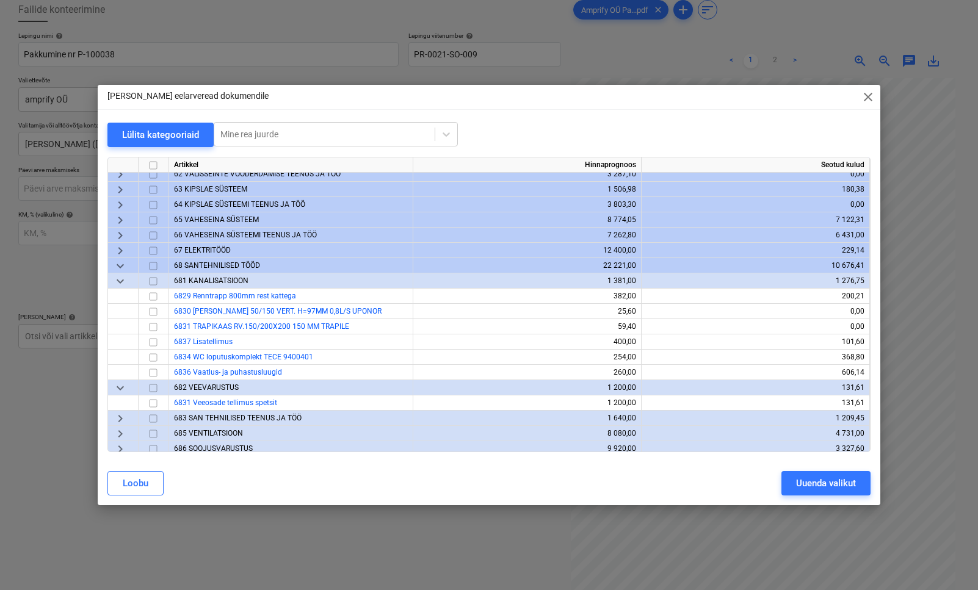
click at [126, 251] on span "keyboard_arrow_right" at bounding box center [120, 250] width 15 height 15
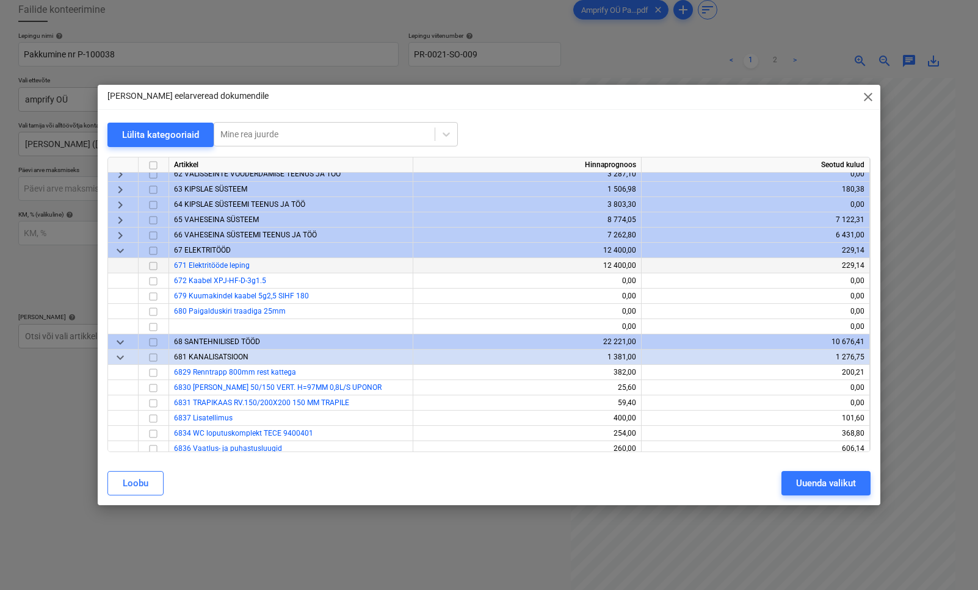
click at [154, 266] on input "checkbox" at bounding box center [153, 265] width 15 height 15
click at [797, 472] on div "Uuenda valikut" at bounding box center [826, 483] width 60 height 16
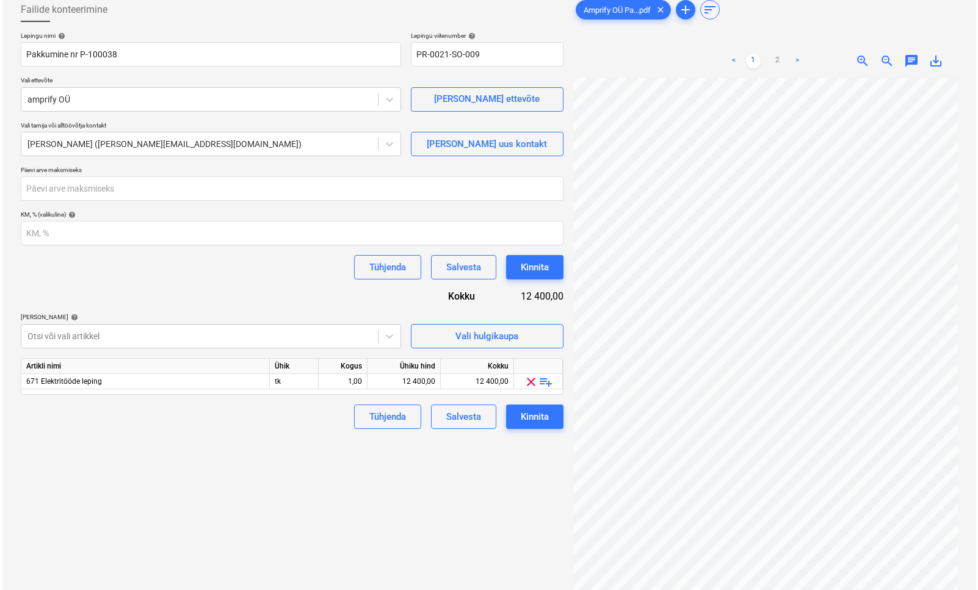
scroll to position [164, 258]
click at [796, 61] on link ">" at bounding box center [794, 61] width 15 height 15
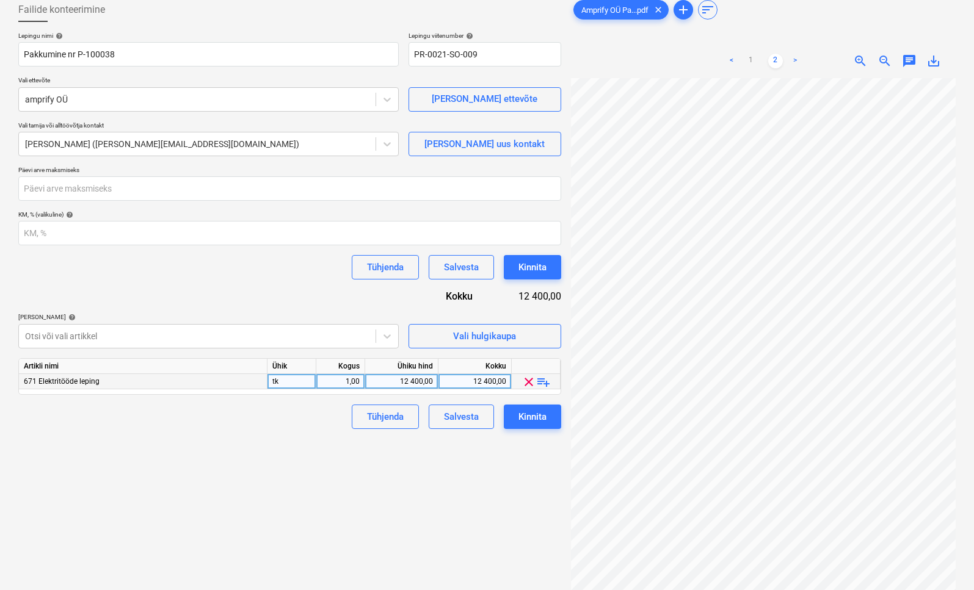
click at [405, 384] on div "12 400,00" at bounding box center [401, 381] width 63 height 15
type input "10491,52"
click at [428, 468] on div "Failide konteerimine Lepingu nimi help Pakkumine nr P-100038 Lepingu viitenumbe…" at bounding box center [289, 316] width 552 height 646
click at [526, 421] on div "Kinnita" at bounding box center [532, 417] width 28 height 16
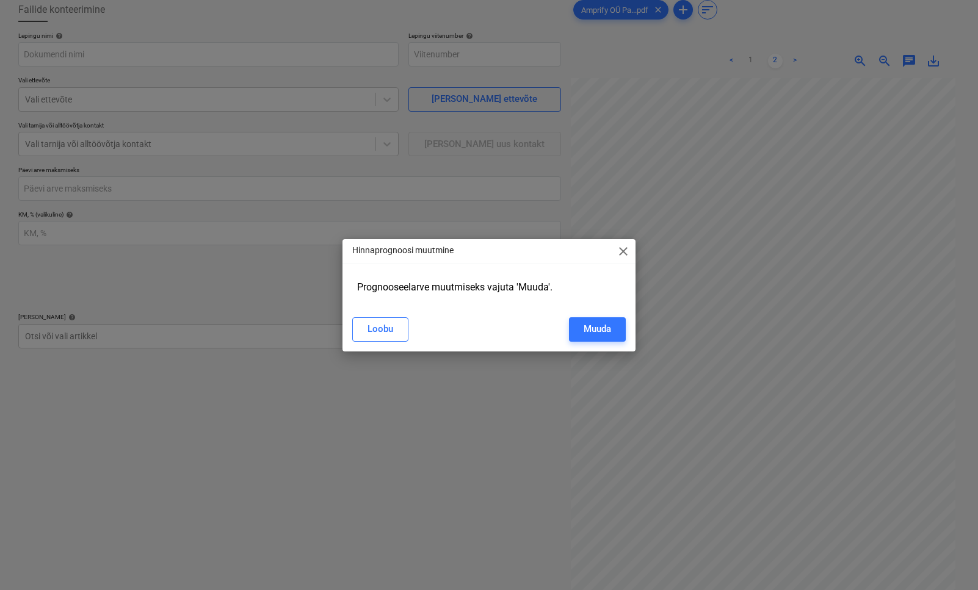
type input "PR-0021-SO-009"
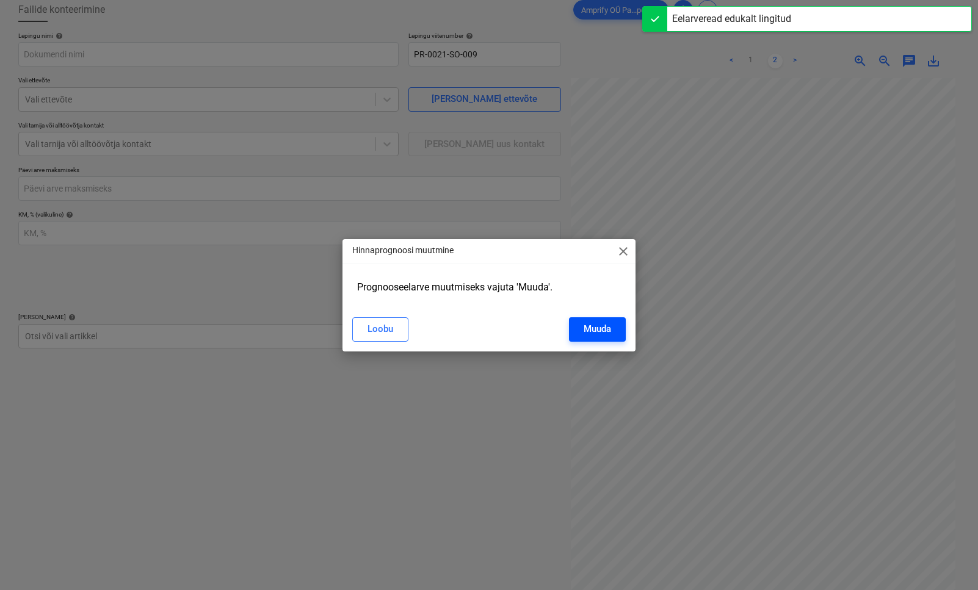
click at [606, 321] on div "Muuda" at bounding box center [596, 329] width 27 height 16
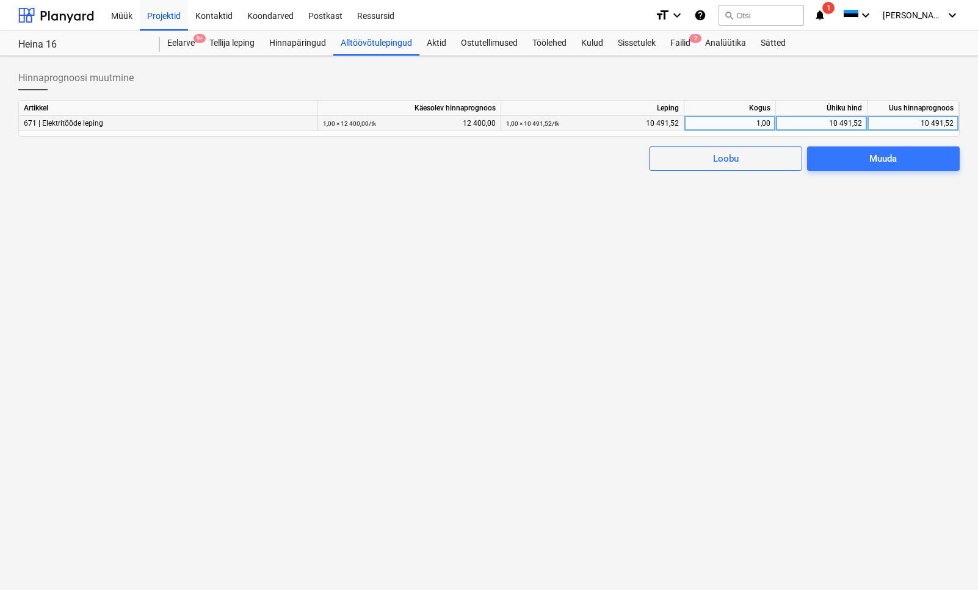
click at [91, 130] on div "671 | Elektritööde leping" at bounding box center [168, 123] width 299 height 15
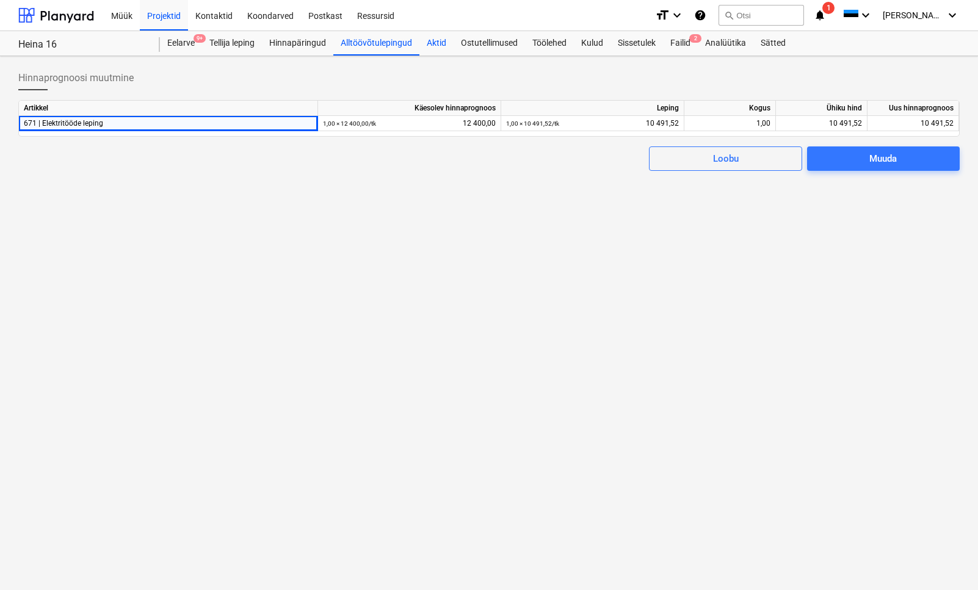
click at [431, 44] on div "Aktid" at bounding box center [436, 43] width 34 height 24
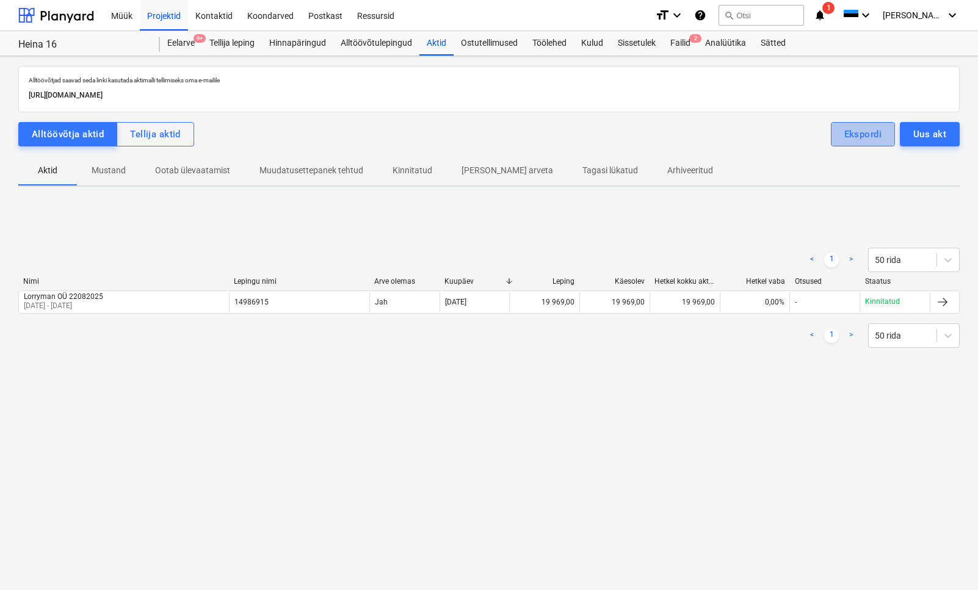
click at [797, 135] on div "Ekspordi" at bounding box center [862, 134] width 37 height 16
click at [797, 132] on div "Uus akt" at bounding box center [929, 134] width 33 height 16
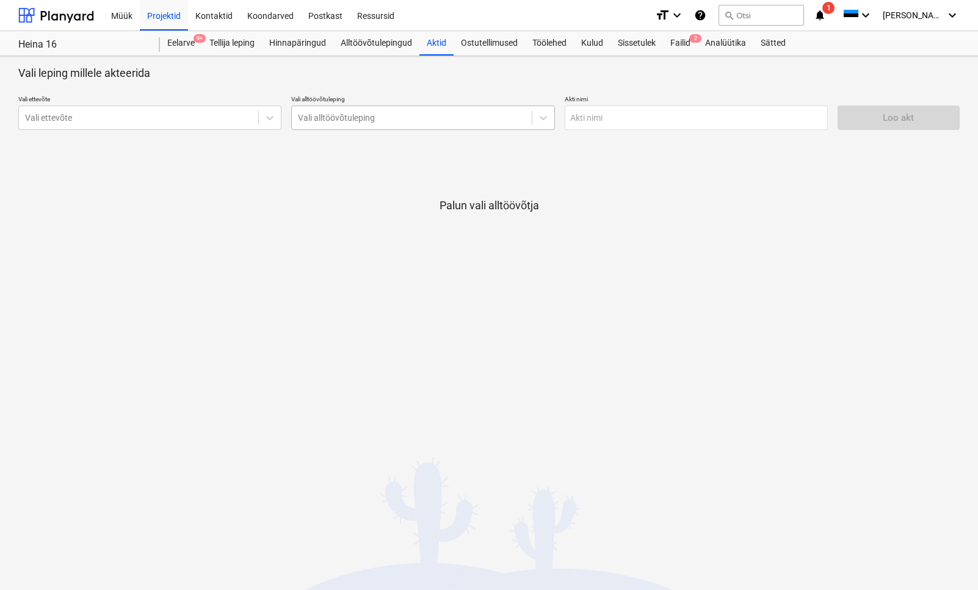
click at [391, 113] on div at bounding box center [411, 118] width 227 height 12
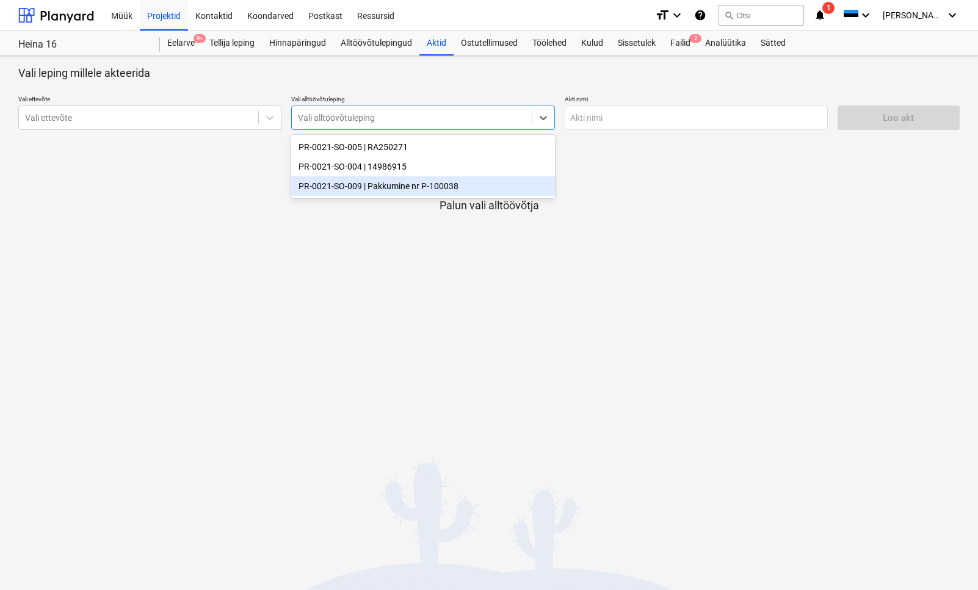
click at [409, 191] on div "PR-0021-SO-009 | Pakkumine nr P-100038" at bounding box center [422, 186] width 263 height 20
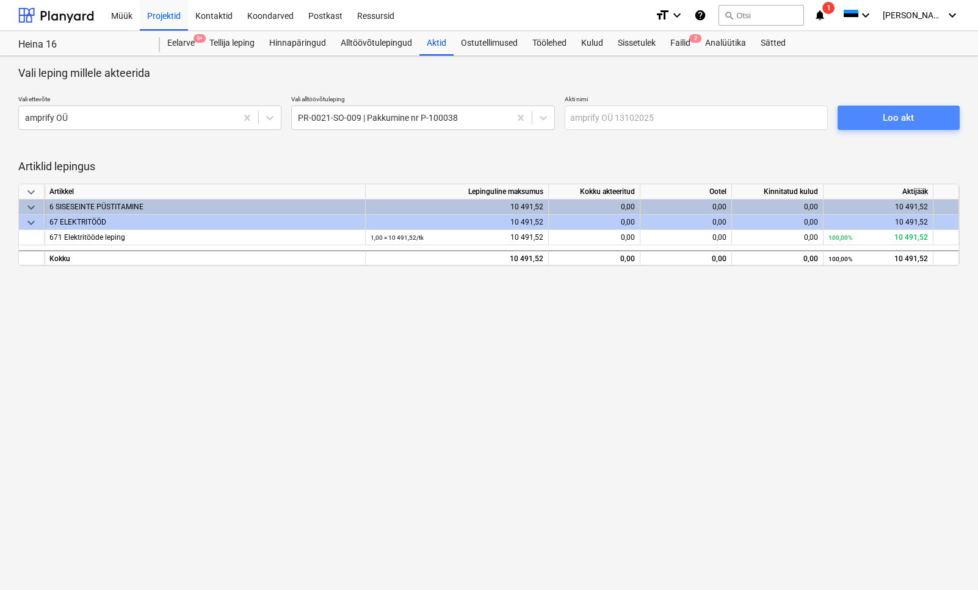
click at [797, 121] on span "Loo akt" at bounding box center [898, 118] width 93 height 16
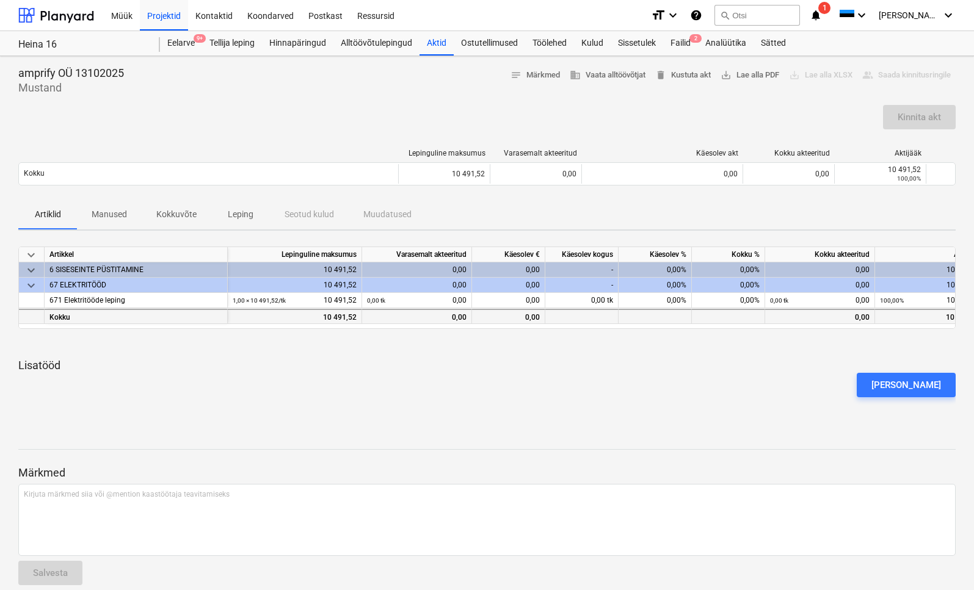
drag, startPoint x: 462, startPoint y: 310, endPoint x: 427, endPoint y: 310, distance: 35.4
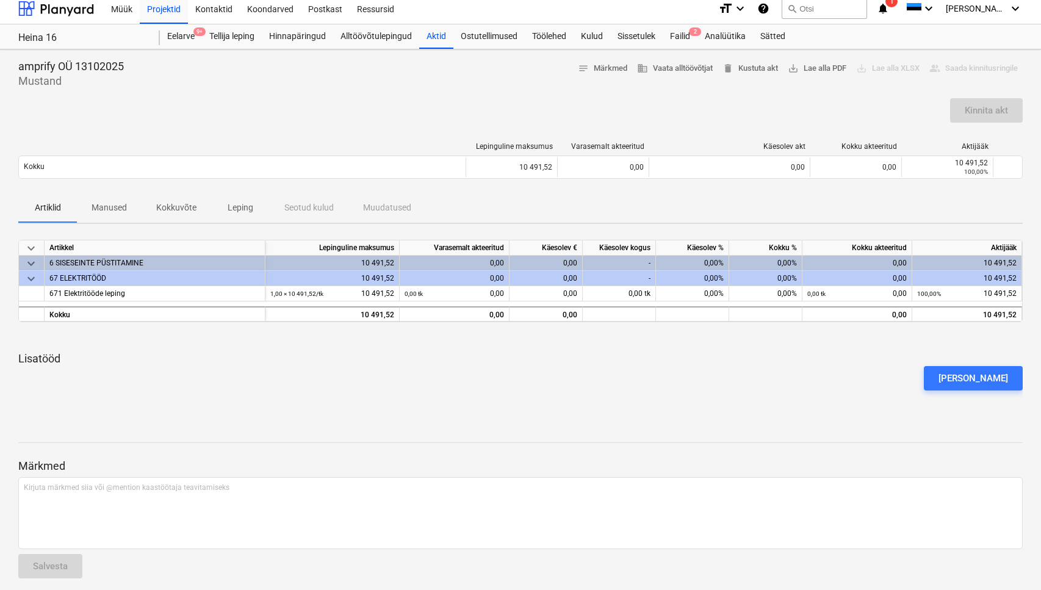
scroll to position [15, 0]
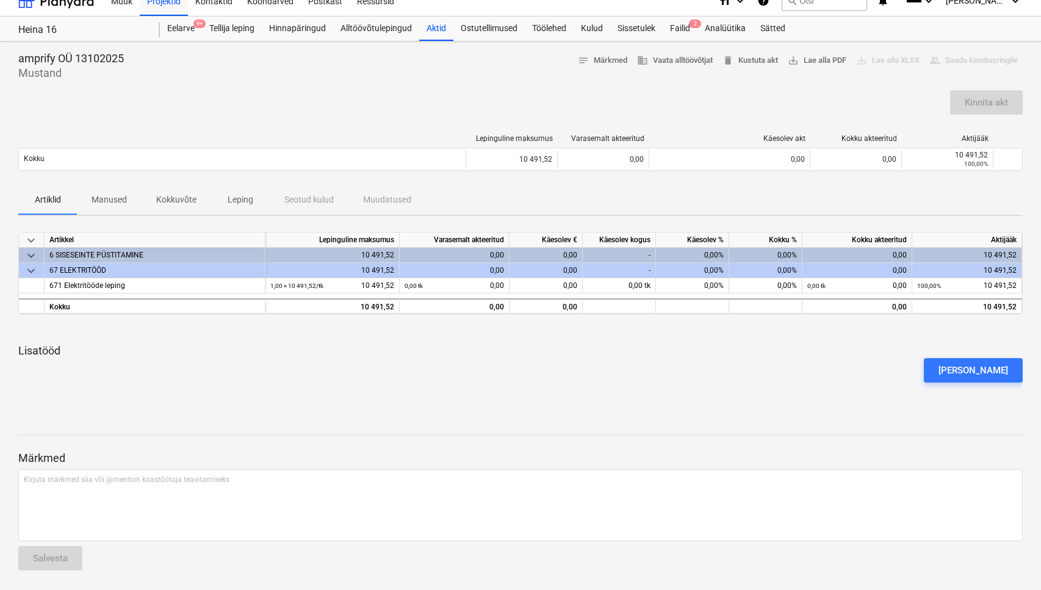
click at [744, 206] on div "Artiklid Manused Kokkuvõte Leping Seotud kulud Muudatused" at bounding box center [520, 200] width 1005 height 29
click at [438, 34] on div "Aktid" at bounding box center [436, 28] width 34 height 24
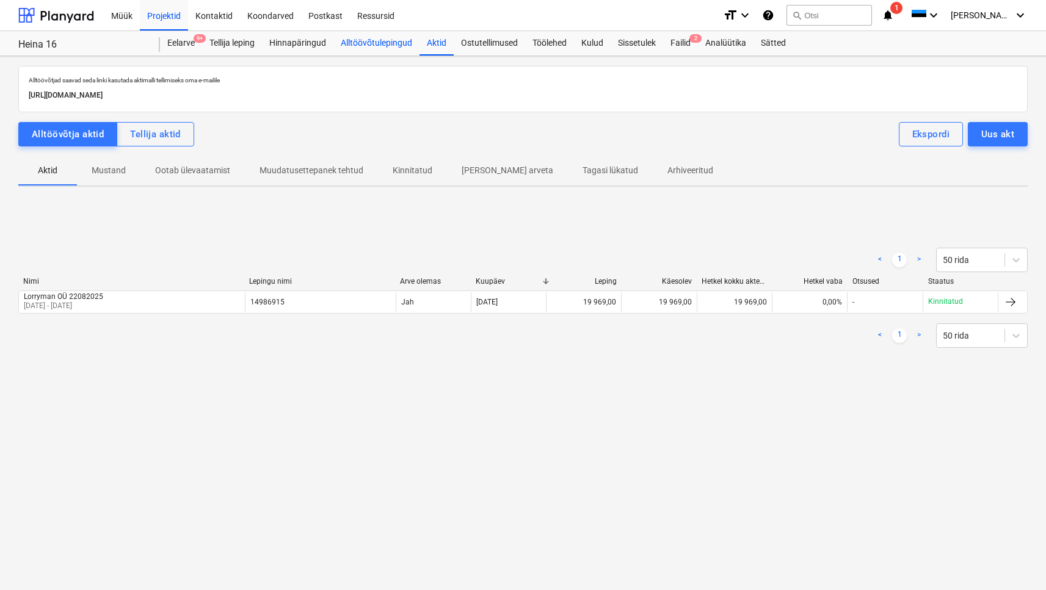
click at [381, 44] on div "Alltöövõtulepingud" at bounding box center [376, 43] width 86 height 24
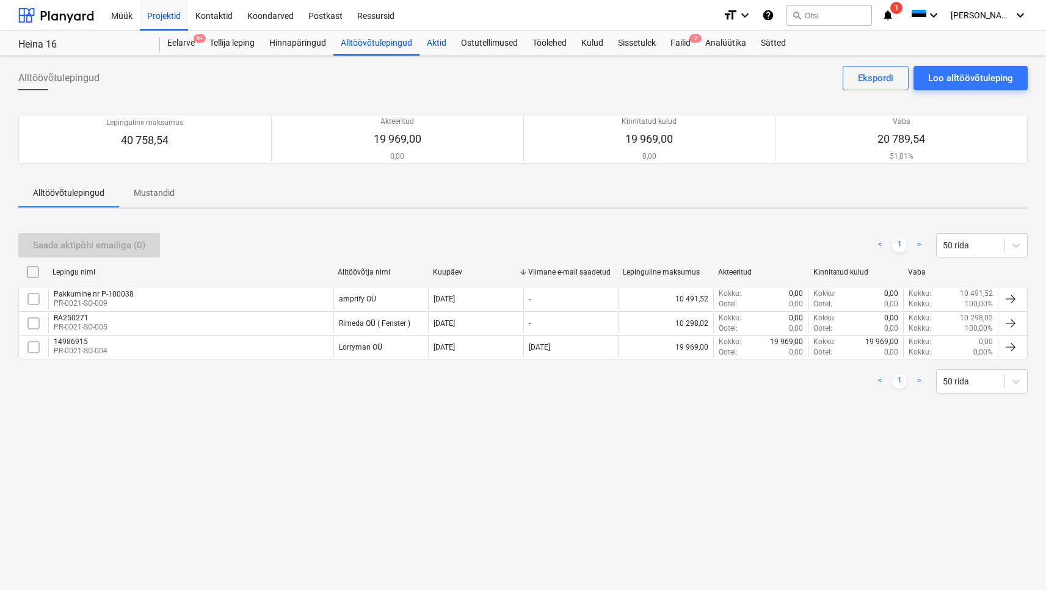
click at [434, 45] on div "Aktid" at bounding box center [436, 43] width 34 height 24
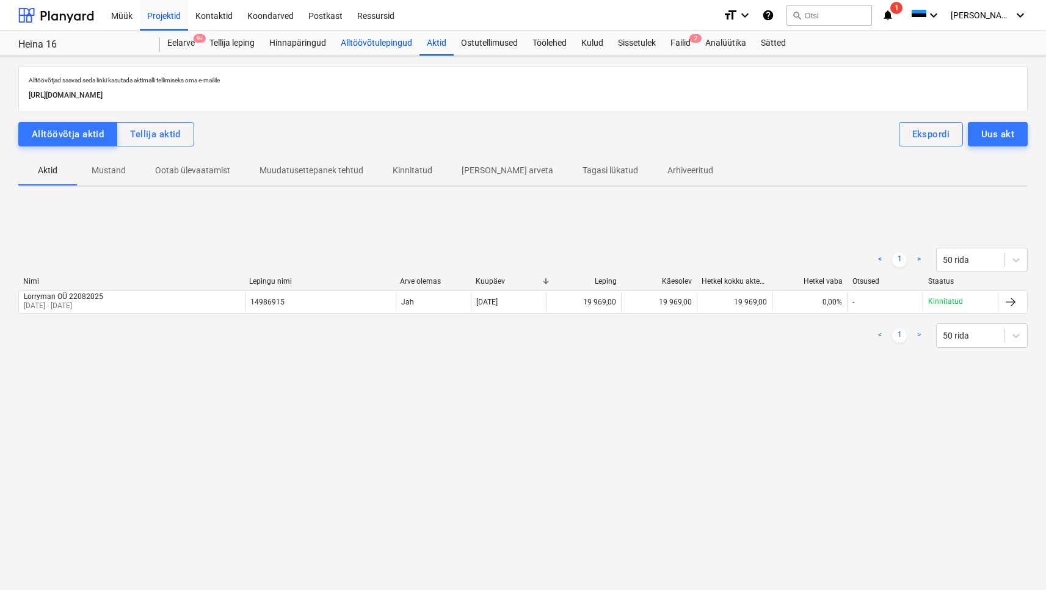
click at [343, 39] on div "Alltöövõtulepingud" at bounding box center [376, 43] width 86 height 24
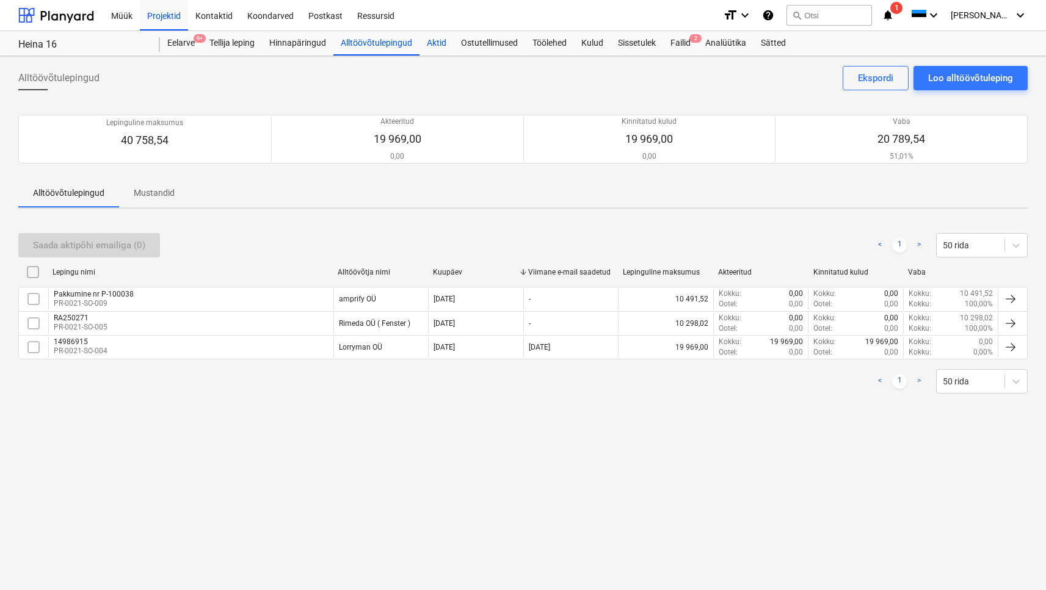
click at [438, 49] on div "Aktid" at bounding box center [436, 43] width 34 height 24
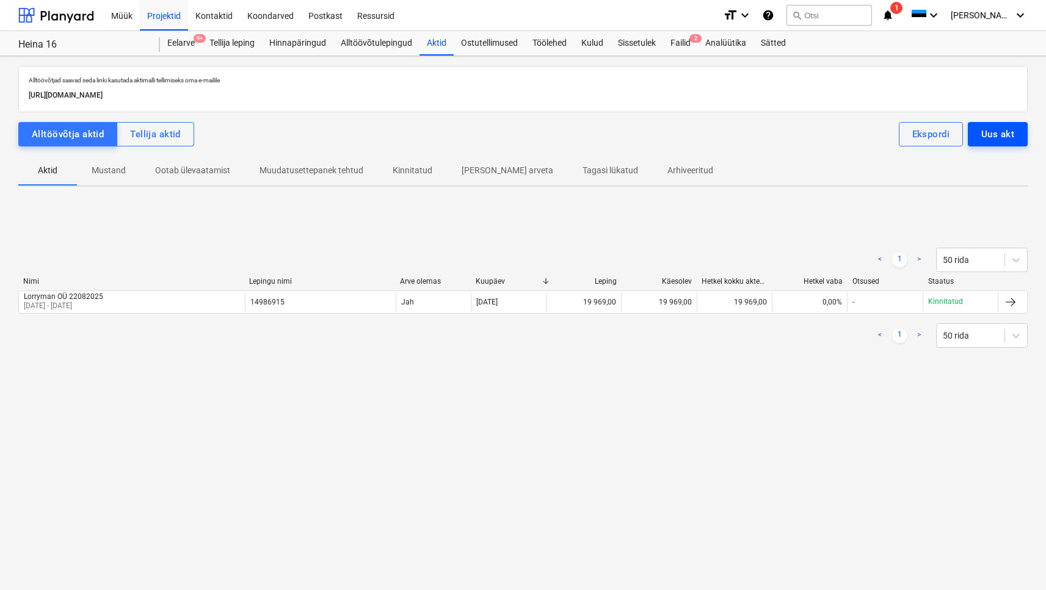
click at [797, 131] on div "Uus akt" at bounding box center [997, 134] width 33 height 16
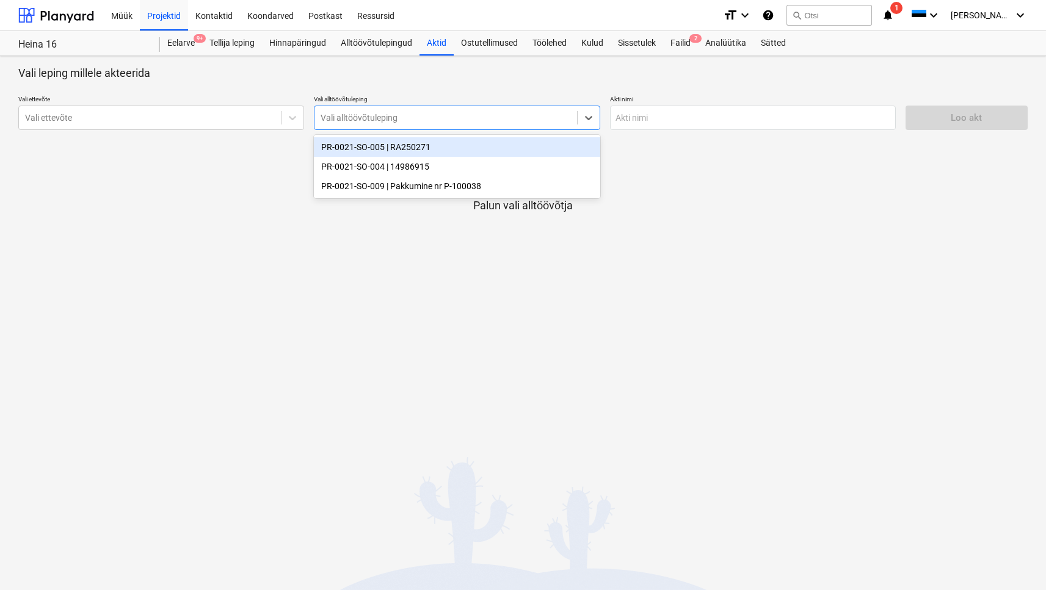
click at [334, 115] on div at bounding box center [445, 118] width 250 height 12
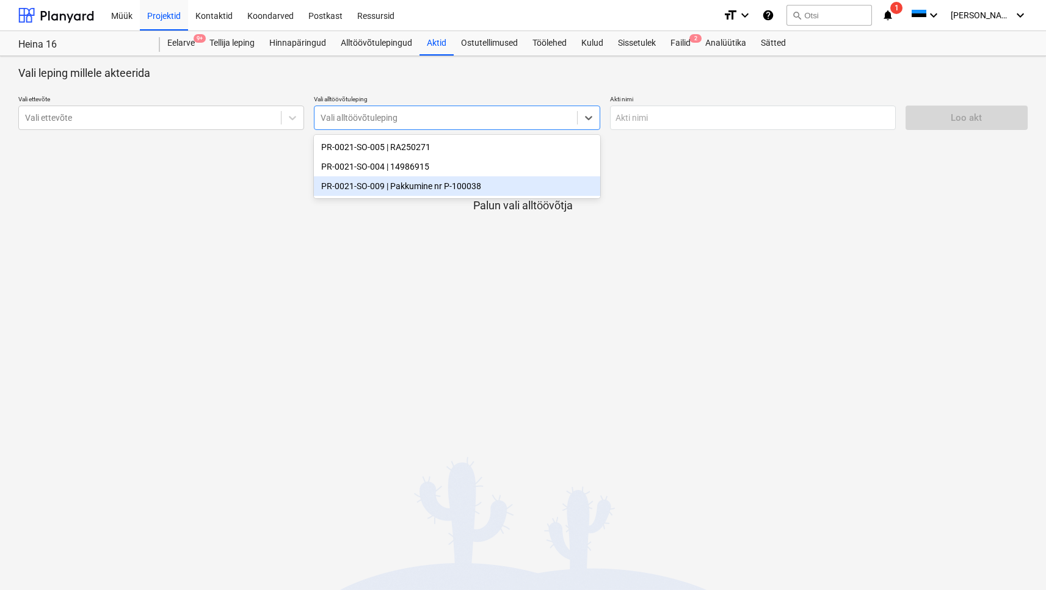
click at [381, 189] on div "PR-0021-SO-009 | Pakkumine nr P-100038" at bounding box center [457, 186] width 286 height 20
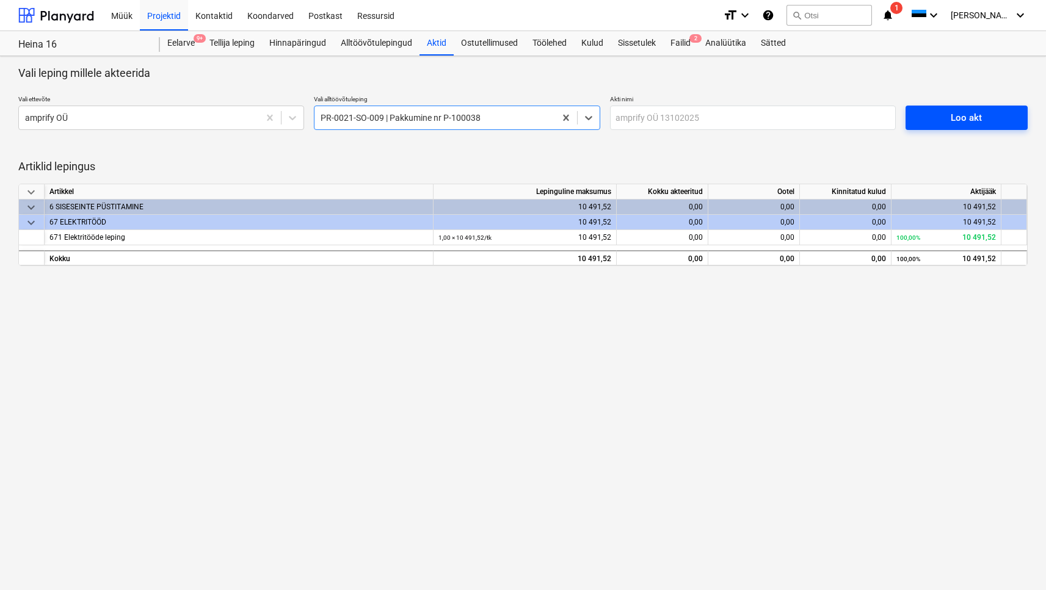
click at [797, 126] on button "Loo akt" at bounding box center [966, 118] width 122 height 24
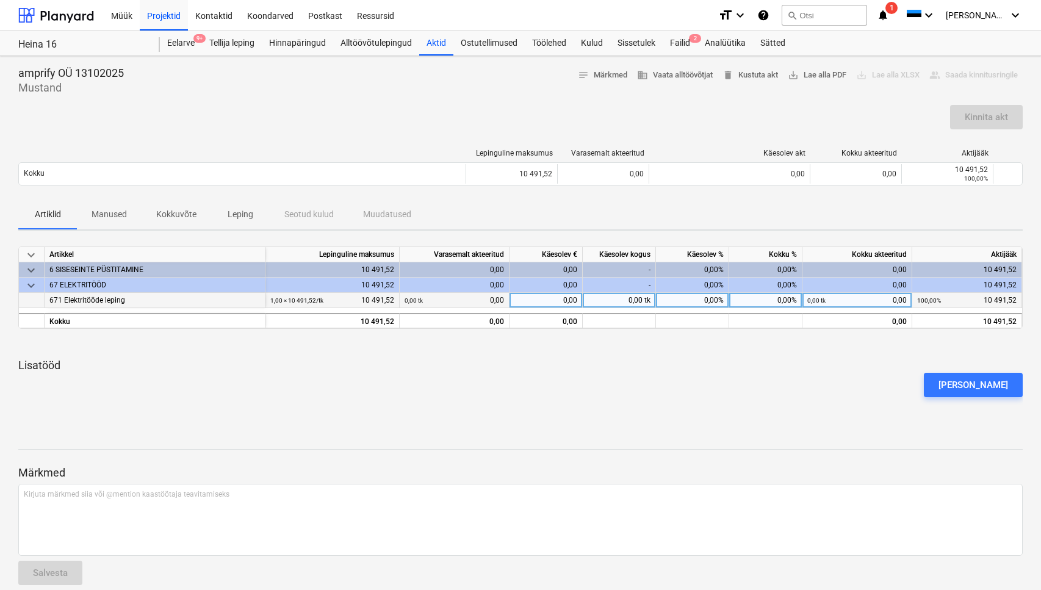
click at [131, 298] on div "671 Elektritööde leping" at bounding box center [154, 300] width 211 height 15
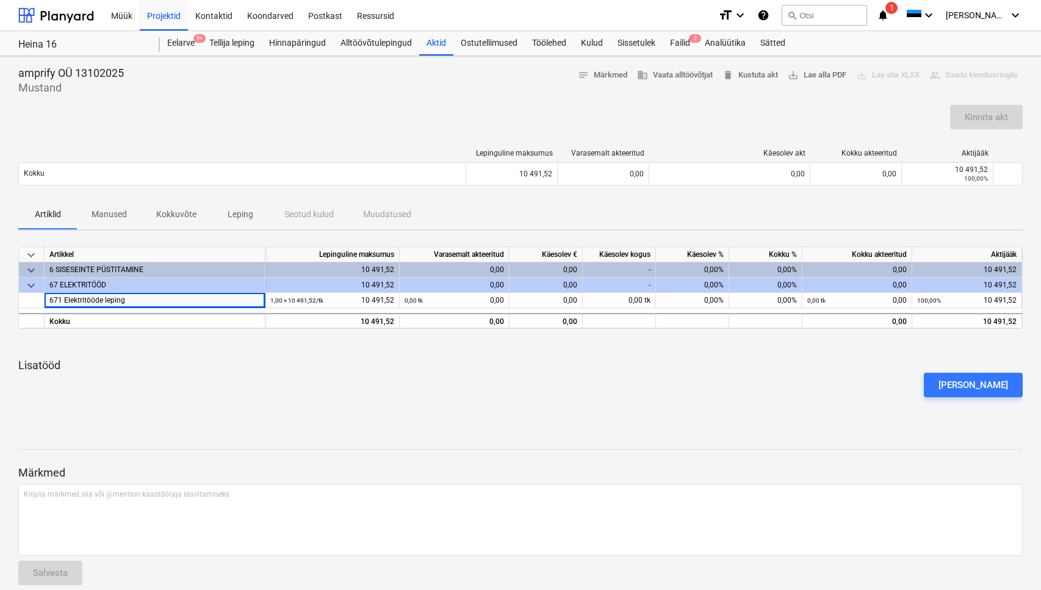
click at [411, 412] on div at bounding box center [520, 412] width 1005 height 10
click at [423, 46] on div "Aktid" at bounding box center [436, 43] width 34 height 24
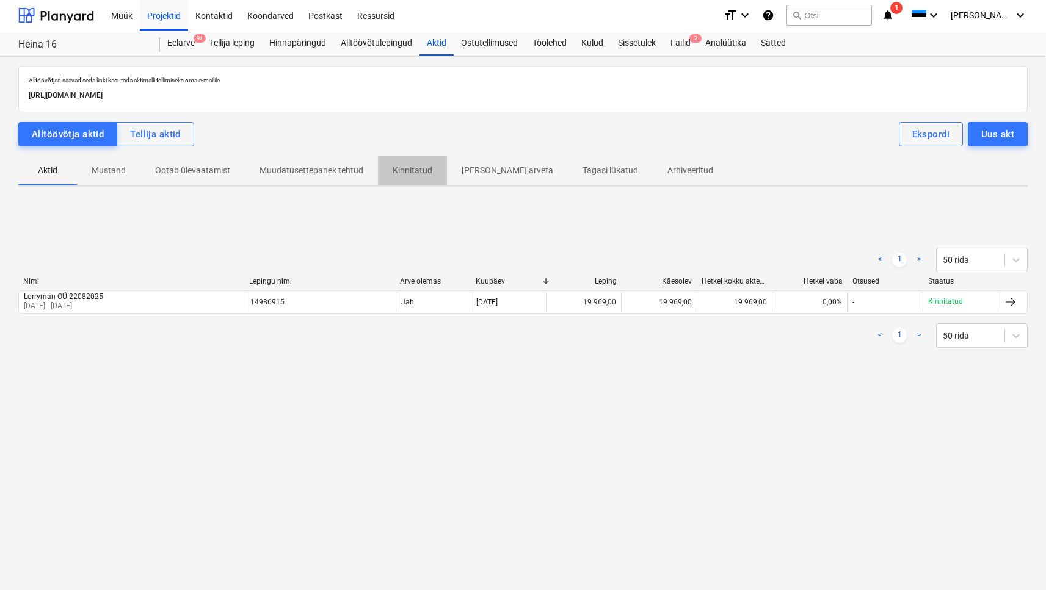
click at [411, 179] on span "Kinnitatud" at bounding box center [412, 171] width 69 height 20
click at [169, 176] on p "Ootab ülevaatamist" at bounding box center [192, 170] width 75 height 13
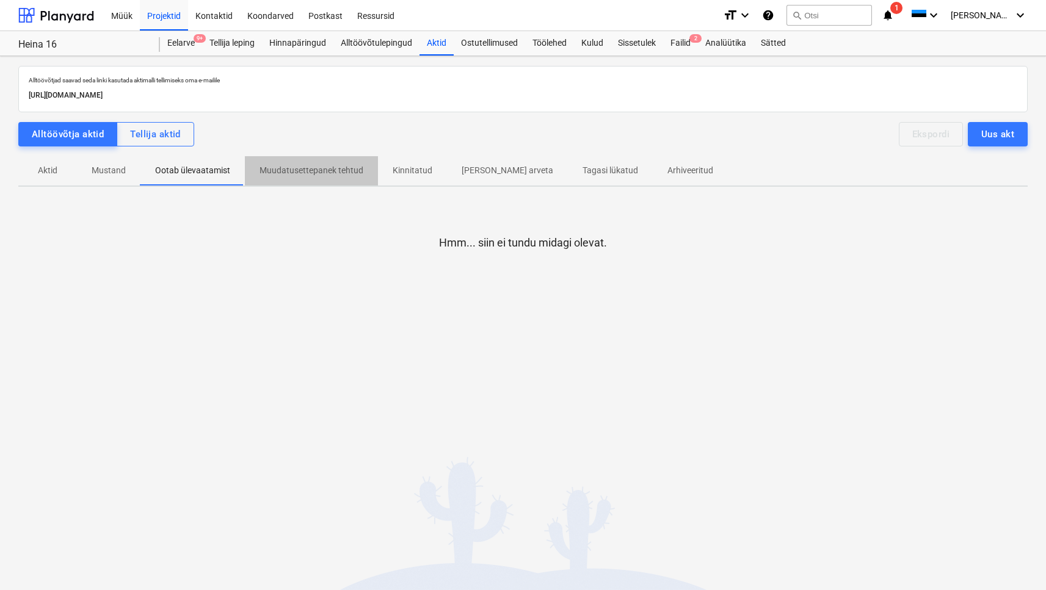
click at [346, 177] on span "Muudatusettepanek tehtud" at bounding box center [311, 171] width 133 height 20
click at [51, 181] on button "Aktid" at bounding box center [47, 170] width 59 height 29
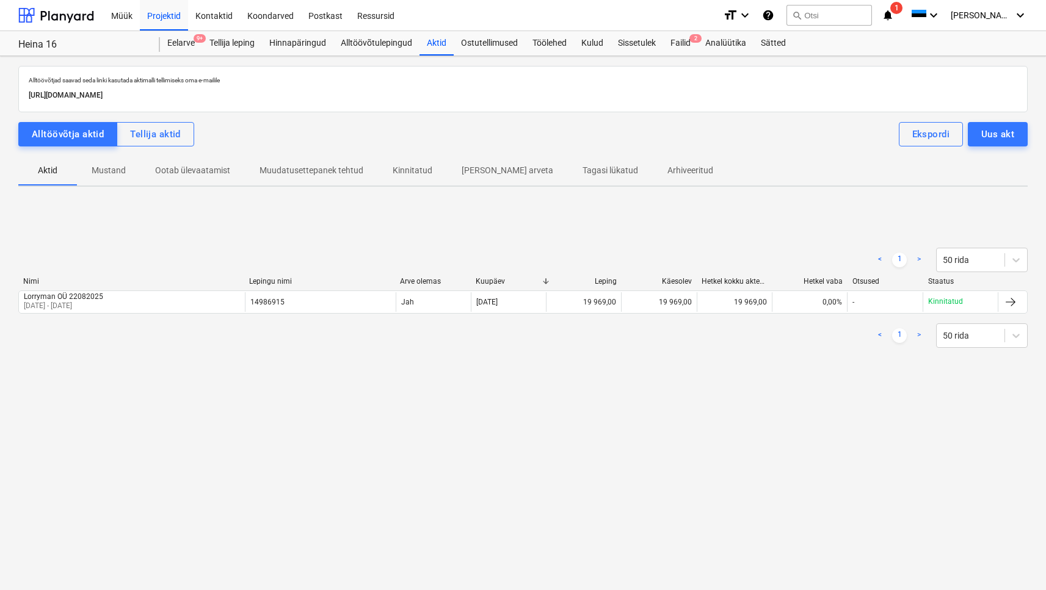
click at [493, 170] on p "[PERSON_NAME] arveta" at bounding box center [507, 170] width 92 height 13
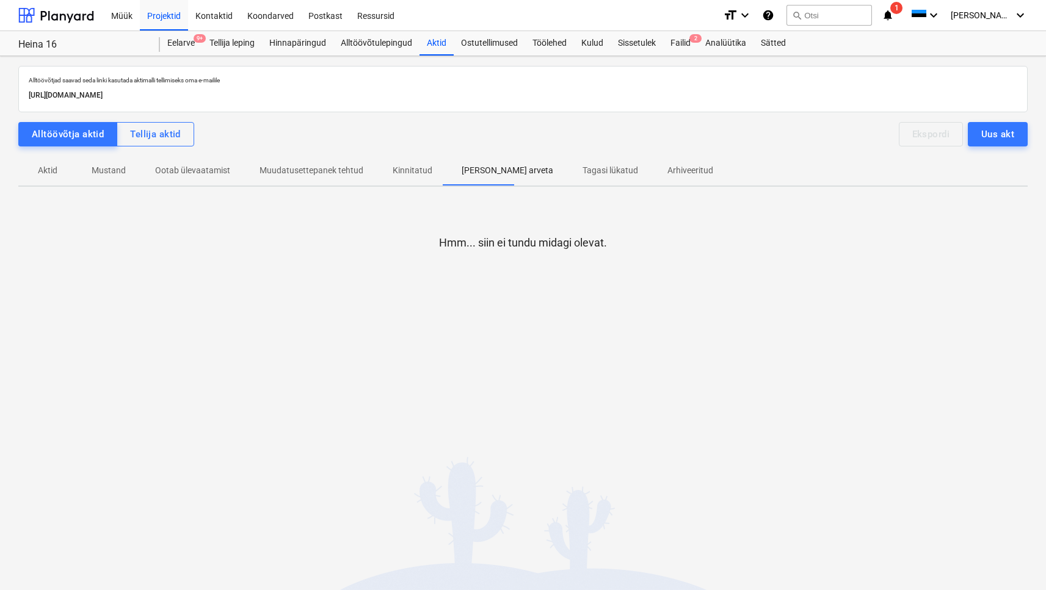
click at [568, 162] on span "Tagasi lükatud" at bounding box center [610, 171] width 85 height 20
click at [667, 175] on p "Arhiveeritud" at bounding box center [690, 170] width 46 height 13
click at [107, 175] on p "Mustand" at bounding box center [109, 170] width 34 height 13
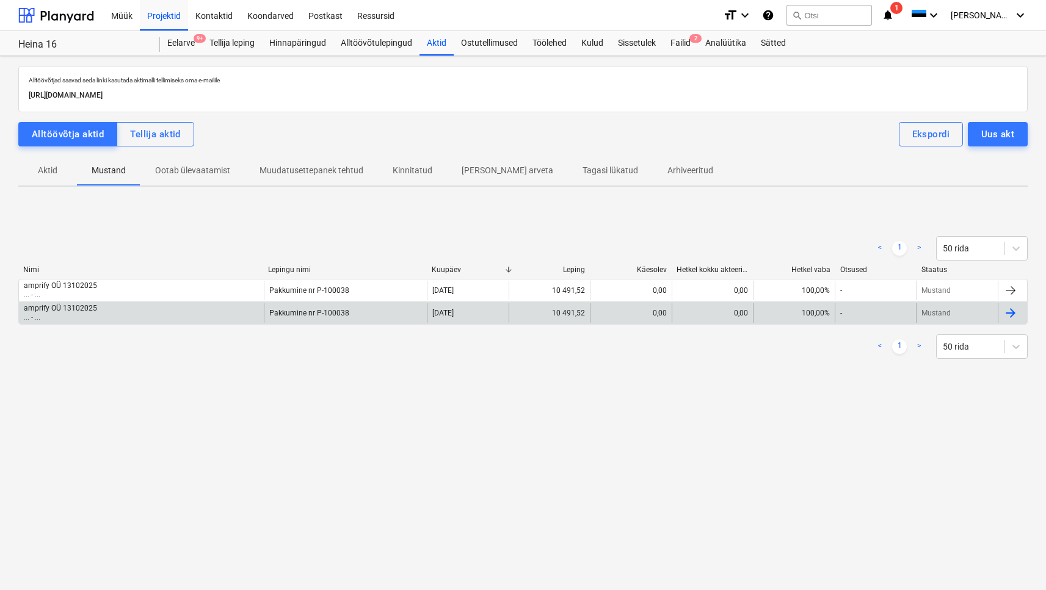
click at [1014, 311] on div at bounding box center [1010, 313] width 15 height 15
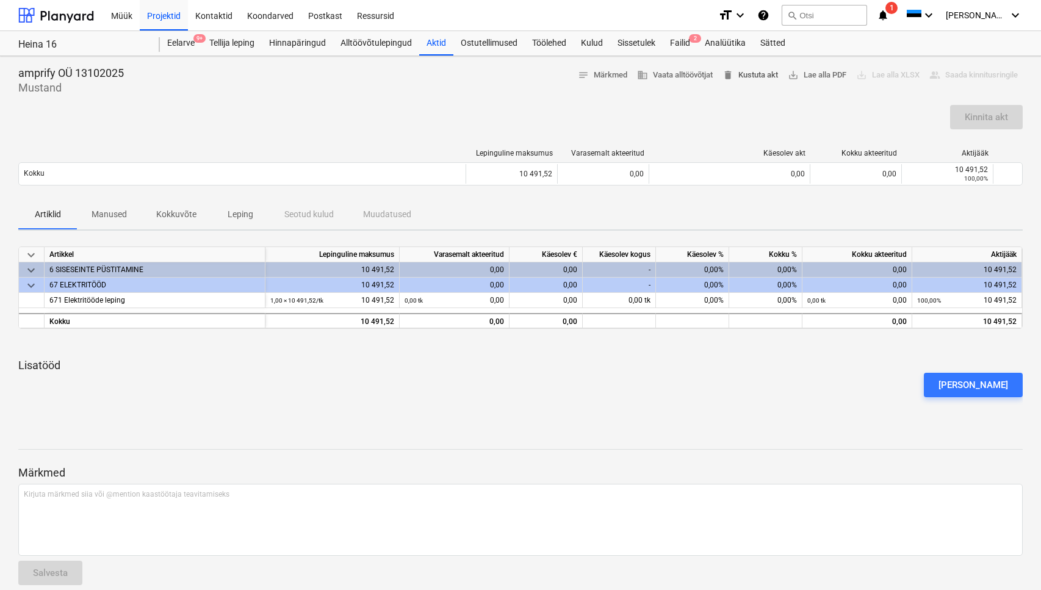
click at [741, 78] on span "delete Kustuta akt" at bounding box center [751, 75] width 56 height 14
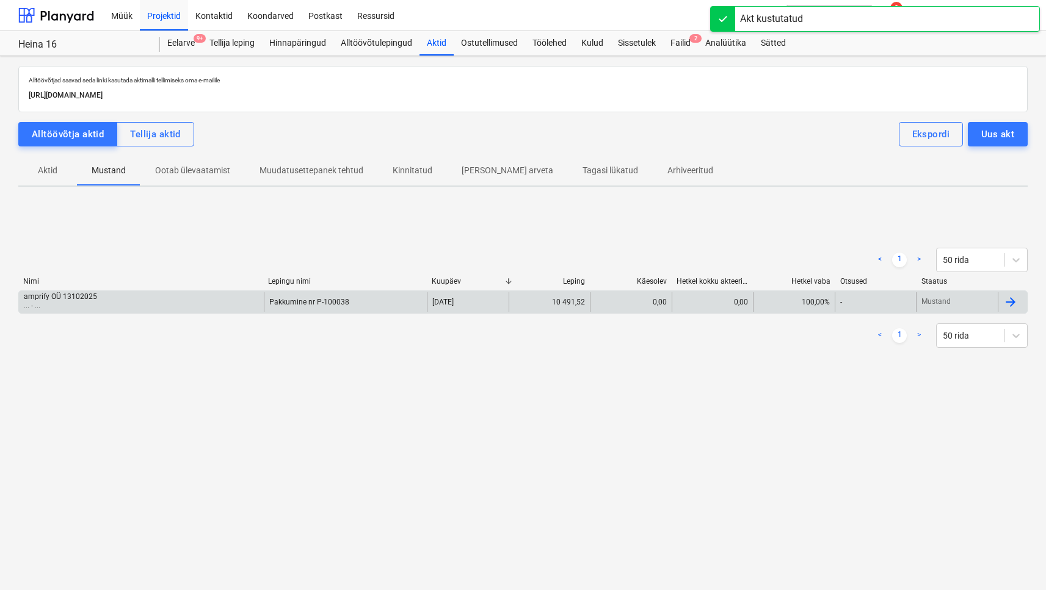
click at [193, 291] on div "amprify OÜ 13102025 ... - ... Pakkumine nr P-100038 13 Oct 2025 10 491,52 0,00 …" at bounding box center [522, 302] width 1009 height 23
click at [192, 295] on div "amprify OÜ 13102025 ... - ..." at bounding box center [141, 302] width 245 height 20
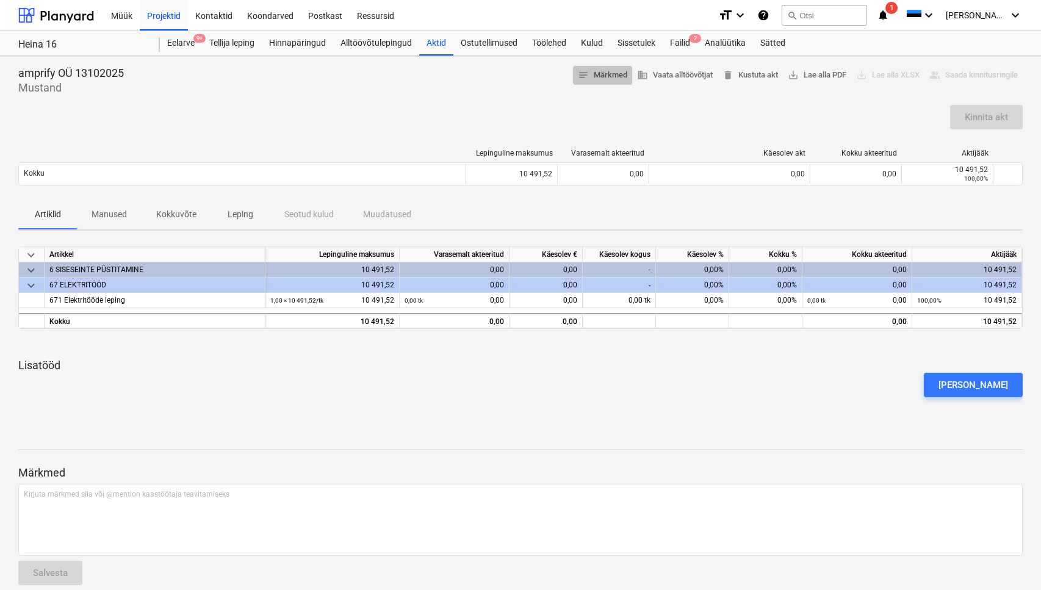
click at [587, 80] on span "notes Märkmed" at bounding box center [602, 75] width 49 height 14
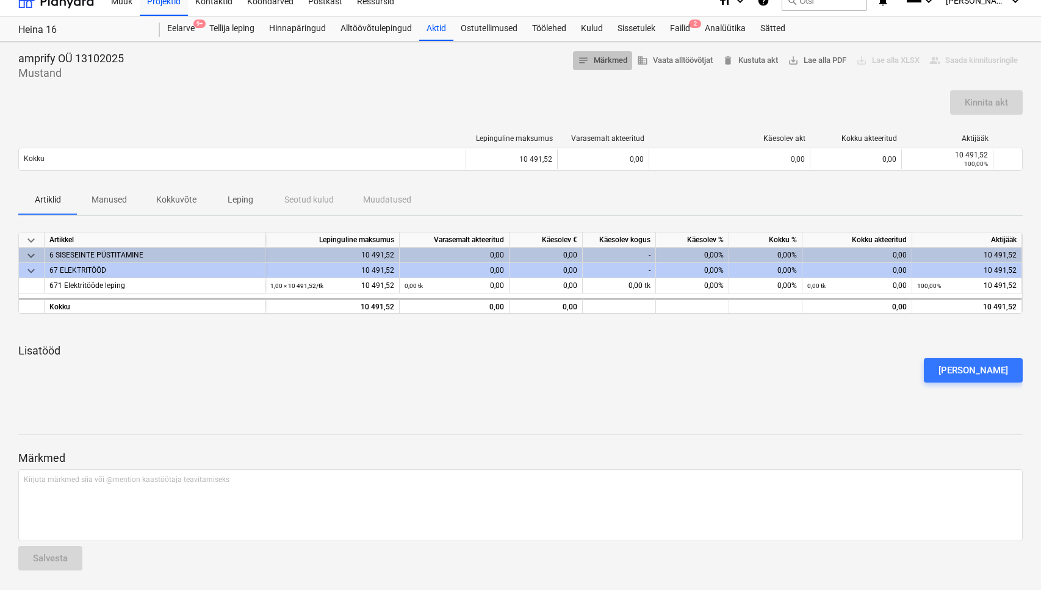
click at [592, 54] on span "notes Märkmed" at bounding box center [602, 61] width 49 height 14
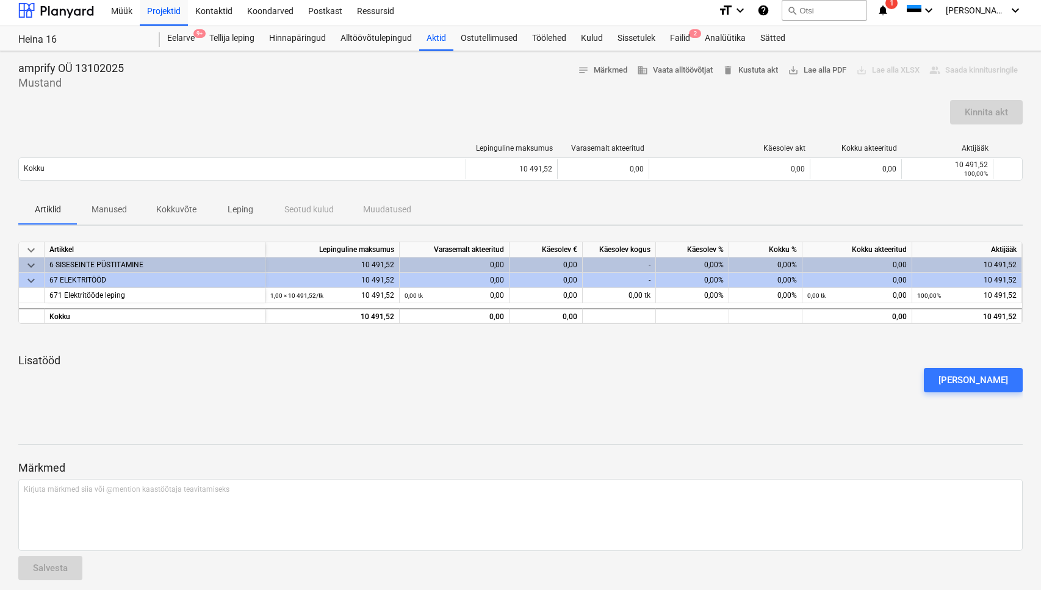
scroll to position [4, 0]
click at [676, 74] on span "business Vaata alltöövõtjat" at bounding box center [675, 72] width 76 height 14
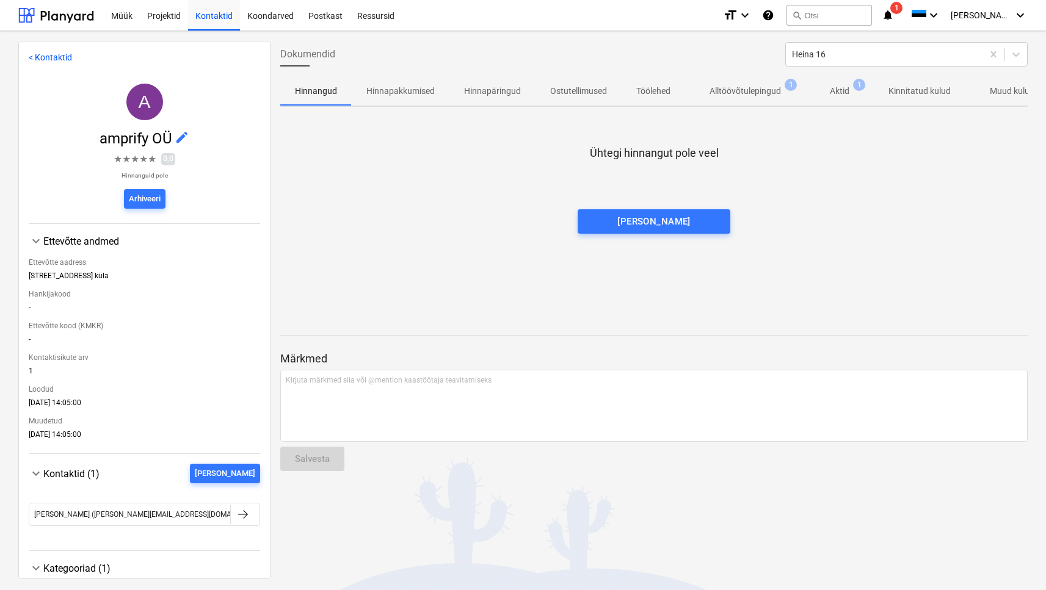
click at [831, 93] on p "Aktid" at bounding box center [839, 91] width 20 height 13
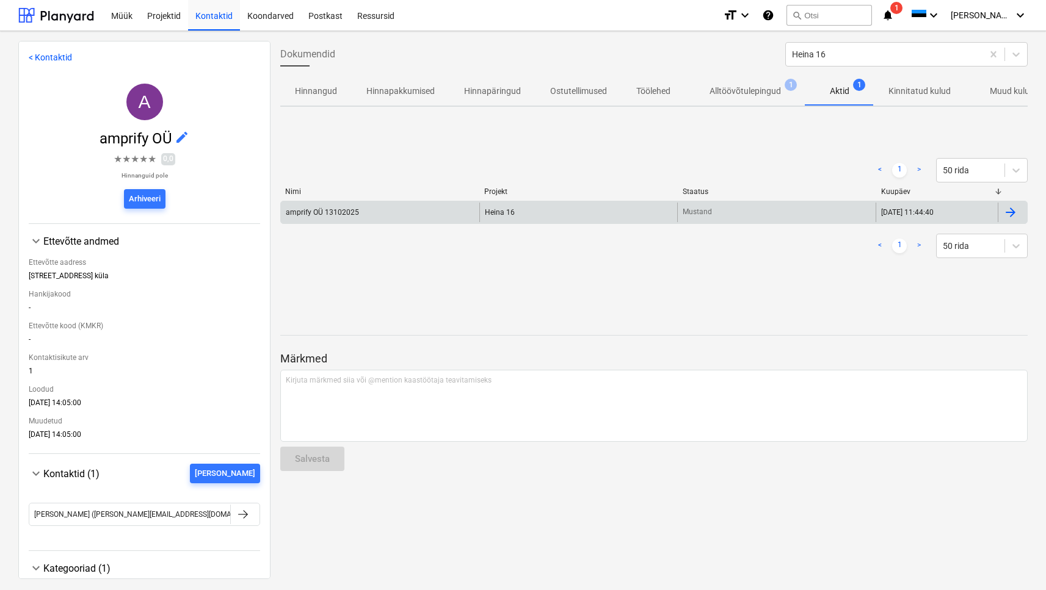
click at [709, 210] on div "Mustand" at bounding box center [776, 213] width 198 height 20
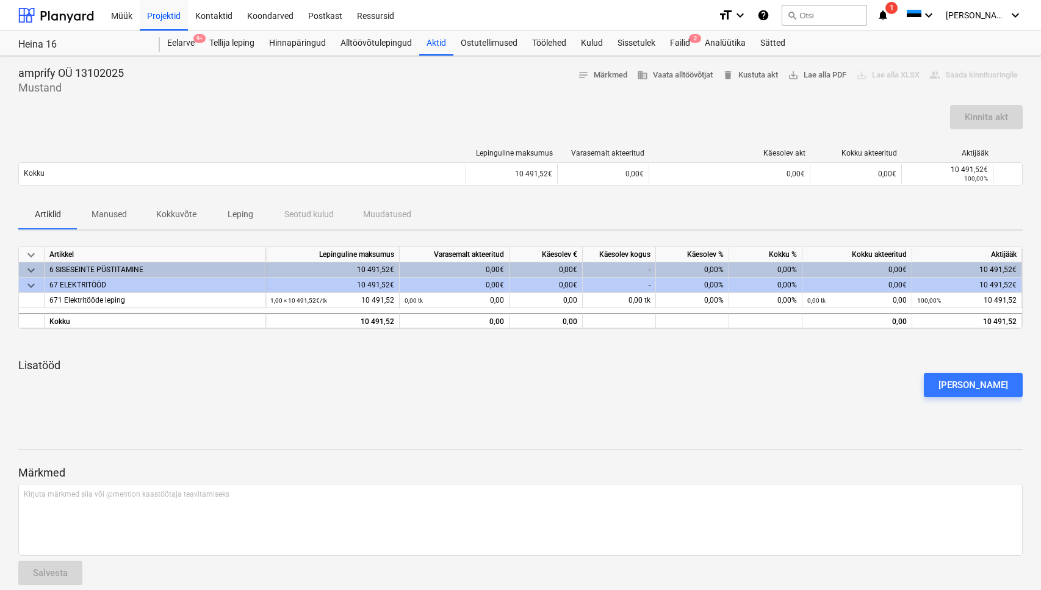
click at [800, 95] on div at bounding box center [520, 100] width 1005 height 10
click at [222, 446] on div "Märkmed Kirjuta märkmed siia või @mention kaastöötaja teavitamiseks ﻿ Salvesta" at bounding box center [520, 514] width 1005 height 162
click at [181, 21] on div "Projektid" at bounding box center [164, 14] width 48 height 31
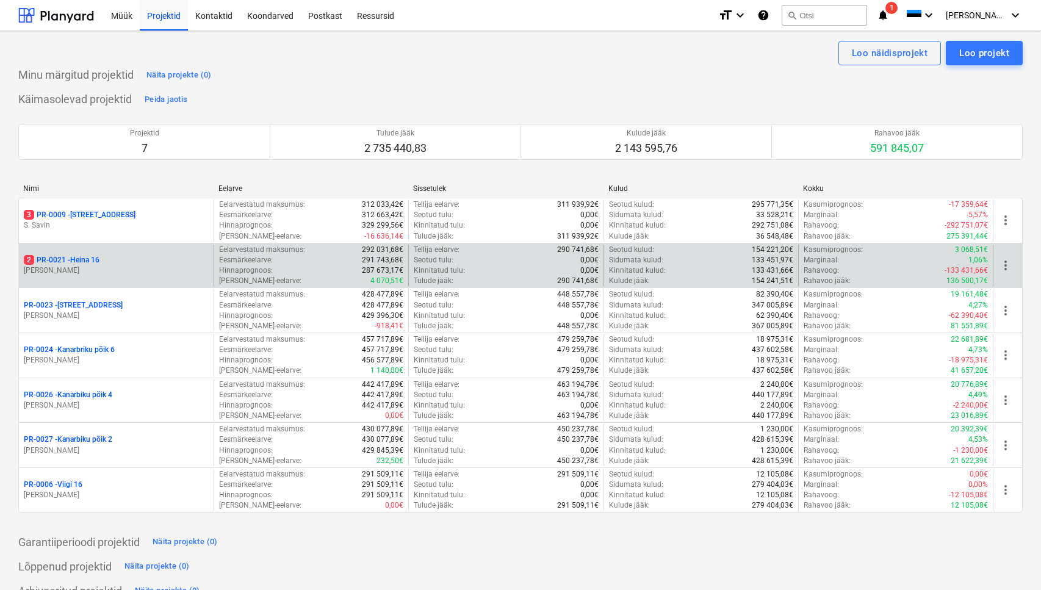
click at [93, 261] on p "2 PR-0021 - Heina 16" at bounding box center [62, 260] width 76 height 10
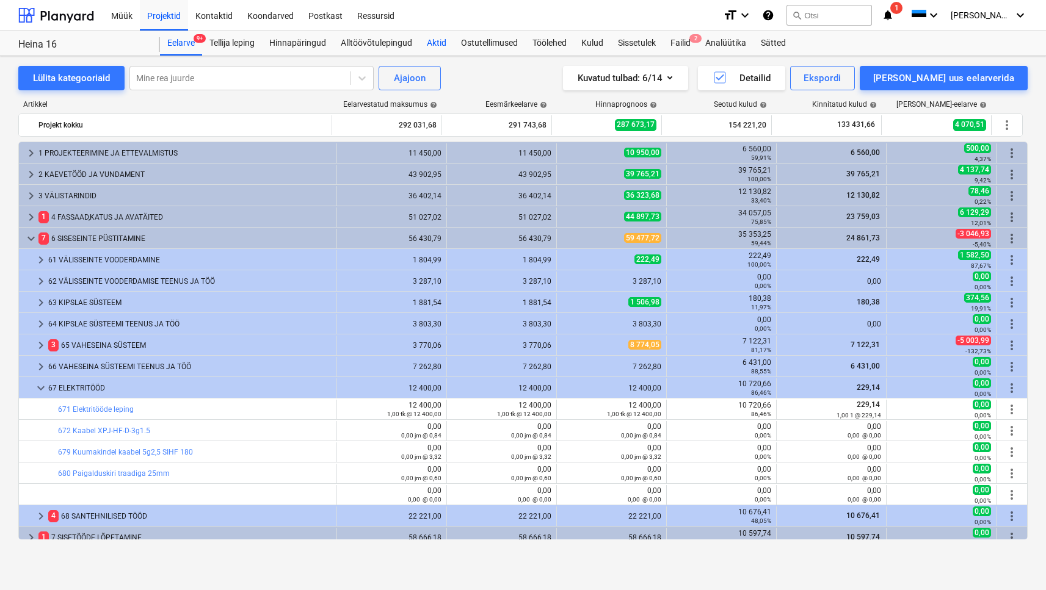
click at [444, 40] on div "Aktid" at bounding box center [436, 43] width 34 height 24
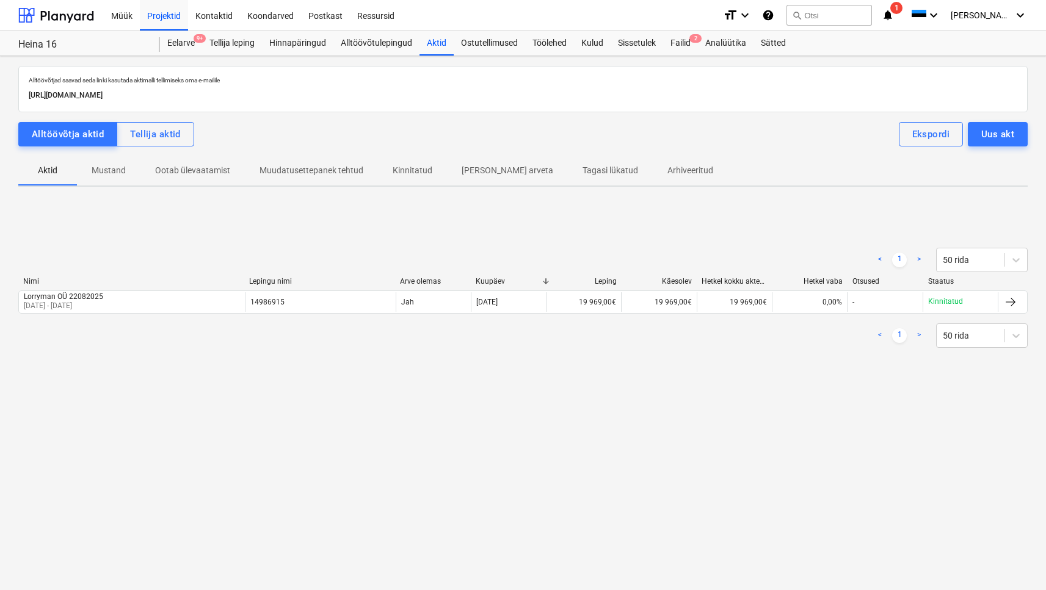
click at [111, 172] on p "Mustand" at bounding box center [109, 170] width 34 height 13
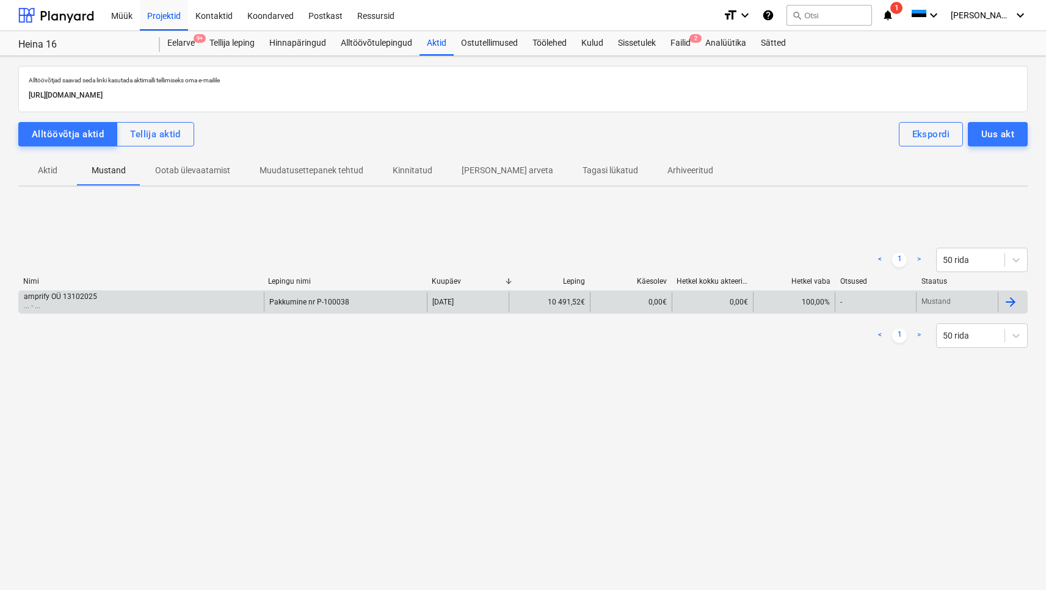
click at [95, 298] on div "amprify OÜ 13102025 ... - ..." at bounding box center [141, 302] width 245 height 20
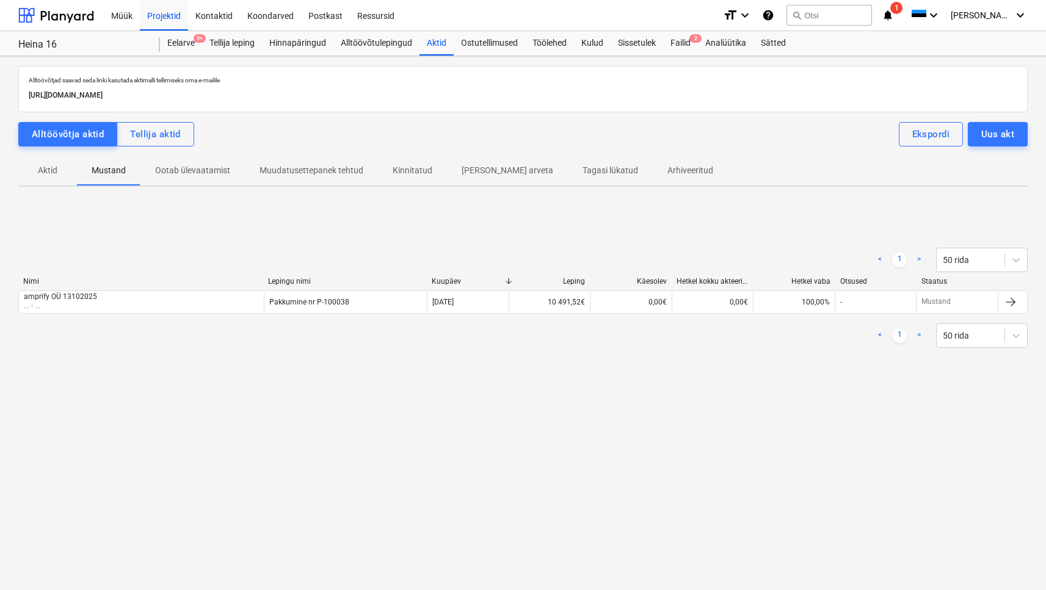
drag, startPoint x: 356, startPoint y: 99, endPoint x: 21, endPoint y: 98, distance: 335.1
click at [21, 98] on div "Alltöövõtjad saavad seda linki kasutada aktimalli tellimiseks oma e-mailile htt…" at bounding box center [522, 89] width 1009 height 46
copy p "[URL][DOMAIN_NAME]"
